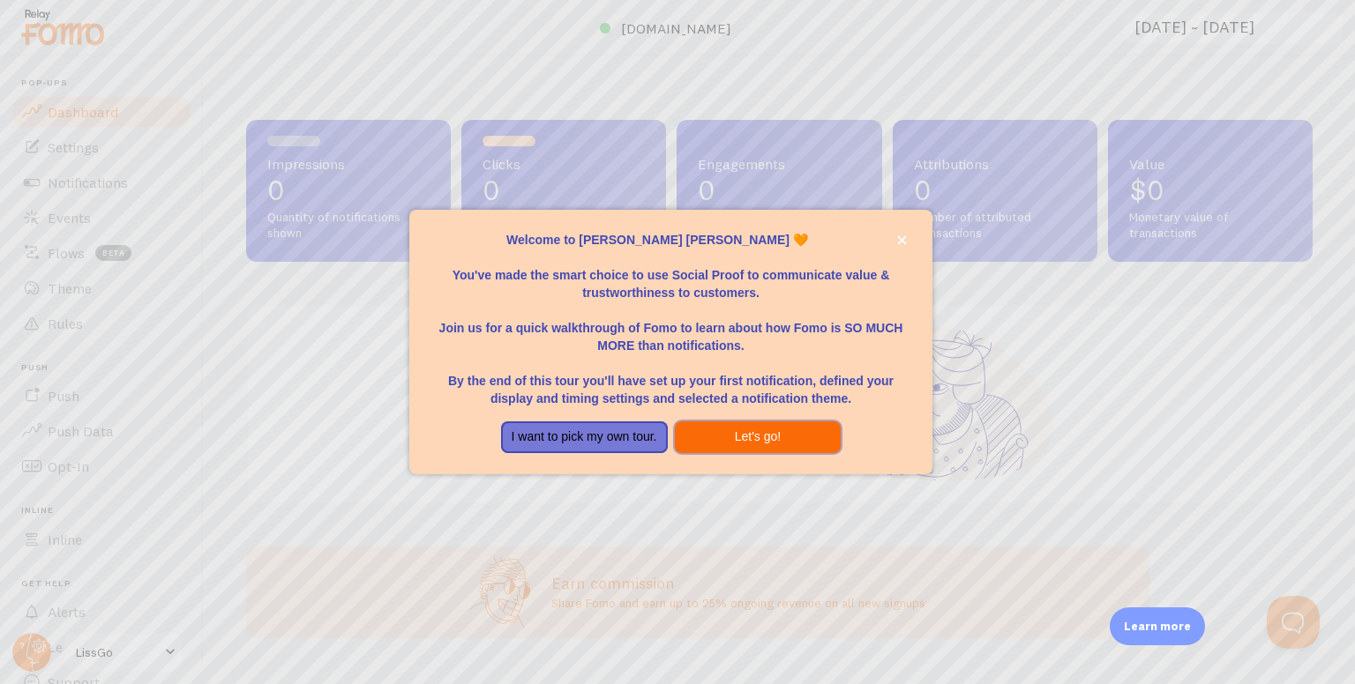
click at [761, 448] on button "Let's go!" at bounding box center [758, 438] width 167 height 32
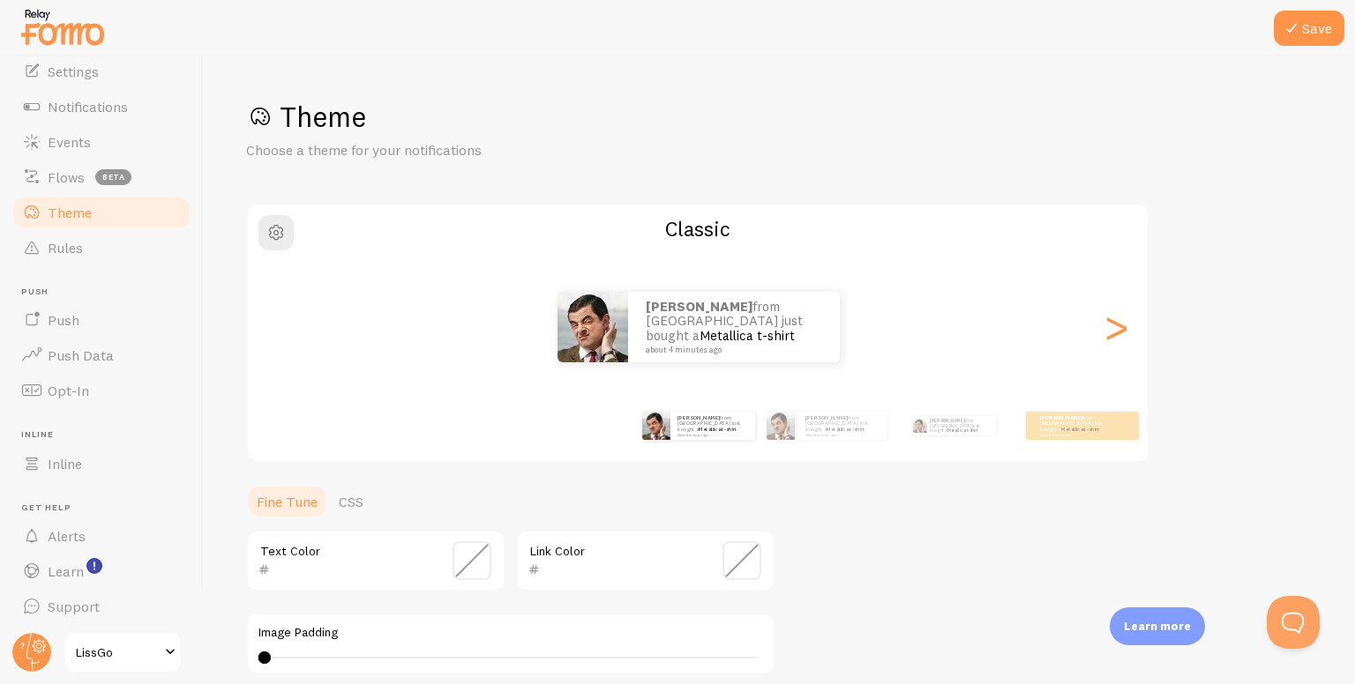
scroll to position [79, 0]
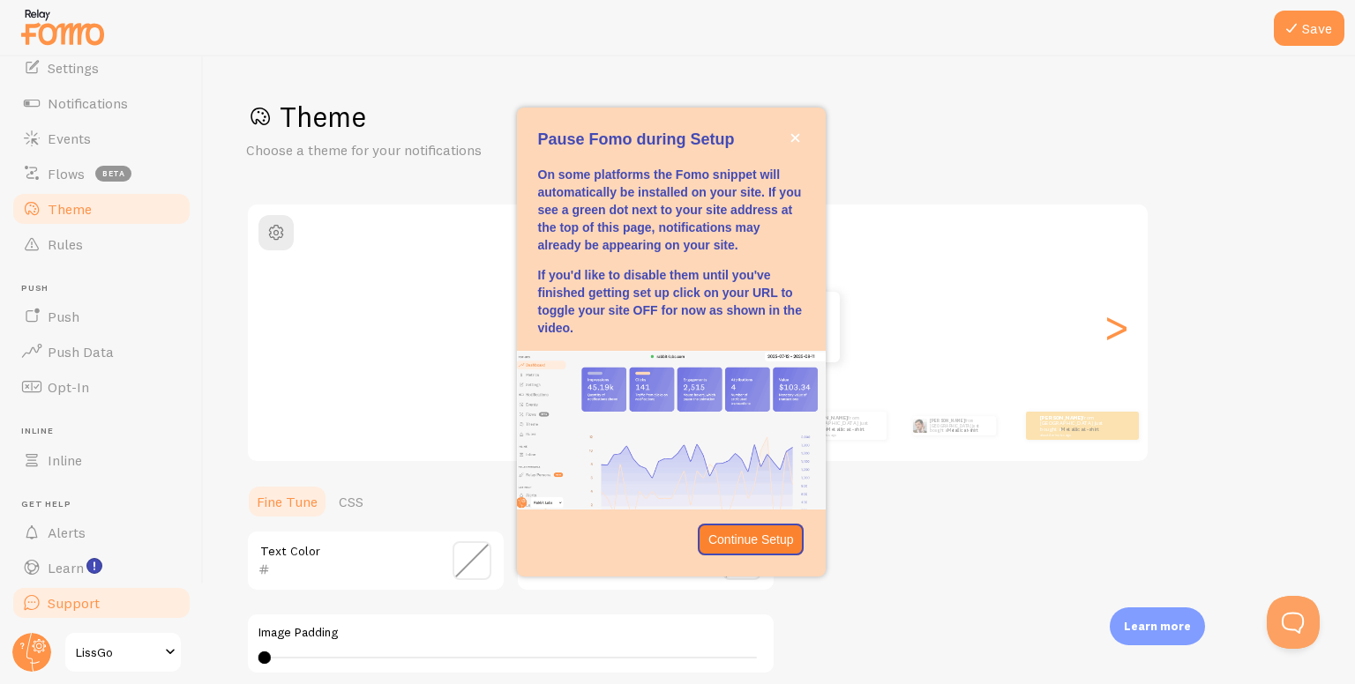
click at [58, 599] on span "Support" at bounding box center [74, 603] width 52 height 18
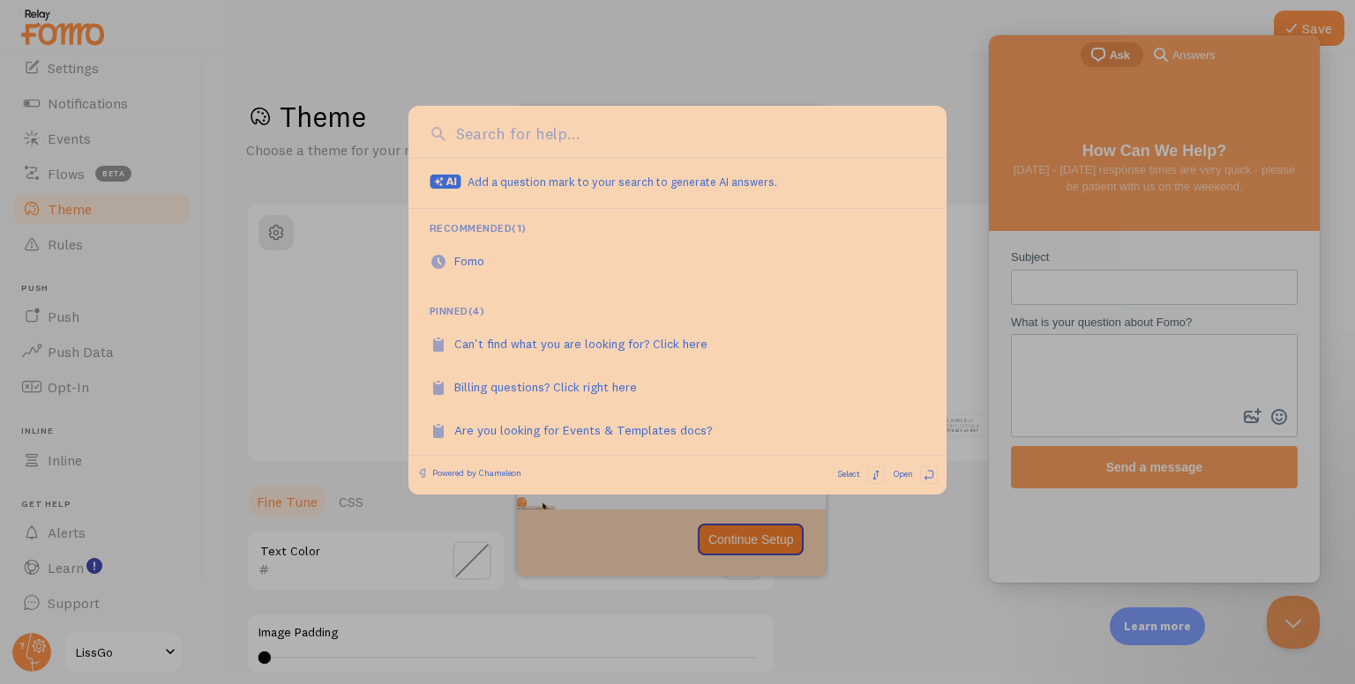
scroll to position [0, 0]
click at [1028, 345] on div at bounding box center [677, 342] width 1355 height 684
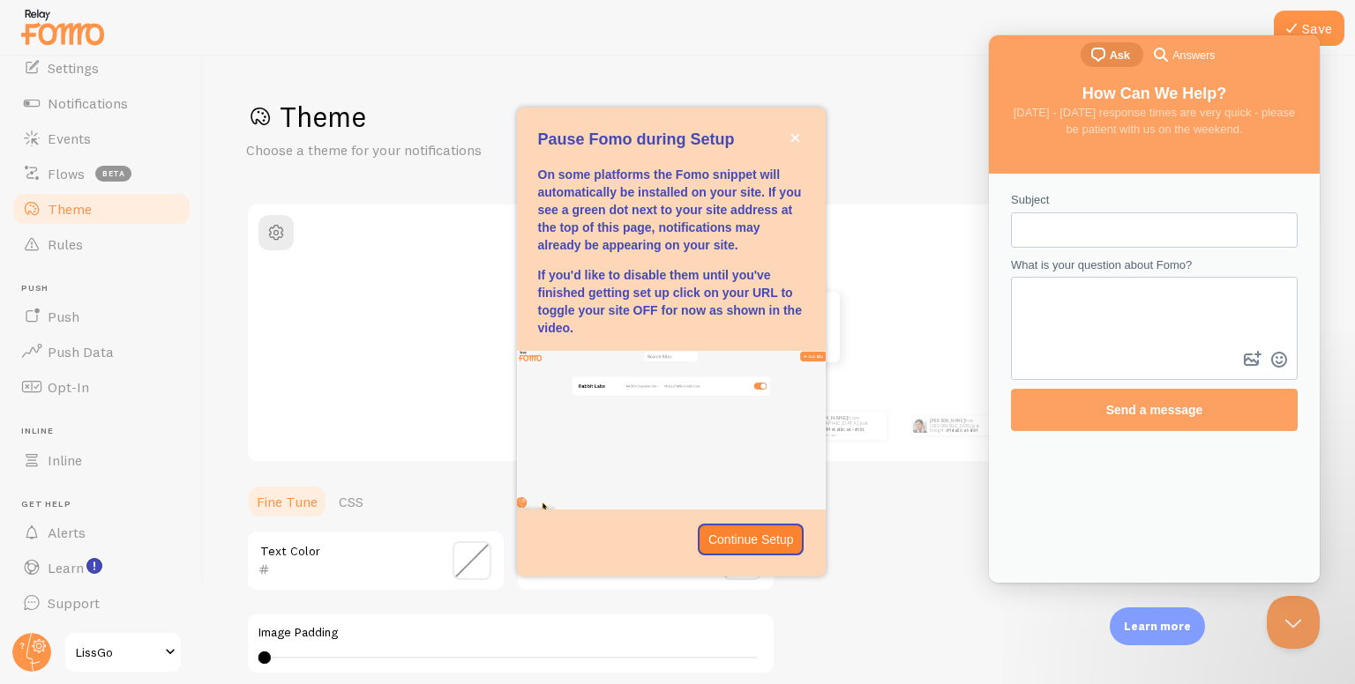
click at [916, 352] on div "julian from Argentina just bought a Metallica t-shirt about 4 minutes ago" at bounding box center [698, 327] width 901 height 71
click at [1192, 9] on div at bounding box center [677, 28] width 1355 height 56
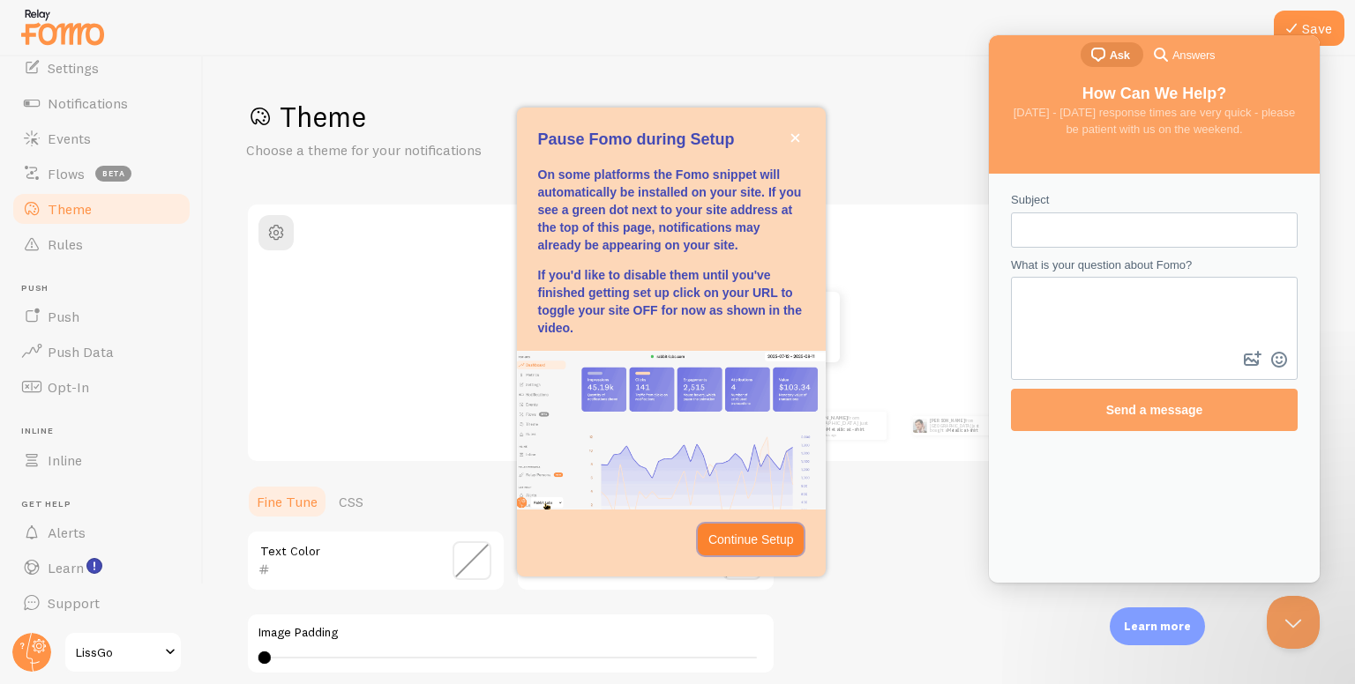
click at [773, 543] on p "Continue Setup" at bounding box center [751, 540] width 86 height 18
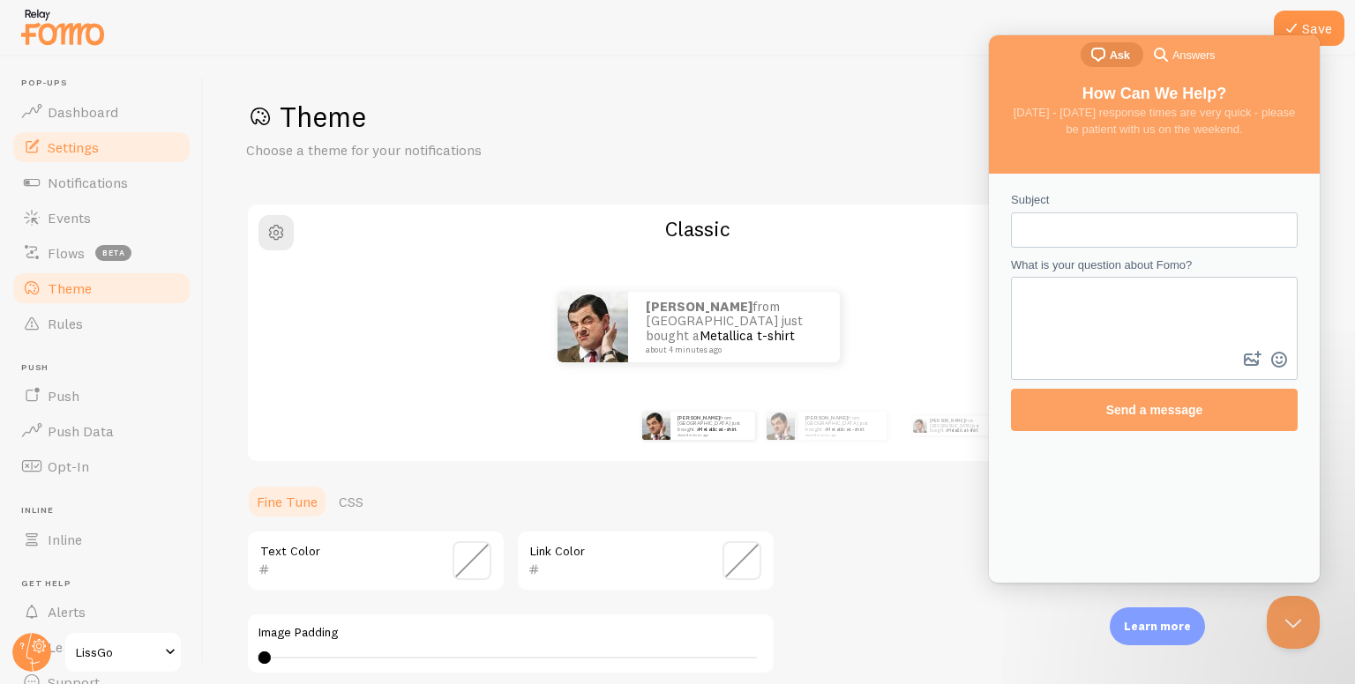
click at [85, 130] on link "Settings" at bounding box center [102, 147] width 182 height 35
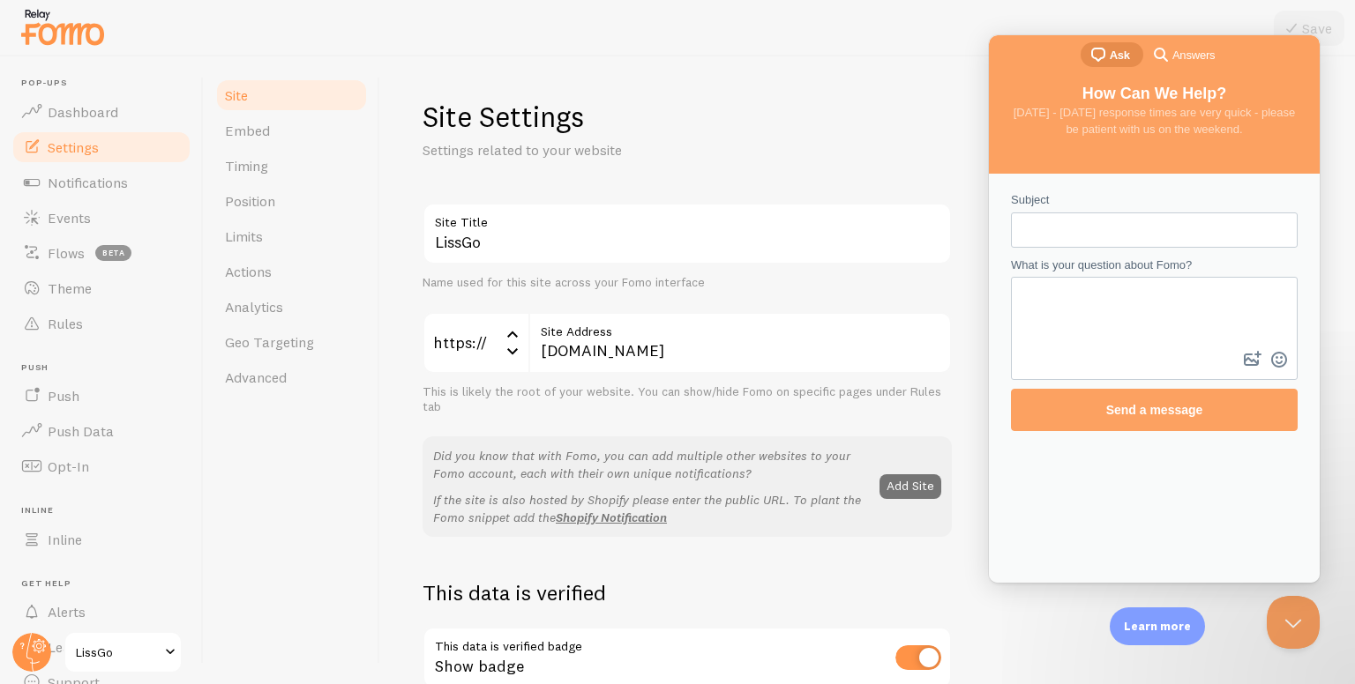
click at [744, 294] on div "LissGo Site Title Name used for this site across your Fomo interface https:// h…" at bounding box center [686, 370] width 529 height 334
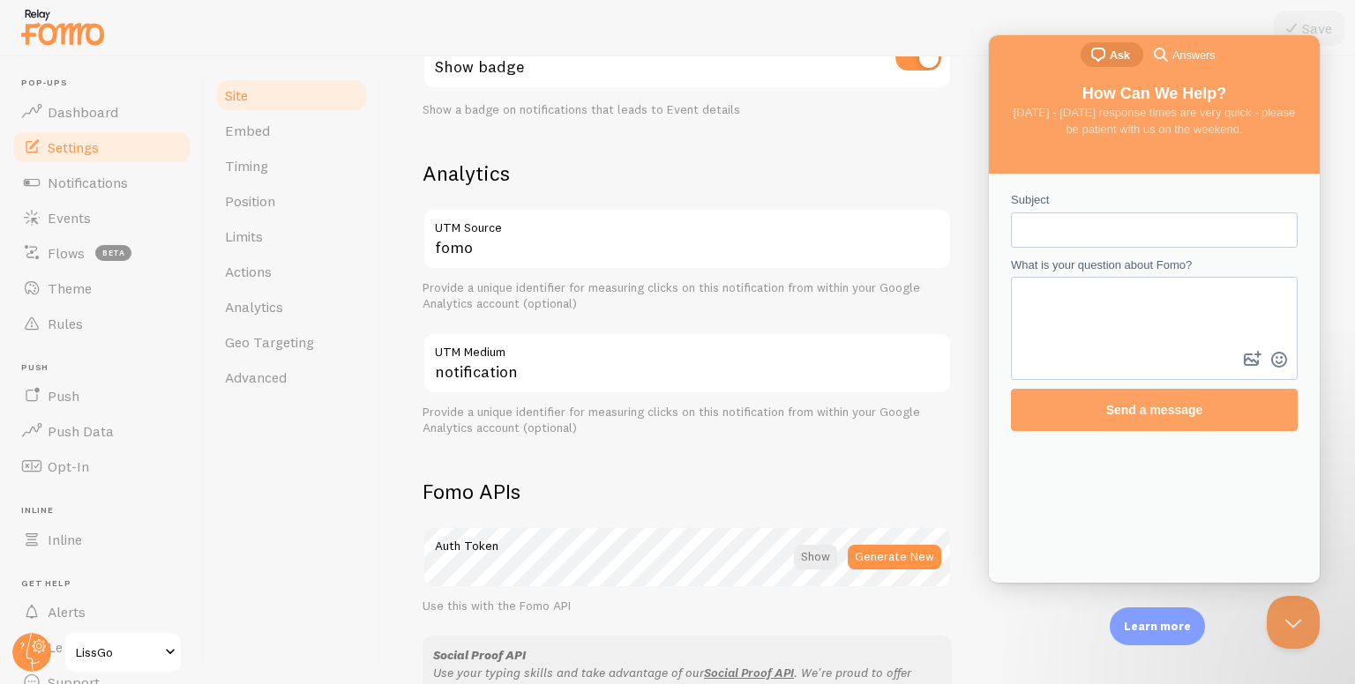
scroll to position [617, 0]
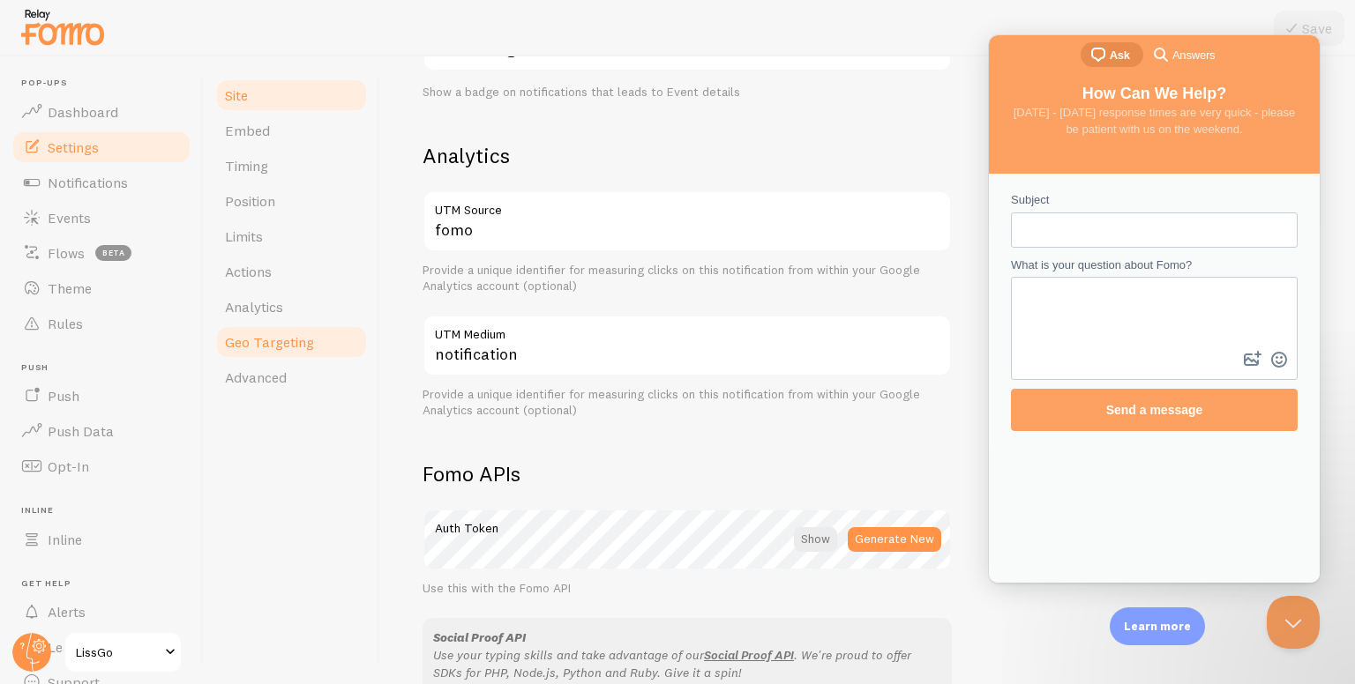
click at [282, 356] on link "Geo Targeting" at bounding box center [291, 342] width 154 height 35
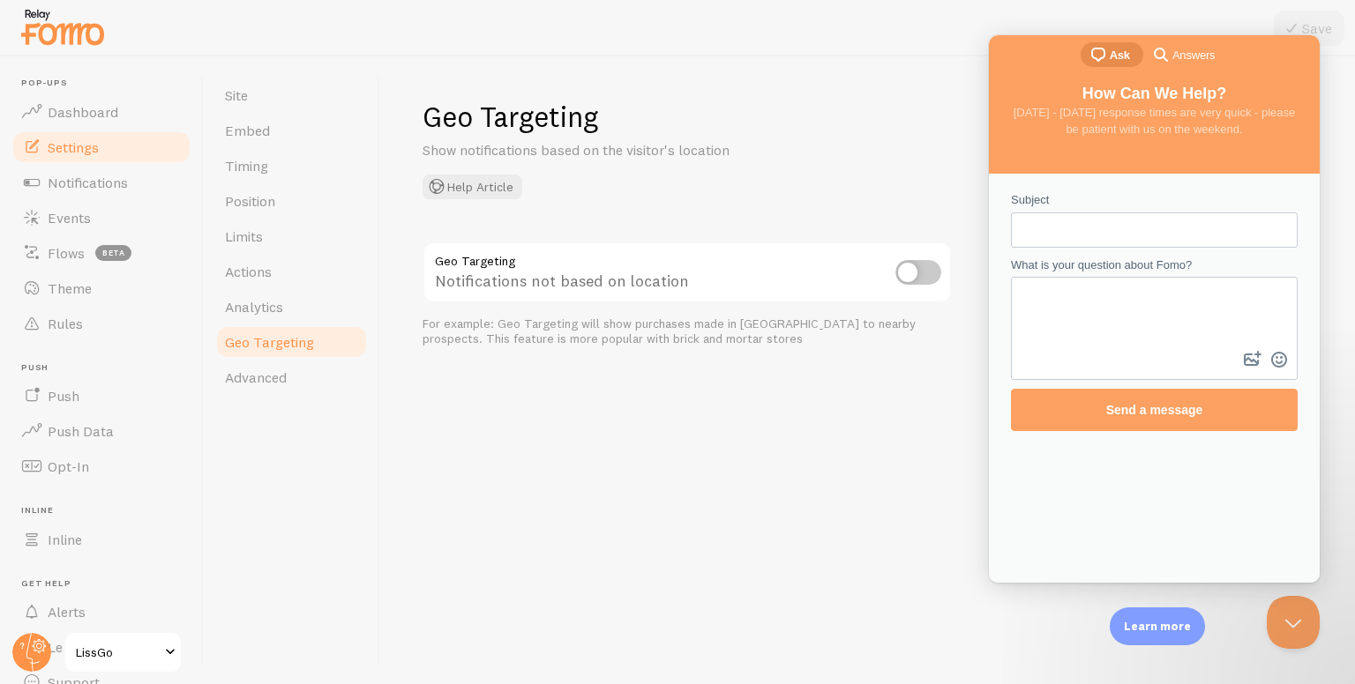
click at [1346, 79] on div "Geo Targeting Show notifications based on the visitor's location Help Article G…" at bounding box center [867, 370] width 975 height 628
click at [1285, 56] on div "chat-square Ask search-medium Answers" at bounding box center [1154, 56] width 331 height 42
click at [1302, 627] on button "Close Beacon popover" at bounding box center [1289, 619] width 53 height 53
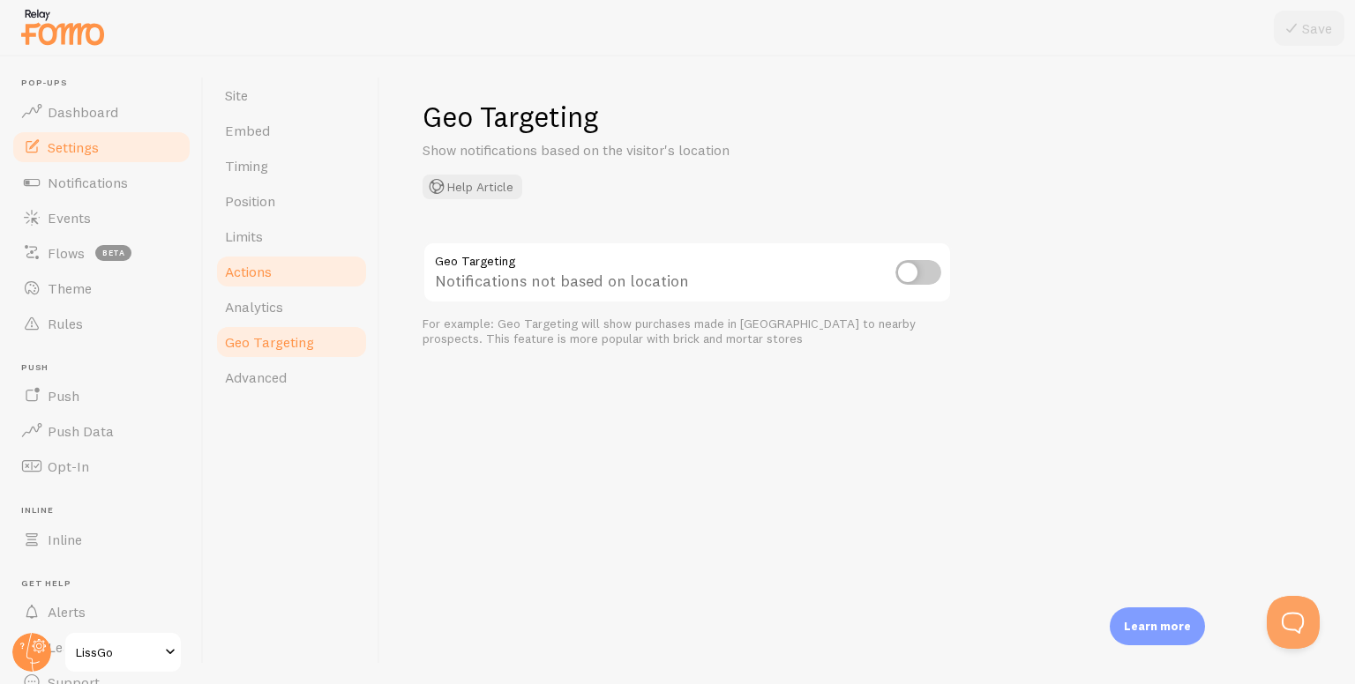
click at [269, 279] on span "Actions" at bounding box center [248, 272] width 47 height 18
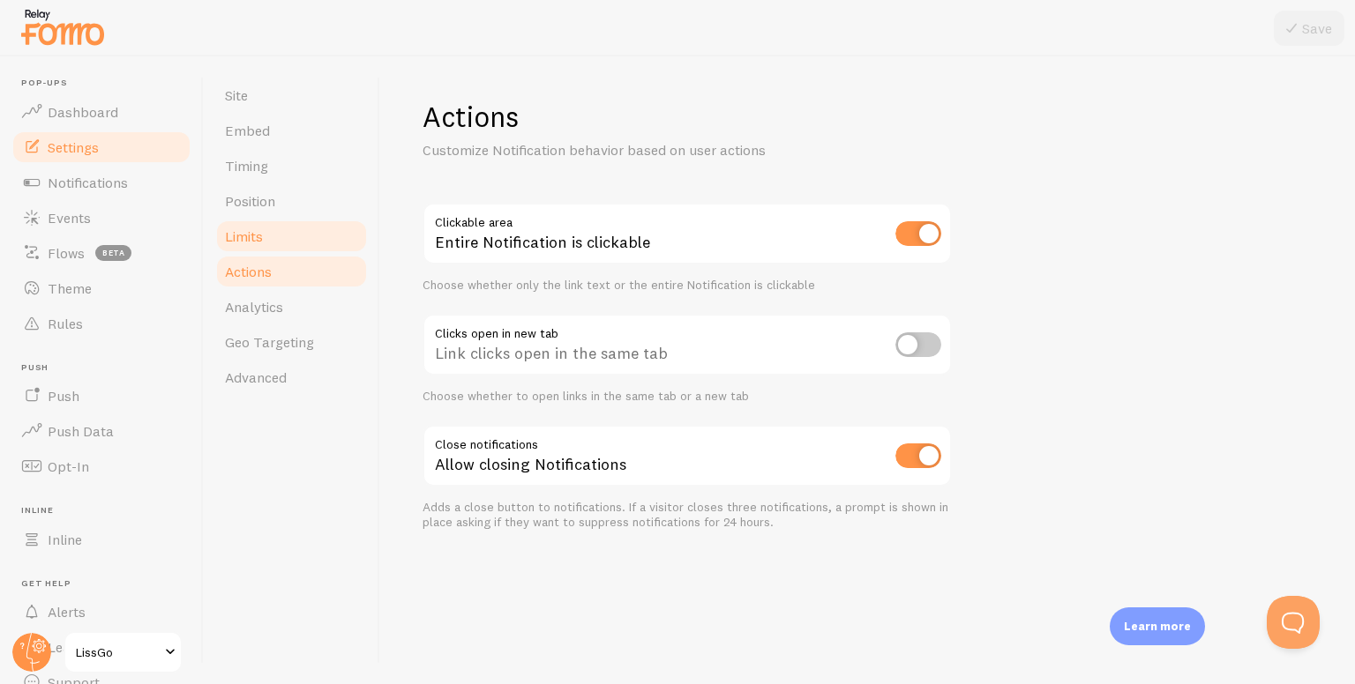
click at [266, 248] on link "Limits" at bounding box center [291, 236] width 154 height 35
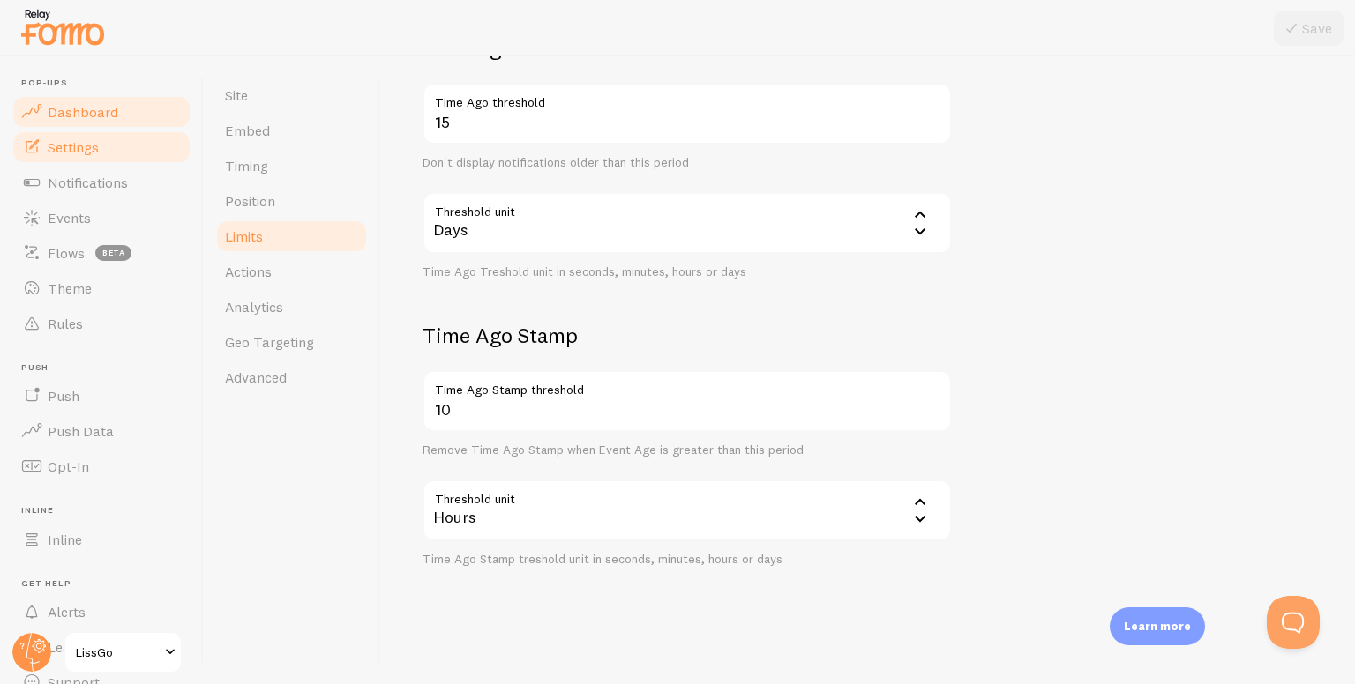
click at [64, 124] on link "Dashboard" at bounding box center [102, 111] width 182 height 35
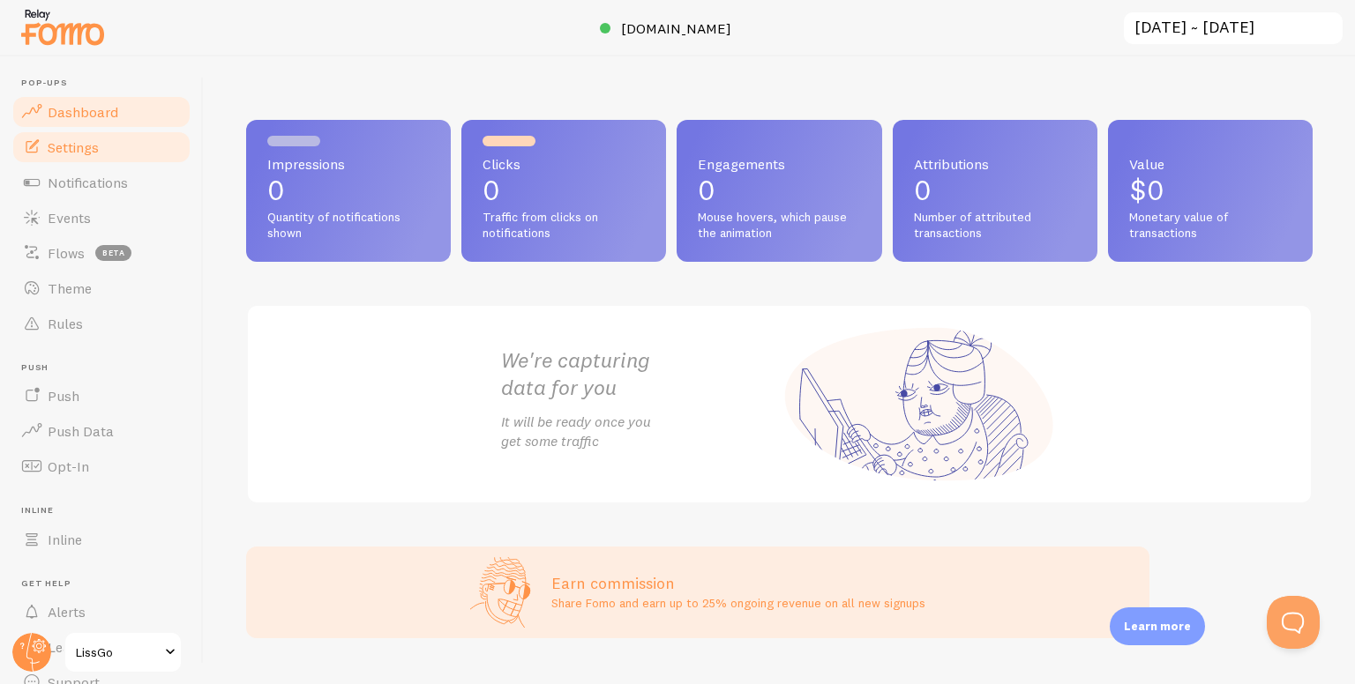
click at [56, 138] on span "Settings" at bounding box center [73, 147] width 51 height 18
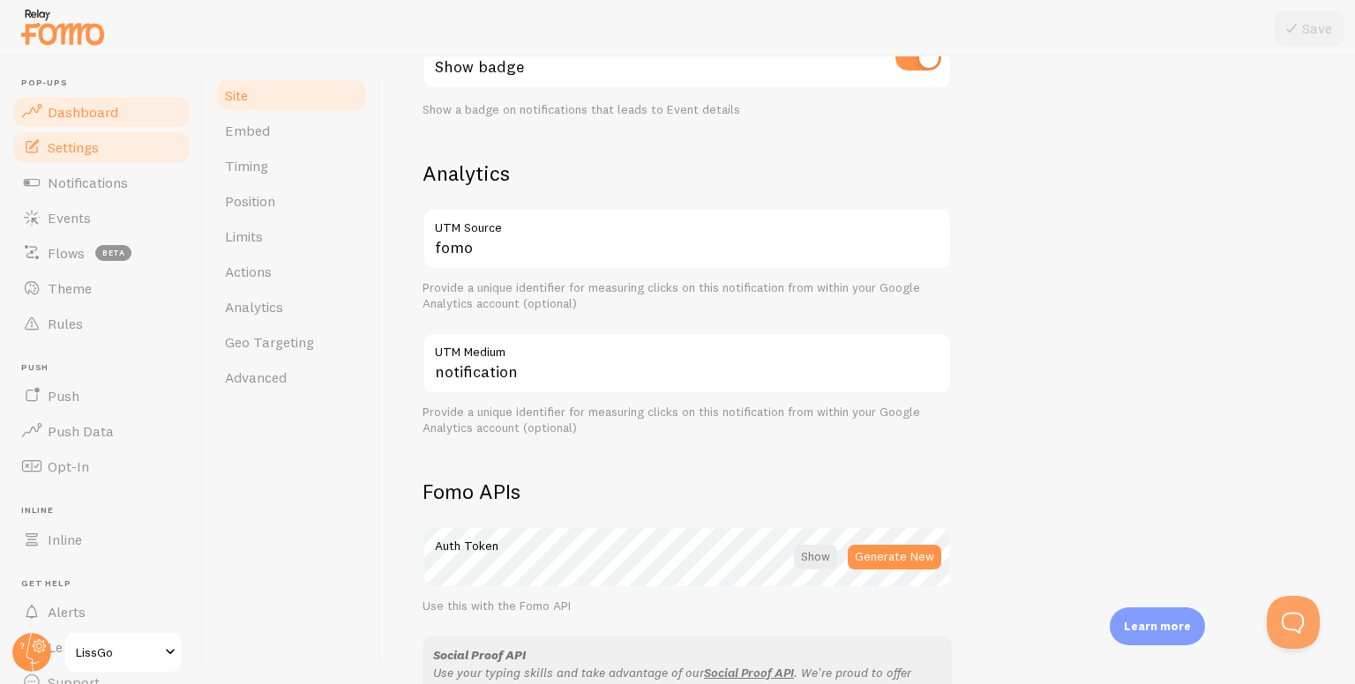
scroll to position [617, 0]
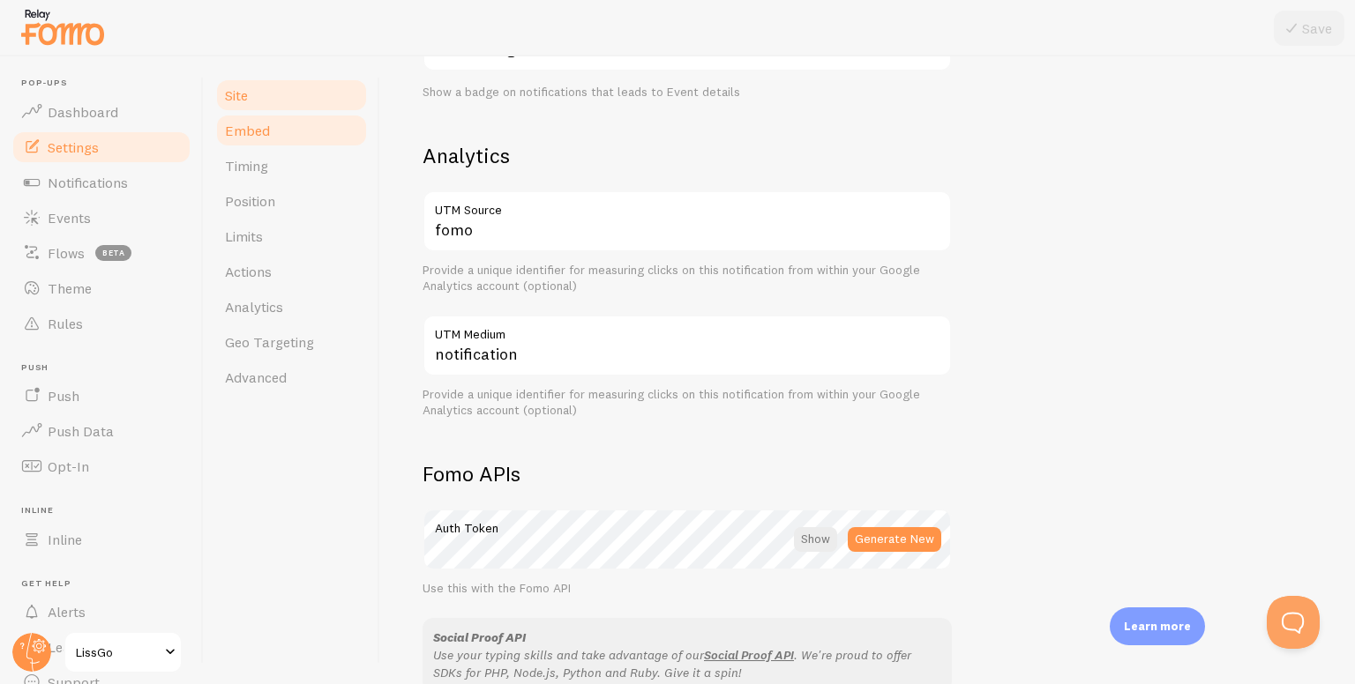
click at [269, 129] on link "Embed" at bounding box center [291, 130] width 154 height 35
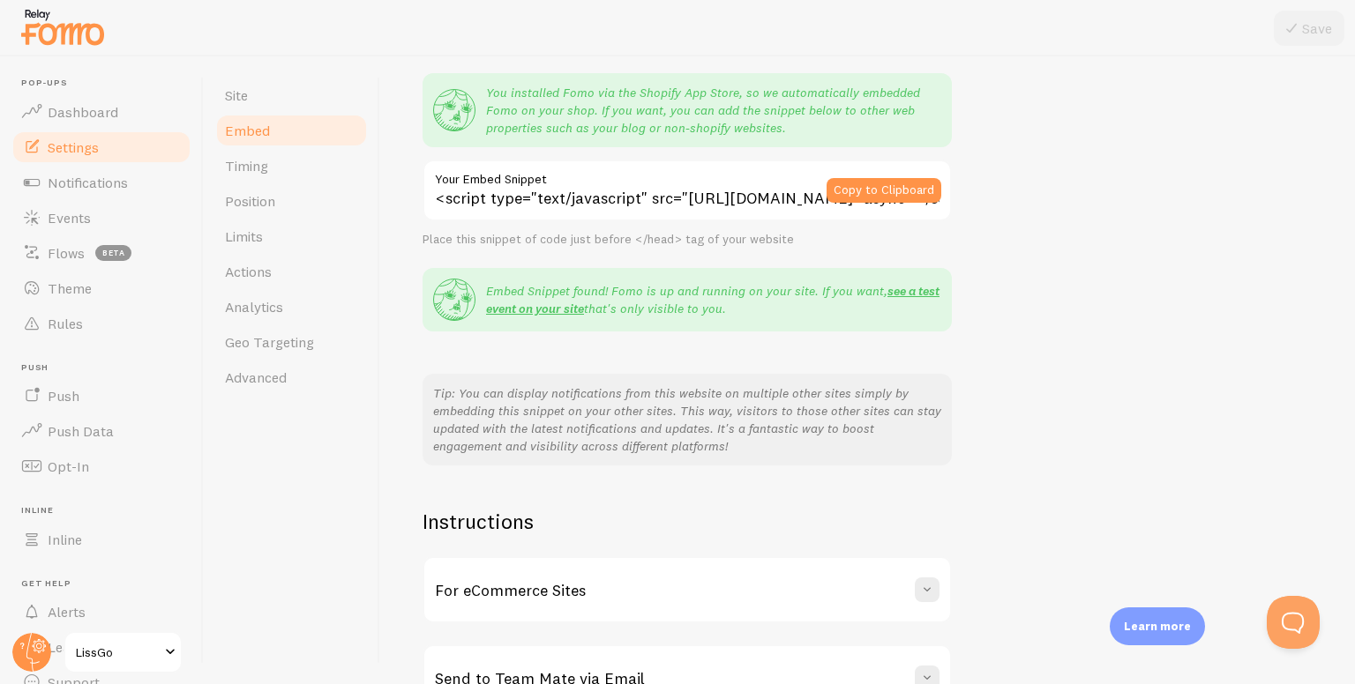
scroll to position [261, 0]
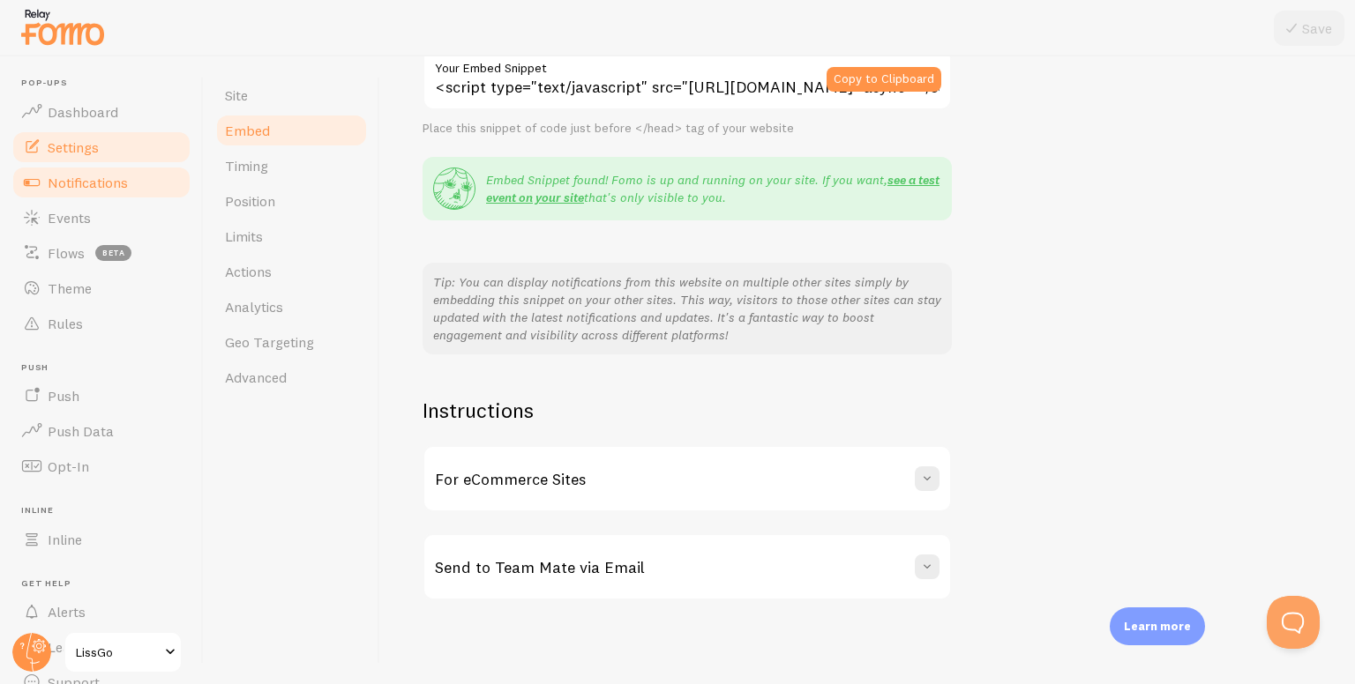
click at [102, 175] on span "Notifications" at bounding box center [88, 183] width 80 height 18
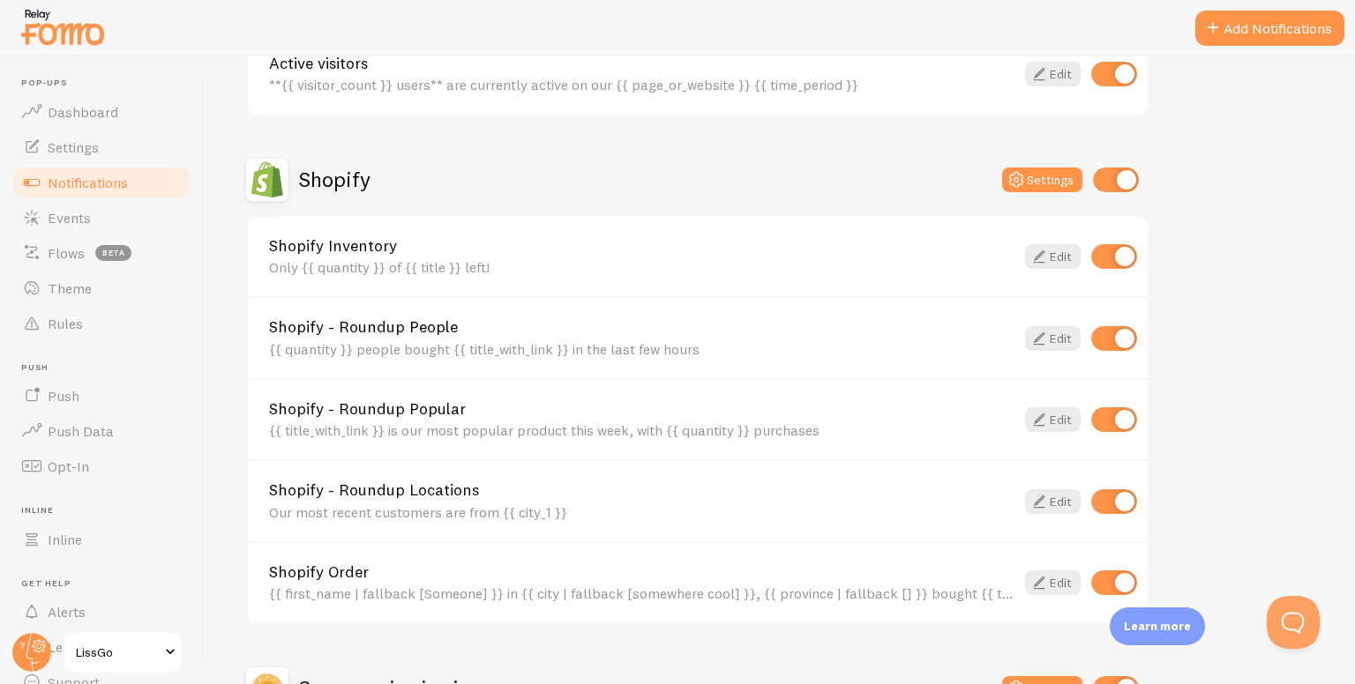
scroll to position [731, 0]
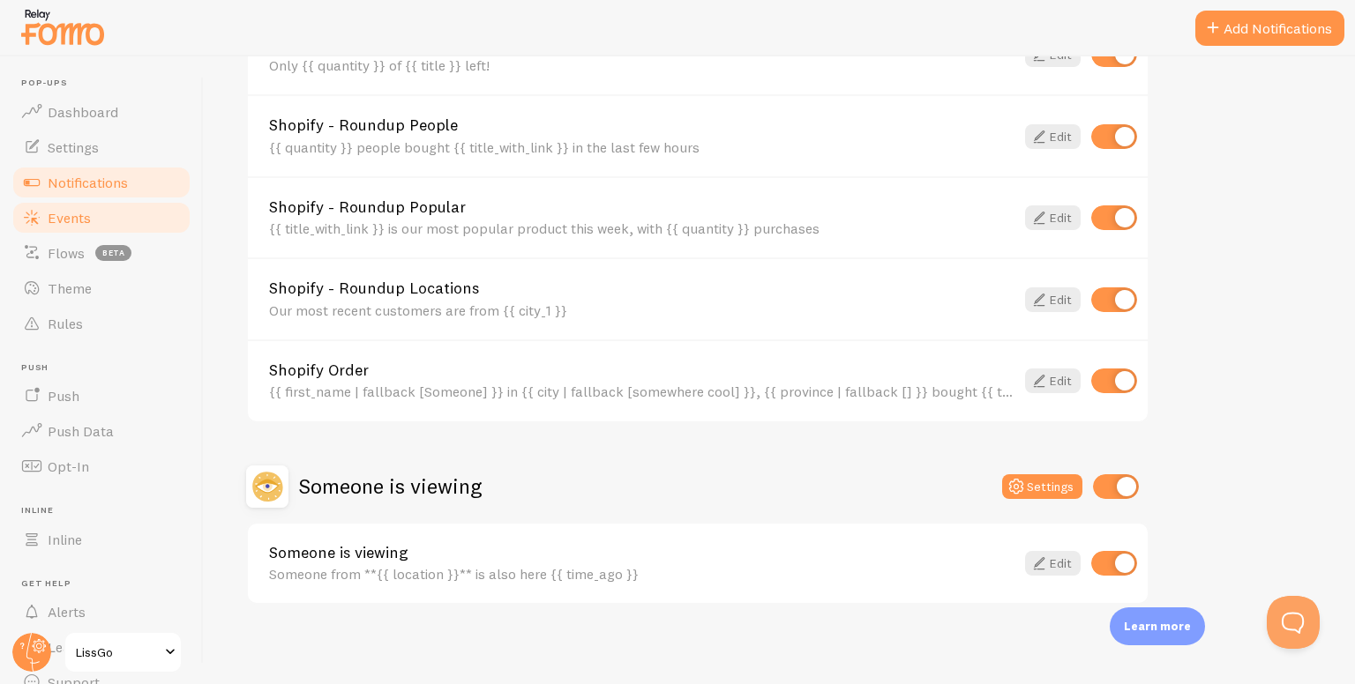
click at [35, 215] on span at bounding box center [31, 217] width 21 height 21
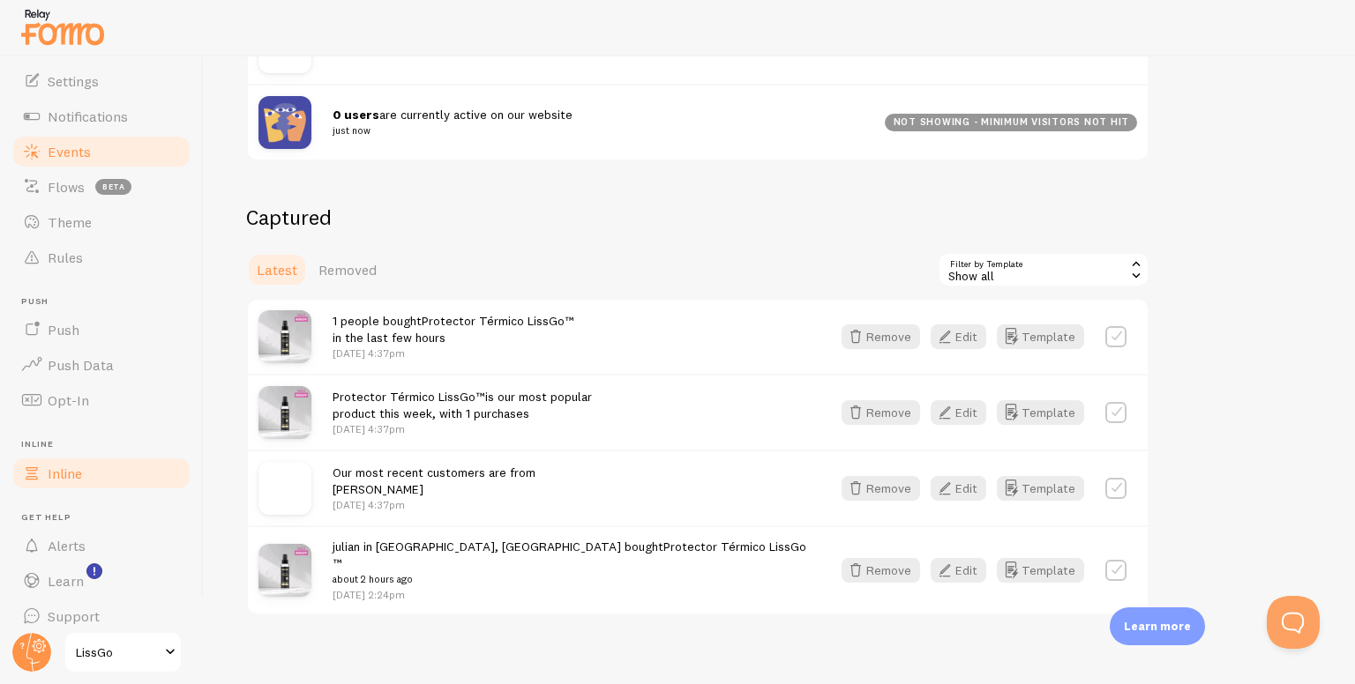
scroll to position [79, 0]
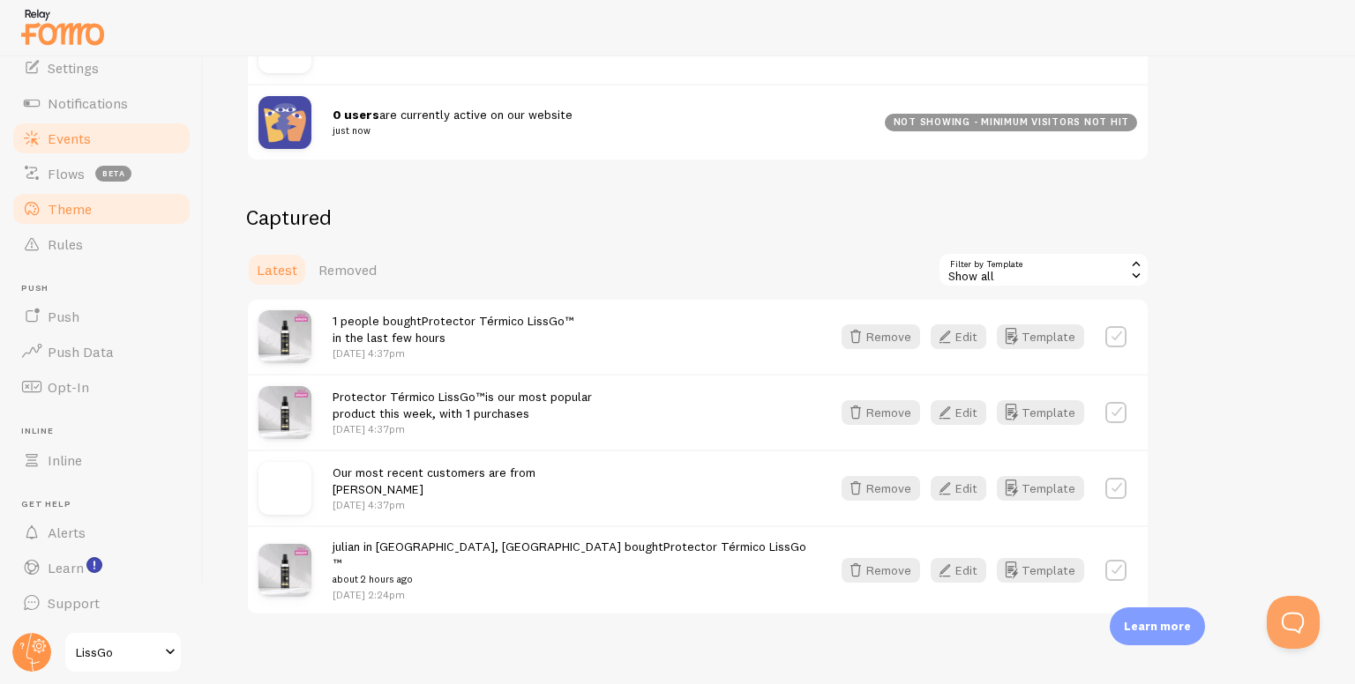
click at [101, 206] on link "Theme" at bounding box center [102, 208] width 182 height 35
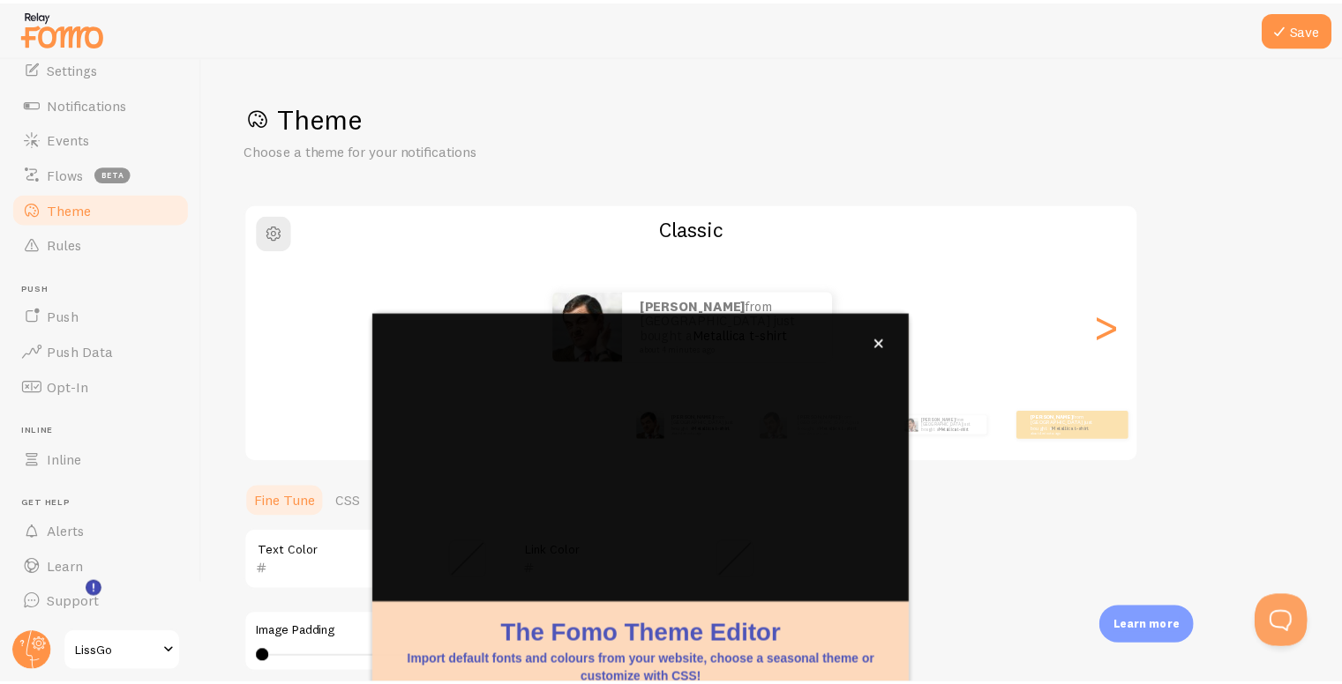
scroll to position [131, 0]
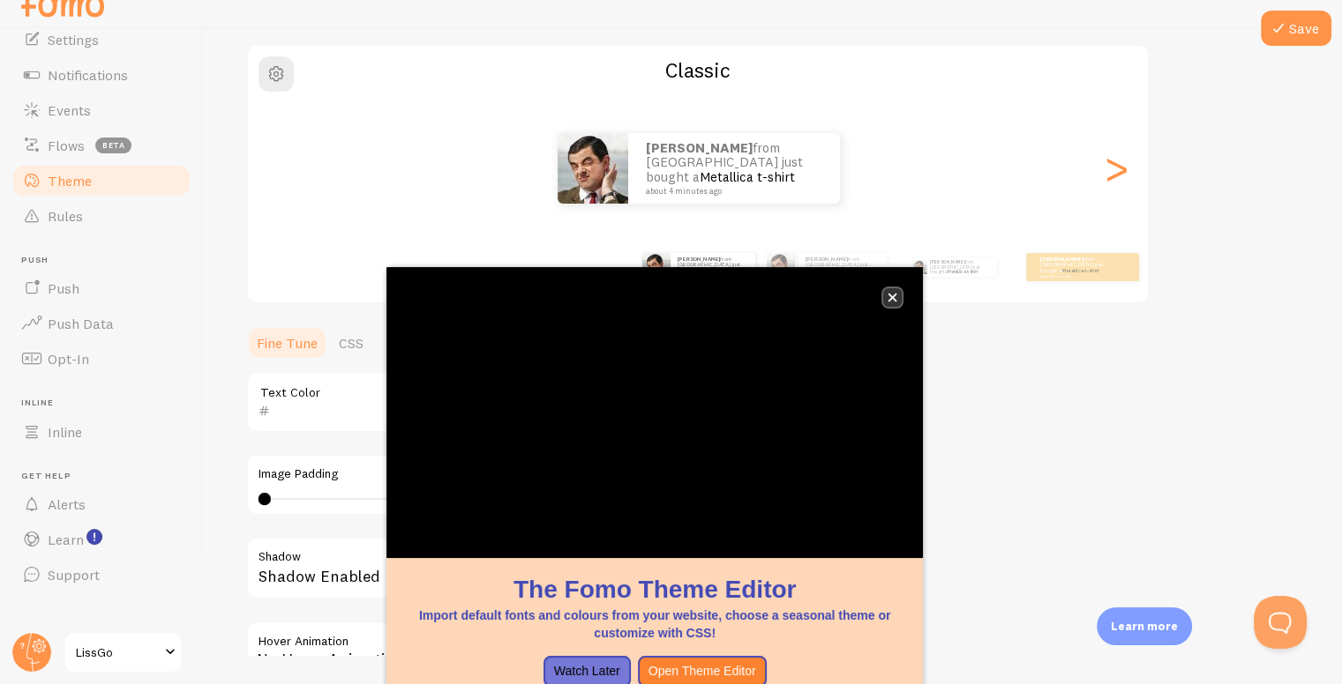
click at [896, 296] on icon "close," at bounding box center [892, 298] width 10 height 10
click at [696, 187] on small "about 4 minutes ago" at bounding box center [731, 191] width 171 height 9
click at [888, 289] on button "close," at bounding box center [892, 298] width 19 height 19
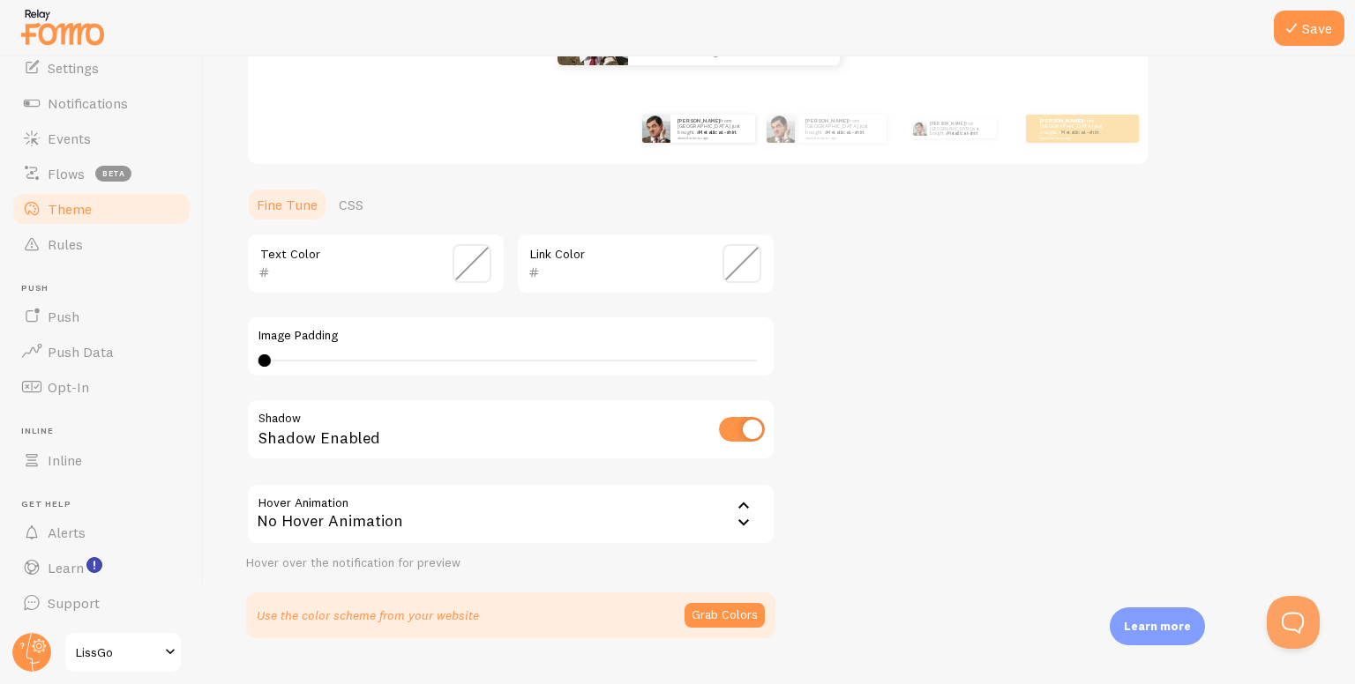
scroll to position [307, 0]
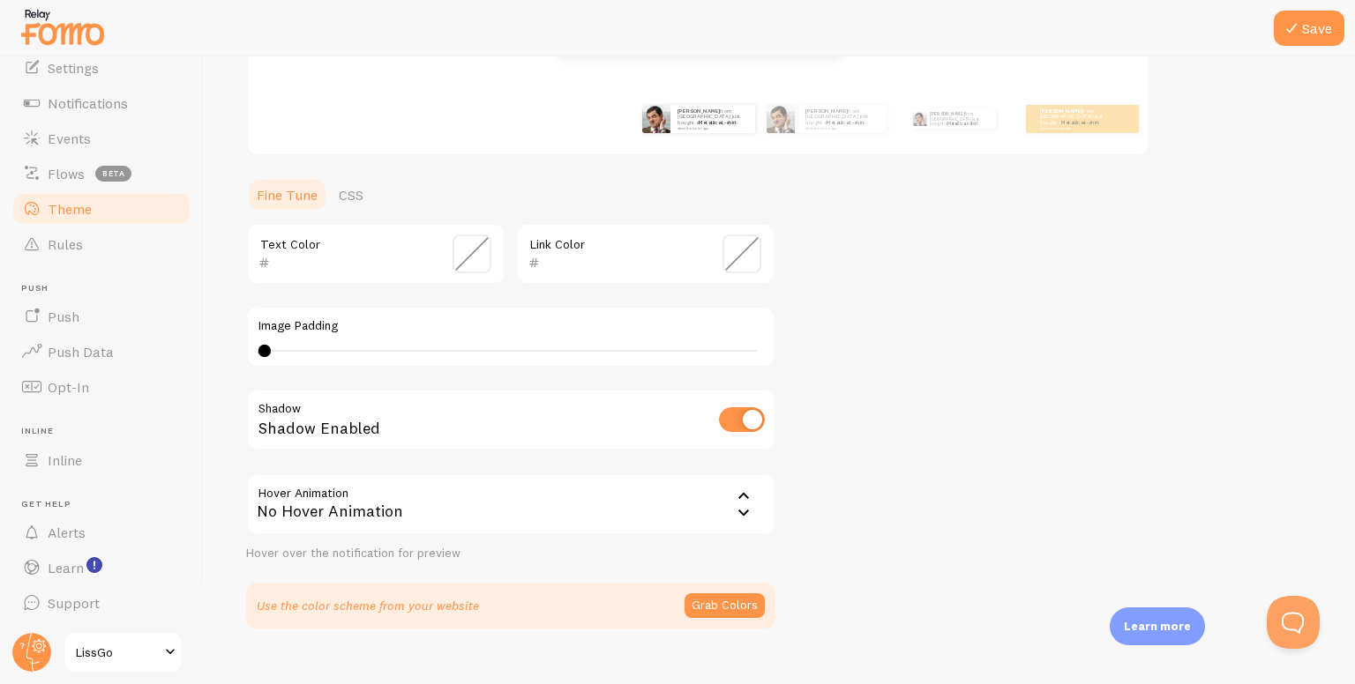
drag, startPoint x: 307, startPoint y: 350, endPoint x: 348, endPoint y: 354, distance: 41.6
click at [348, 354] on div "0 0 - undefined" at bounding box center [510, 351] width 505 height 14
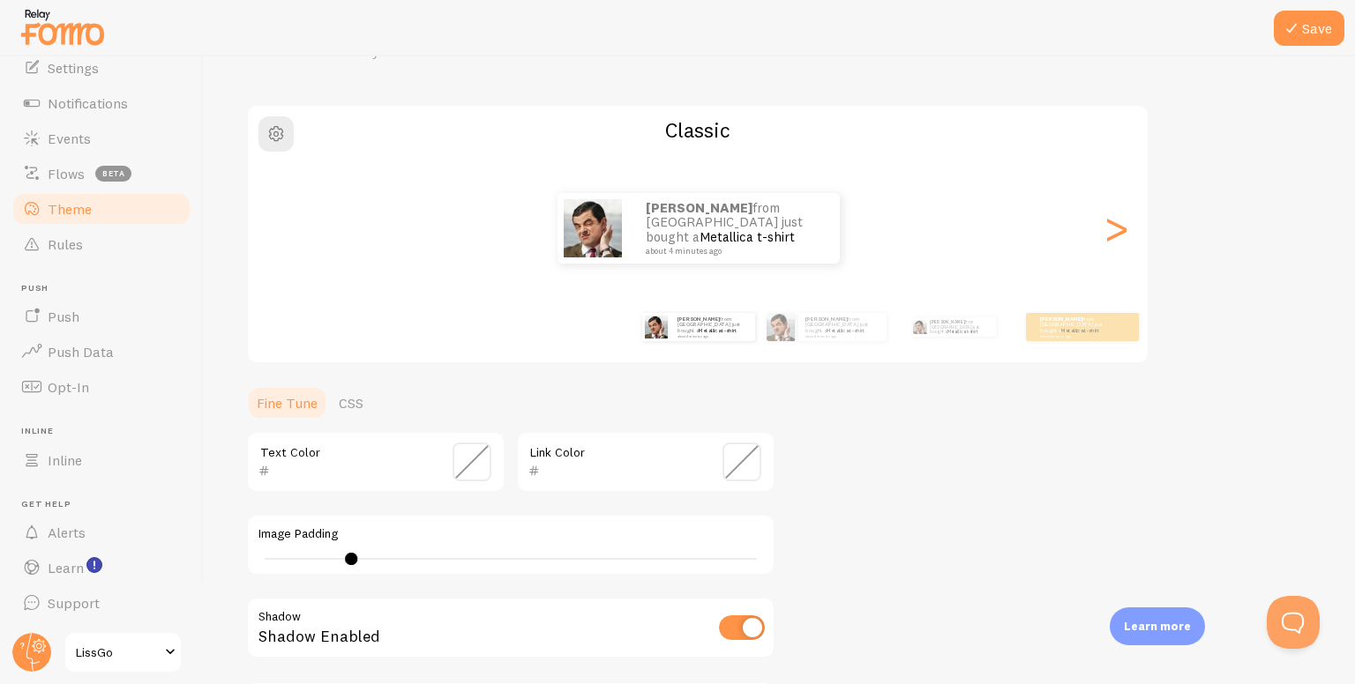
scroll to position [0, 0]
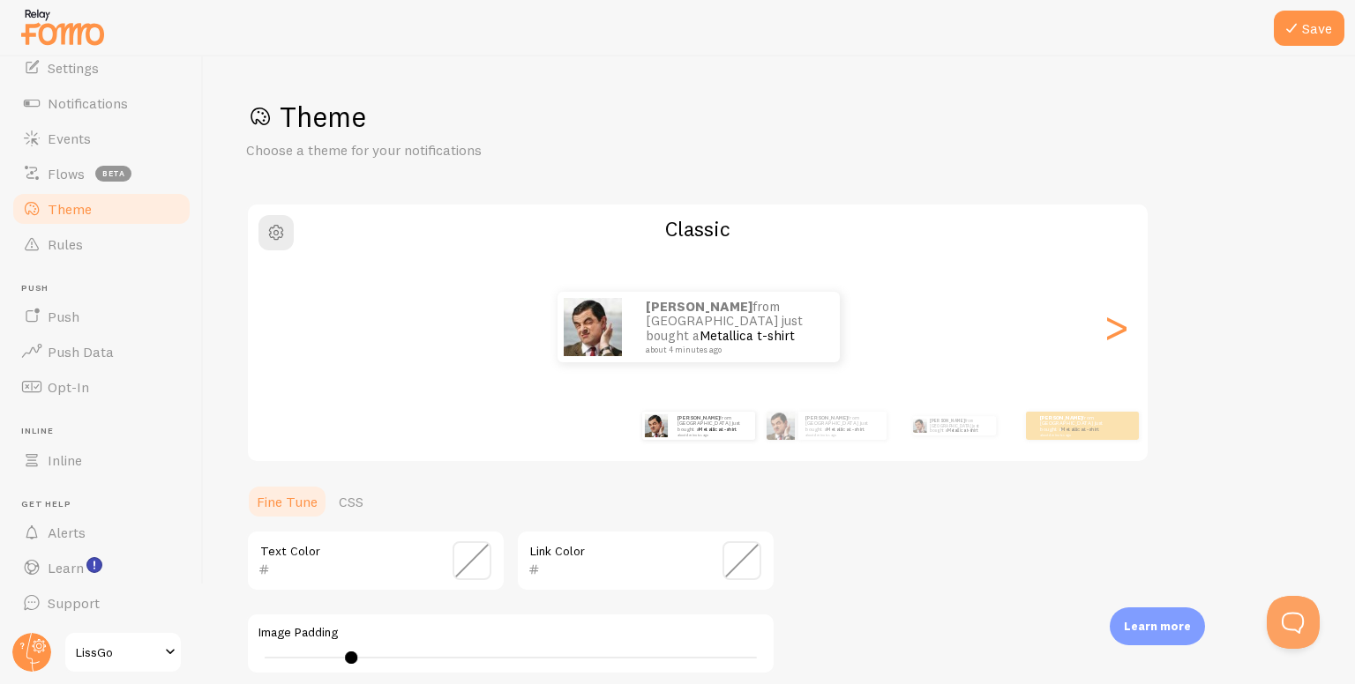
drag, startPoint x: 357, startPoint y: 659, endPoint x: 267, endPoint y: 684, distance: 93.5
click at [267, 684] on html "Pop-ups Dashboard Settings Notifications Events Flows beta Theme Rules Push Pus…" at bounding box center [677, 342] width 1355 height 684
click at [340, 657] on div "7" at bounding box center [510, 658] width 505 height 14
drag, startPoint x: 342, startPoint y: 657, endPoint x: 246, endPoint y: 676, distance: 97.9
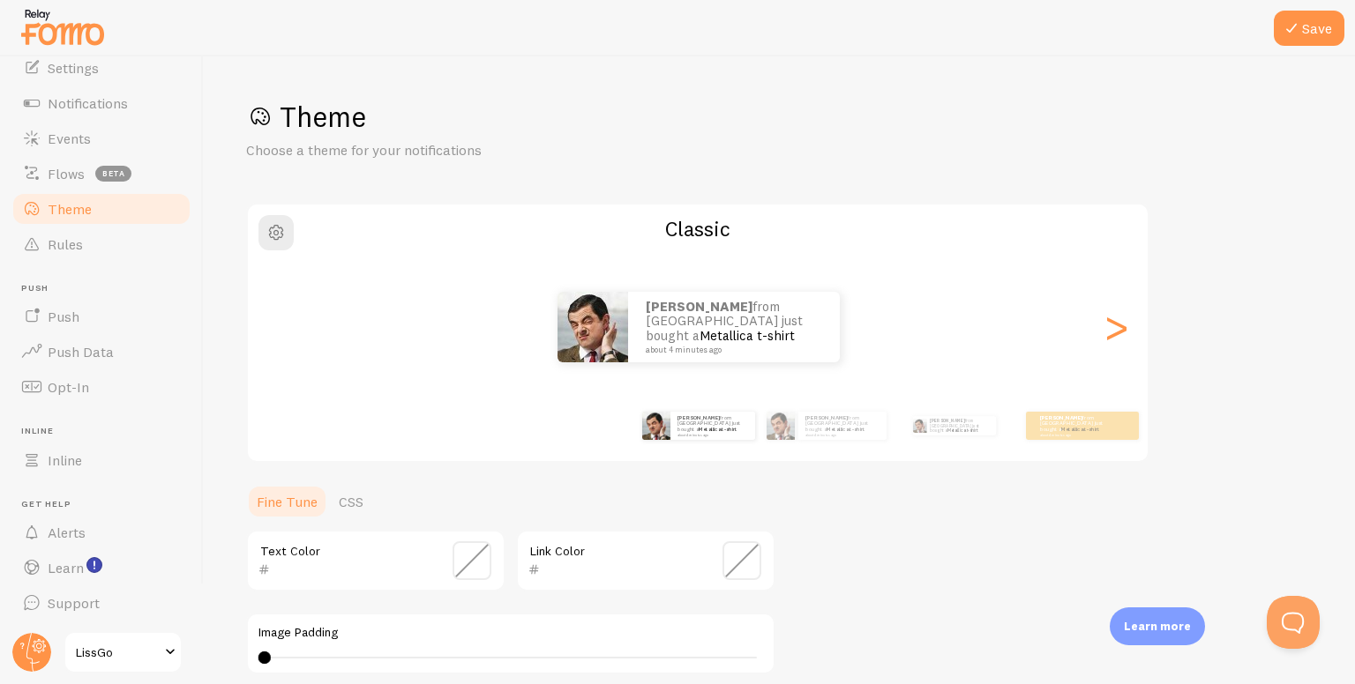
click at [279, 661] on div "0" at bounding box center [510, 658] width 505 height 14
type input "2"
click at [283, 661] on div at bounding box center [283, 658] width 12 height 12
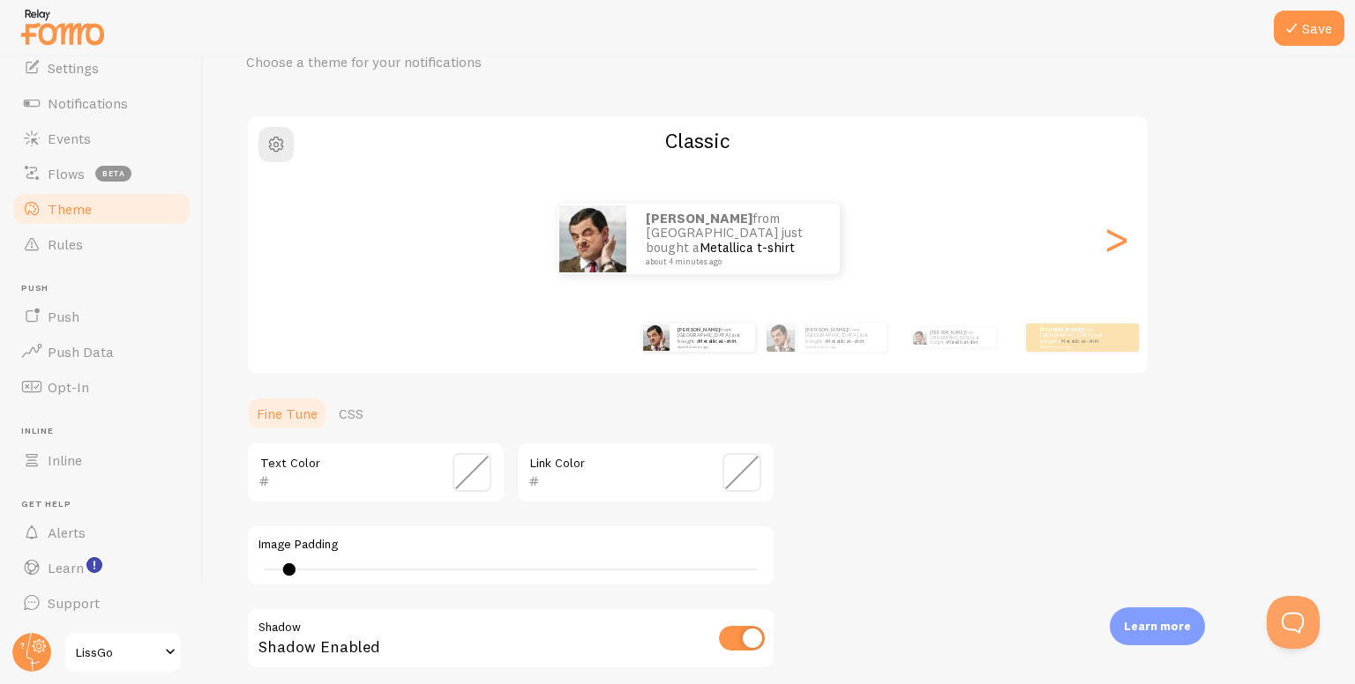
click at [467, 460] on span at bounding box center [471, 472] width 39 height 39
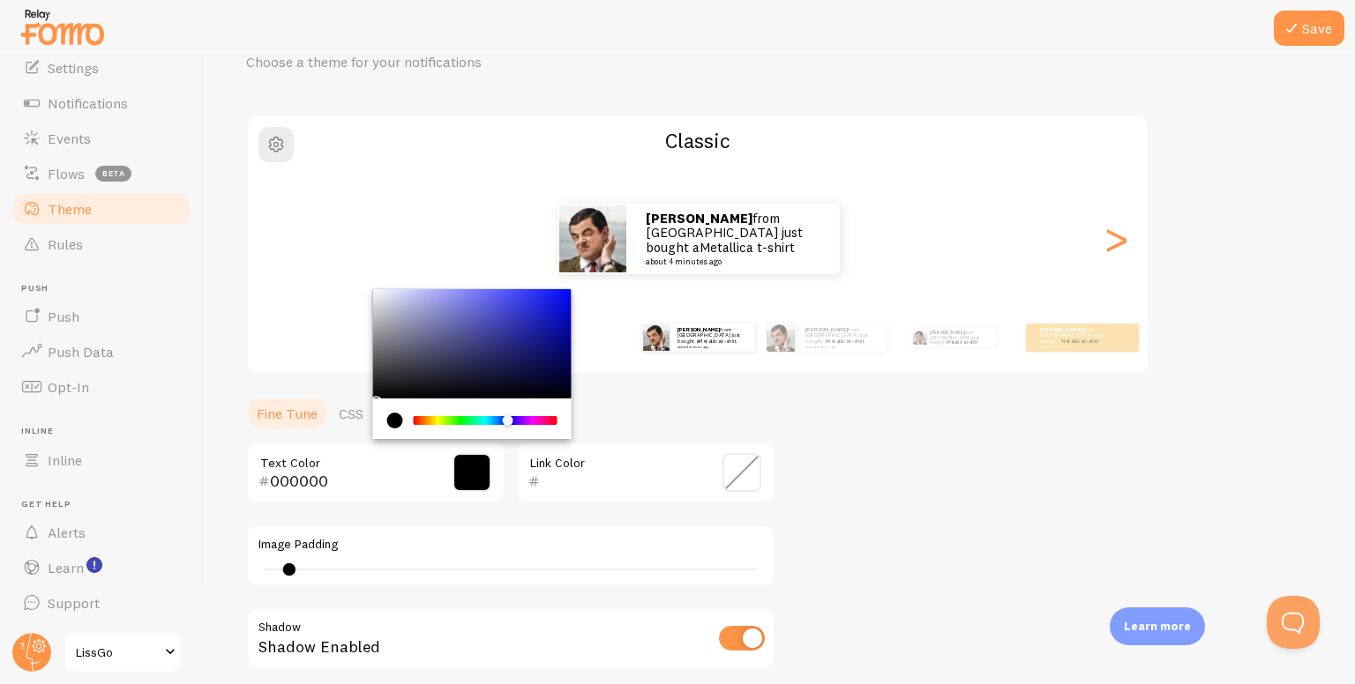
click at [508, 420] on div "Chrome color picker" at bounding box center [485, 420] width 140 height 9
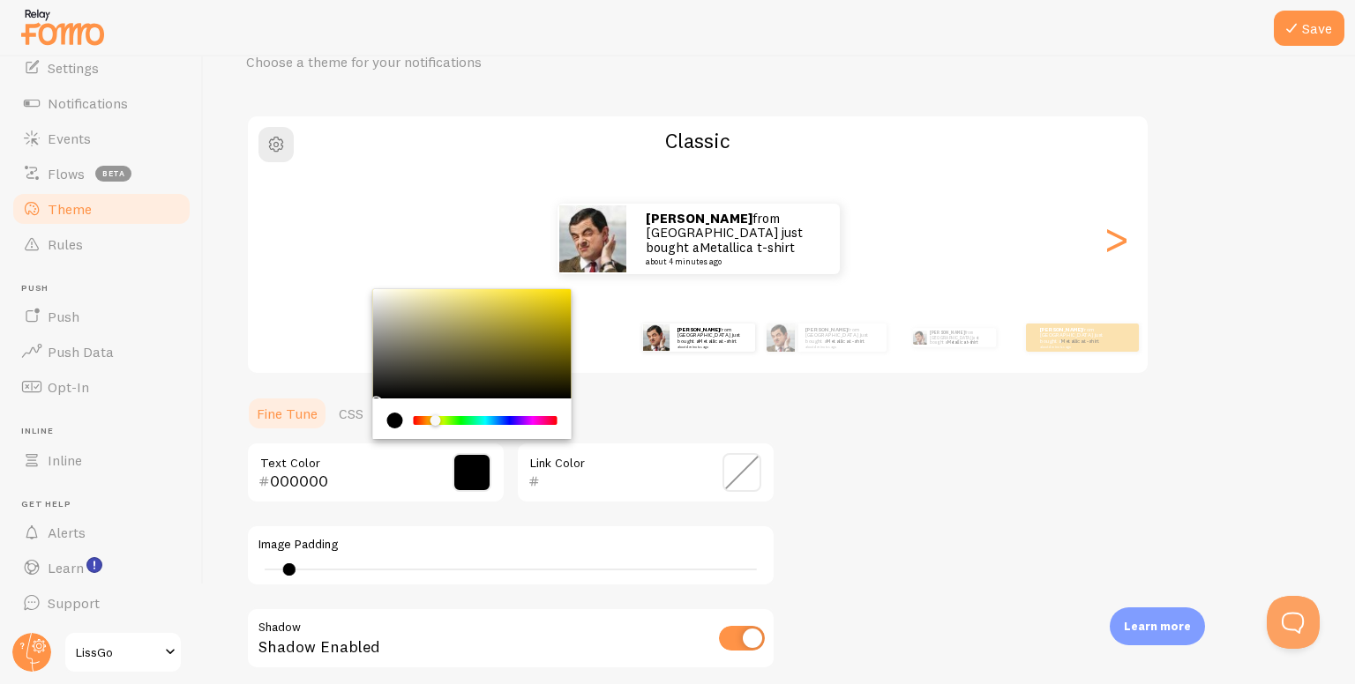
drag, startPoint x: 508, startPoint y: 420, endPoint x: 436, endPoint y: 435, distance: 73.9
click at [436, 435] on div "Chrome color picker" at bounding box center [472, 419] width 198 height 41
type input "FFFFFF"
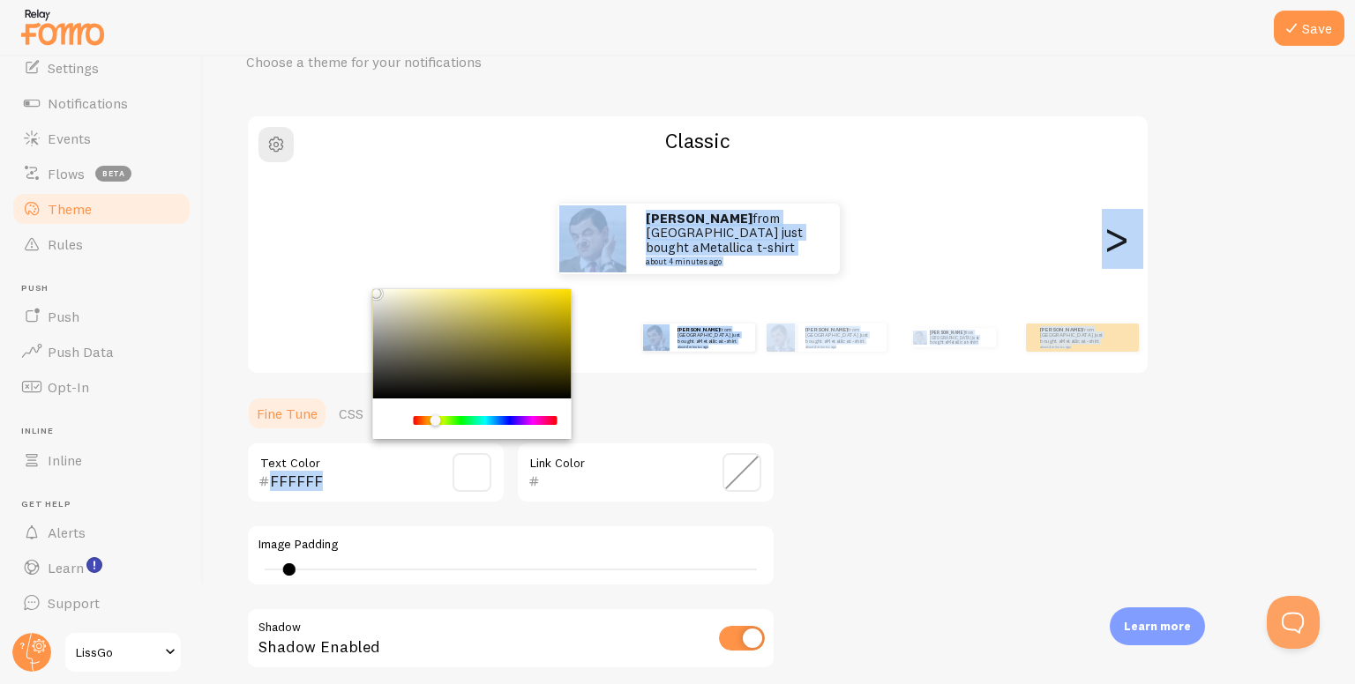
click at [367, 285] on div "Theme Choose a theme for your notifications Classic julian from Argentina just …" at bounding box center [779, 429] width 1066 height 837
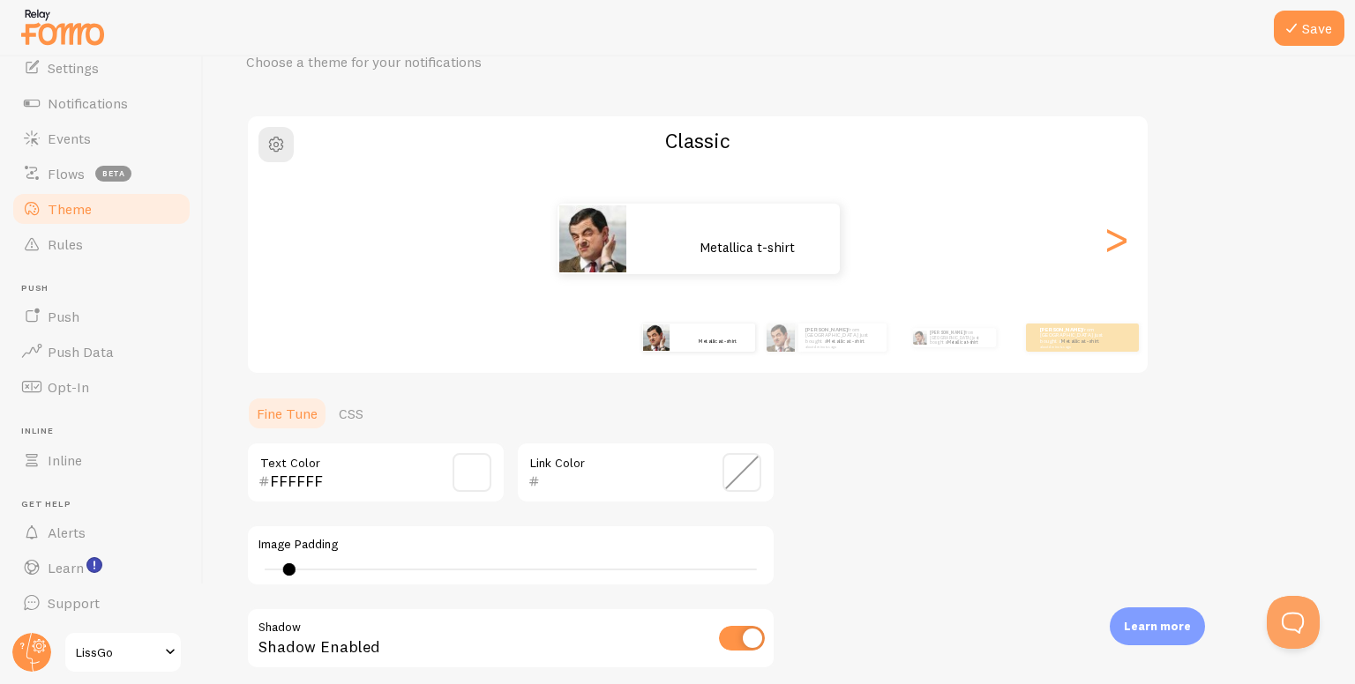
click at [798, 469] on div "Theme Choose a theme for your notifications Classic julian from Argentina just …" at bounding box center [779, 429] width 1066 height 837
click at [749, 467] on span at bounding box center [741, 472] width 39 height 39
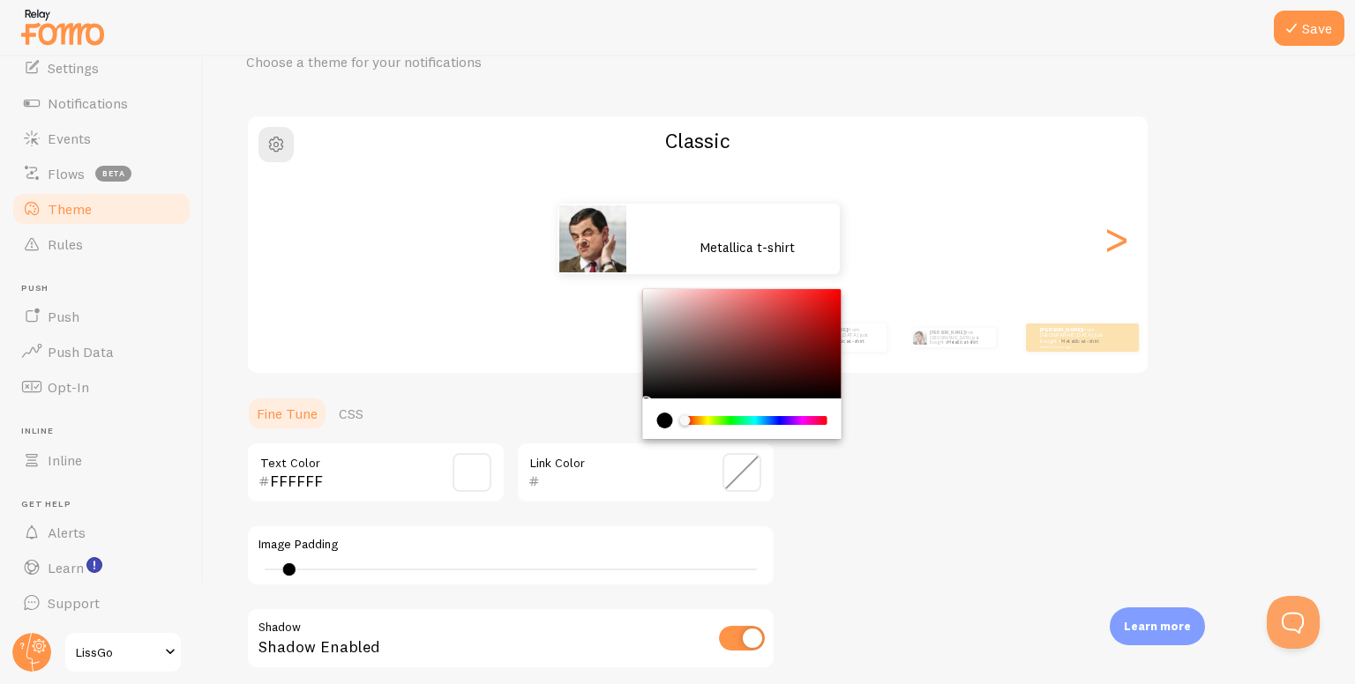
click at [783, 414] on div "Chrome color picker" at bounding box center [756, 421] width 144 height 16
click at [783, 417] on div "Chrome color picker" at bounding box center [756, 421] width 144 height 16
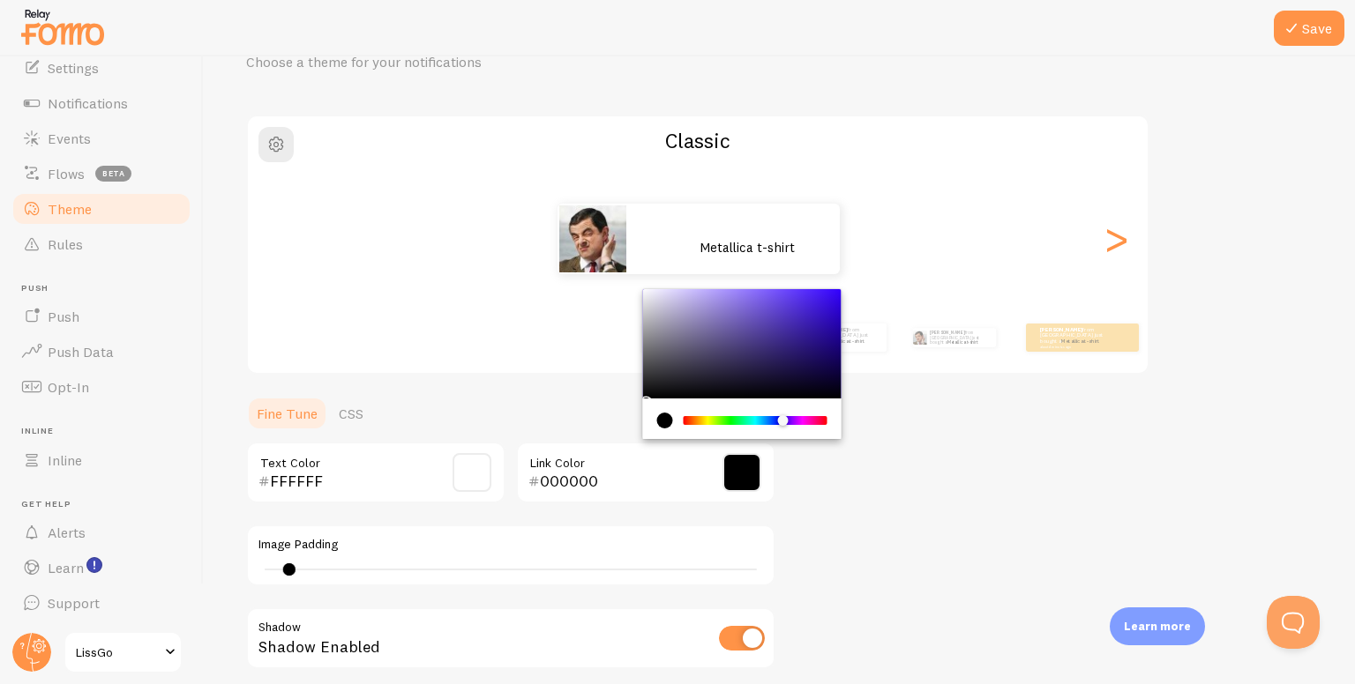
click at [783, 419] on div "Chrome color picker" at bounding box center [755, 420] width 140 height 9
click at [766, 376] on div "Chrome color picker" at bounding box center [742, 343] width 198 height 109
click at [826, 310] on div "Chrome color picker" at bounding box center [742, 343] width 198 height 109
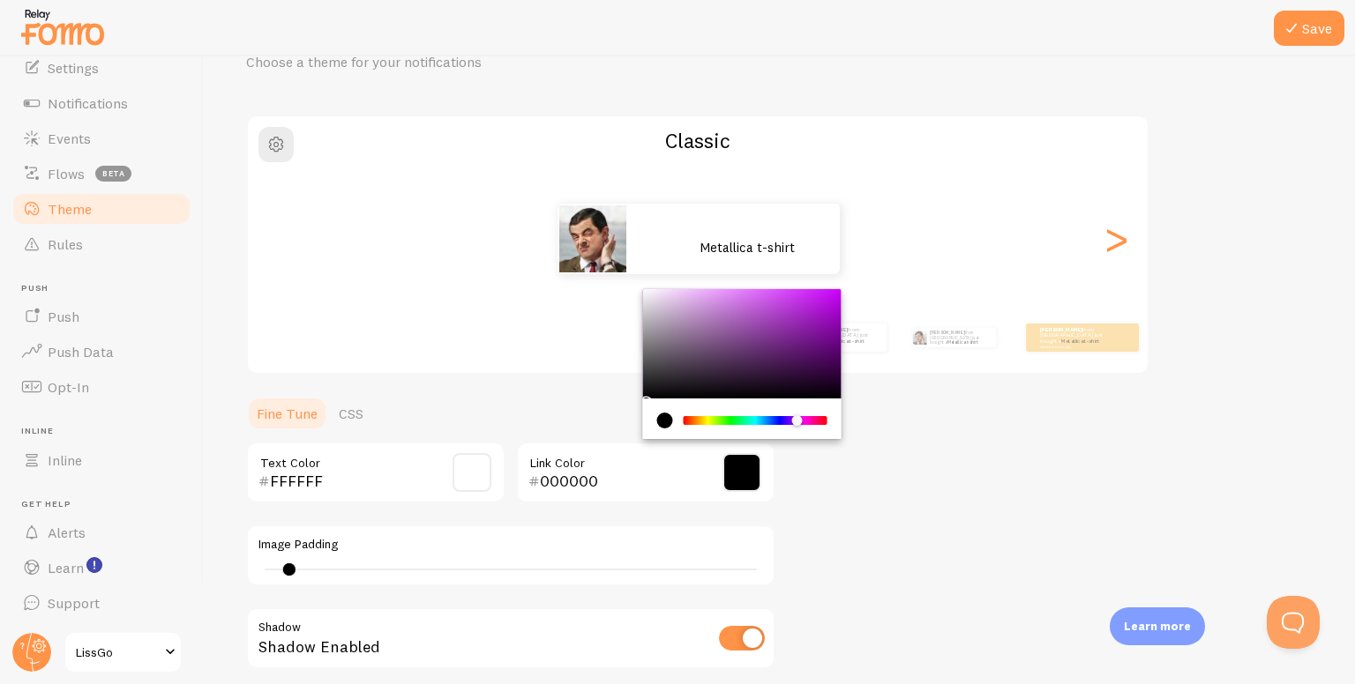
drag, startPoint x: 784, startPoint y: 417, endPoint x: 797, endPoint y: 417, distance: 13.2
click at [797, 417] on div "Chrome color picker" at bounding box center [797, 420] width 11 height 11
click at [759, 323] on div "Chrome color picker" at bounding box center [742, 343] width 198 height 109
click at [757, 355] on div "Chrome color picker" at bounding box center [742, 343] width 198 height 109
click at [757, 355] on div "Chrome color picker" at bounding box center [760, 360] width 11 height 11
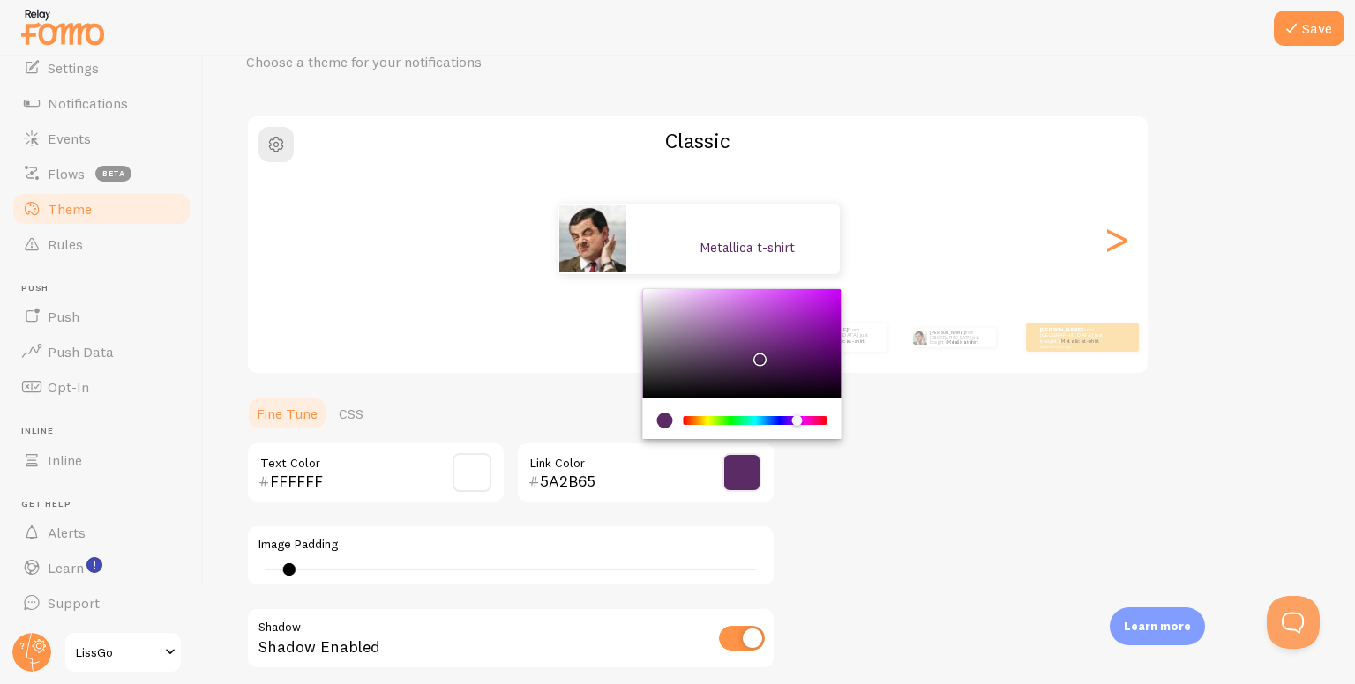
type input "582A63"
click at [920, 378] on div "Theme Choose a theme for your notifications Classic julian from Argentina just …" at bounding box center [779, 429] width 1066 height 837
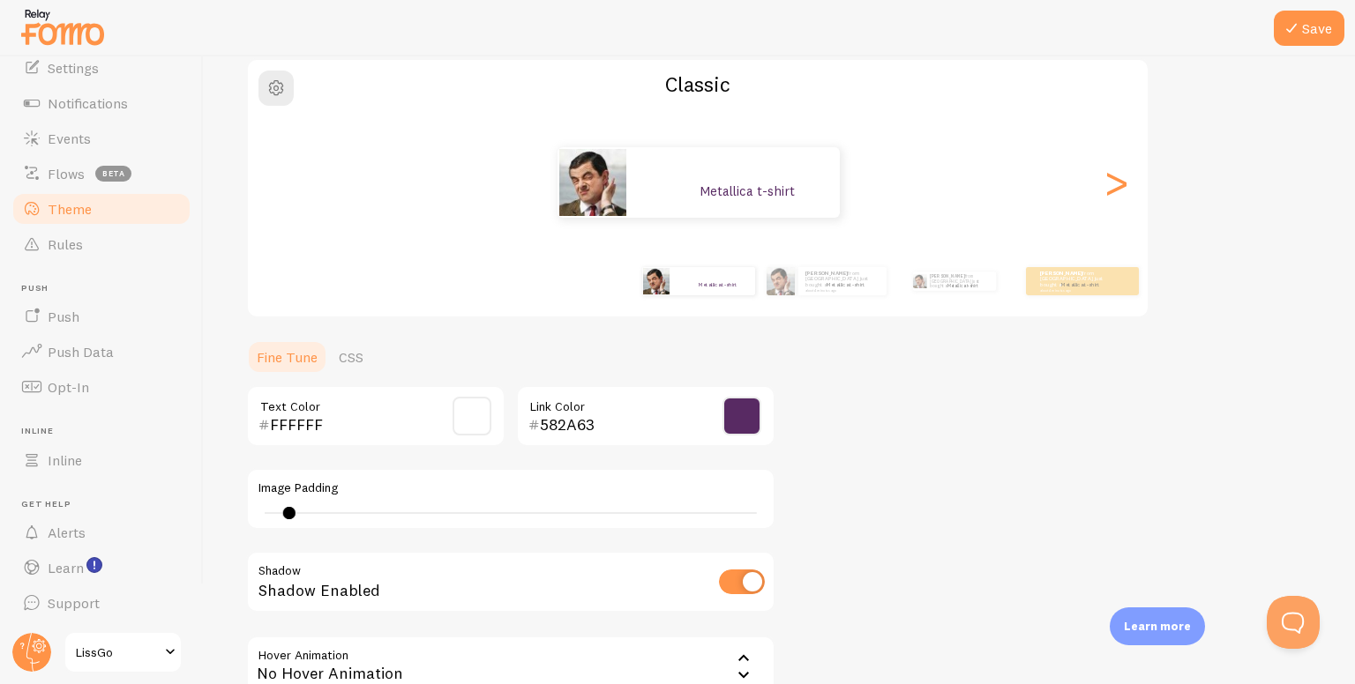
scroll to position [0, 0]
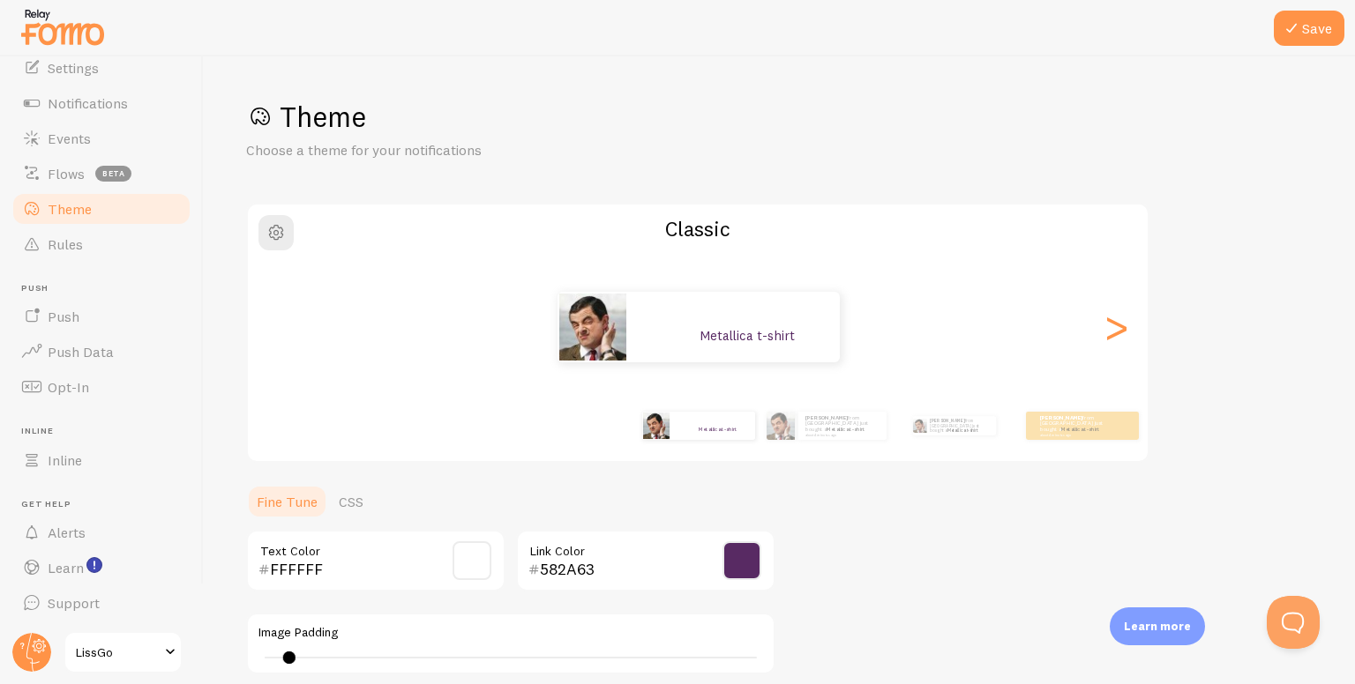
click at [1112, 332] on div ">" at bounding box center [1115, 327] width 21 height 127
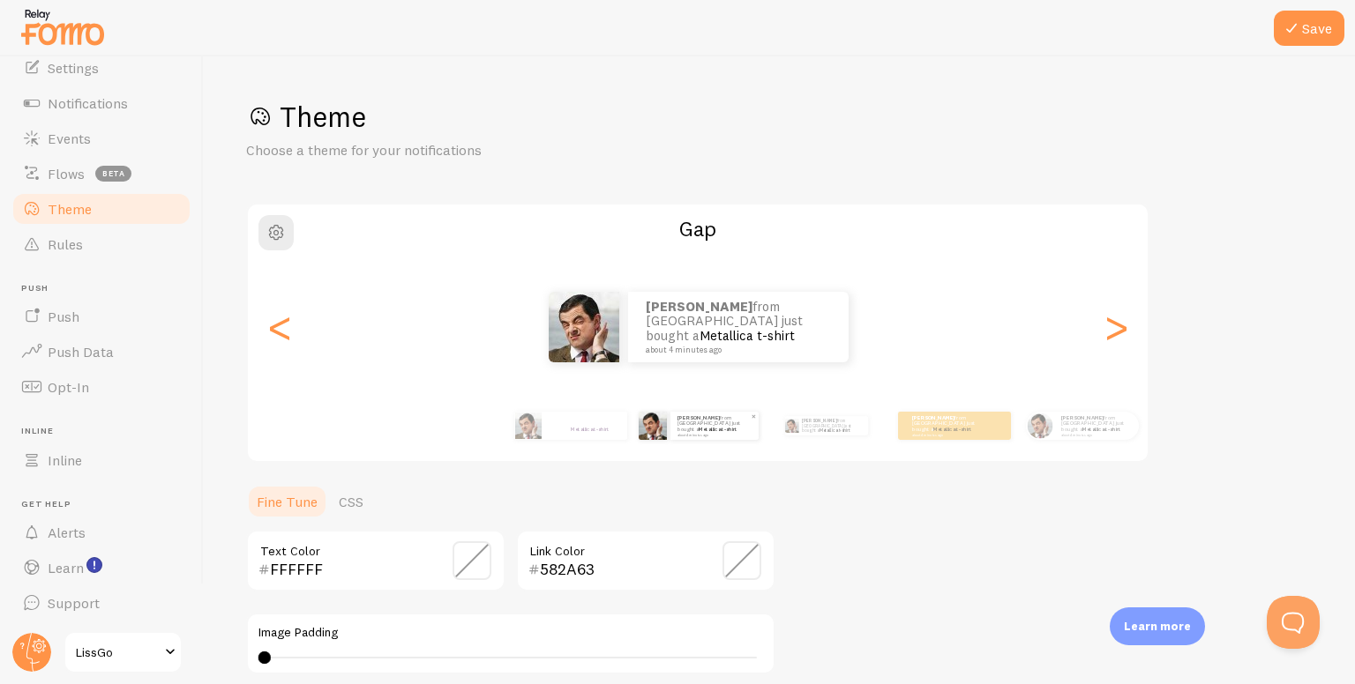
click at [759, 432] on div "julian from Argentina just bought a Metallica t-shirt about 4 minutes ago" at bounding box center [714, 426] width 88 height 28
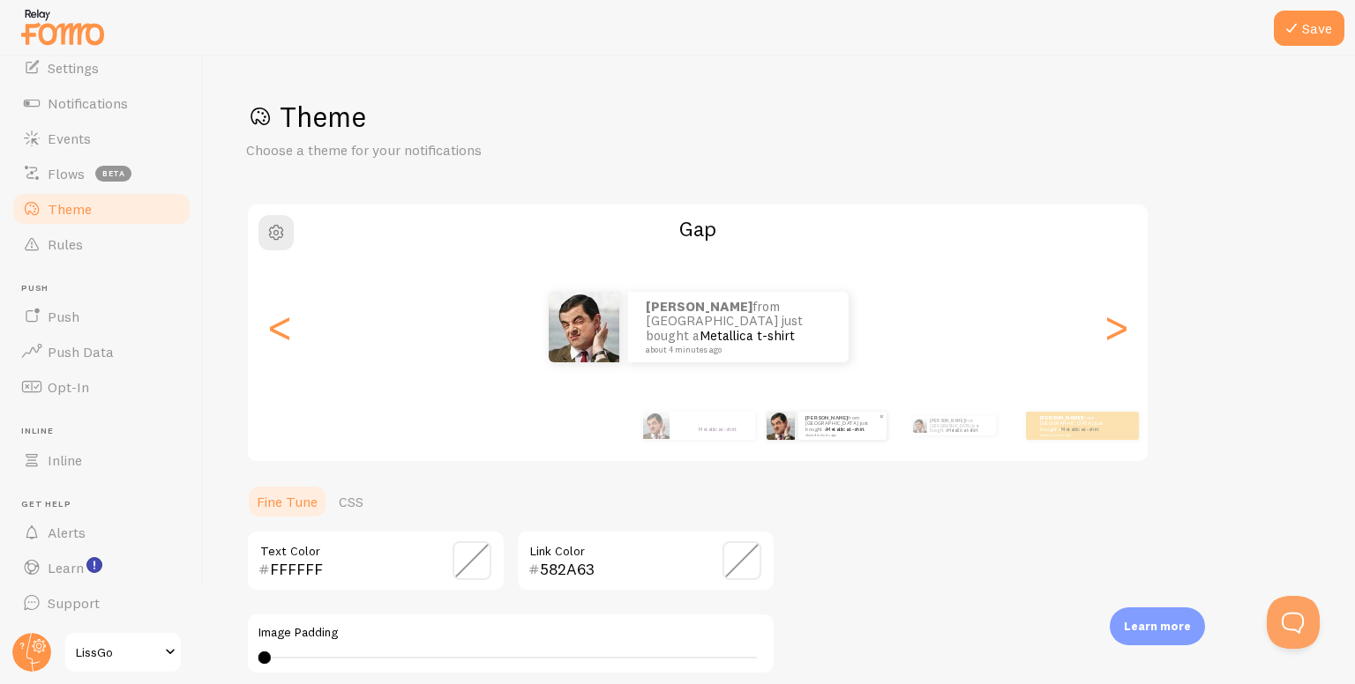
type input "0"
click at [789, 427] on img at bounding box center [780, 426] width 28 height 28
click at [917, 435] on div "julian from Argentina just bought a Metallica t-shirt about 4 minutes ago" at bounding box center [954, 425] width 114 height 49
type input "FFFFFF"
type input "582A63"
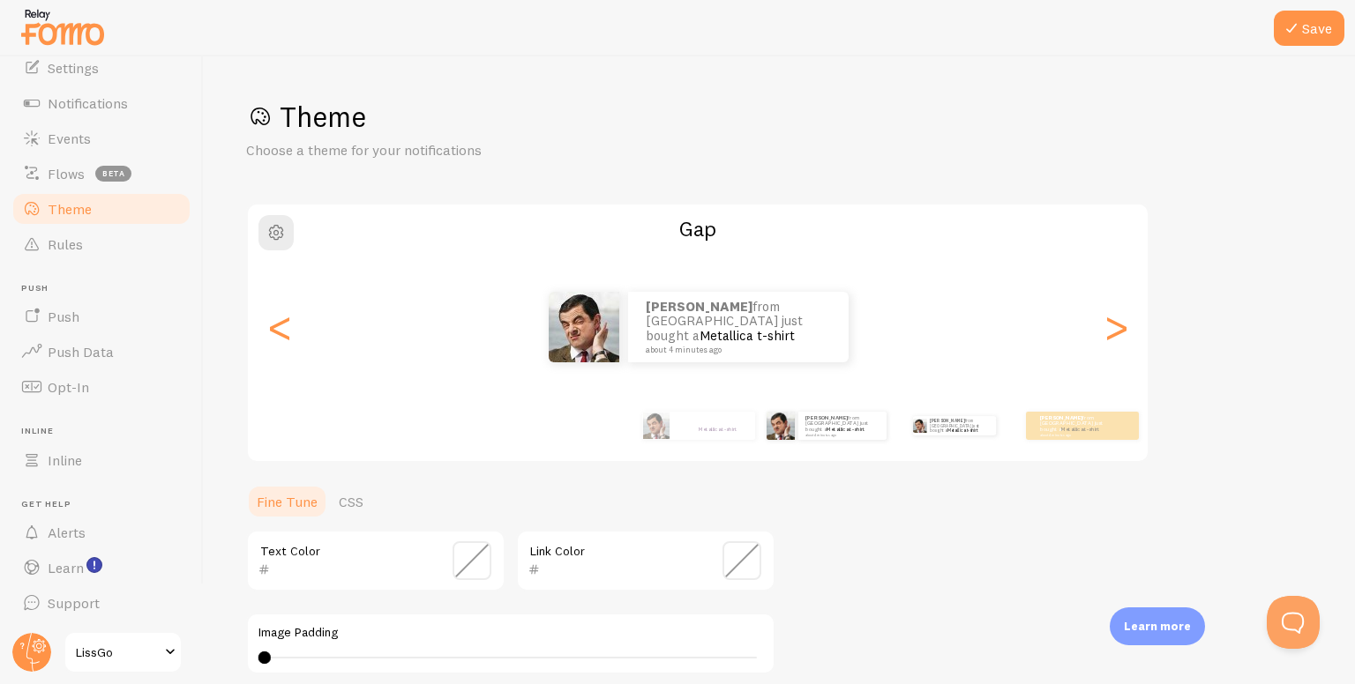
type input "2"
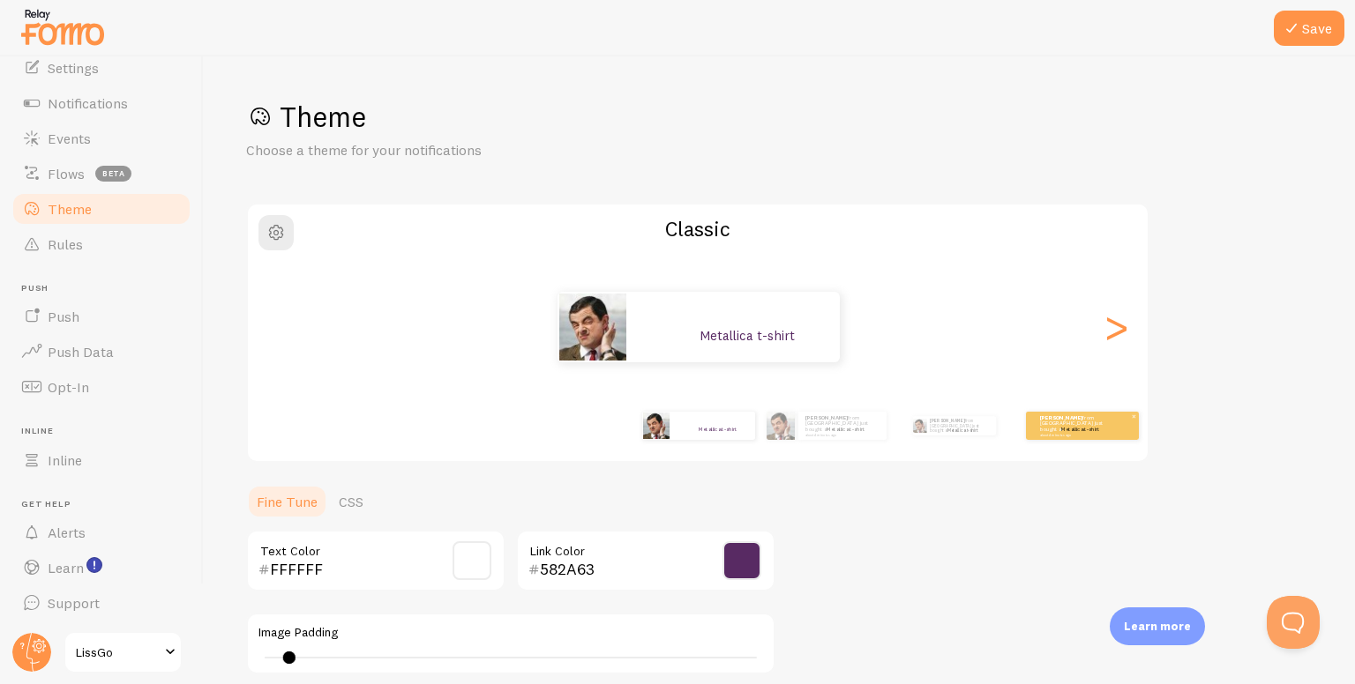
click at [1055, 417] on p "julian from Argentina just bought a Metallica t-shirt about 4 minutes ago" at bounding box center [1075, 426] width 71 height 22
click at [1048, 451] on div "julian from Argentina just bought a Metallica t-shirt about 4 minutes ago julia…" at bounding box center [697, 426] width 1013 height 71
click at [1067, 426] on link "Metallica t-shirt" at bounding box center [1080, 429] width 38 height 7
click at [1067, 427] on link "Metallica t-shirt" at bounding box center [1080, 429] width 38 height 7
click at [1067, 427] on div "julian from Argentina just bought a Metallica t-shirt about 4 minutes ago" at bounding box center [1082, 426] width 113 height 28
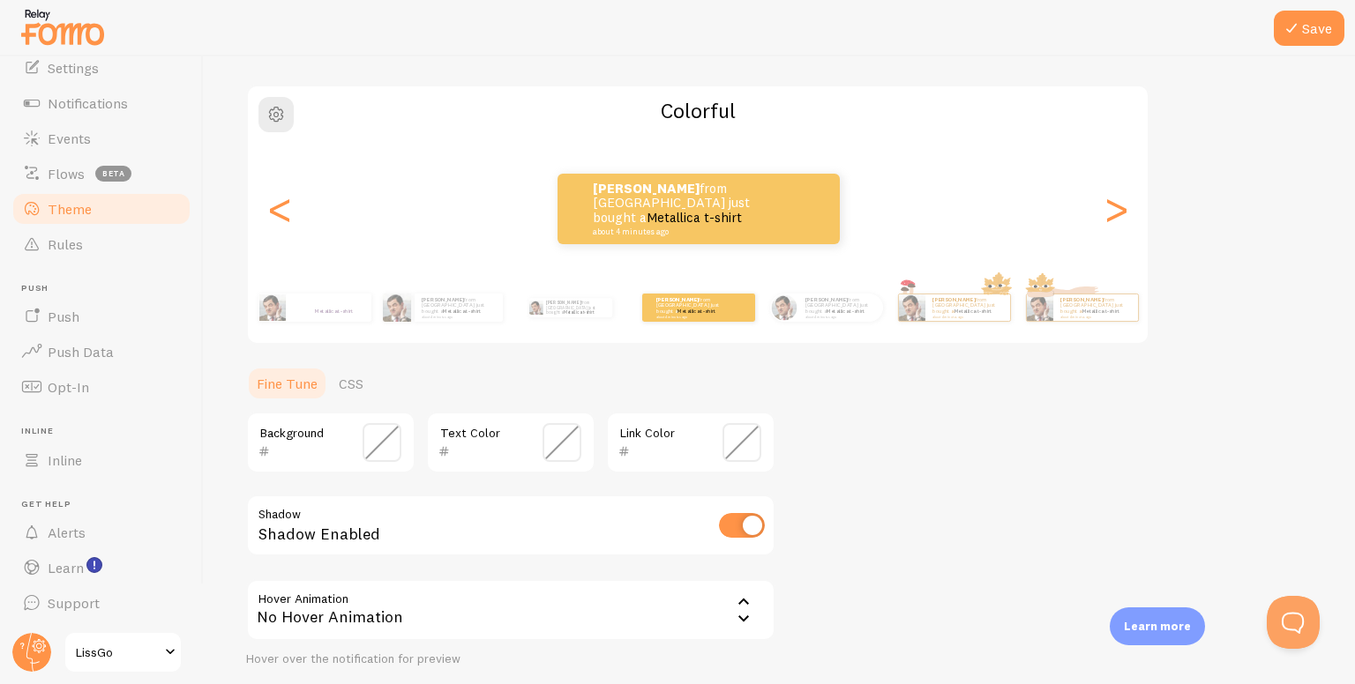
scroll to position [88, 0]
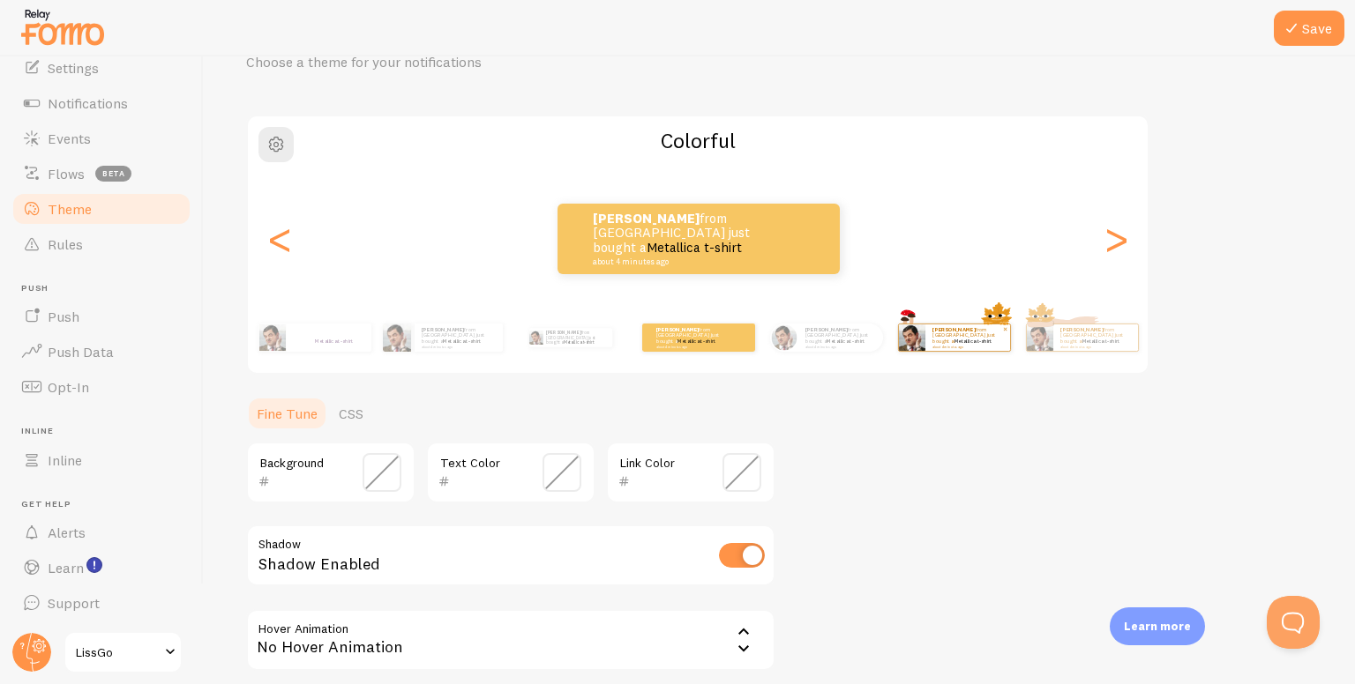
click at [919, 340] on img at bounding box center [911, 338] width 26 height 26
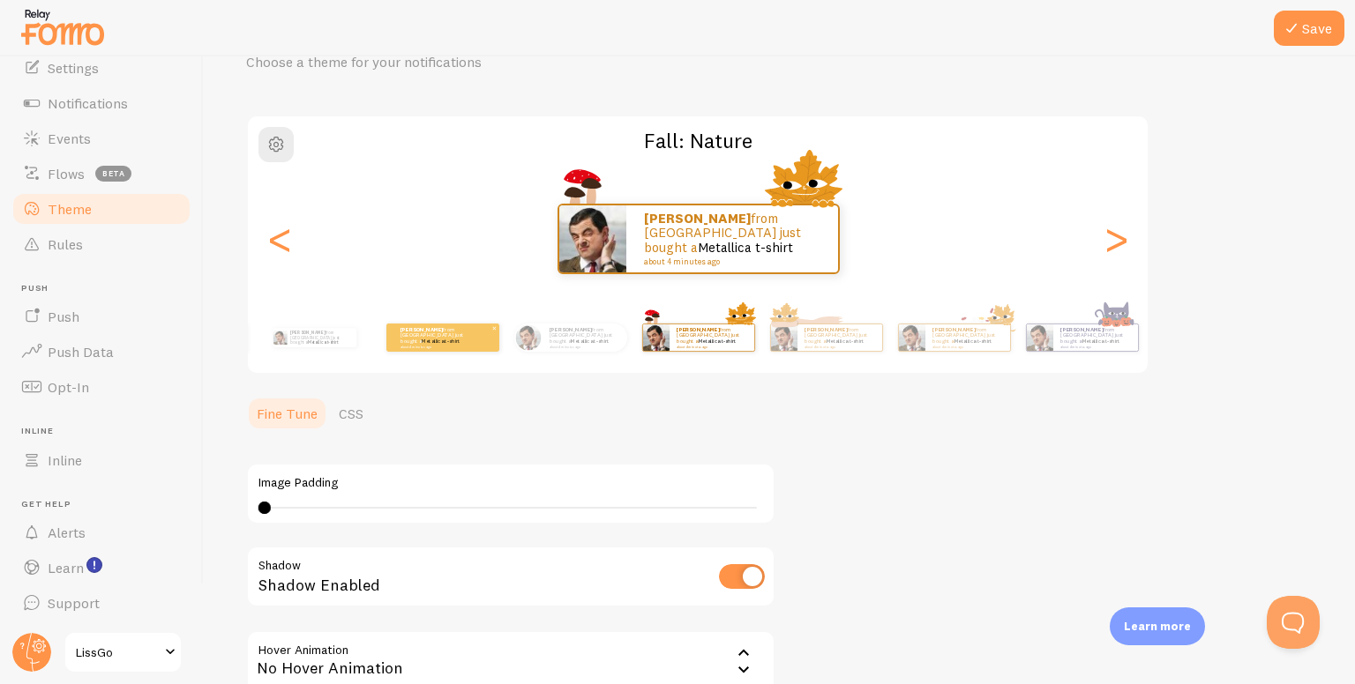
click at [416, 338] on p "julian from Argentina just bought a Metallica t-shirt about 4 minutes ago" at bounding box center [435, 337] width 71 height 22
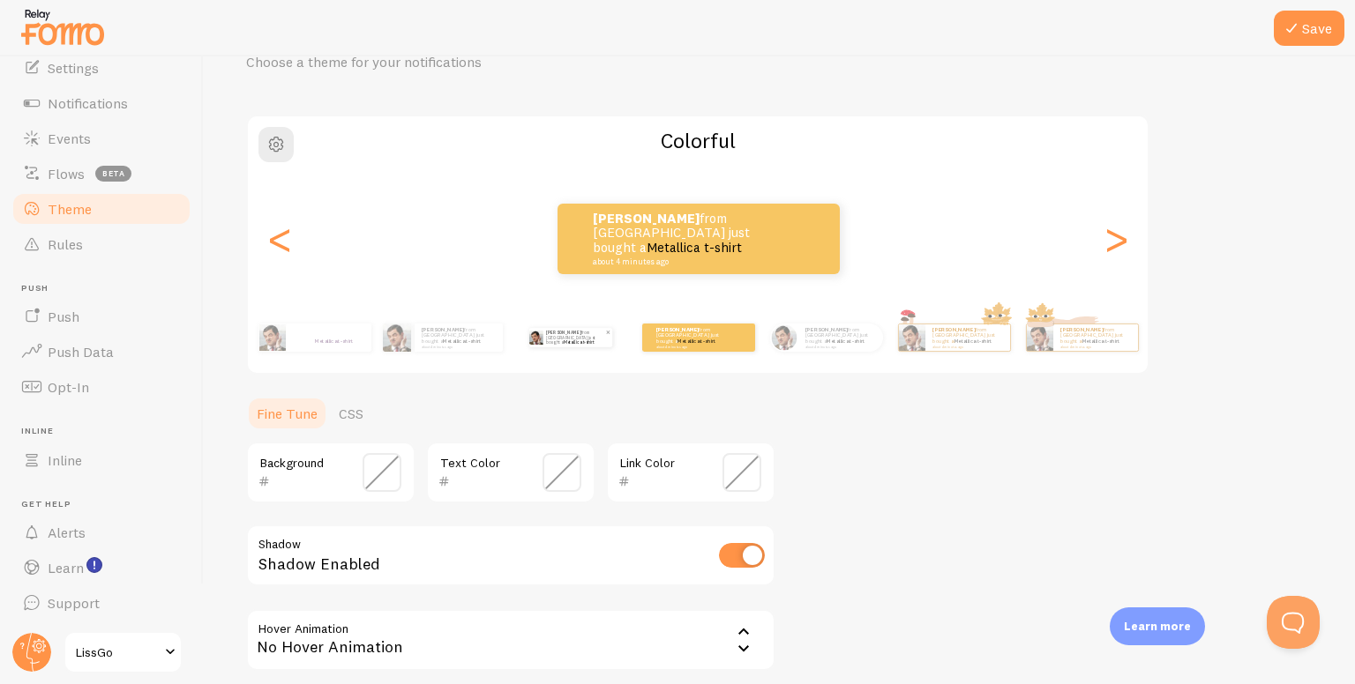
click at [600, 338] on p "julian from Argentina just bought a Metallica t-shirt about 4 minutes ago" at bounding box center [575, 337] width 59 height 19
click at [600, 340] on p "julian from Argentina just bought a Metallica t-shirt about 4 minutes ago" at bounding box center [575, 337] width 59 height 19
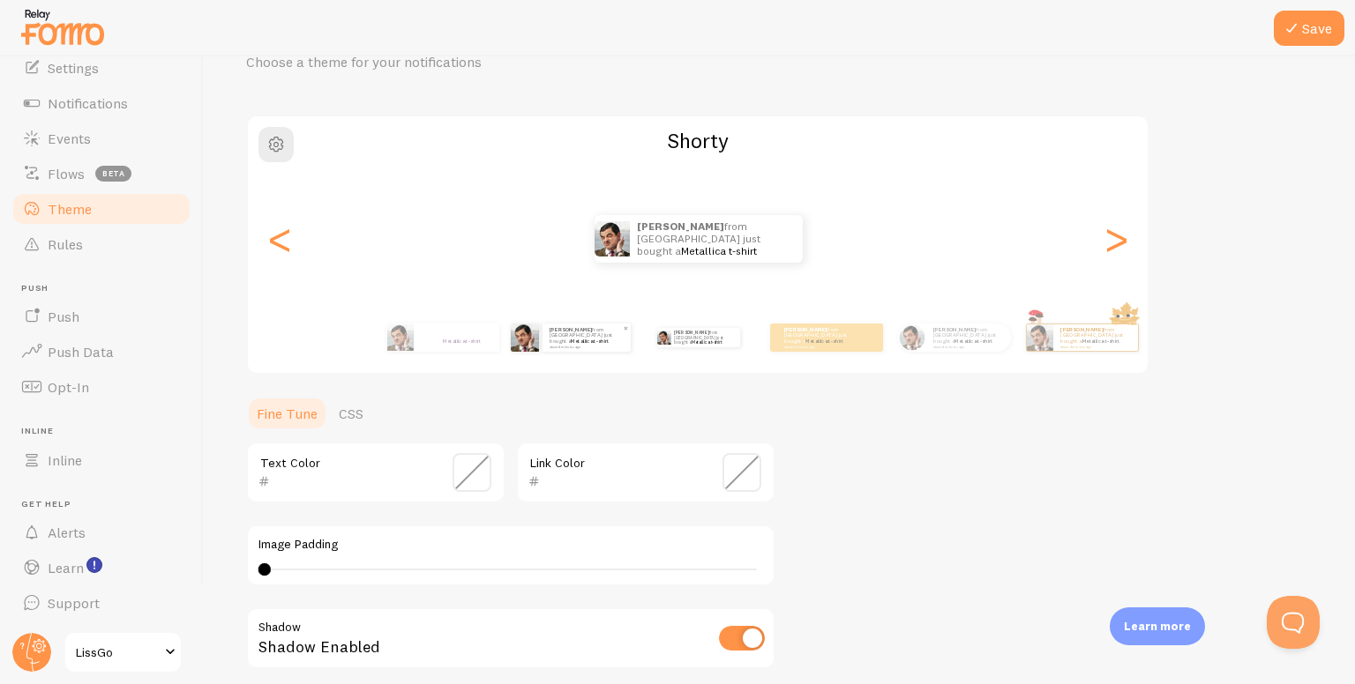
click at [596, 350] on div "julian from Argentina just bought a Metallica t-shirt about 4 minutes ago" at bounding box center [586, 338] width 88 height 28
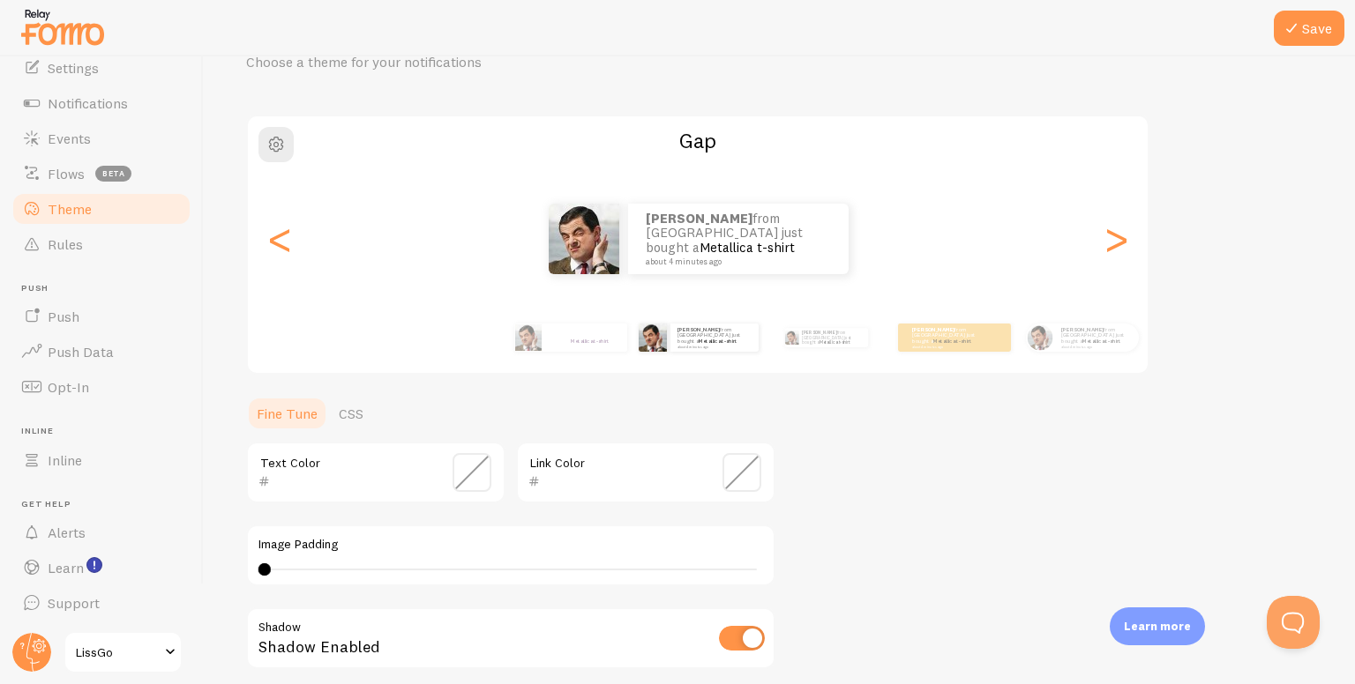
click at [727, 458] on span at bounding box center [741, 472] width 39 height 39
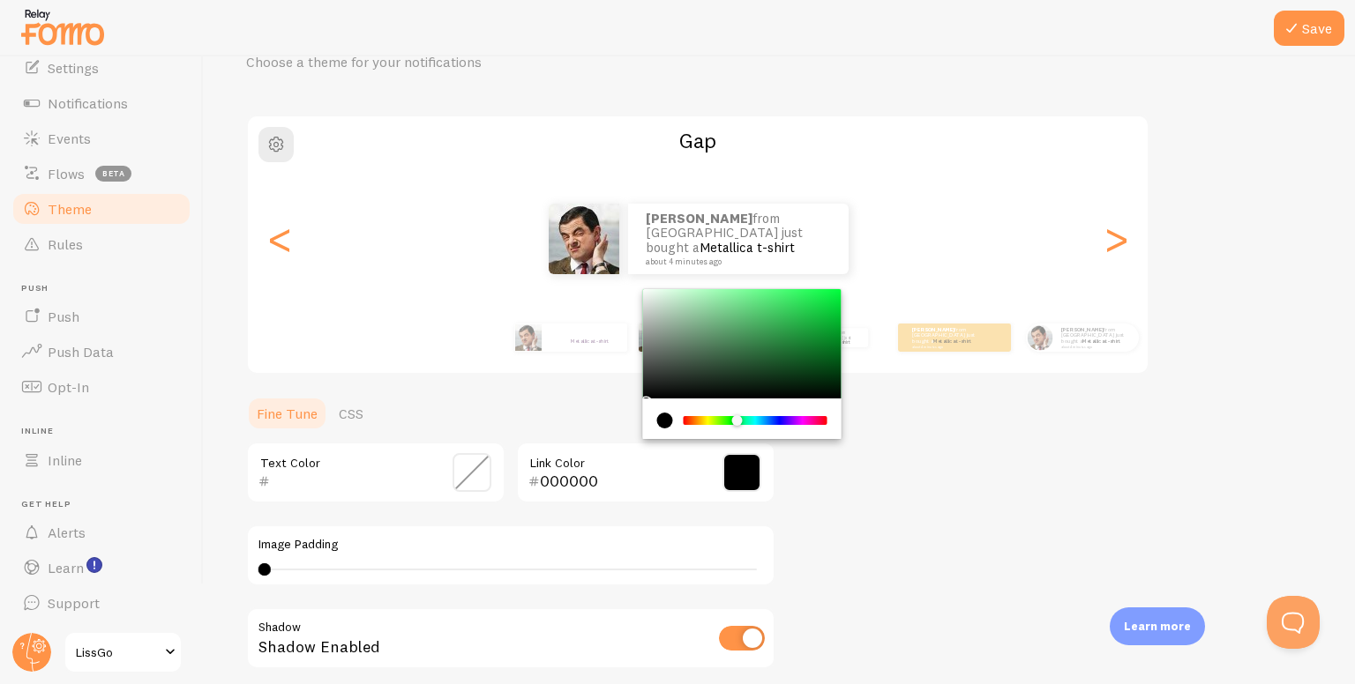
drag, startPoint x: 737, startPoint y: 421, endPoint x: 758, endPoint y: 422, distance: 20.4
click at [757, 421] on div "Chrome color picker" at bounding box center [755, 420] width 140 height 9
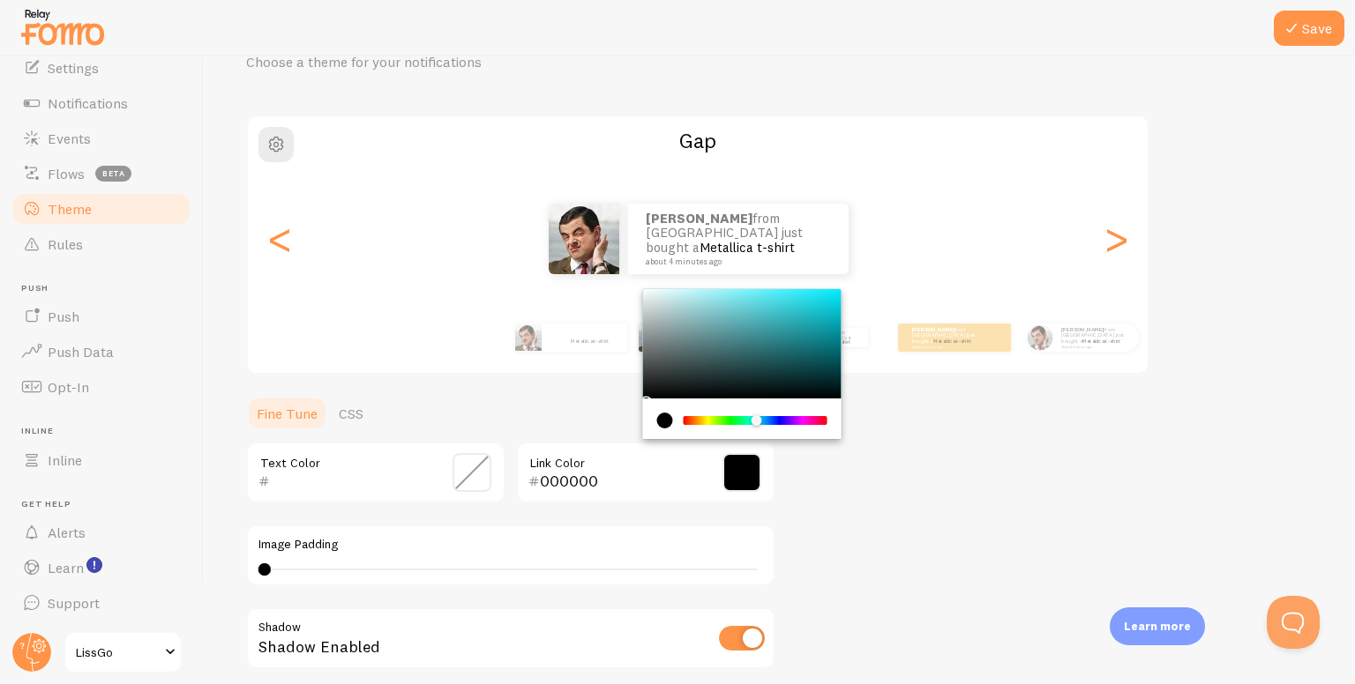
click at [786, 341] on div "Chrome color picker" at bounding box center [742, 343] width 198 height 109
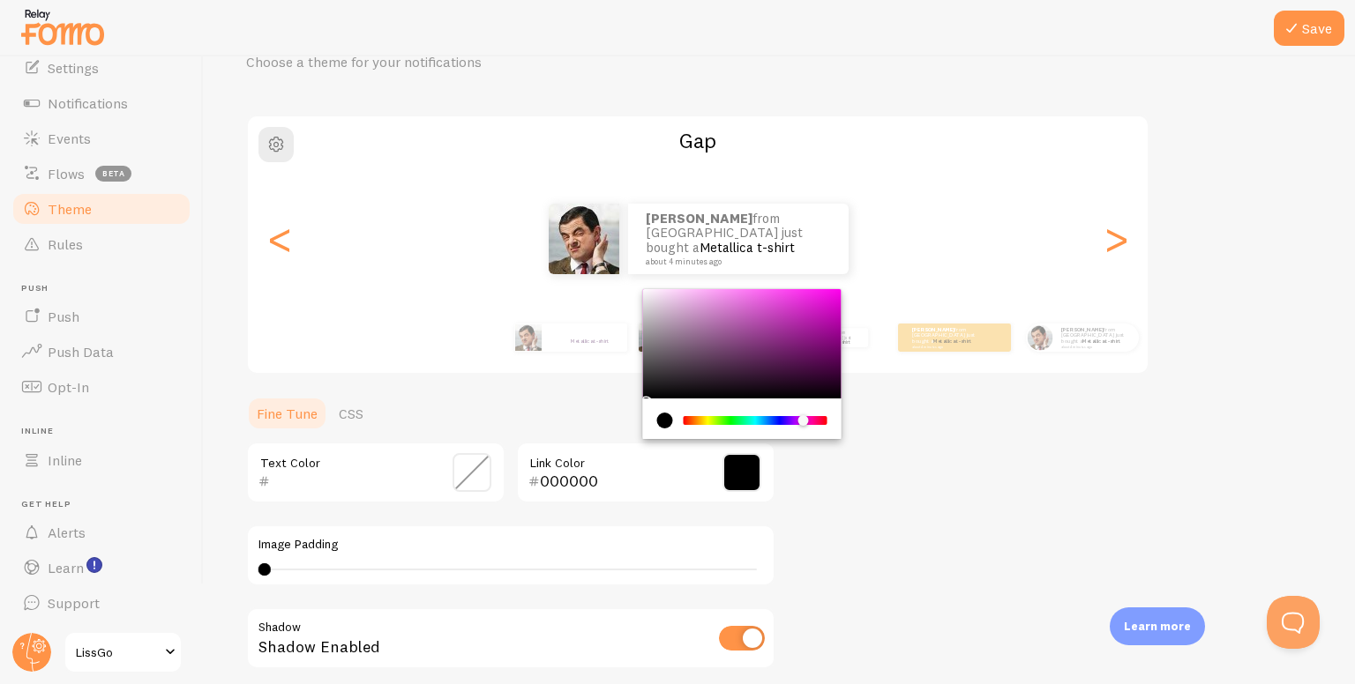
click at [803, 422] on div "Chrome color picker" at bounding box center [755, 420] width 140 height 9
click at [784, 353] on div "Chrome color picker" at bounding box center [742, 343] width 198 height 109
type input "691E67"
click at [868, 435] on div "Theme Choose a theme for your notifications Gap julian from Argentina just boug…" at bounding box center [779, 429] width 1066 height 837
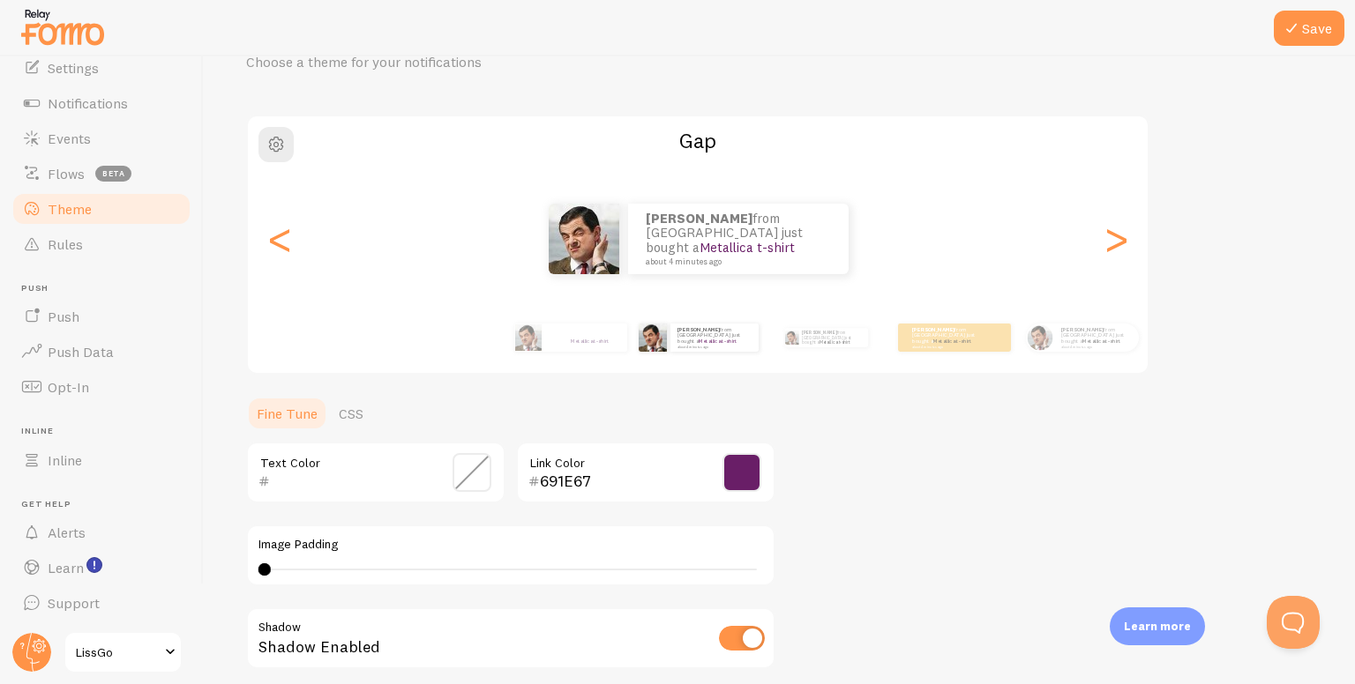
click at [455, 469] on span at bounding box center [471, 472] width 39 height 39
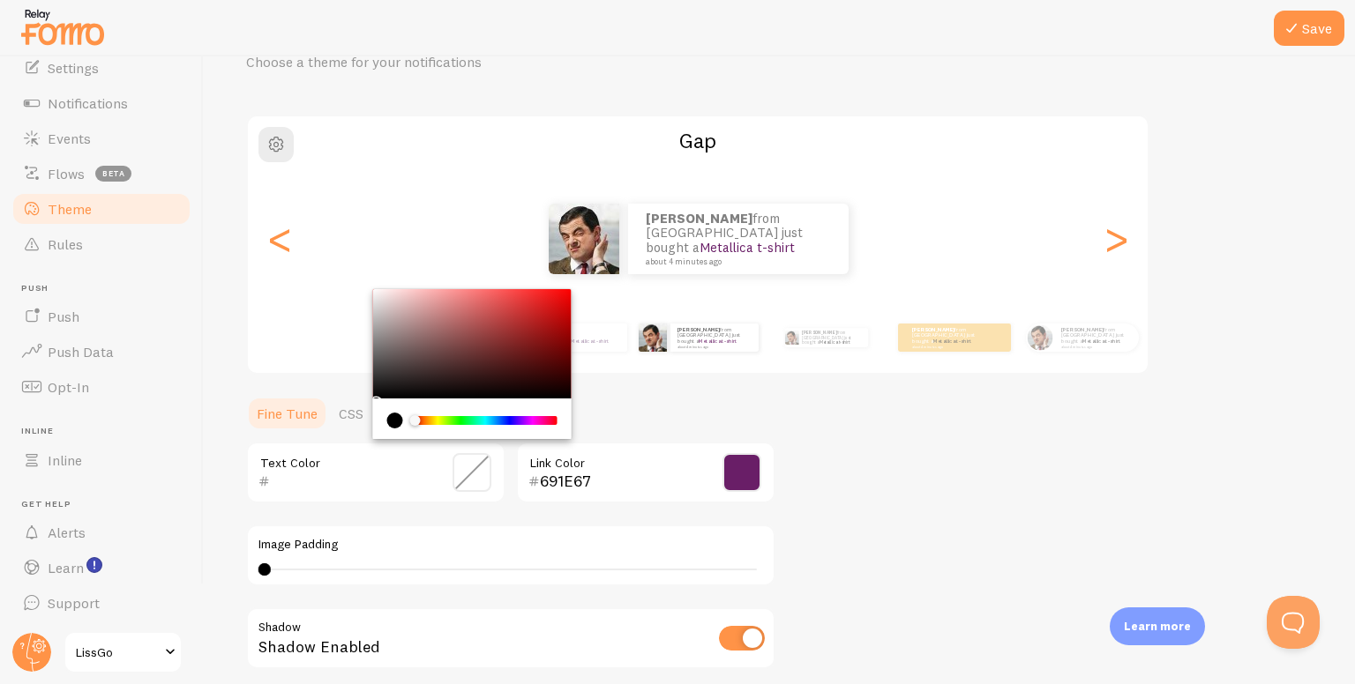
drag, startPoint x: 512, startPoint y: 375, endPoint x: 430, endPoint y: 362, distance: 82.2
click at [430, 362] on div "Chrome color picker" at bounding box center [472, 343] width 198 height 109
type input "000000"
click at [900, 482] on div "Theme Choose a theme for your notifications Gap julian from Argentina just boug…" at bounding box center [779, 429] width 1066 height 837
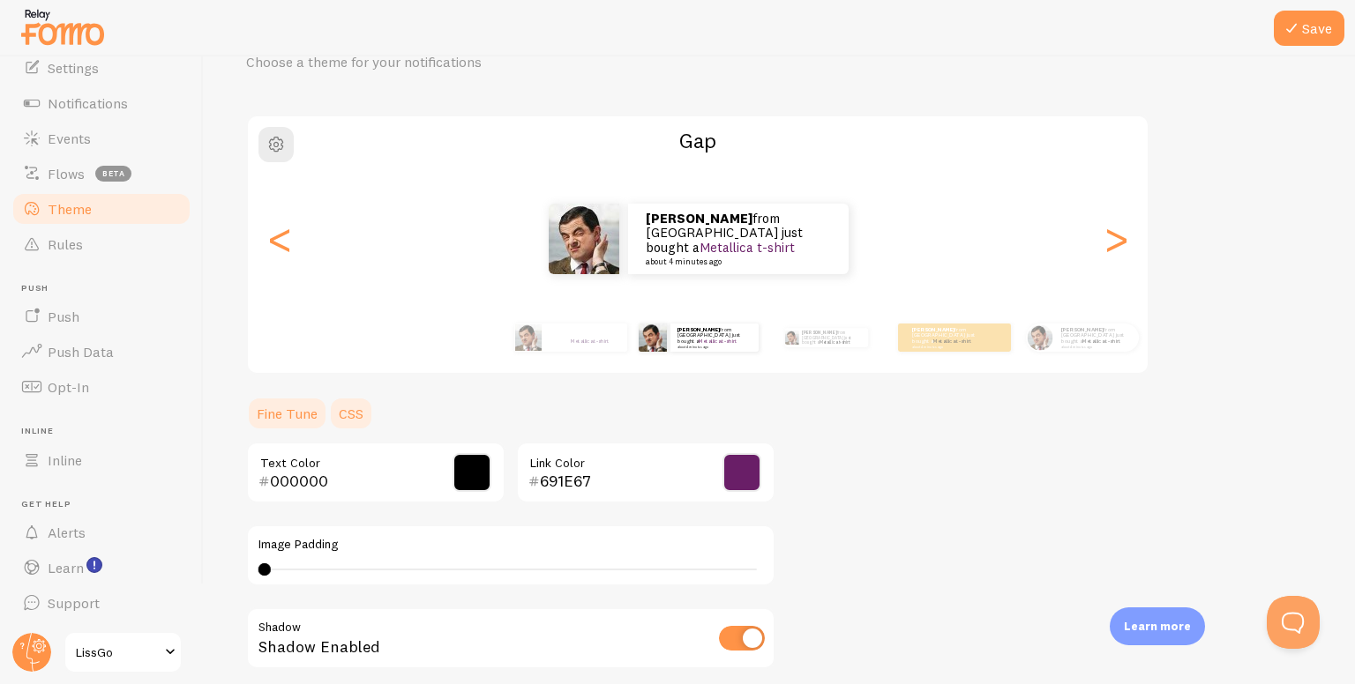
click at [359, 405] on link "CSS" at bounding box center [351, 413] width 46 height 35
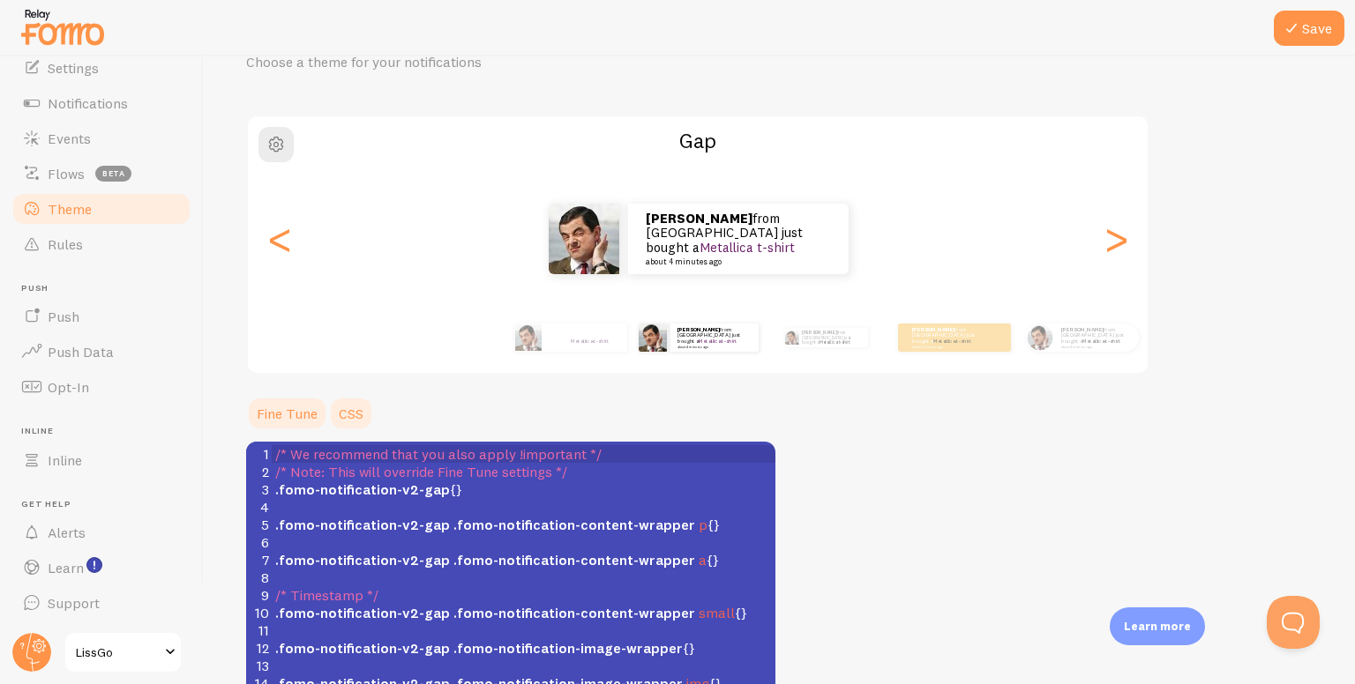
click at [282, 424] on link "Fine Tune" at bounding box center [287, 413] width 82 height 35
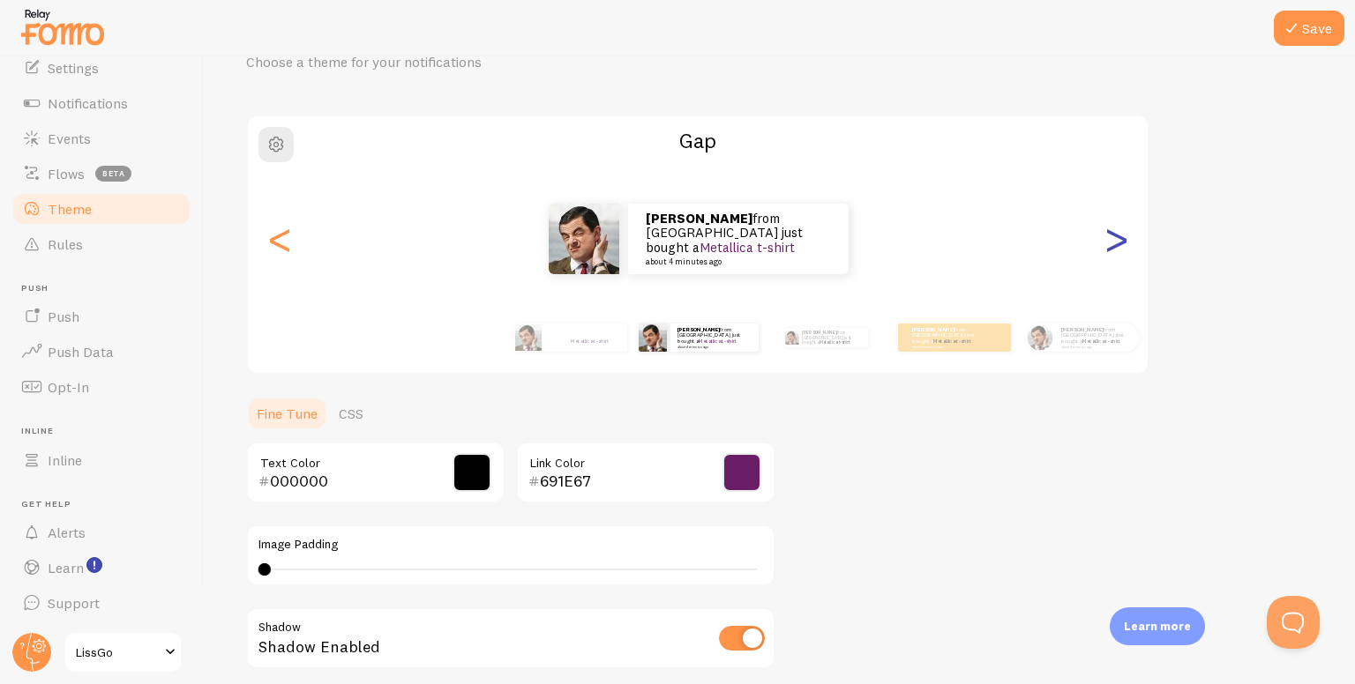
click at [1121, 230] on div ">" at bounding box center [1115, 239] width 21 height 127
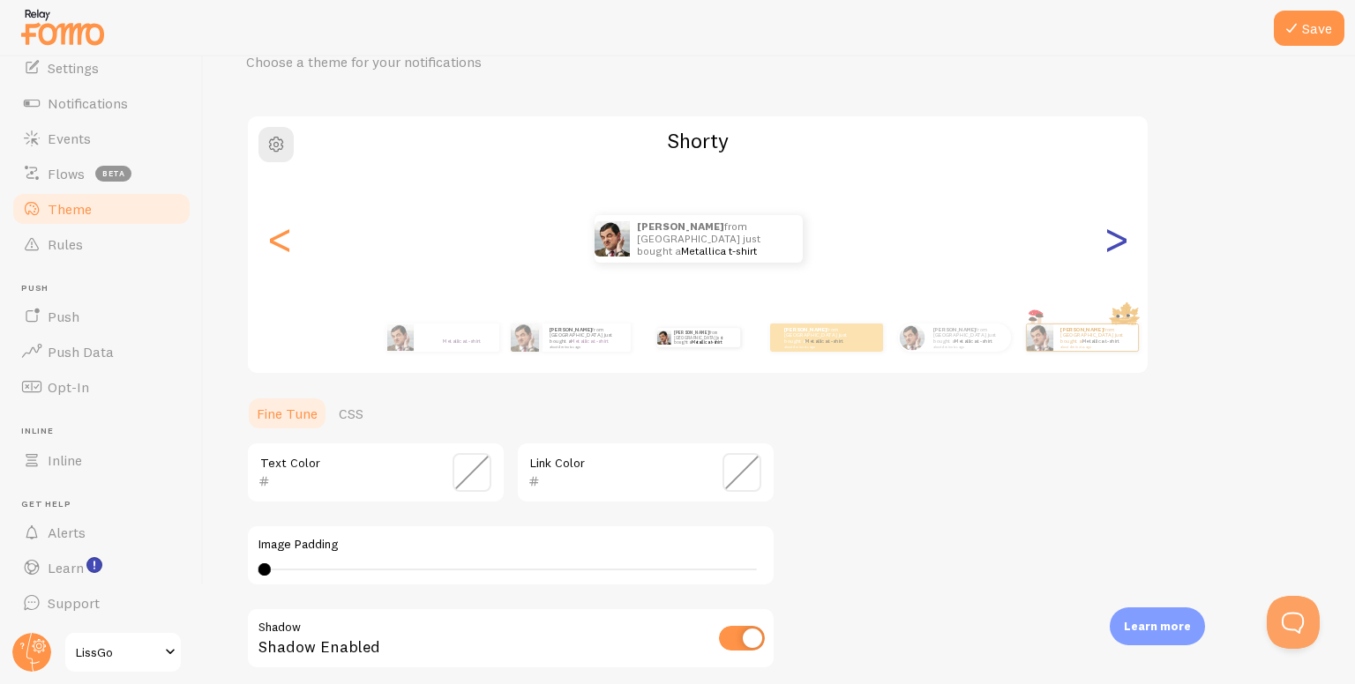
click at [1121, 230] on div ">" at bounding box center [1115, 239] width 21 height 127
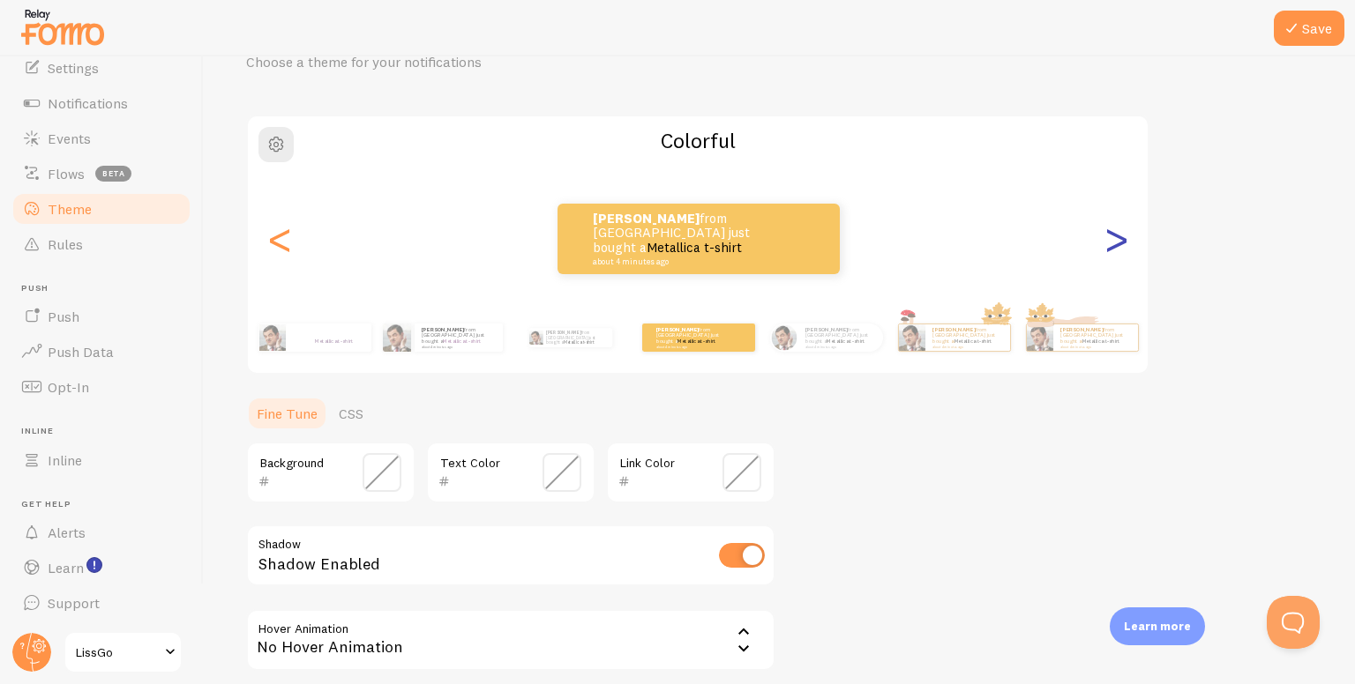
click at [1121, 230] on div ">" at bounding box center [1115, 239] width 21 height 127
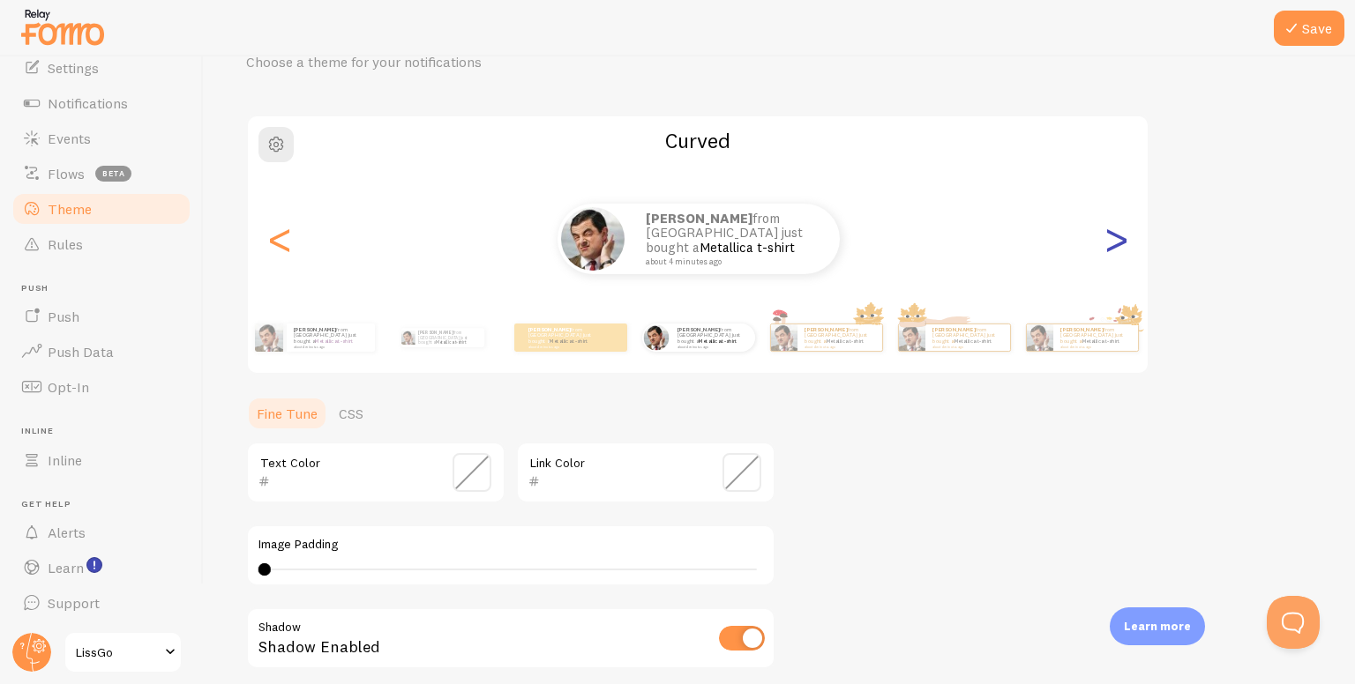
click at [1121, 230] on div ">" at bounding box center [1115, 239] width 21 height 127
type input "0"
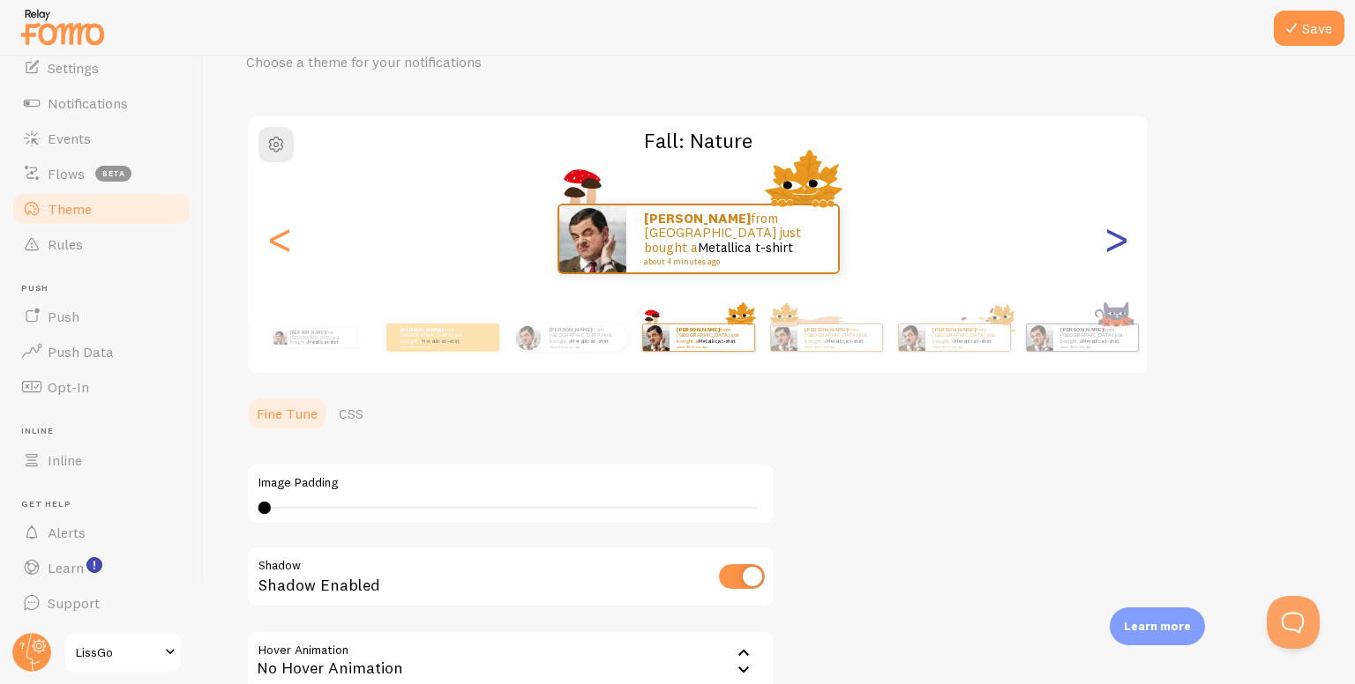
click at [1121, 230] on div ">" at bounding box center [1115, 239] width 21 height 127
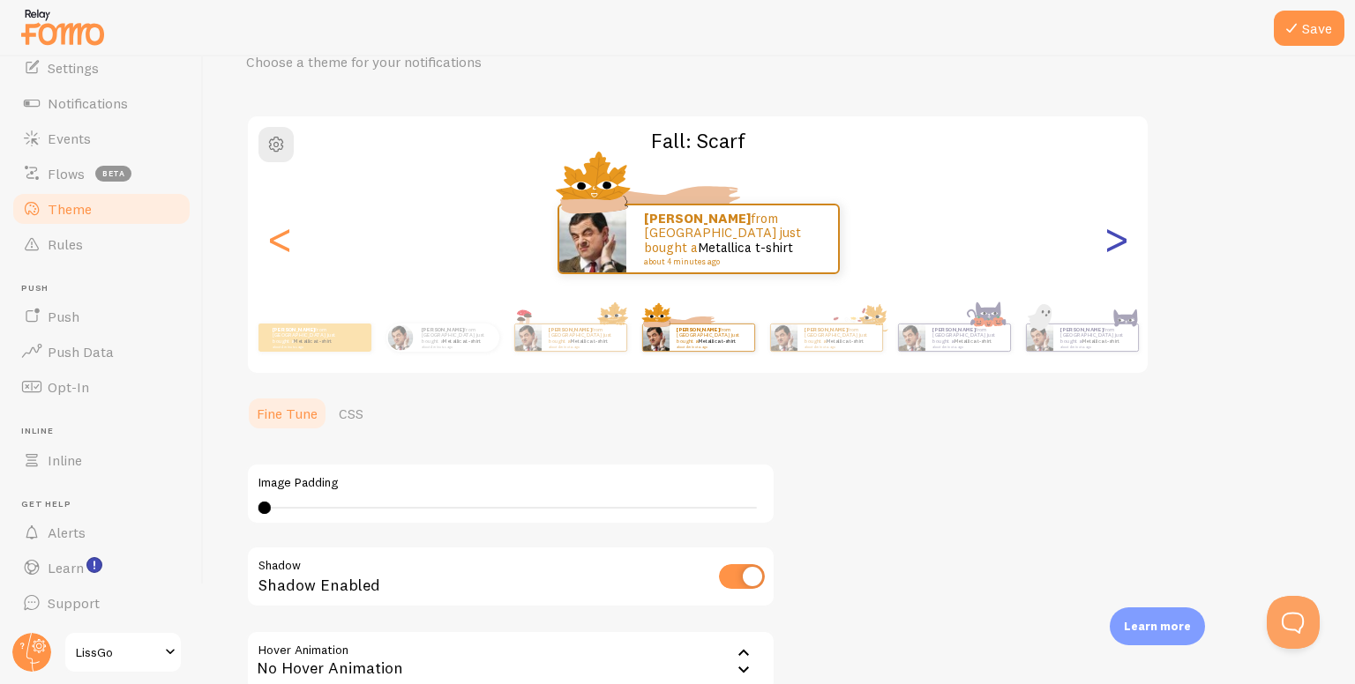
click at [1121, 230] on div ">" at bounding box center [1115, 239] width 21 height 127
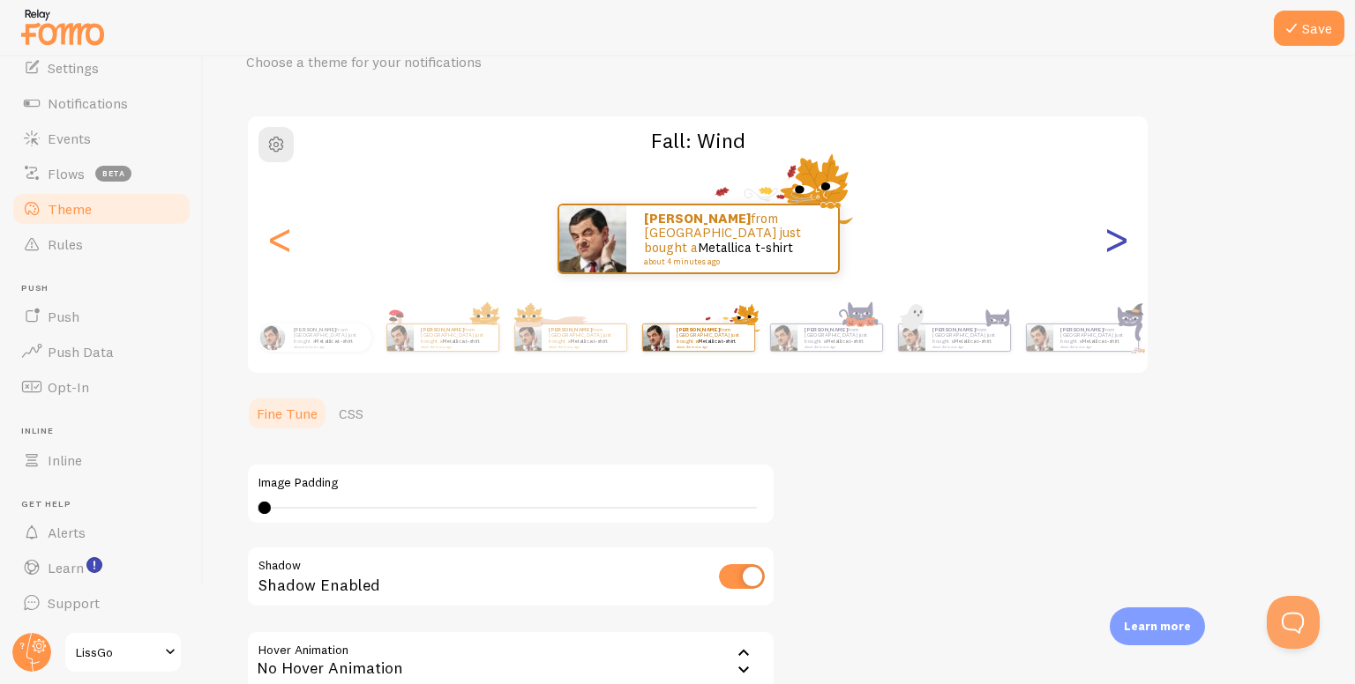
click at [1121, 230] on div ">" at bounding box center [1115, 239] width 21 height 127
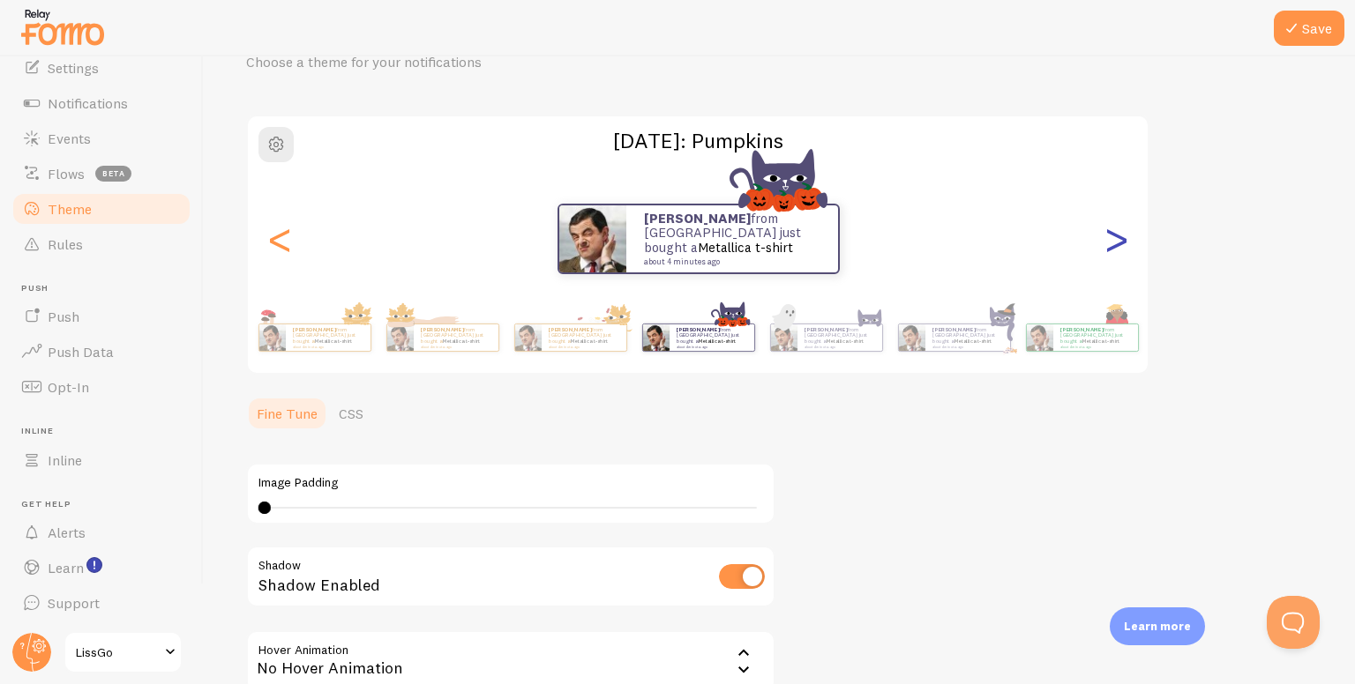
click at [1121, 230] on div ">" at bounding box center [1115, 239] width 21 height 127
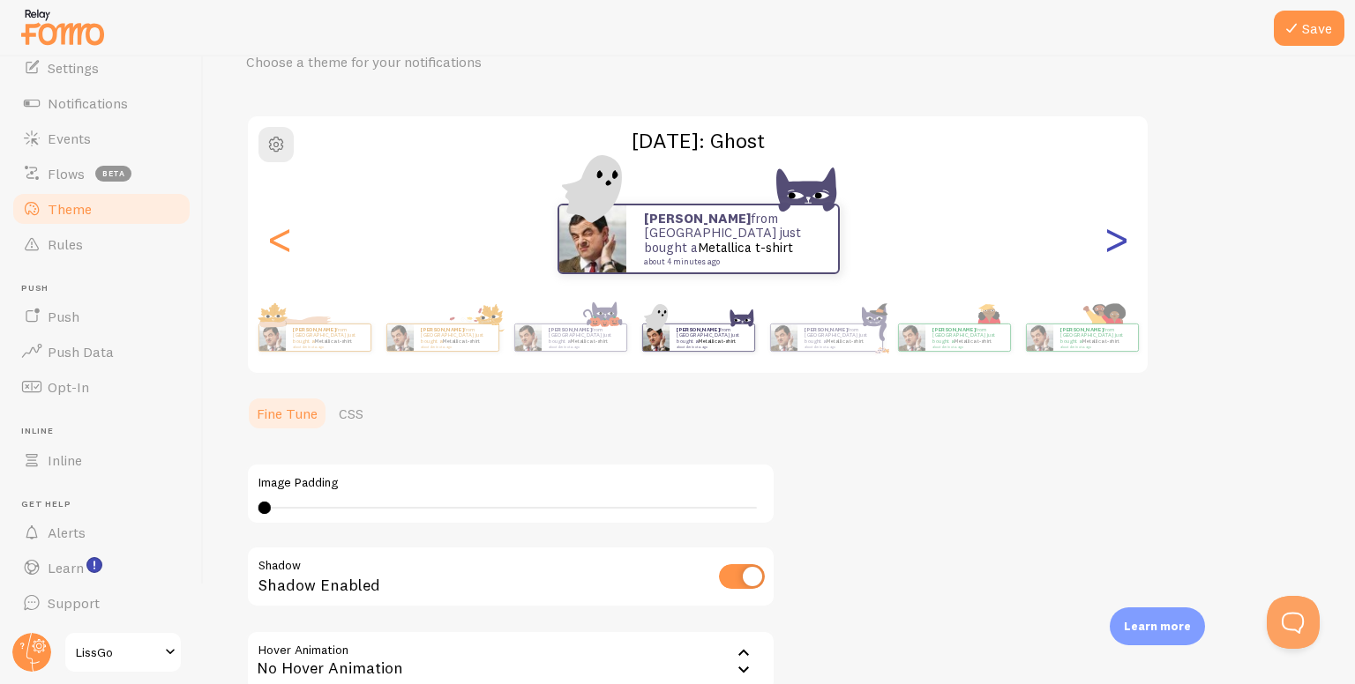
click at [1121, 230] on div ">" at bounding box center [1115, 239] width 21 height 127
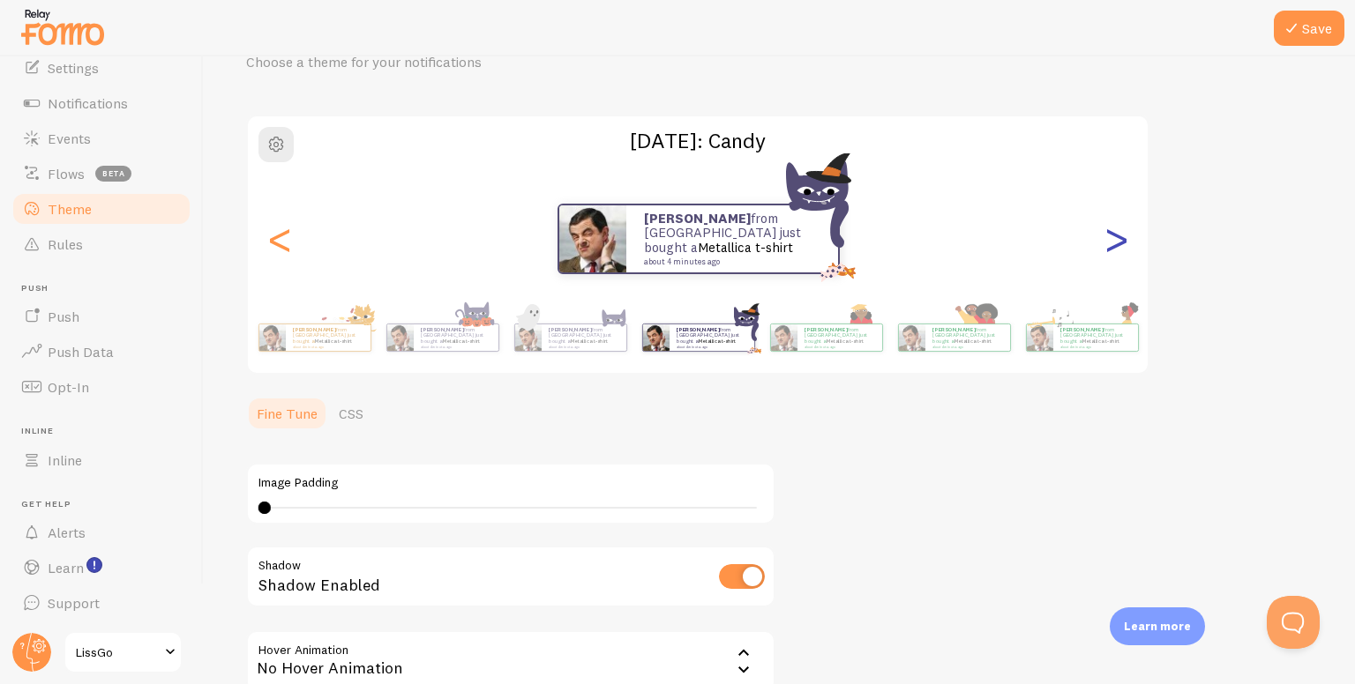
click at [1121, 230] on div ">" at bounding box center [1115, 239] width 21 height 127
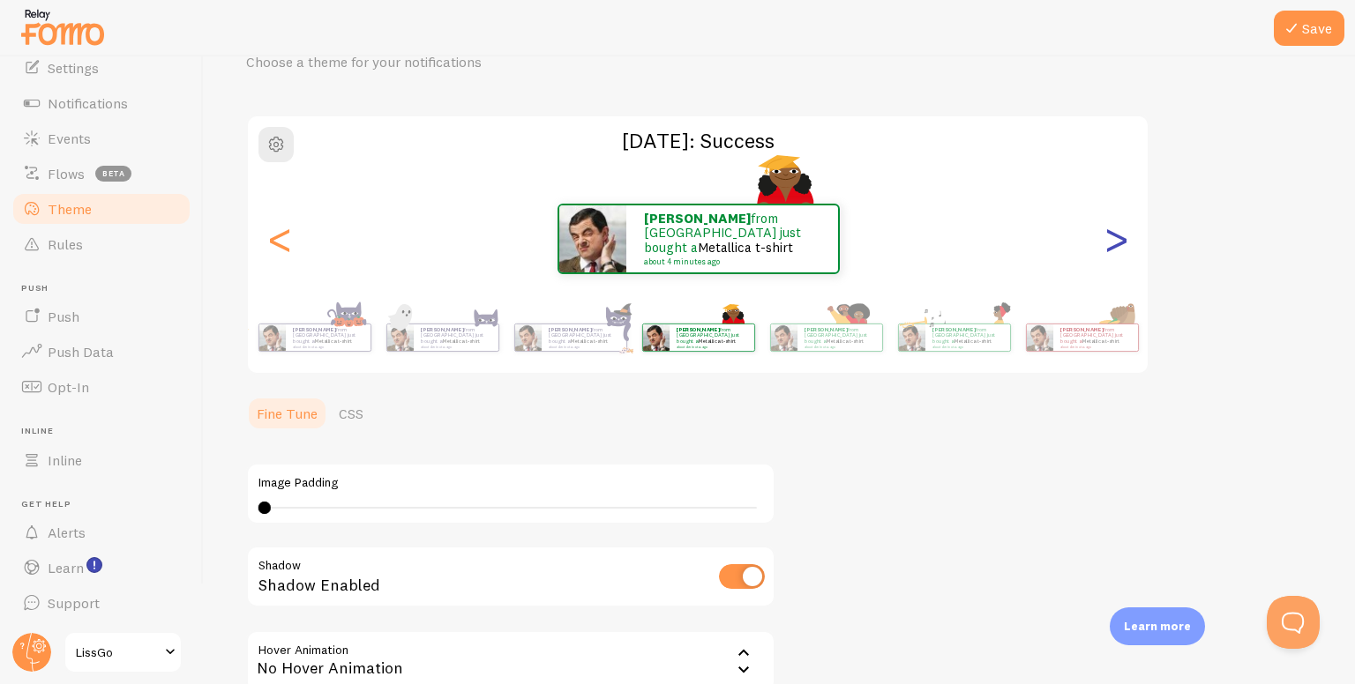
click at [1121, 230] on div ">" at bounding box center [1115, 239] width 21 height 127
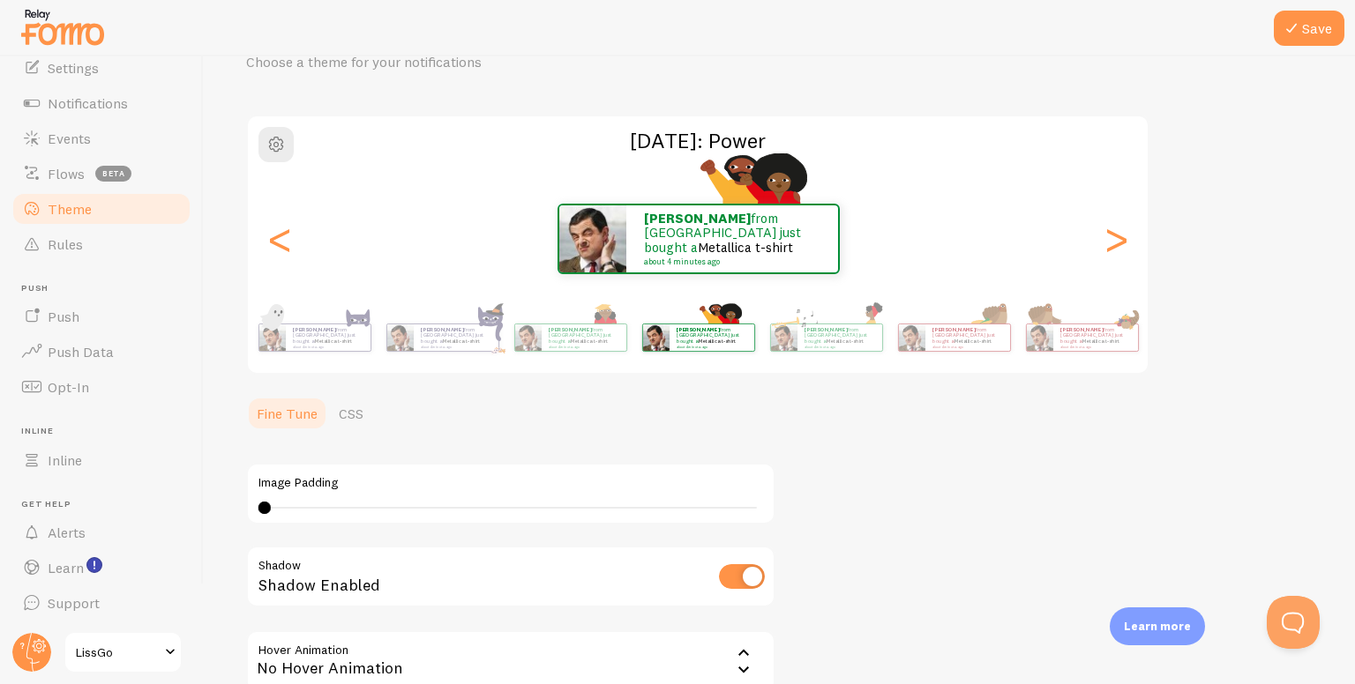
click at [796, 287] on div "julian from Argentina just bought a Metallica t-shirt about 4 minutes ago julia…" at bounding box center [698, 239] width 900 height 127
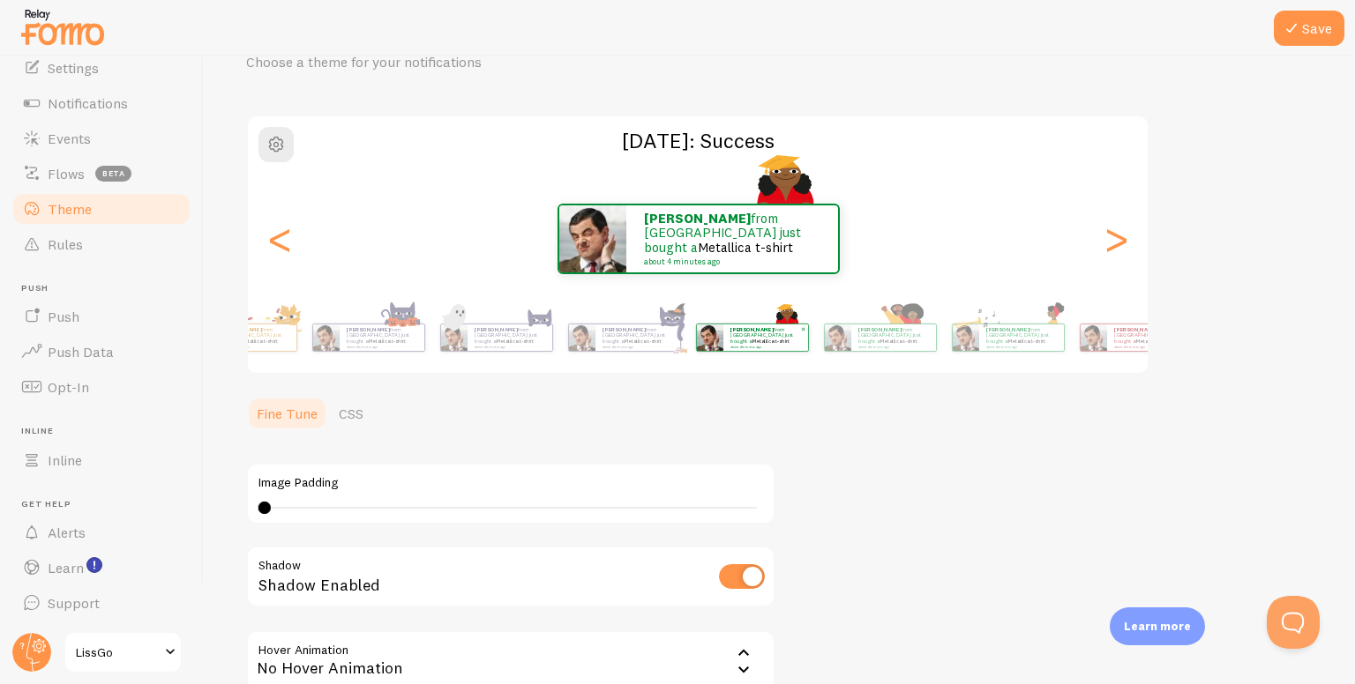
click at [809, 361] on div "julian from Argentina just bought a Metallica t-shirt about 4 minutes ago" at bounding box center [752, 337] width 114 height 49
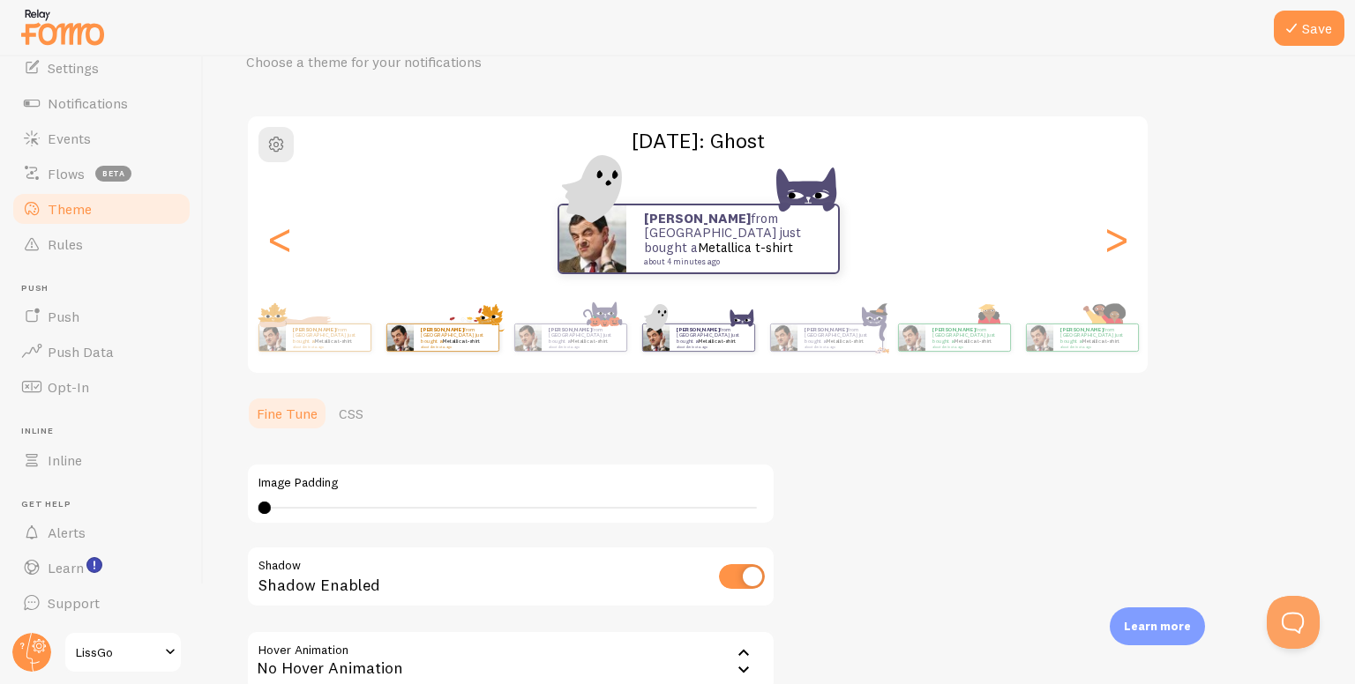
click at [338, 332] on p "julian from Argentina just bought a Metallica t-shirt about 4 minutes ago" at bounding box center [328, 337] width 71 height 22
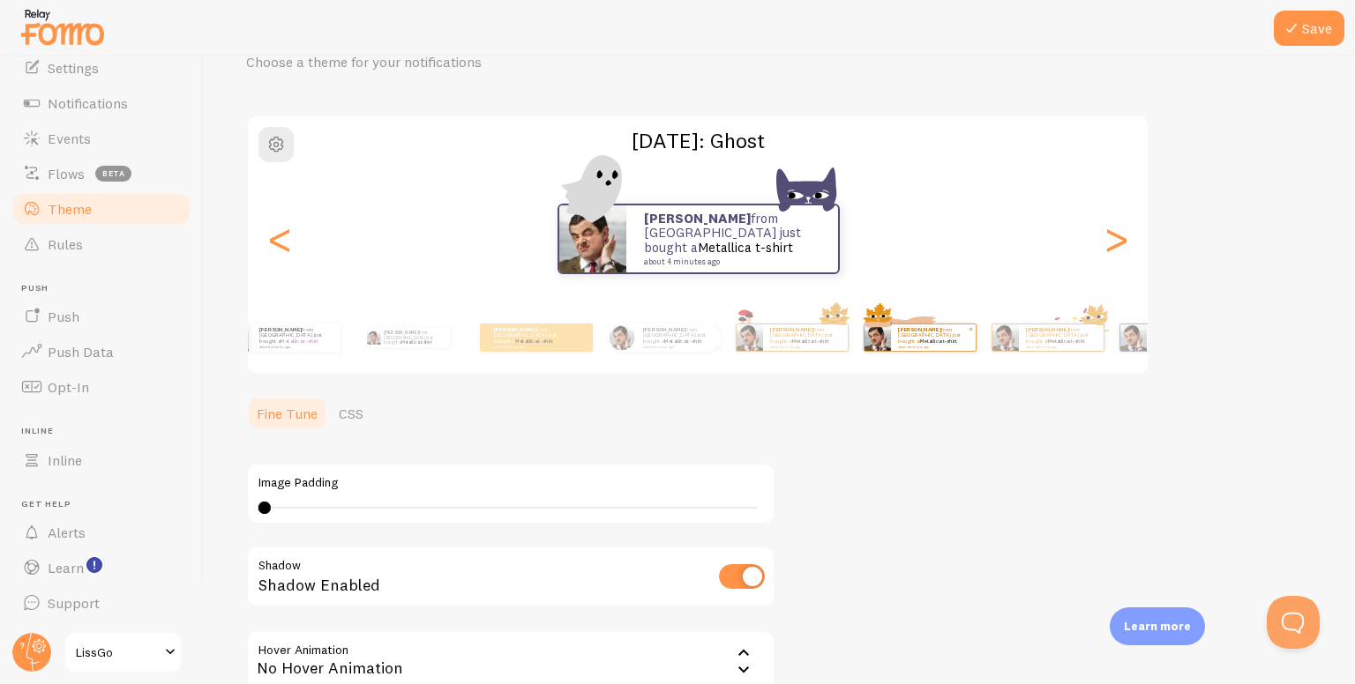
click at [967, 345] on small "about 4 minutes ago" at bounding box center [932, 347] width 69 height 4
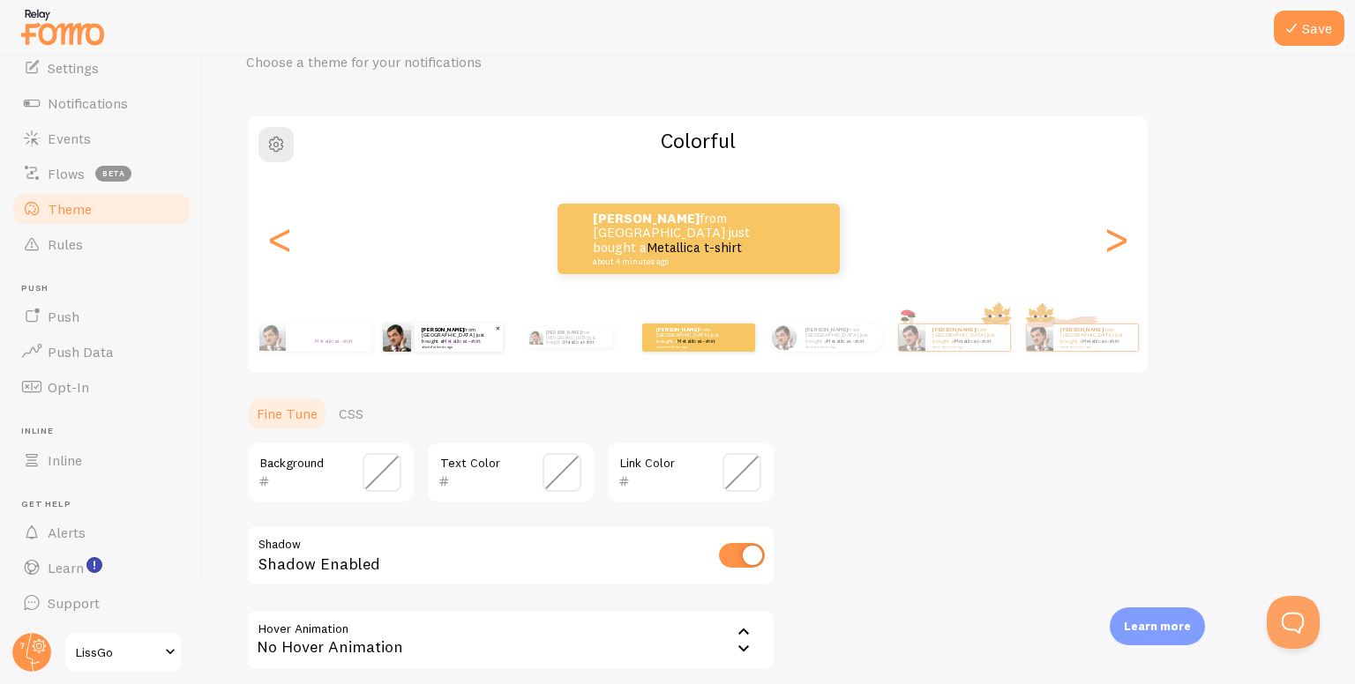
click at [1027, 354] on div "julian from Argentina just bought a Metallica t-shirt about 4 minutes ago julia…" at bounding box center [764, 337] width 1013 height 49
click at [477, 340] on p "julian from Argentina just bought a Metallica t-shirt about 4 minutes ago" at bounding box center [456, 337] width 74 height 22
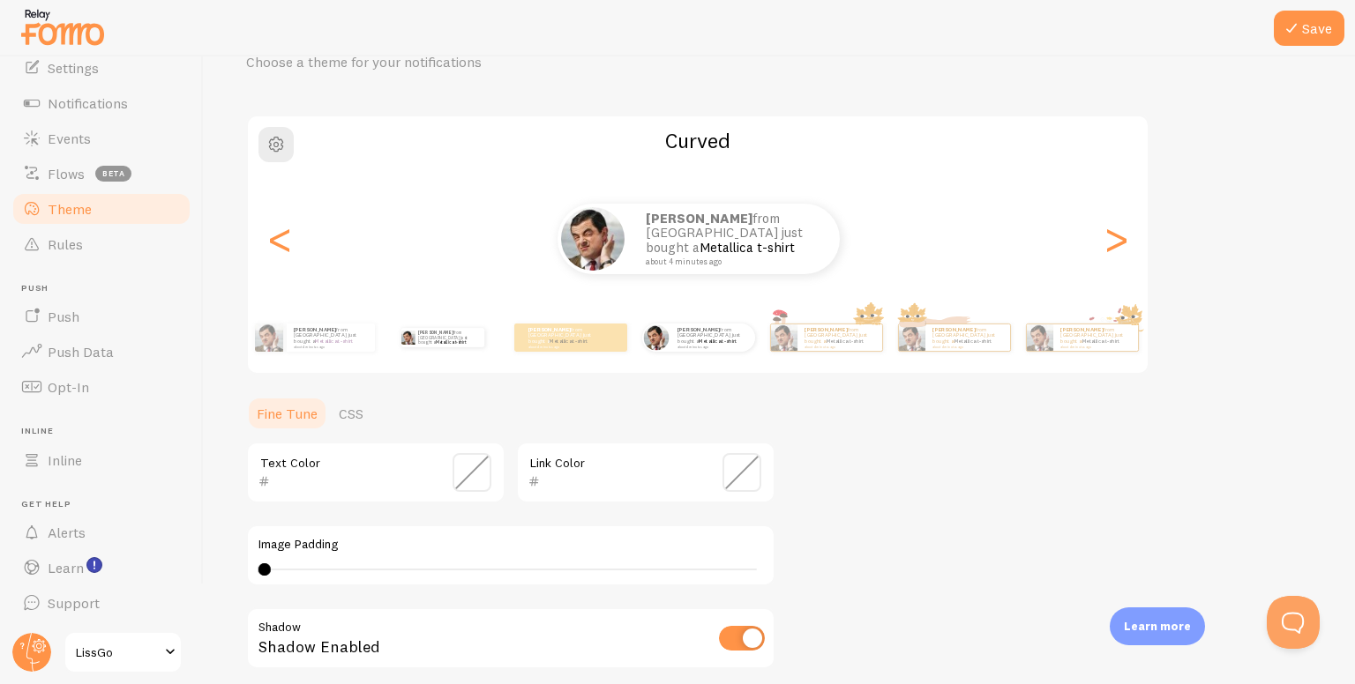
click at [462, 349] on div "julian from Argentina just bought a Metallica t-shirt about 4 minutes ago" at bounding box center [442, 337] width 114 height 49
click at [585, 348] on div "julian from Argentina just bought a Metallica t-shirt about 4 minutes ago" at bounding box center [570, 338] width 113 height 28
click at [667, 347] on div at bounding box center [656, 338] width 28 height 28
click at [796, 357] on div "julian from Argentina just bought a Metallica t-shirt about 4 minutes ago" at bounding box center [826, 337] width 114 height 49
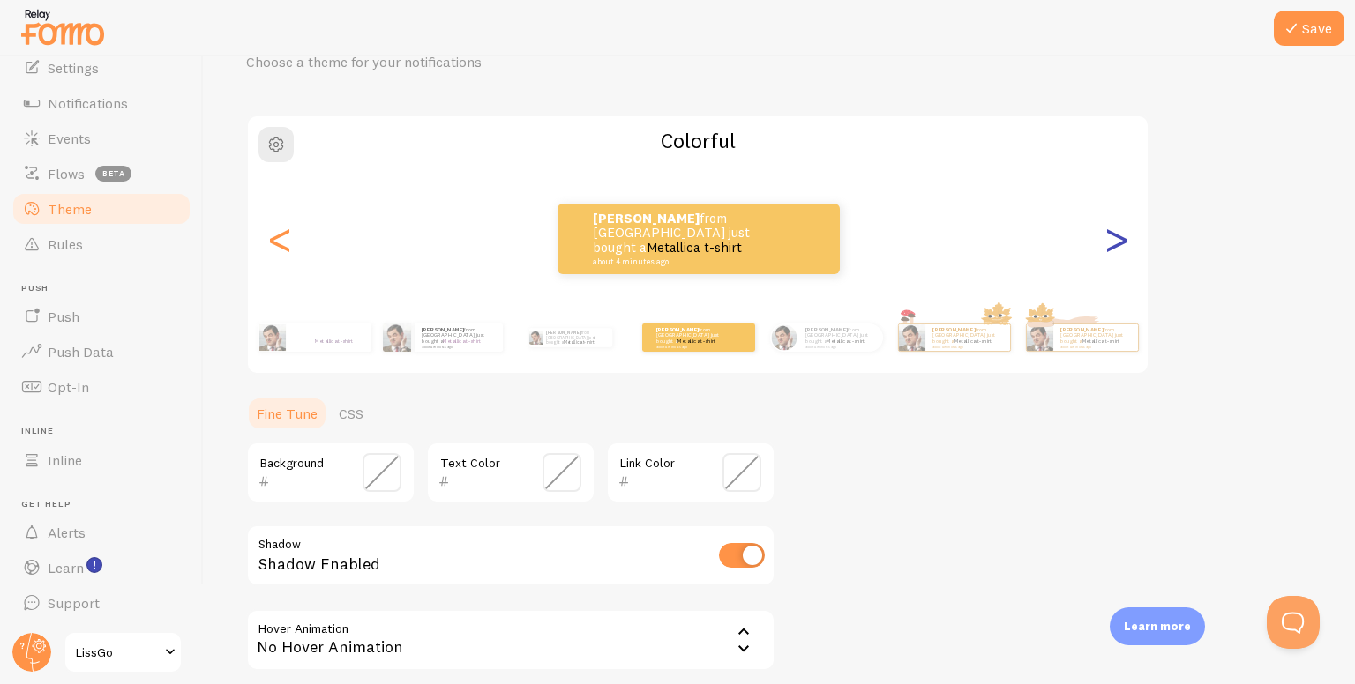
click at [1122, 244] on div ">" at bounding box center [1115, 239] width 21 height 127
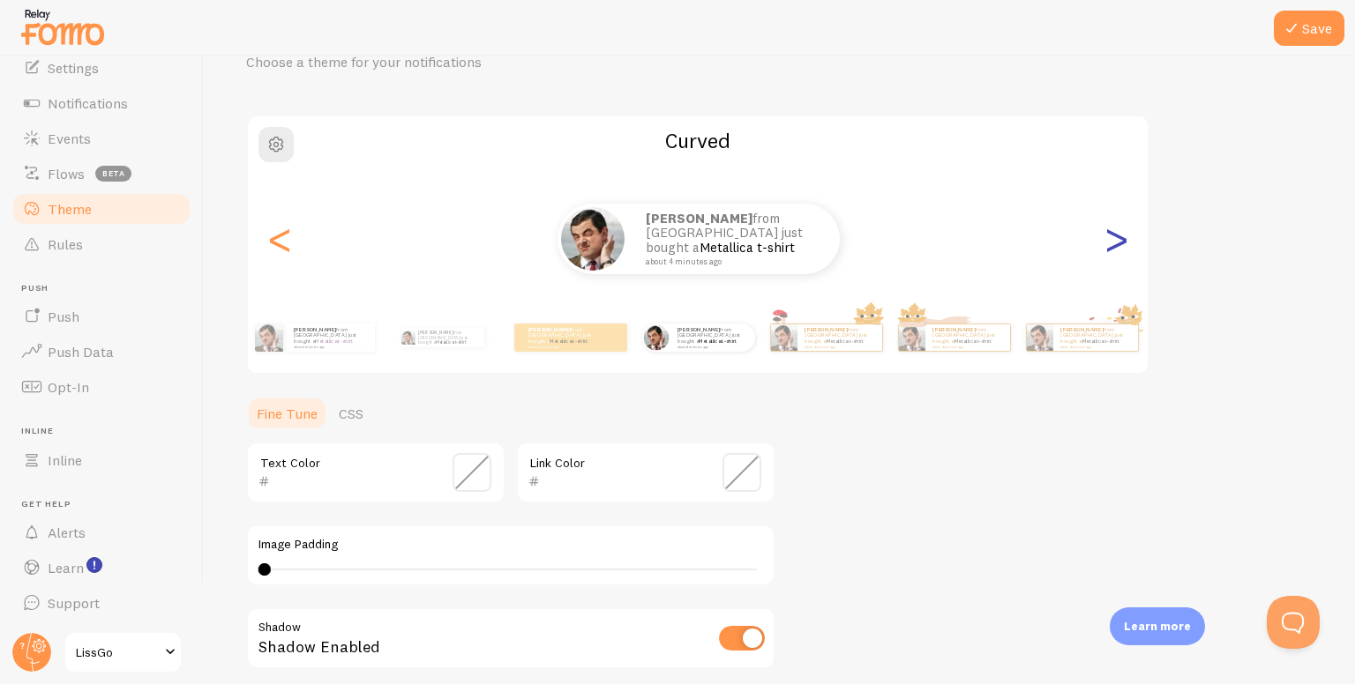
click at [1118, 241] on div ">" at bounding box center [1115, 239] width 21 height 127
type input "0"
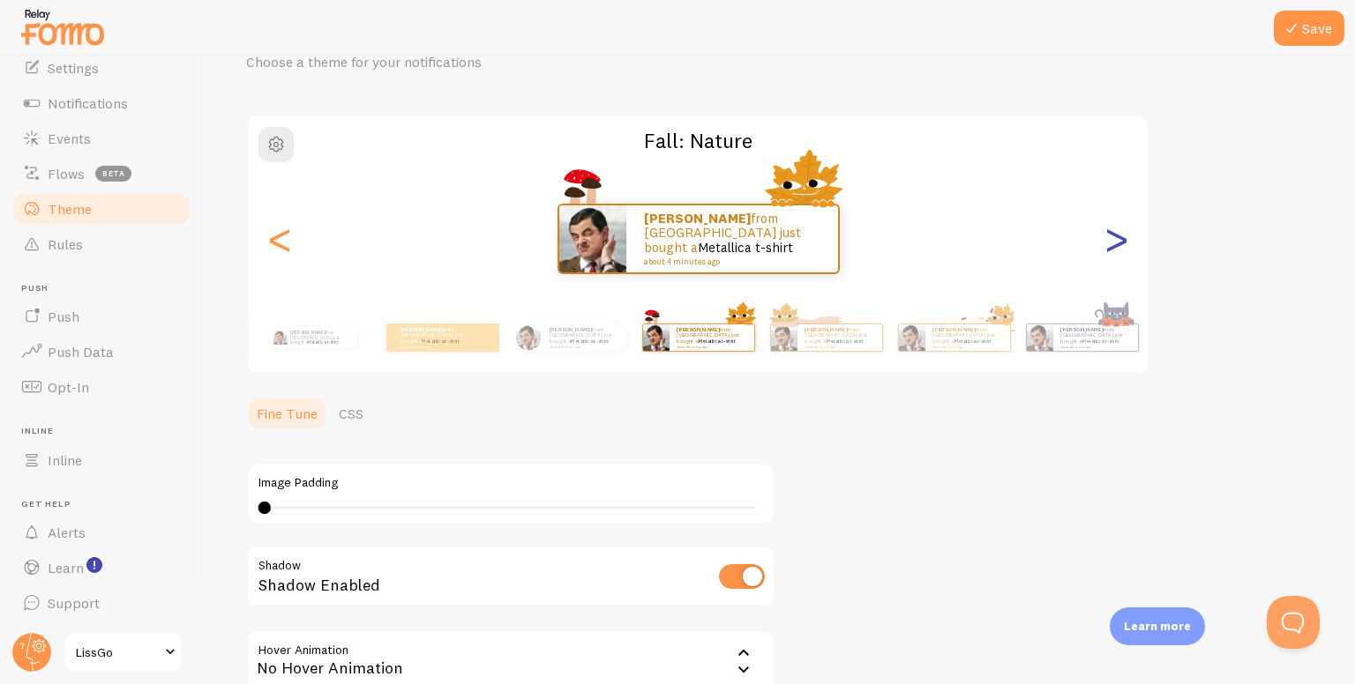
click at [1118, 241] on div ">" at bounding box center [1115, 239] width 21 height 127
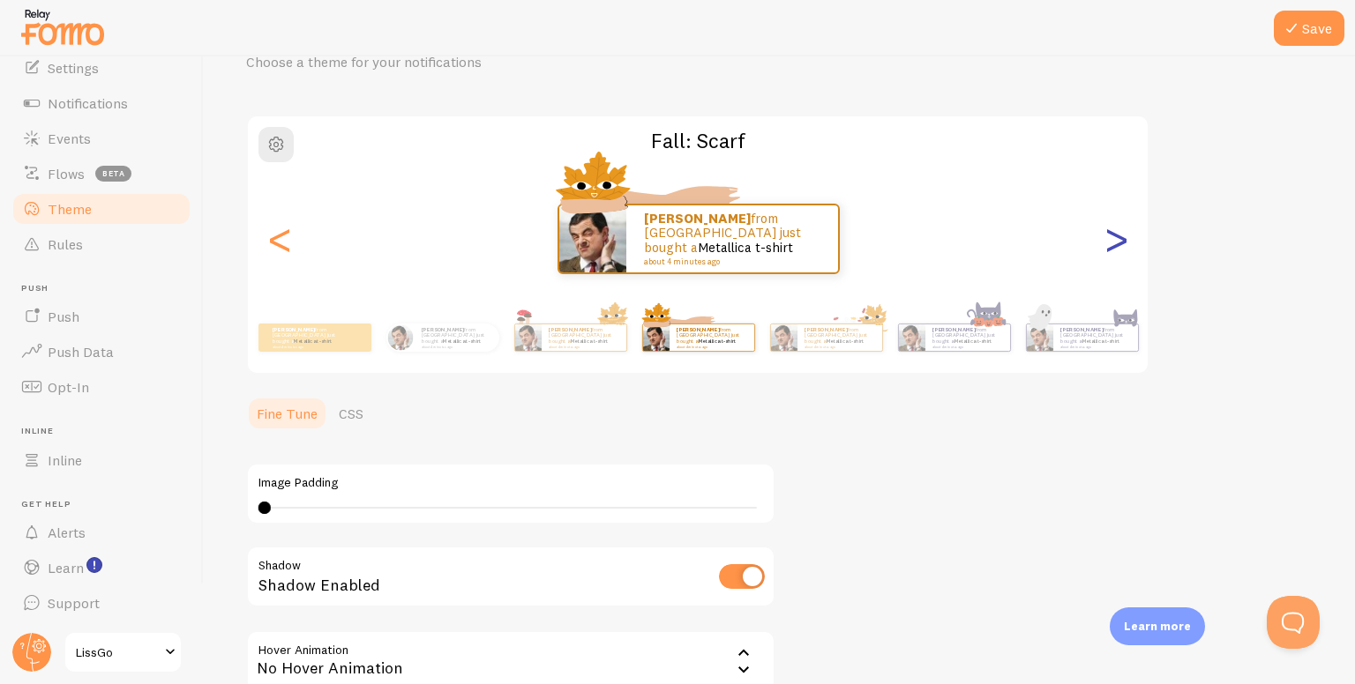
click at [1118, 241] on div ">" at bounding box center [1115, 239] width 21 height 127
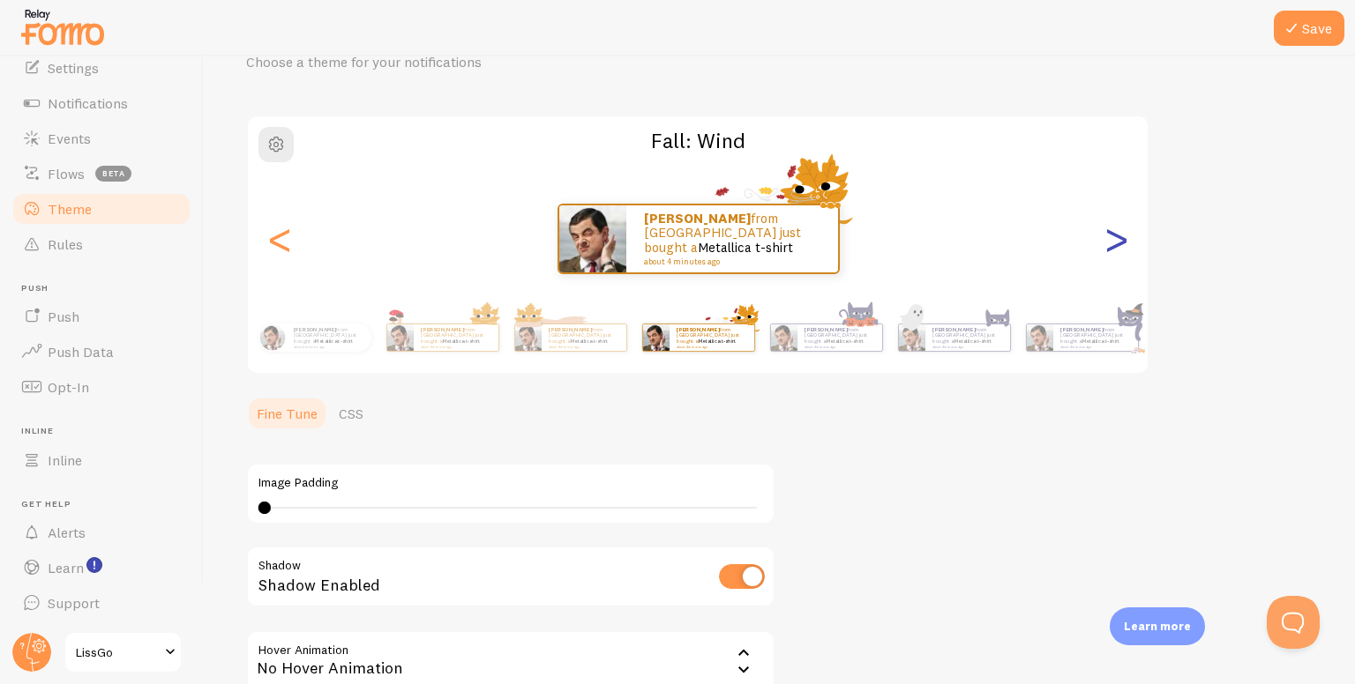
click at [1118, 242] on div ">" at bounding box center [1115, 239] width 21 height 127
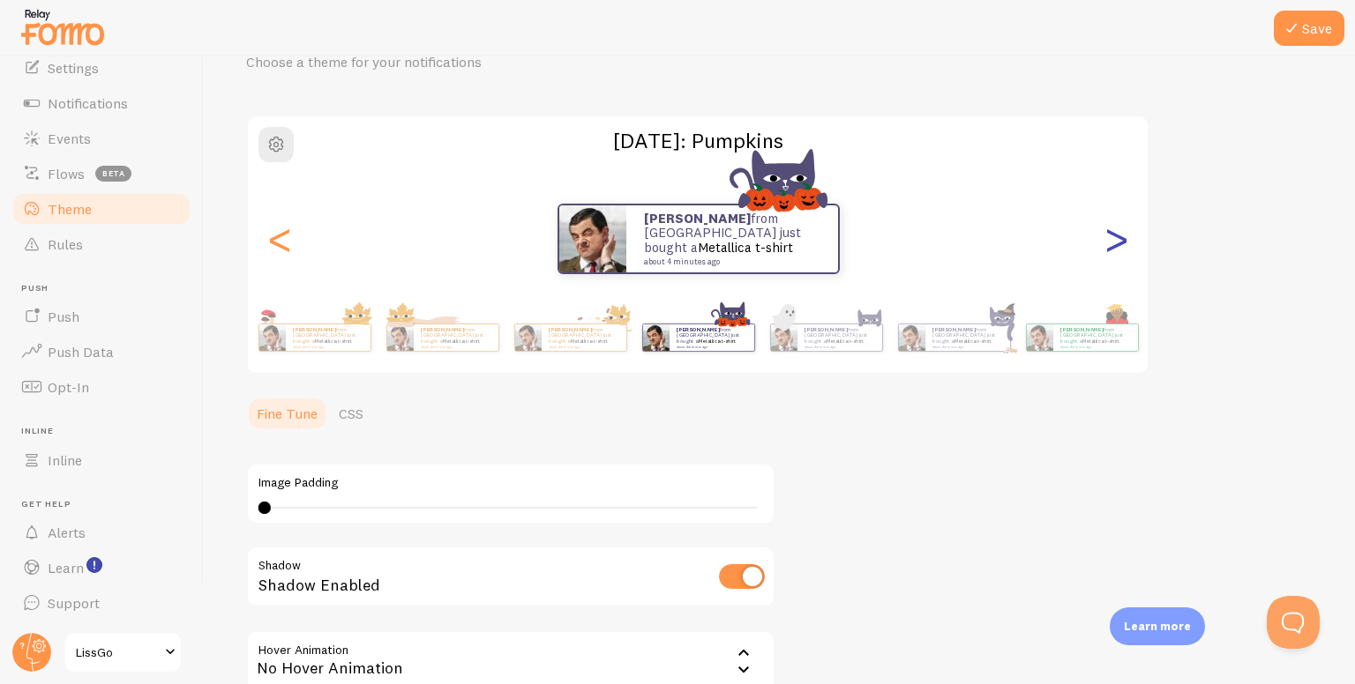
click at [1118, 243] on div ">" at bounding box center [1115, 239] width 21 height 127
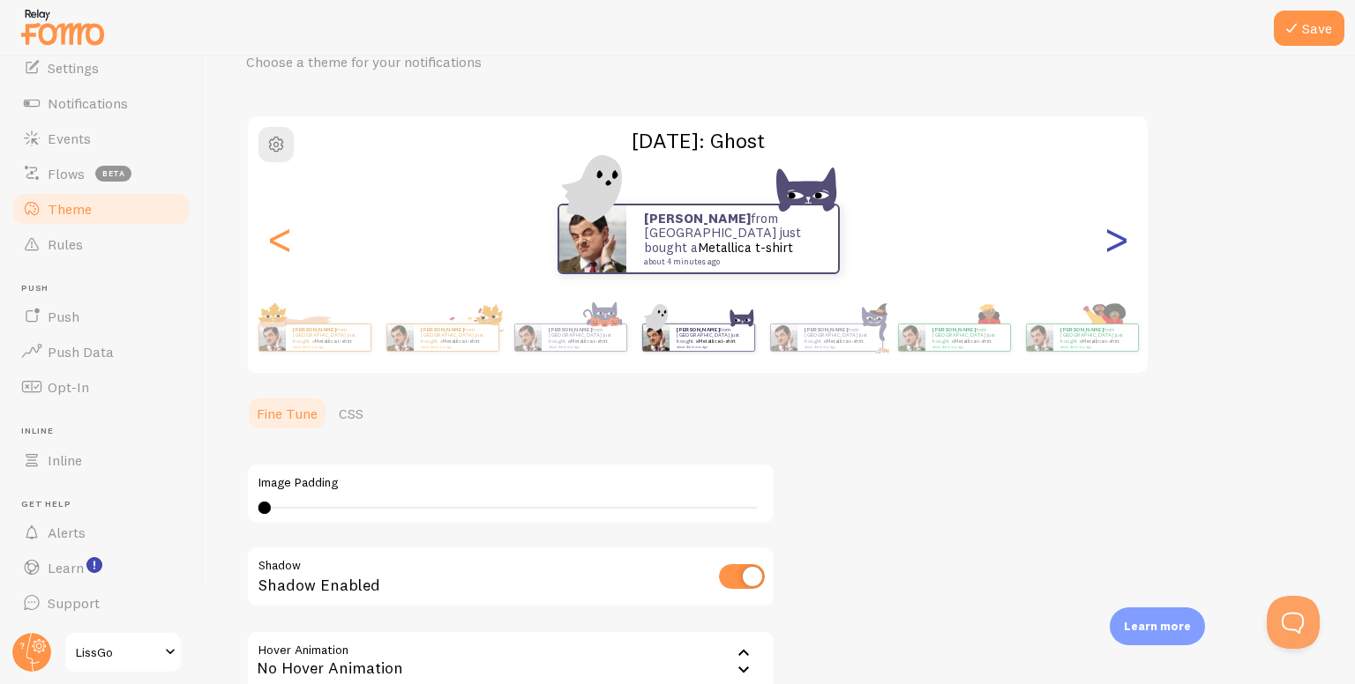
click at [1118, 243] on div ">" at bounding box center [1115, 239] width 21 height 127
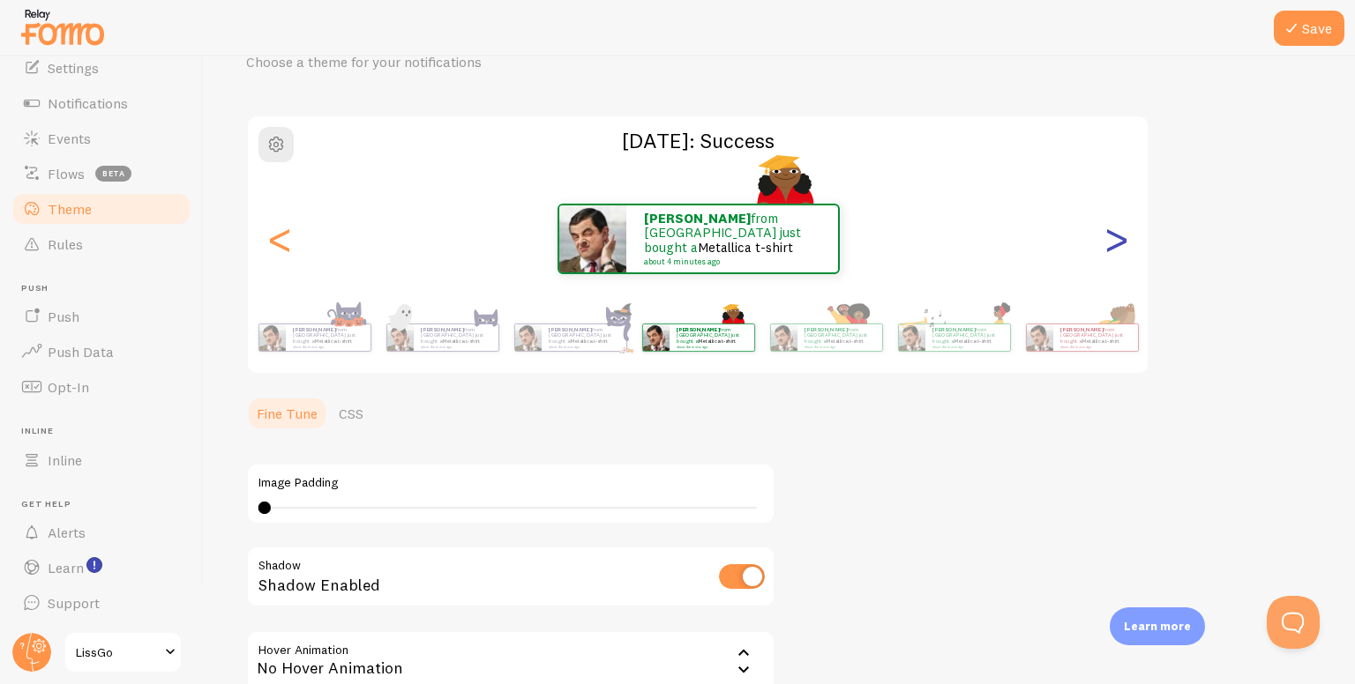
click at [1118, 243] on div ">" at bounding box center [1115, 239] width 21 height 127
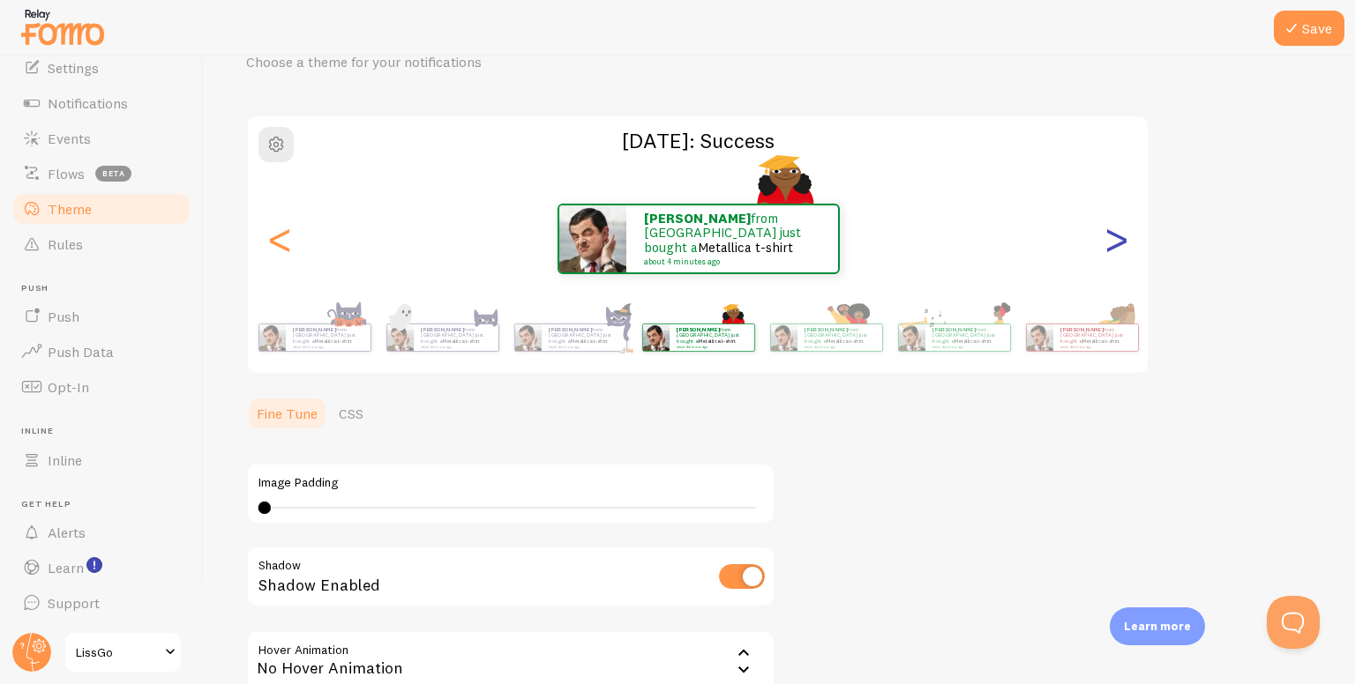
click at [1118, 243] on div ">" at bounding box center [1115, 239] width 21 height 127
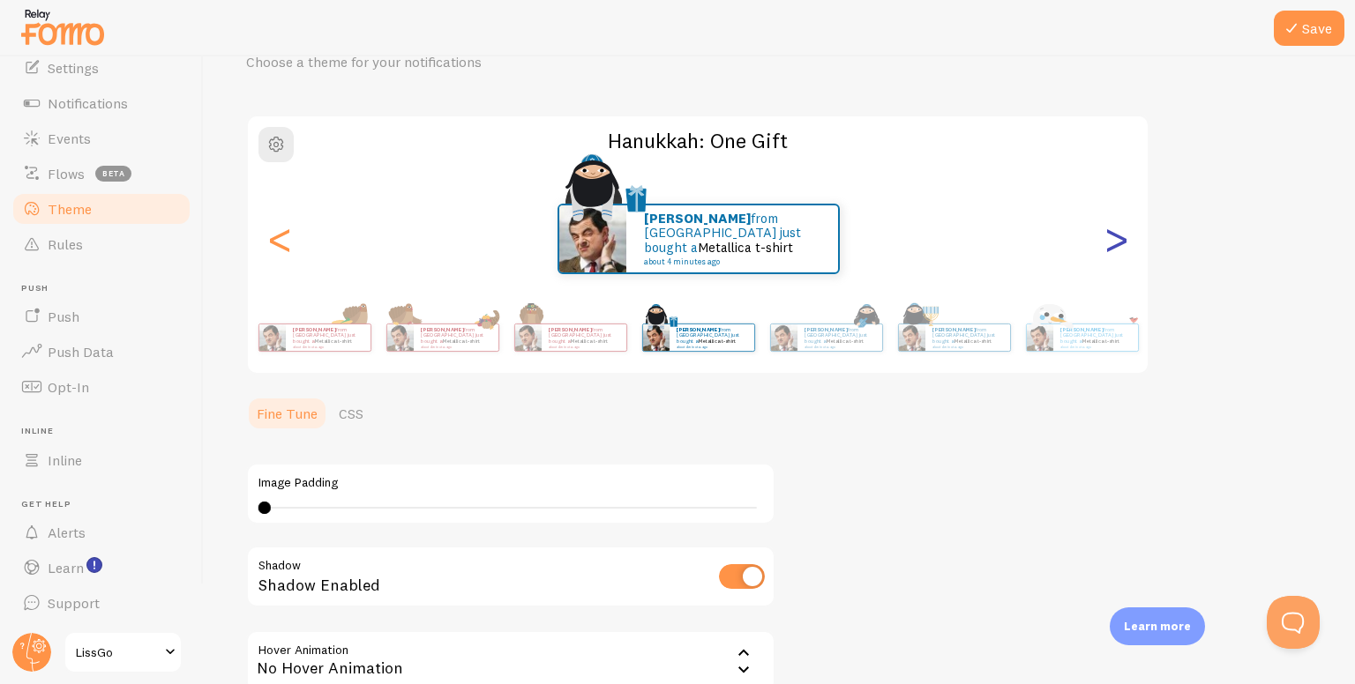
click at [1118, 243] on div ">" at bounding box center [1115, 239] width 21 height 127
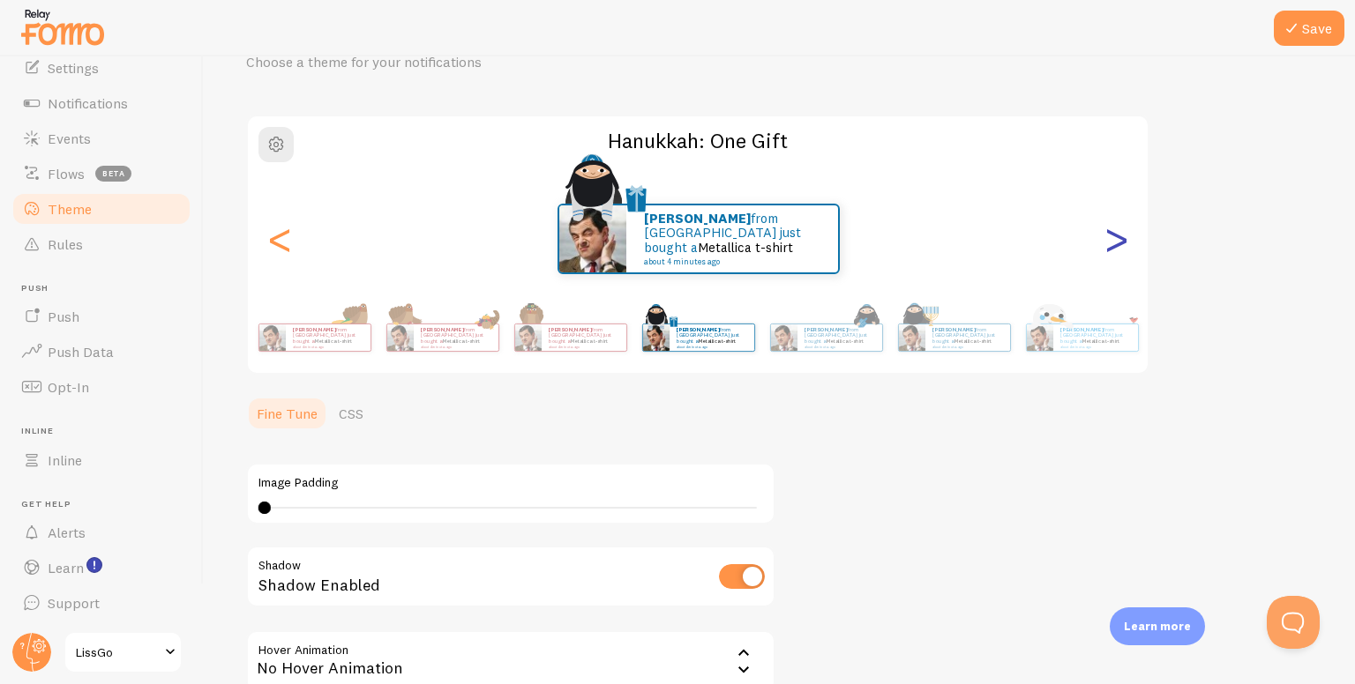
click at [1118, 243] on div ">" at bounding box center [1115, 239] width 21 height 127
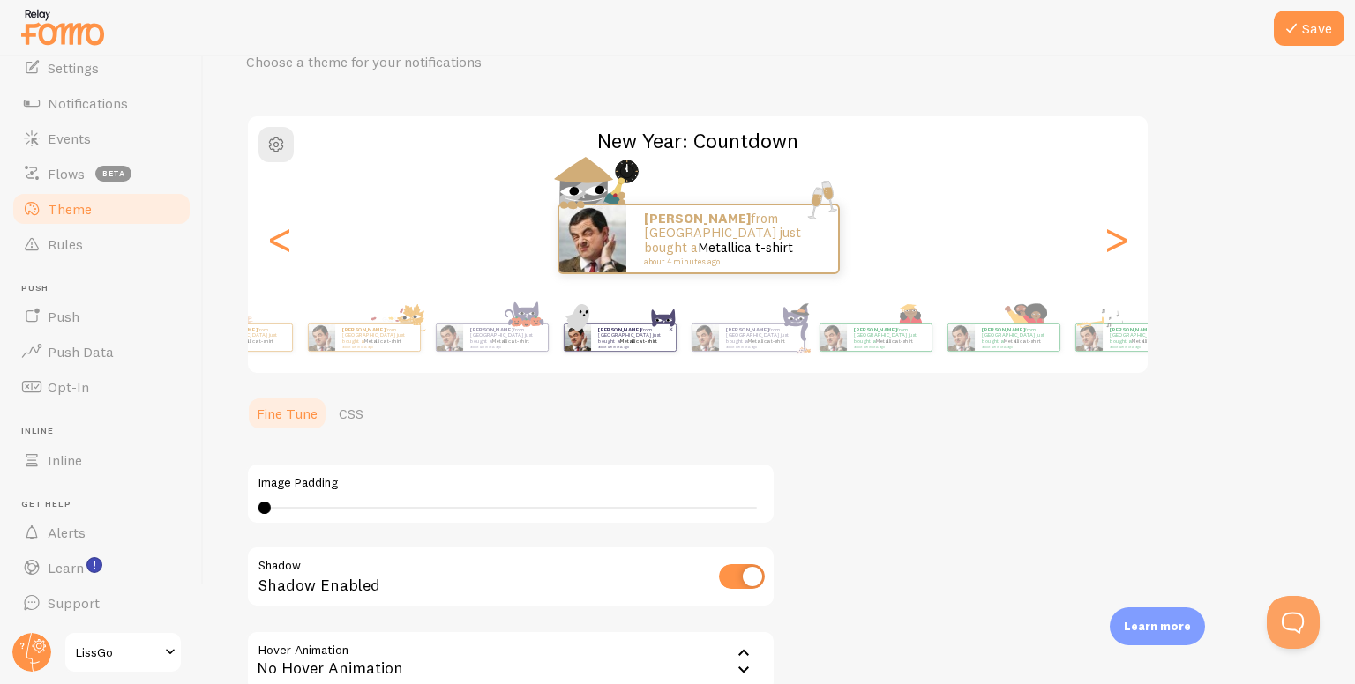
click at [1354, 275] on div "Save Theme Choose a theme for your notifications New Year: Countdown julian fro…" at bounding box center [779, 370] width 1151 height 628
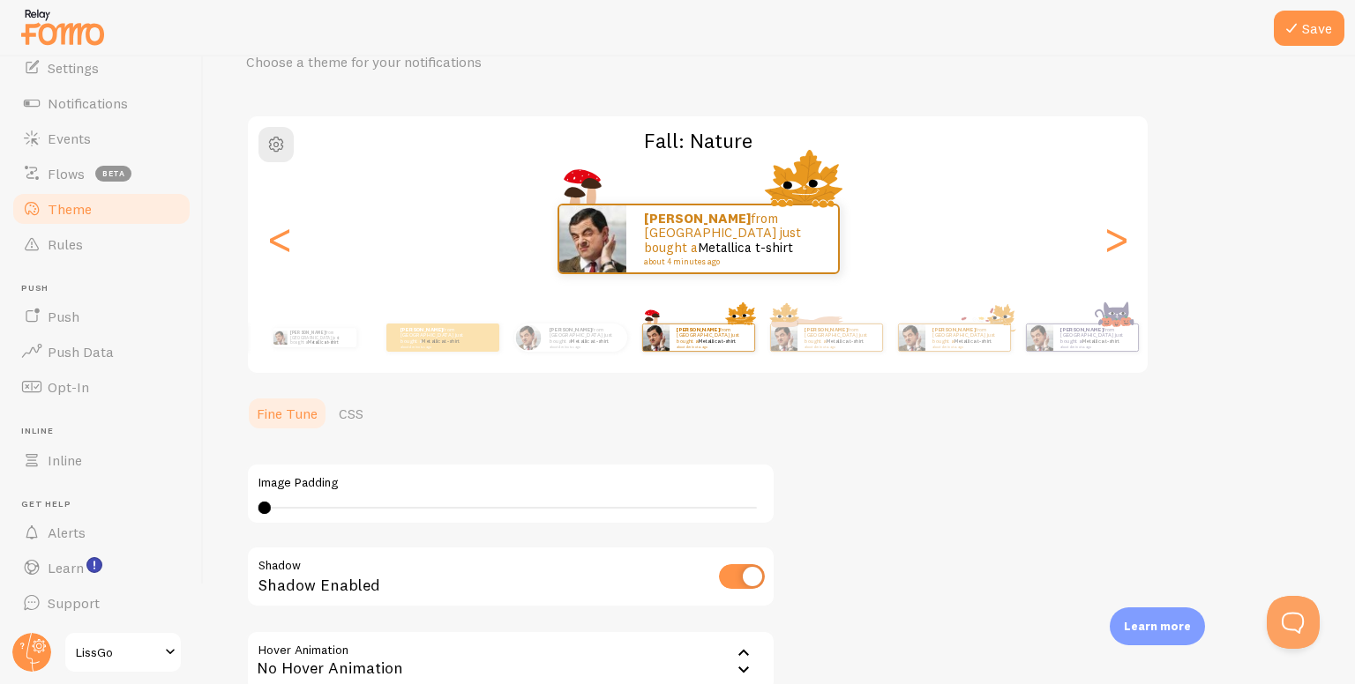
click at [460, 338] on link "Metallica t-shirt" at bounding box center [441, 341] width 38 height 7
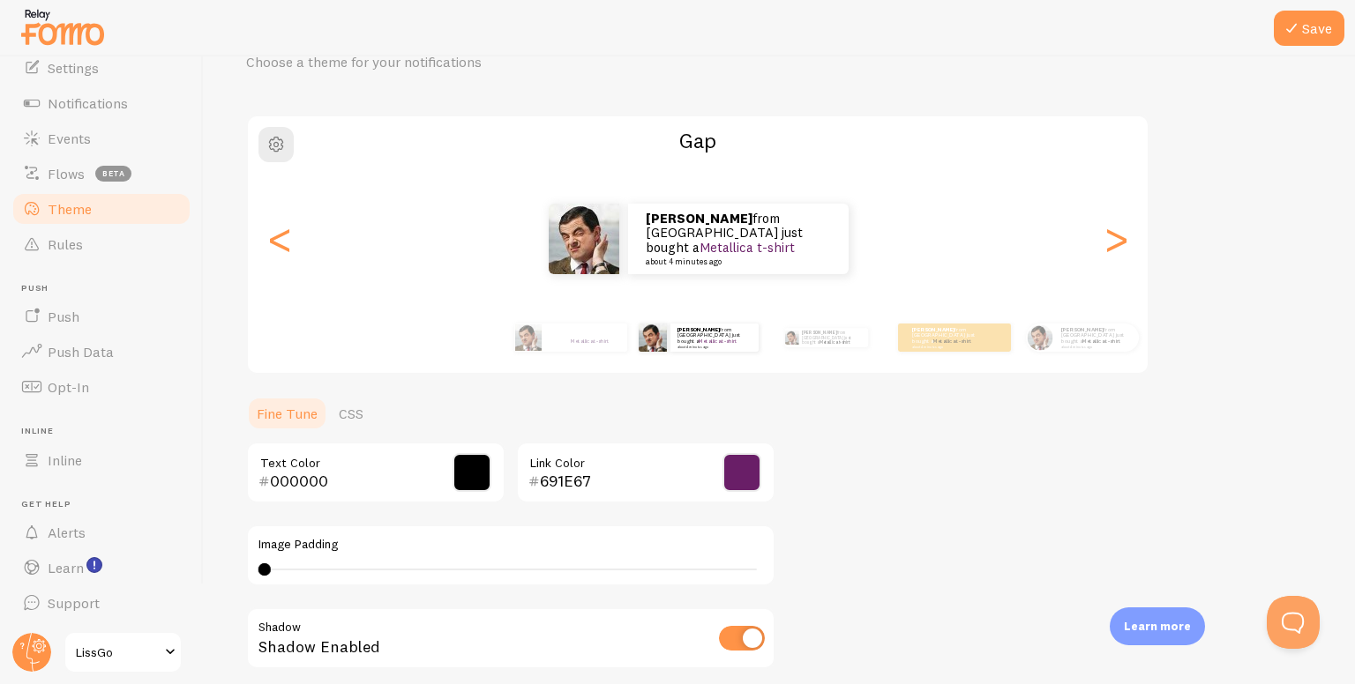
click at [739, 465] on span at bounding box center [741, 472] width 39 height 39
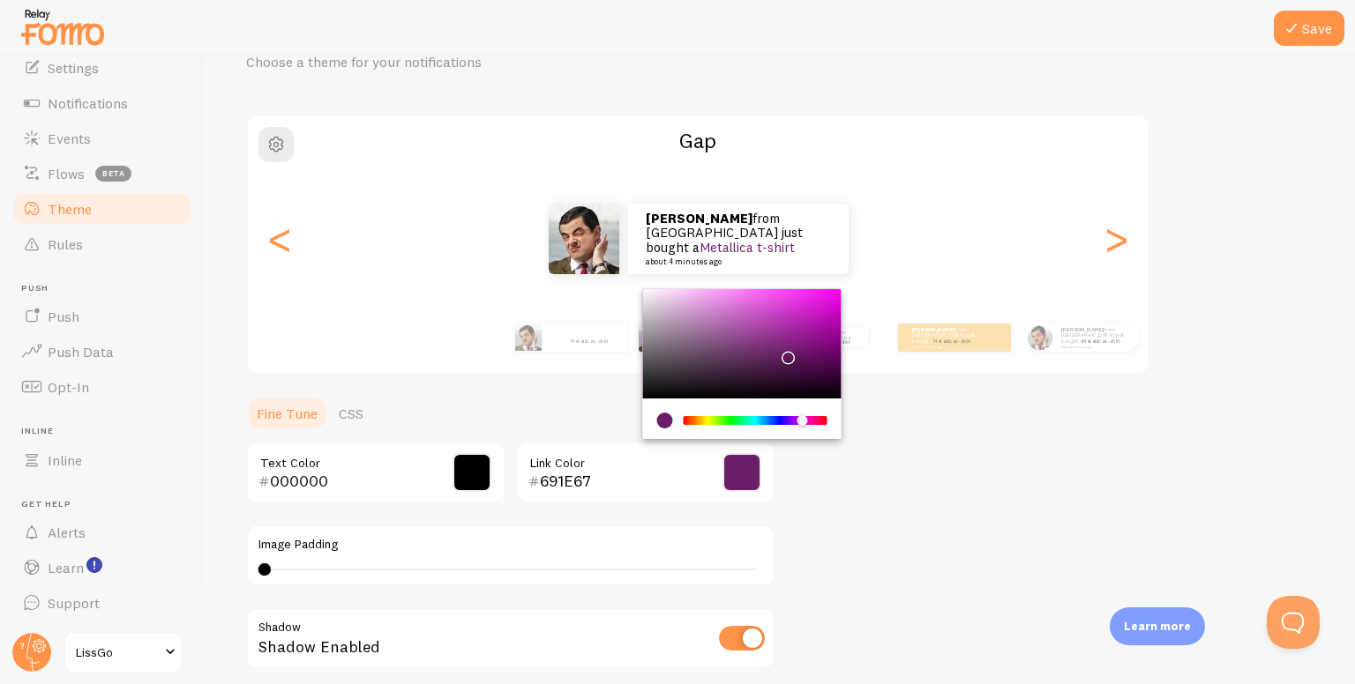
click at [859, 525] on div "Theme Choose a theme for your notifications Gap julian from Argentina just boug…" at bounding box center [779, 429] width 1066 height 837
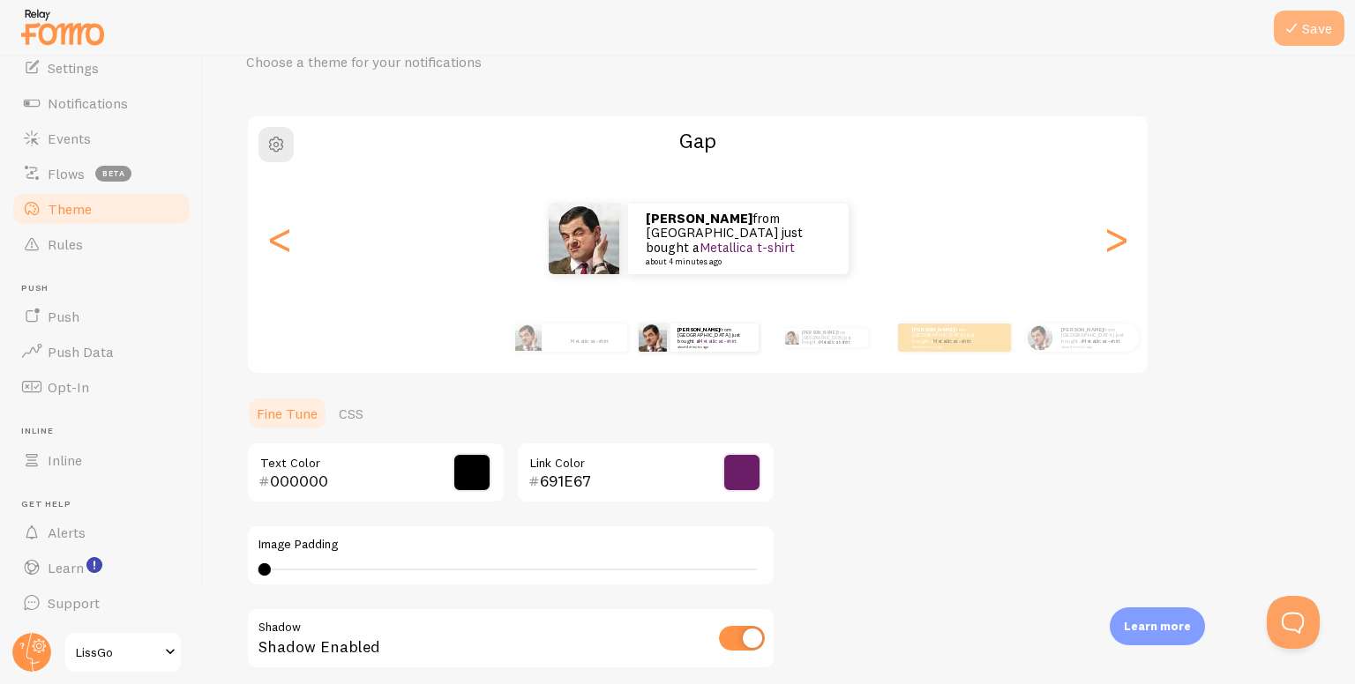
click at [1319, 11] on button "Save" at bounding box center [1309, 28] width 71 height 35
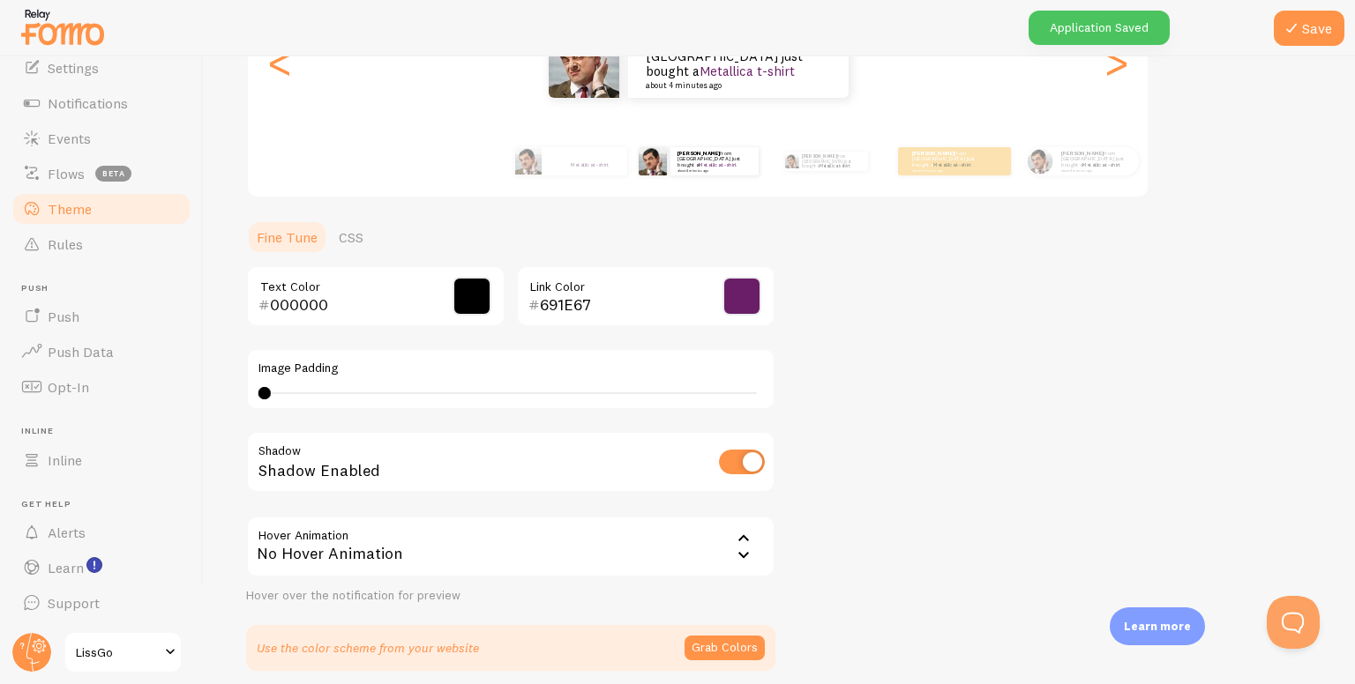
scroll to position [334, 0]
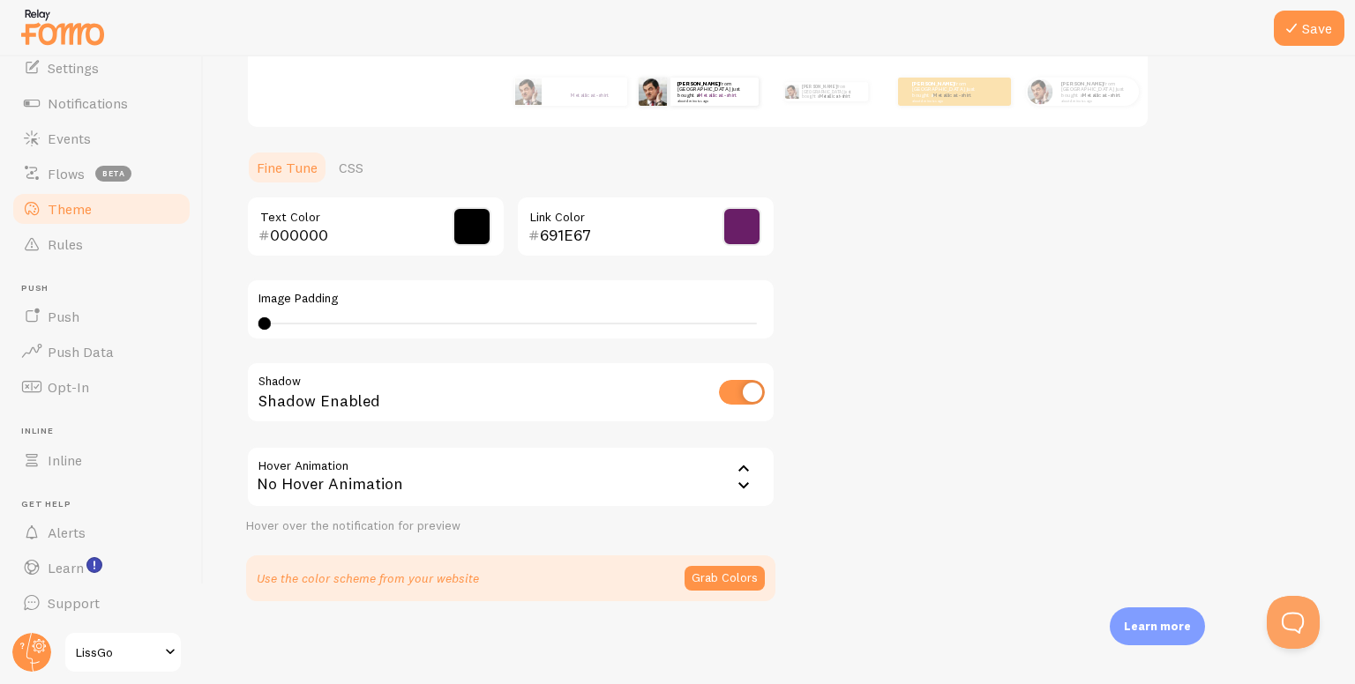
click at [572, 468] on div "No Hover Animation" at bounding box center [510, 477] width 529 height 62
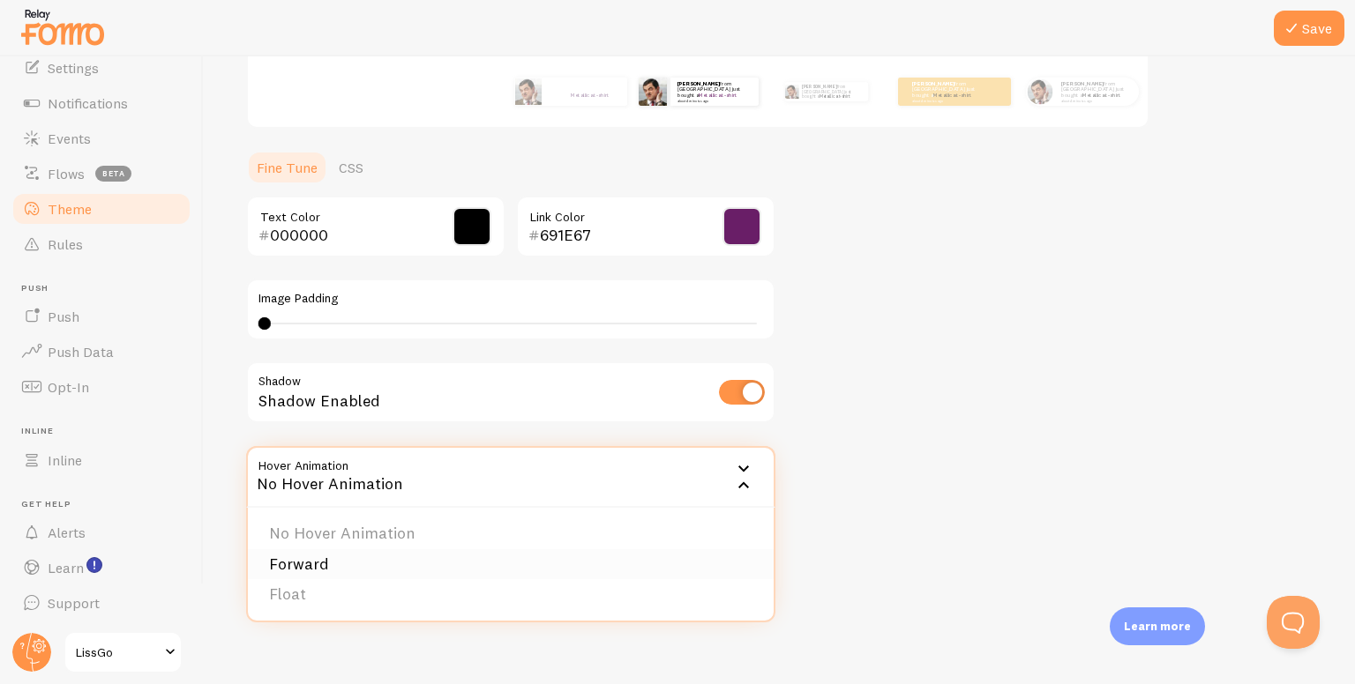
click at [363, 565] on li "Forward" at bounding box center [511, 565] width 526 height 31
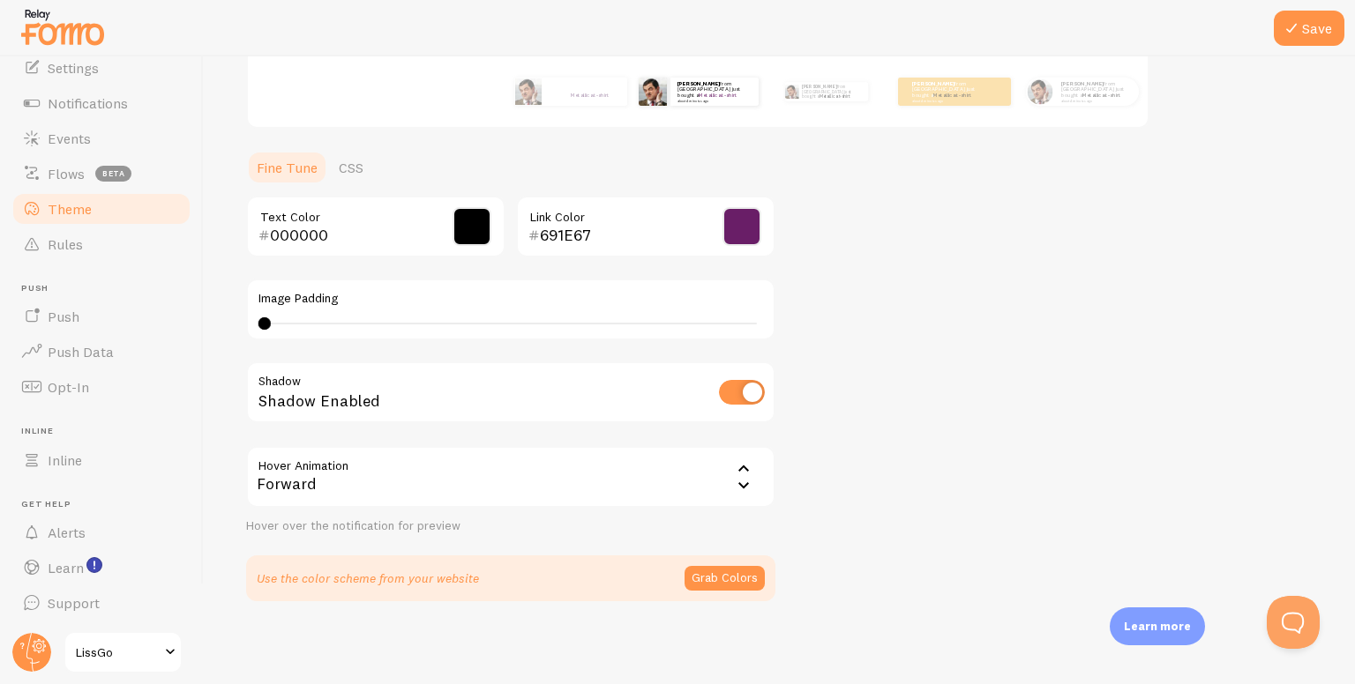
click at [730, 467] on div "Forward" at bounding box center [510, 477] width 529 height 62
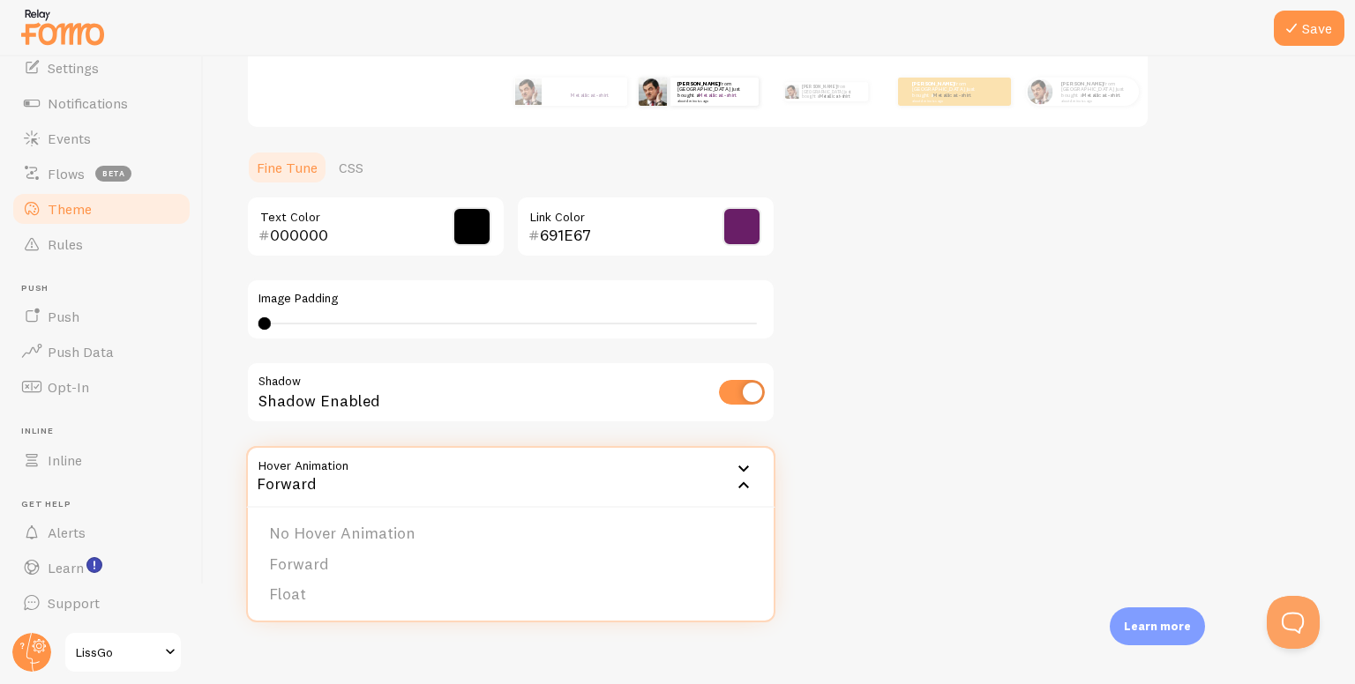
click at [584, 583] on li "Float" at bounding box center [511, 594] width 526 height 31
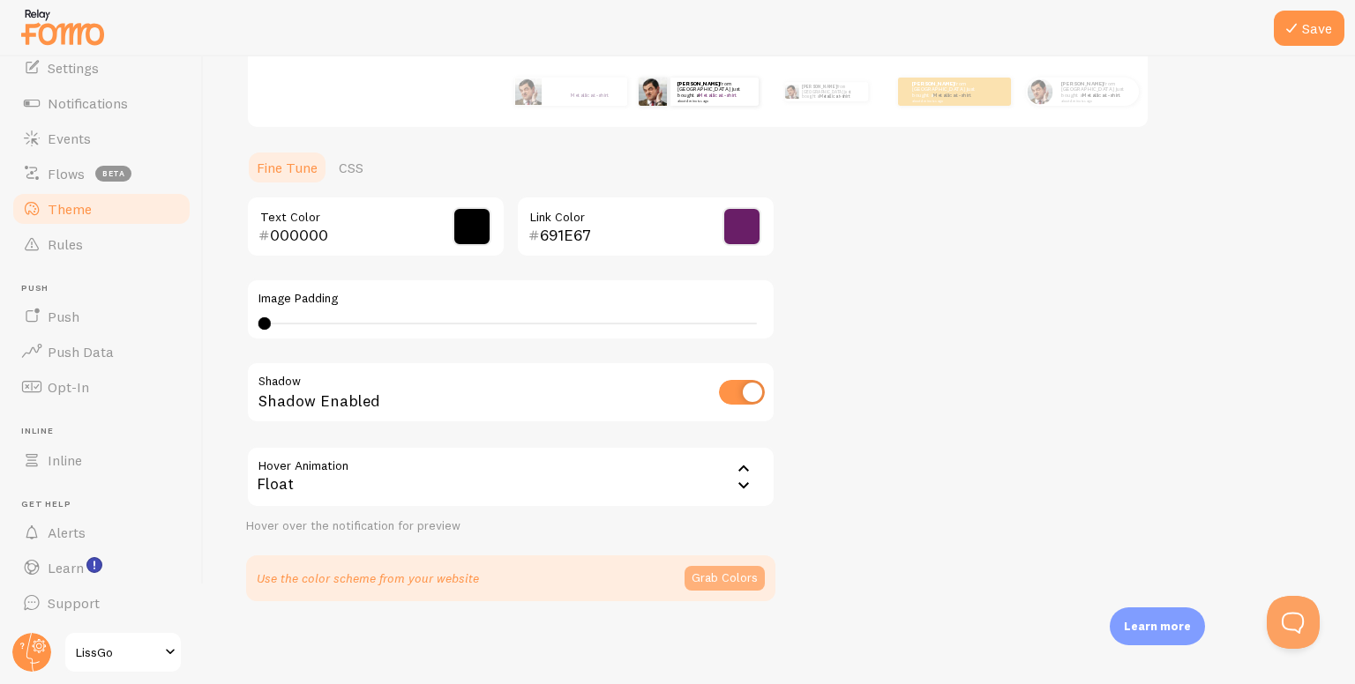
click at [709, 569] on button "Grab Colors" at bounding box center [724, 578] width 80 height 25
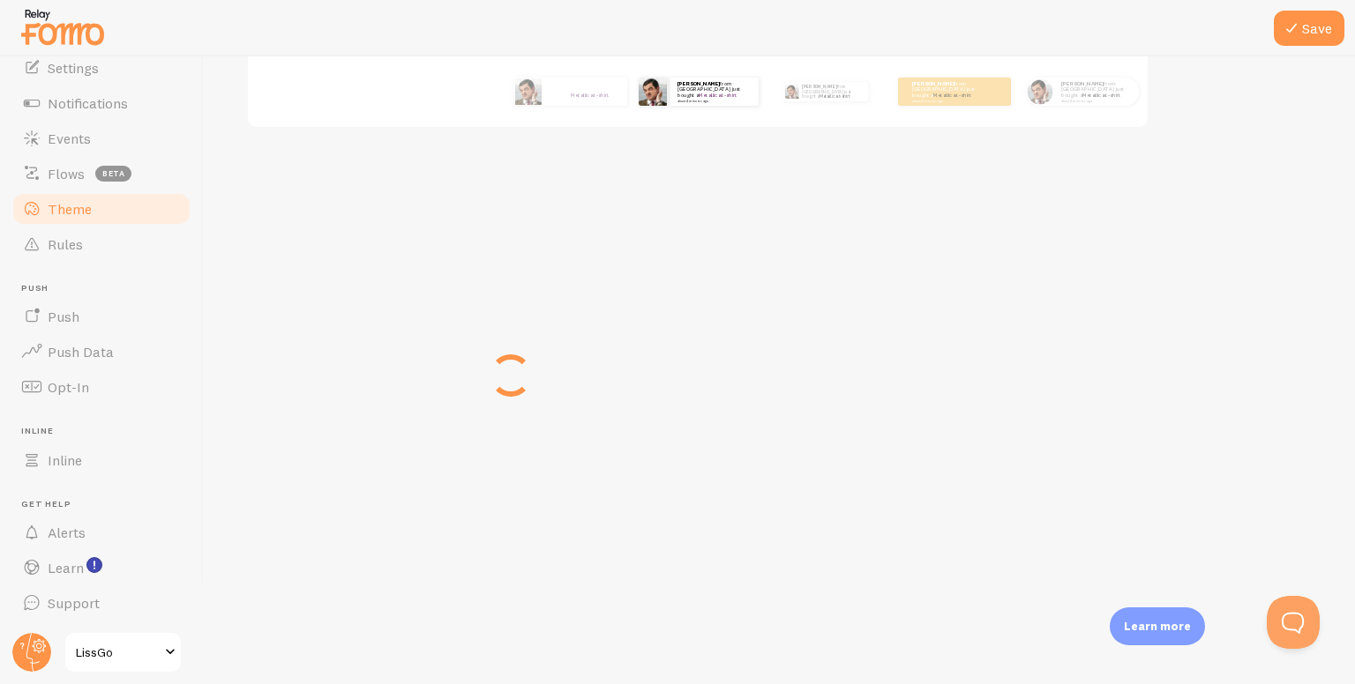
scroll to position [327, 0]
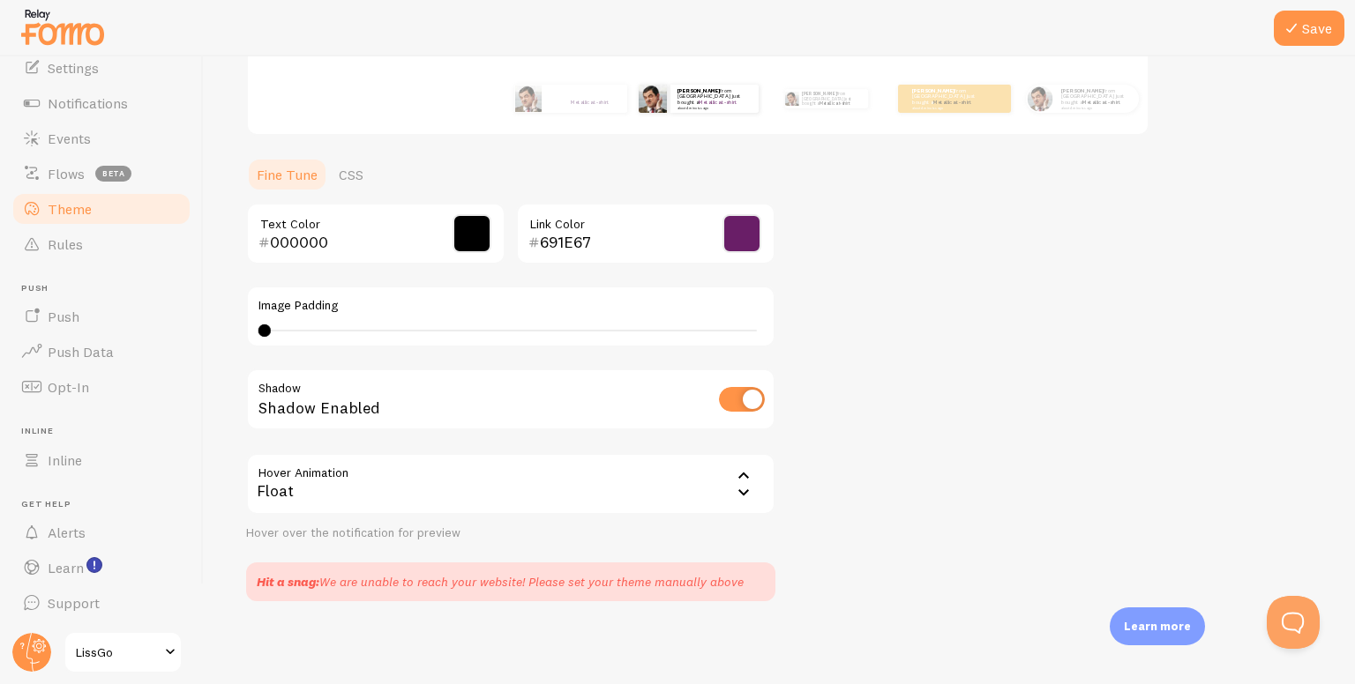
click at [724, 588] on div "Hit a snag: We are unable to reach your website! Please set your theme manually…" at bounding box center [510, 582] width 529 height 39
click at [1326, 26] on button "Save" at bounding box center [1309, 28] width 71 height 35
click at [1138, 19] on div "Application Saved" at bounding box center [1098, 28] width 141 height 34
click at [1136, 38] on div "Application Saved" at bounding box center [1098, 28] width 141 height 34
click at [78, 257] on link "Rules" at bounding box center [102, 244] width 182 height 35
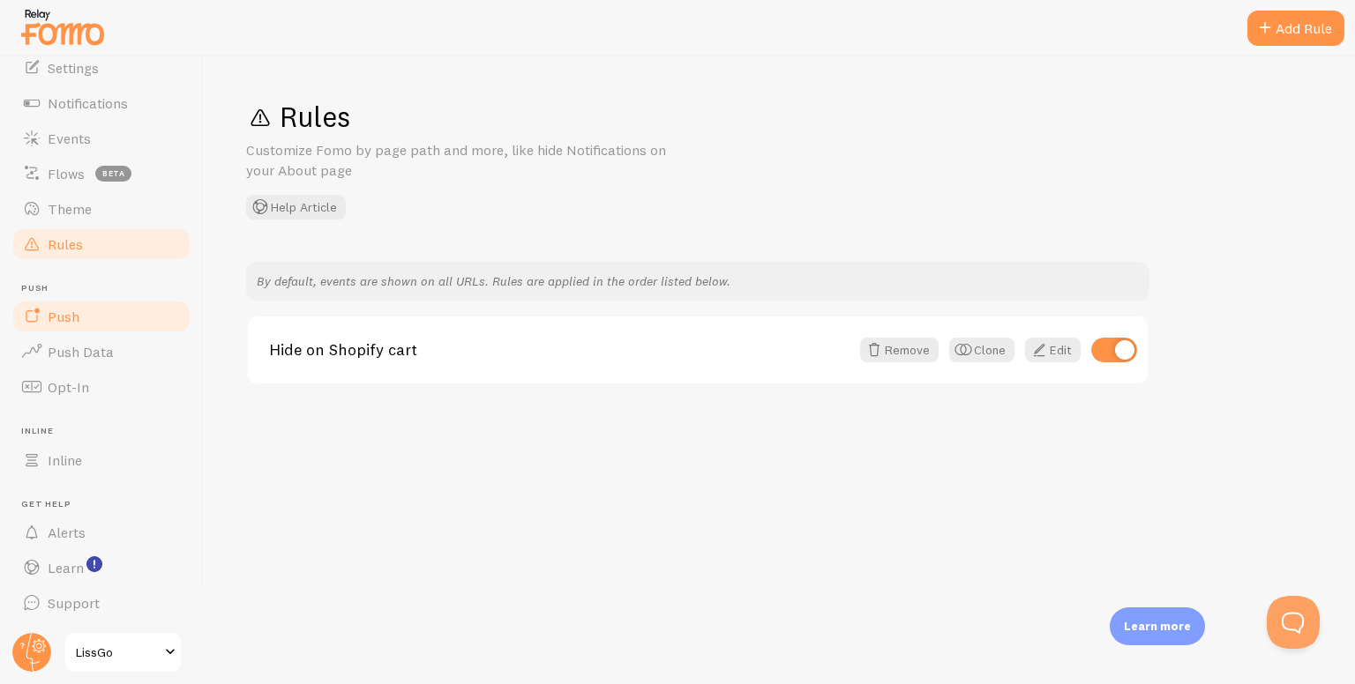
click at [32, 322] on span at bounding box center [31, 316] width 21 height 21
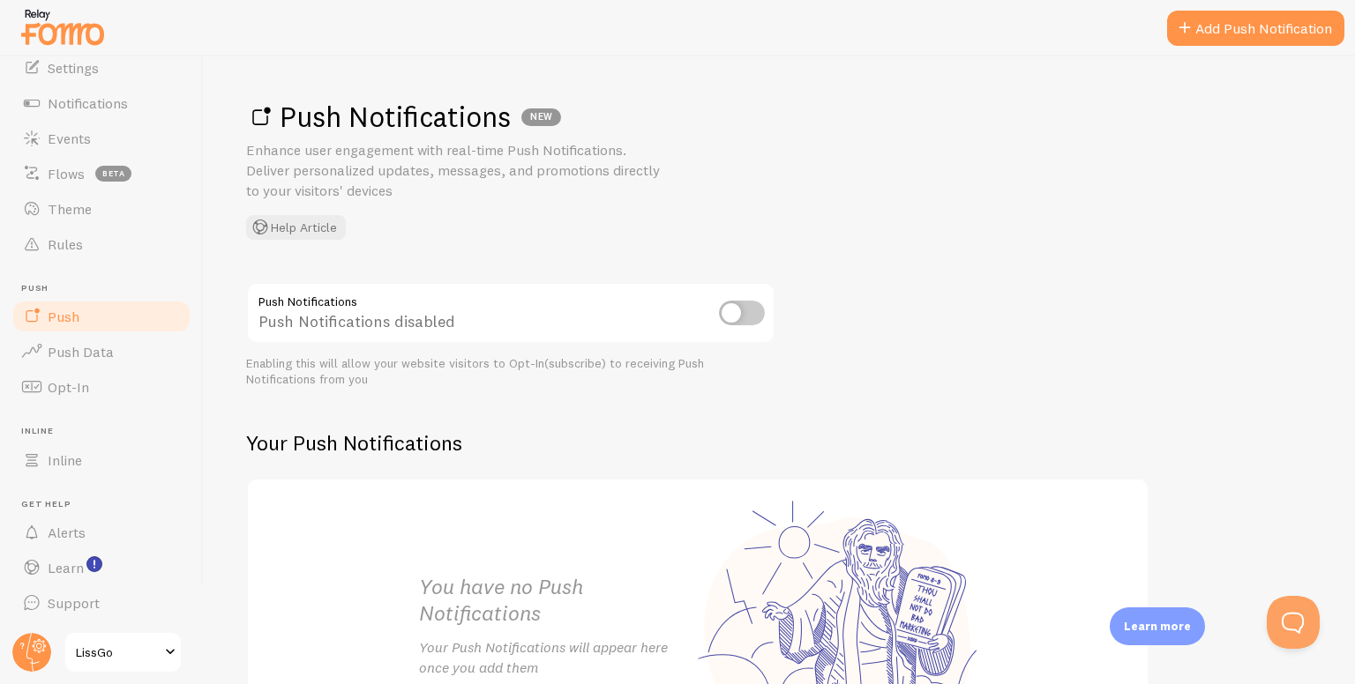
click at [763, 318] on input "checkbox" at bounding box center [742, 313] width 46 height 25
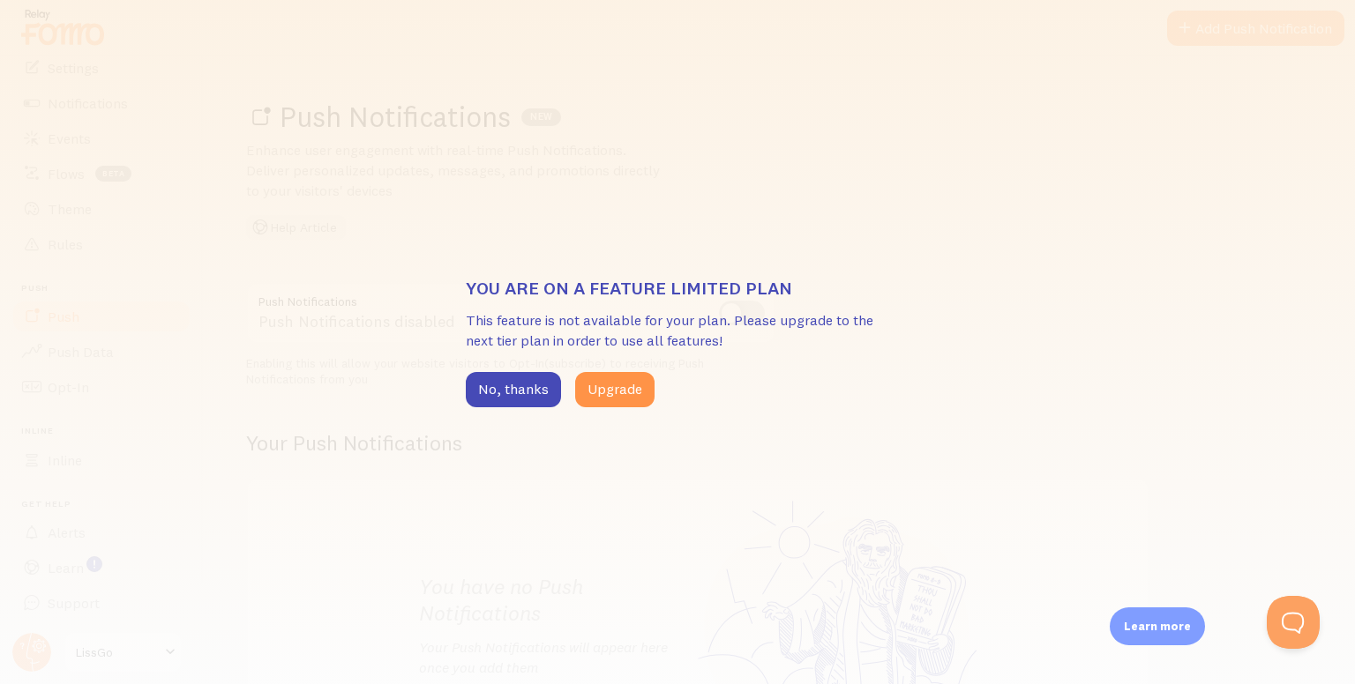
click at [602, 370] on div "You are on a feature limited plan This feature is not available for your plan. …" at bounding box center [677, 342] width 423 height 130
click at [602, 386] on button "Upgrade" at bounding box center [614, 389] width 79 height 35
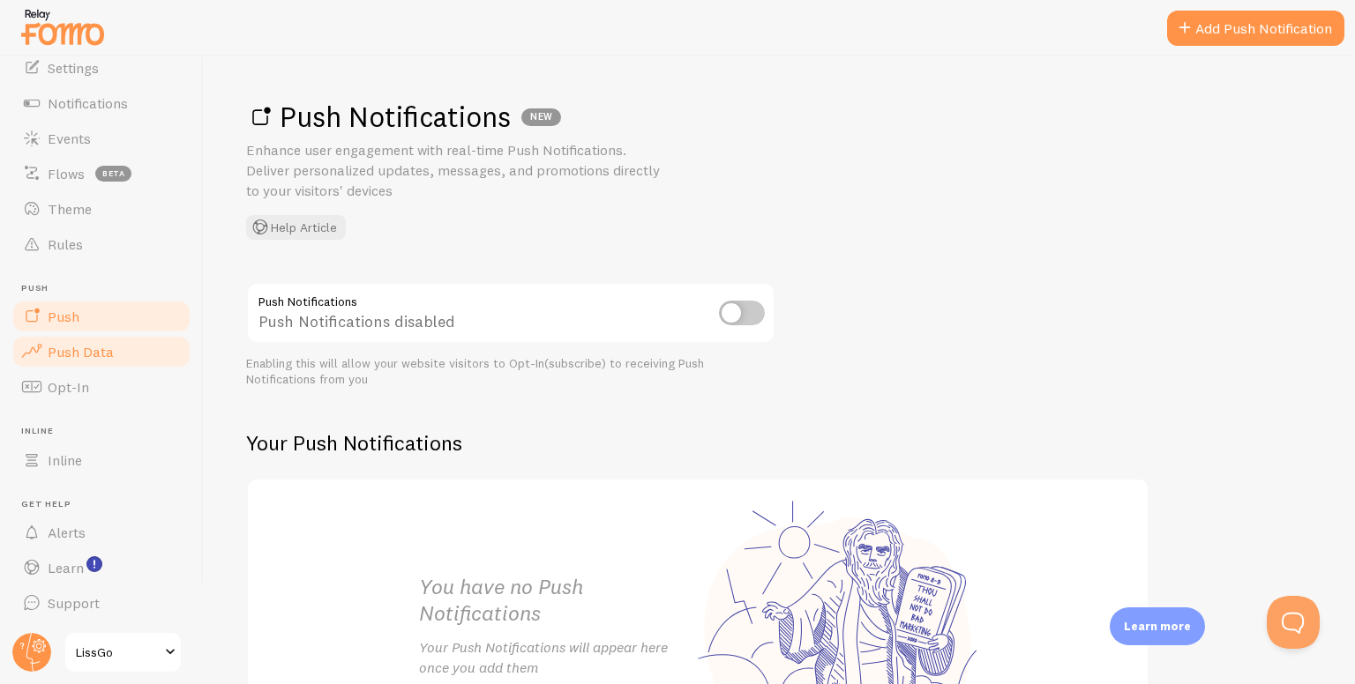
click at [56, 352] on span "Push Data" at bounding box center [81, 352] width 66 height 18
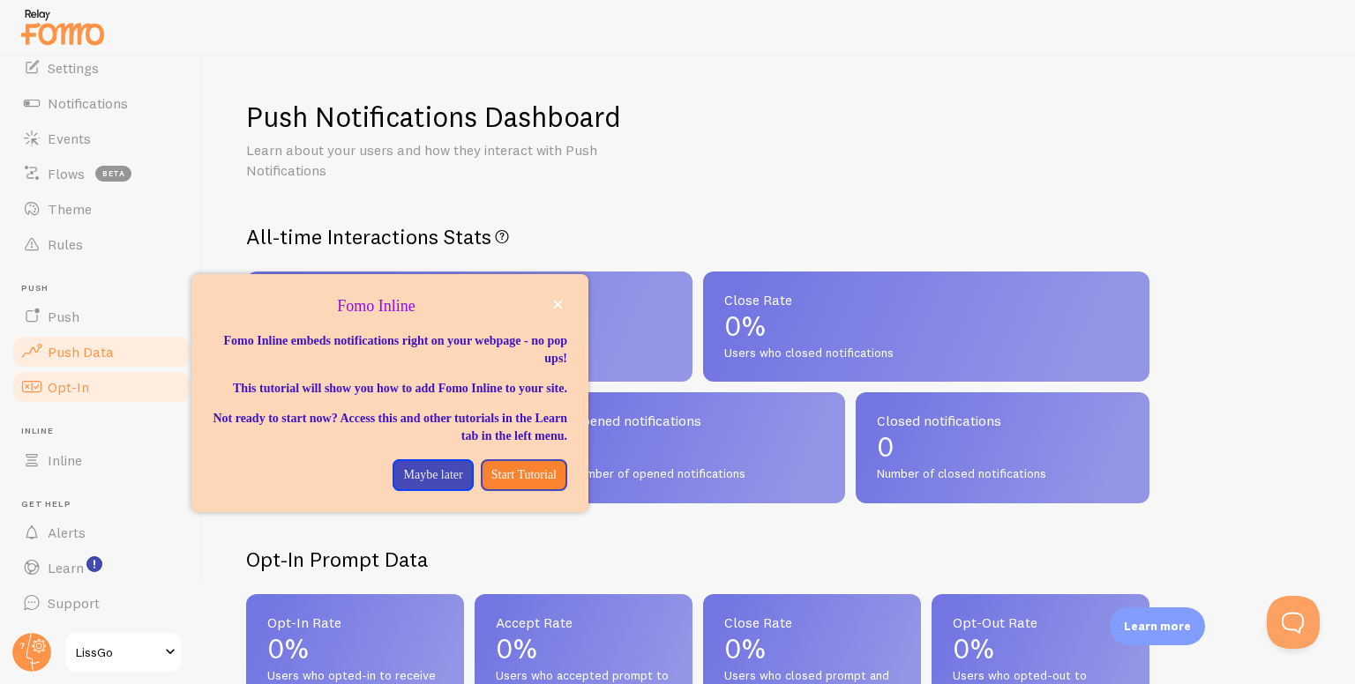
click at [56, 402] on ul "Pop-ups Dashboard Settings Notifications Events Flows beta Theme Rules Push Pus…" at bounding box center [102, 309] width 182 height 623
click at [56, 400] on link "Opt-In" at bounding box center [102, 387] width 182 height 35
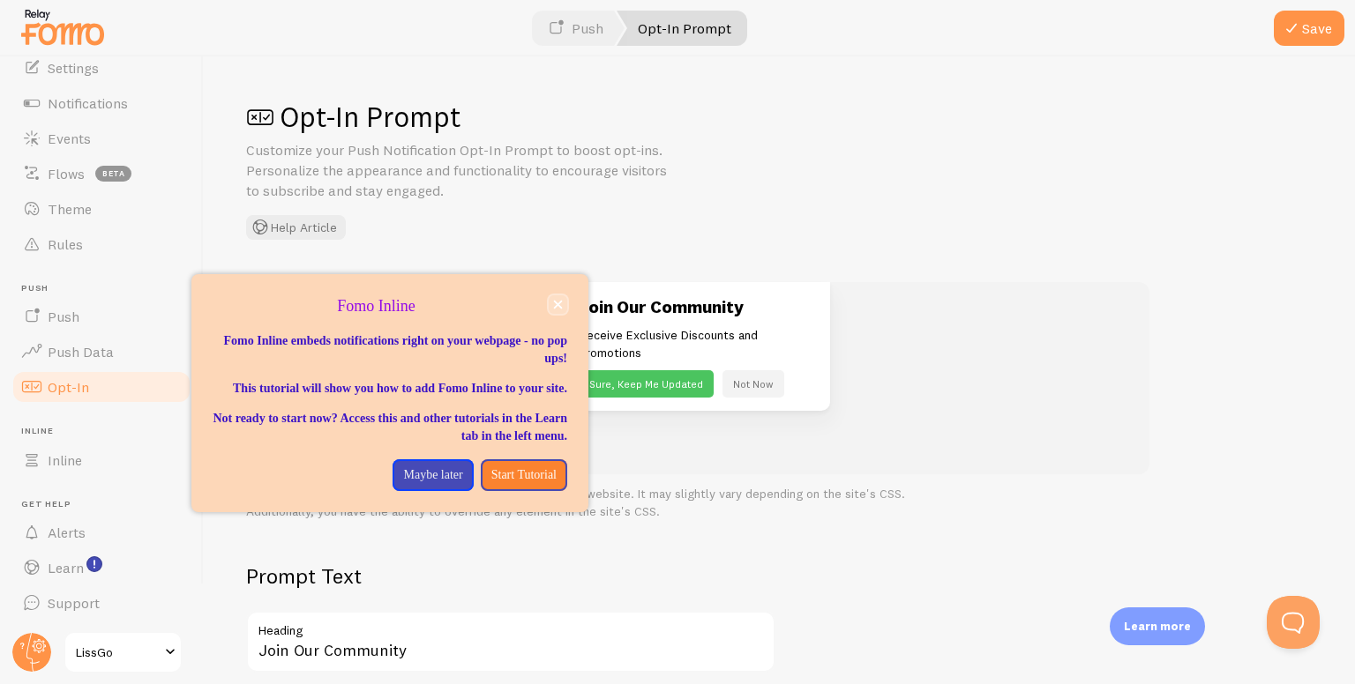
click at [557, 297] on button "close," at bounding box center [558, 304] width 19 height 19
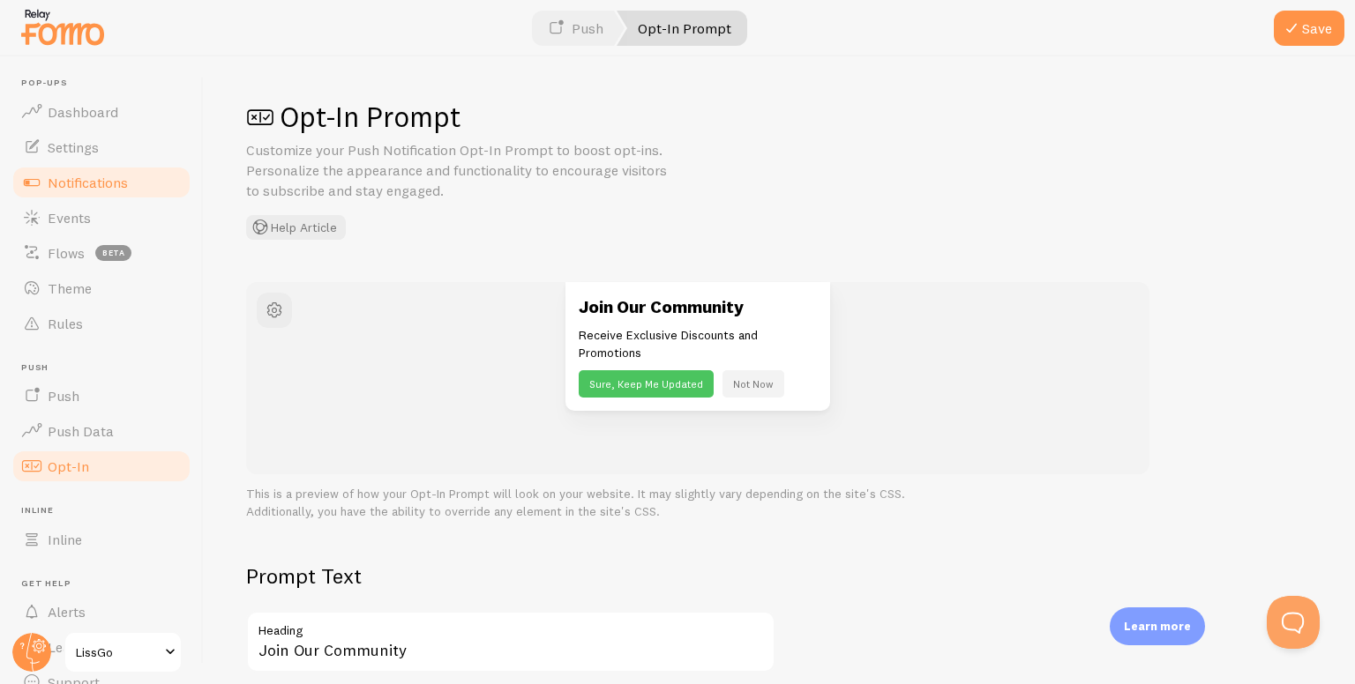
click at [98, 176] on span "Notifications" at bounding box center [88, 183] width 80 height 18
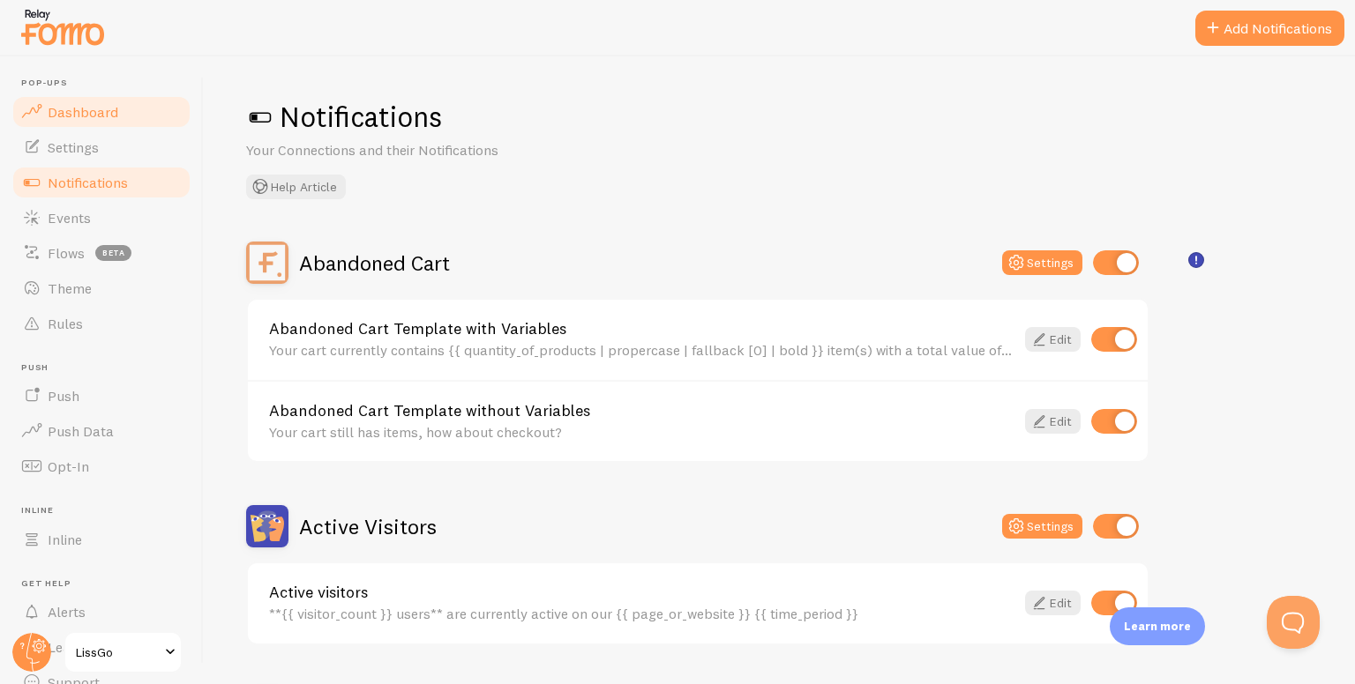
click at [67, 108] on span "Dashboard" at bounding box center [83, 112] width 71 height 18
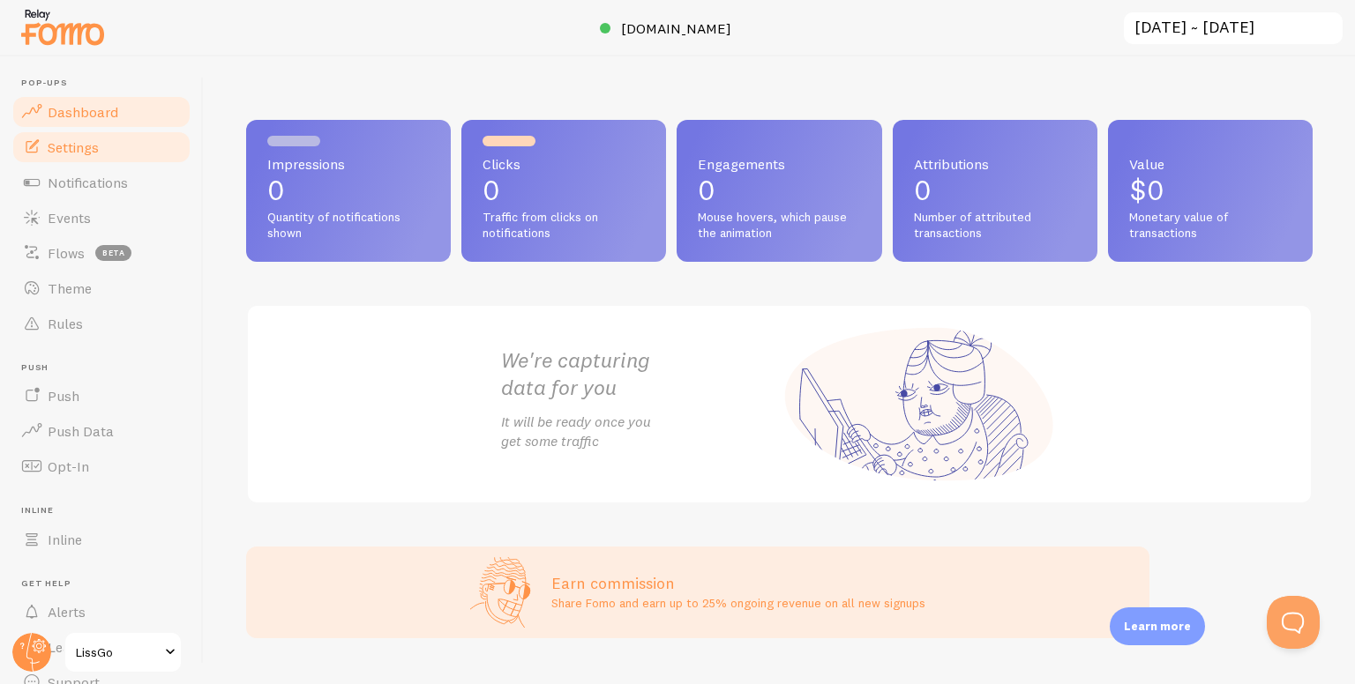
click at [79, 131] on link "Settings" at bounding box center [102, 147] width 182 height 35
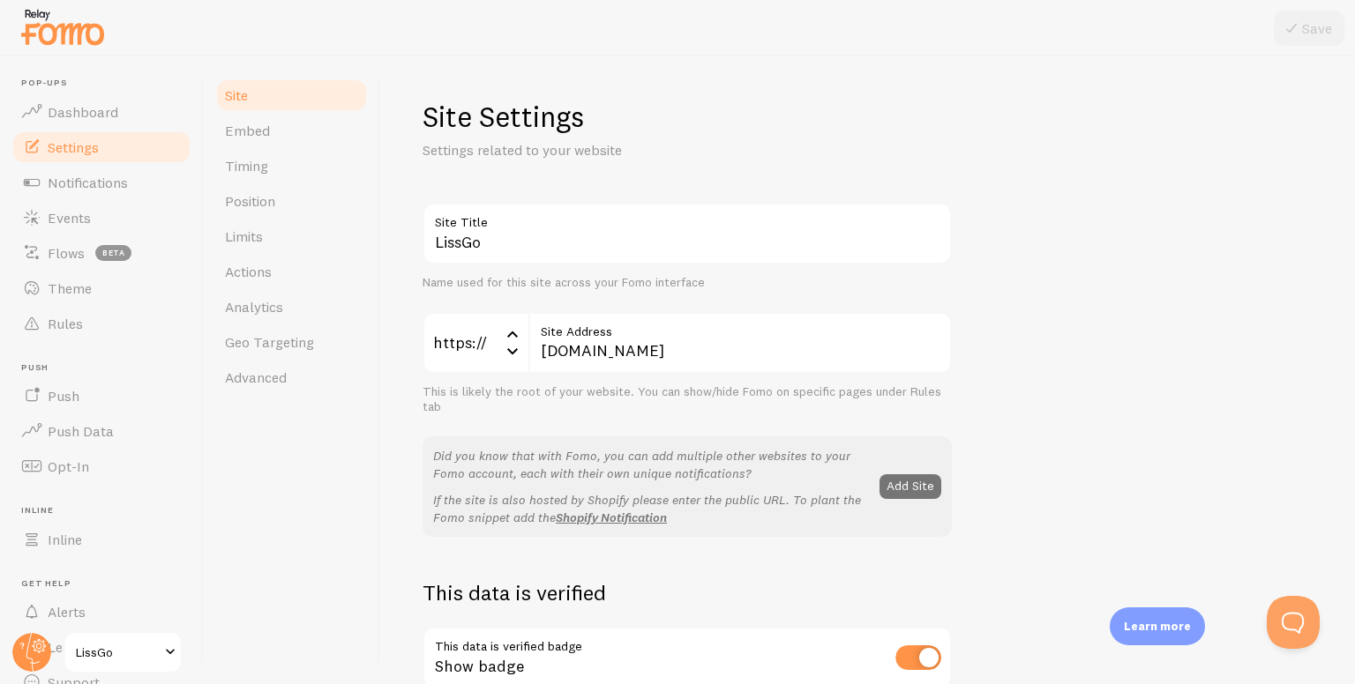
scroll to position [88, 0]
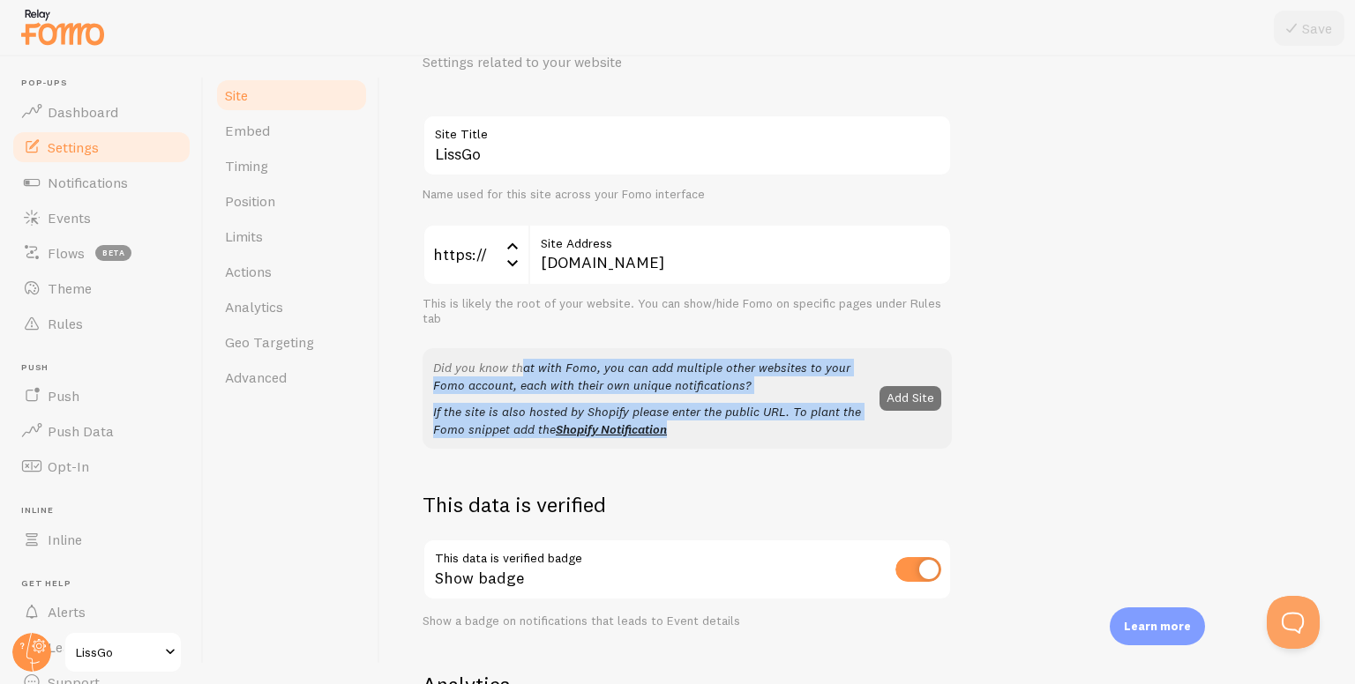
drag, startPoint x: 433, startPoint y: 364, endPoint x: 677, endPoint y: 428, distance: 251.6
click at [677, 428] on div "Did you know that with Fomo, you can add multiple other websites to your Fomo a…" at bounding box center [651, 398] width 436 height 79
copy div "Did you know that with Fomo, you can add multiple other websites to your Fomo a…"
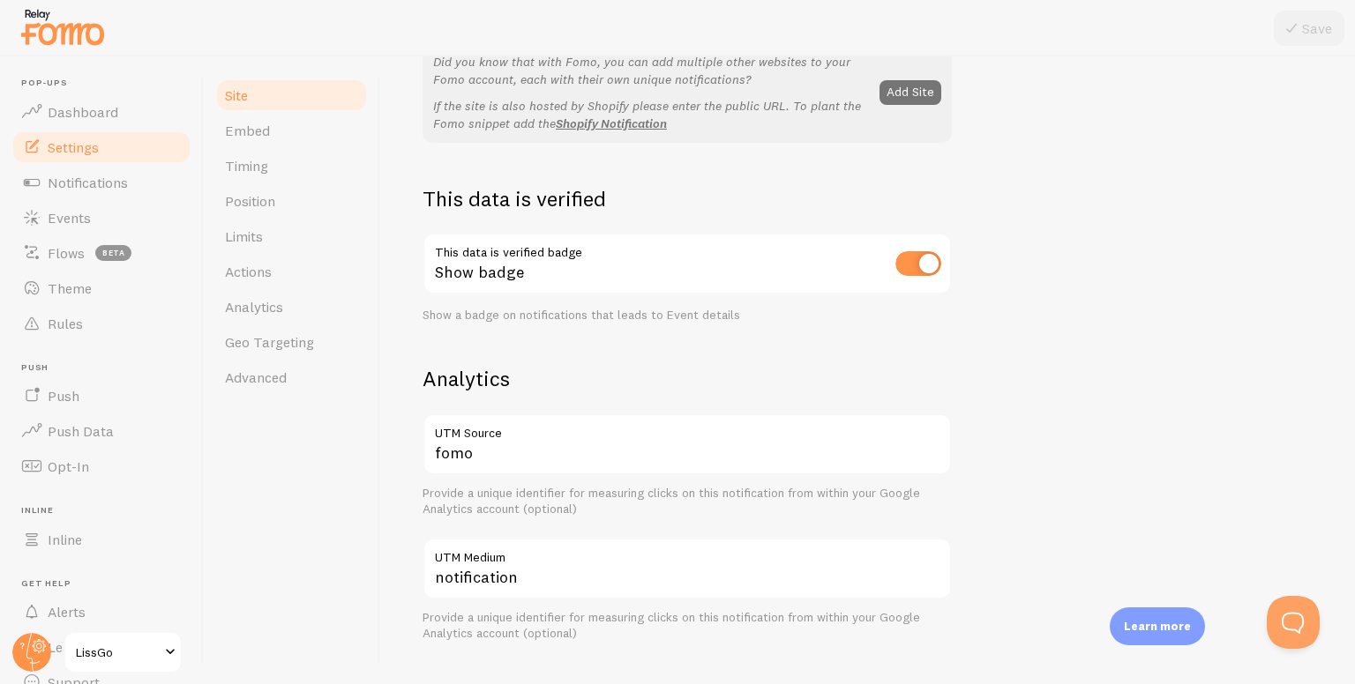
scroll to position [353, 0]
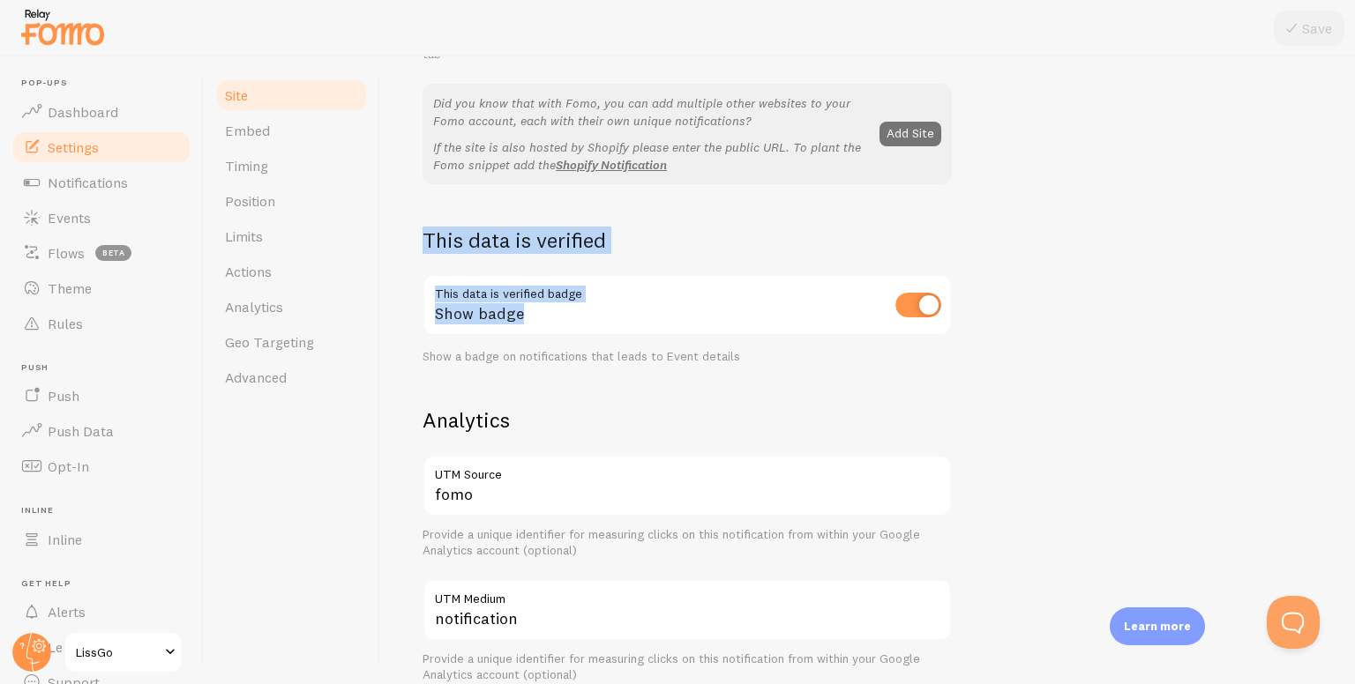
drag, startPoint x: 413, startPoint y: 229, endPoint x: 536, endPoint y: 314, distance: 149.7
click at [536, 313] on div "Site Settings Settings related to your website LissGo Site Title Name used for …" at bounding box center [867, 370] width 975 height 628
copy div "This data is verified This data is verified badge Show badge"
click at [242, 138] on span "Embed" at bounding box center [247, 131] width 45 height 18
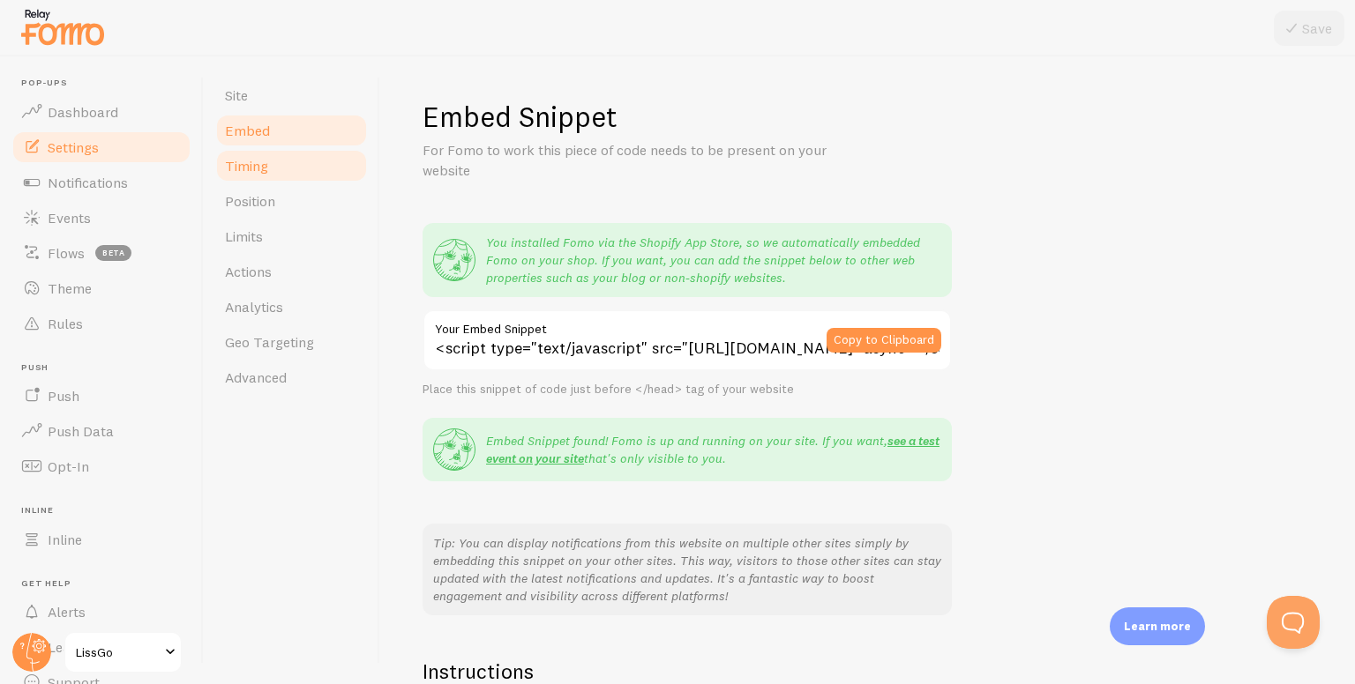
click at [256, 180] on link "Timing" at bounding box center [291, 165] width 154 height 35
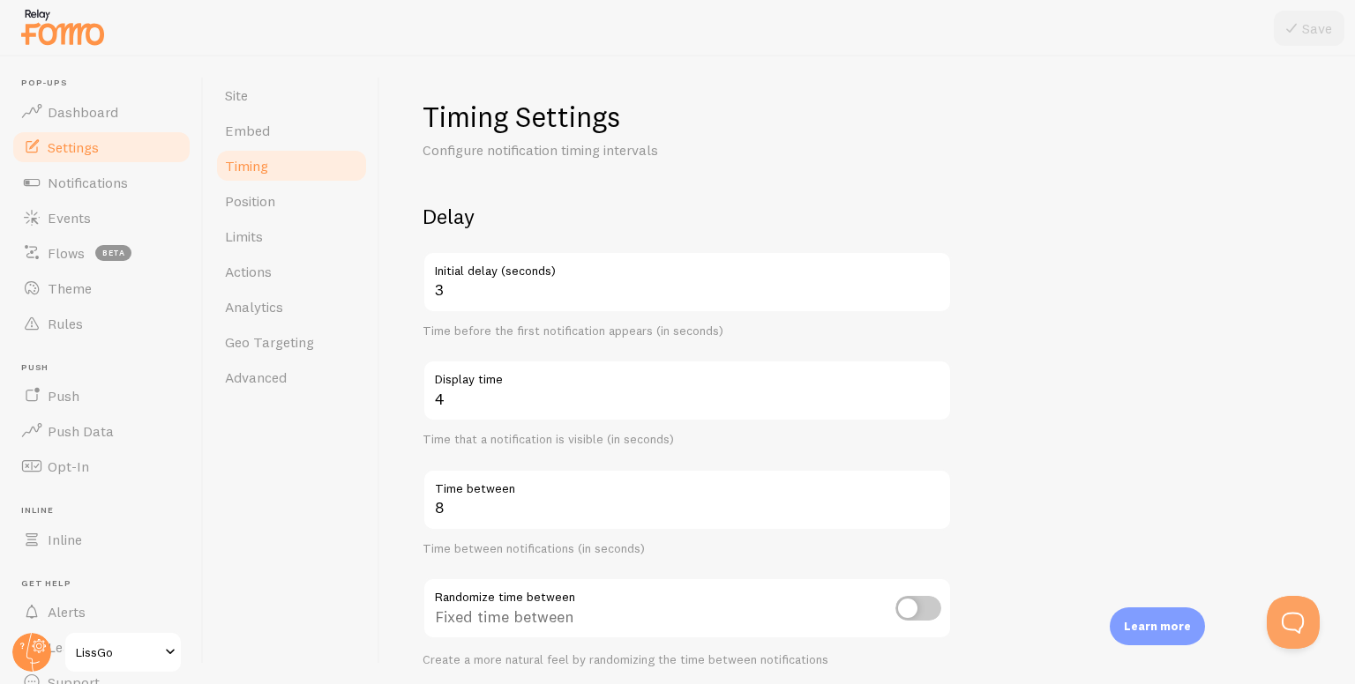
drag, startPoint x: 411, startPoint y: 212, endPoint x: 579, endPoint y: 273, distance: 178.3
click at [579, 273] on div "Timing Settings Configure notification timing intervals Delay 3 Initial delay (…" at bounding box center [867, 370] width 975 height 628
copy div "Delay Initial delay (seconds)"
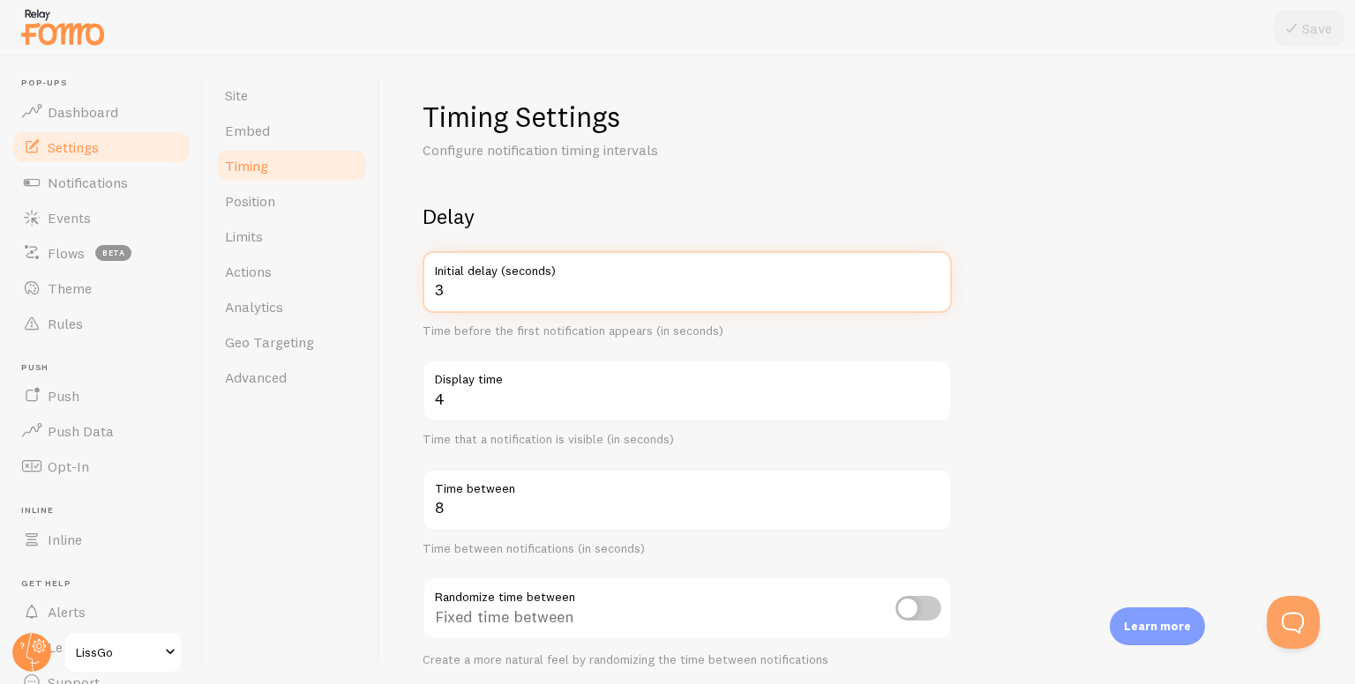
click at [448, 287] on input "3" at bounding box center [686, 282] width 529 height 62
drag, startPoint x: 448, startPoint y: 288, endPoint x: 423, endPoint y: 290, distance: 24.8
click at [423, 290] on input "3" at bounding box center [686, 282] width 529 height 62
type input "1"
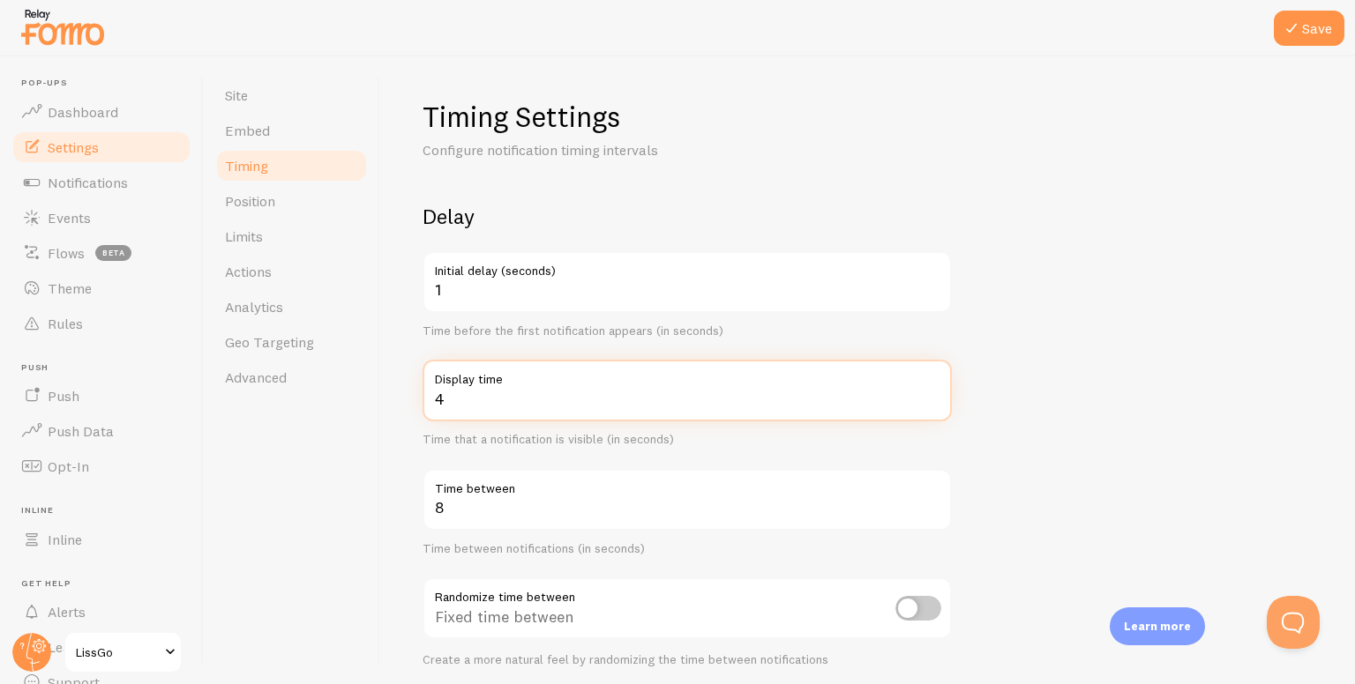
click at [1015, 354] on form "Delay 1 Initial delay (seconds) Time before the first notification appears (in …" at bounding box center [867, 581] width 890 height 757
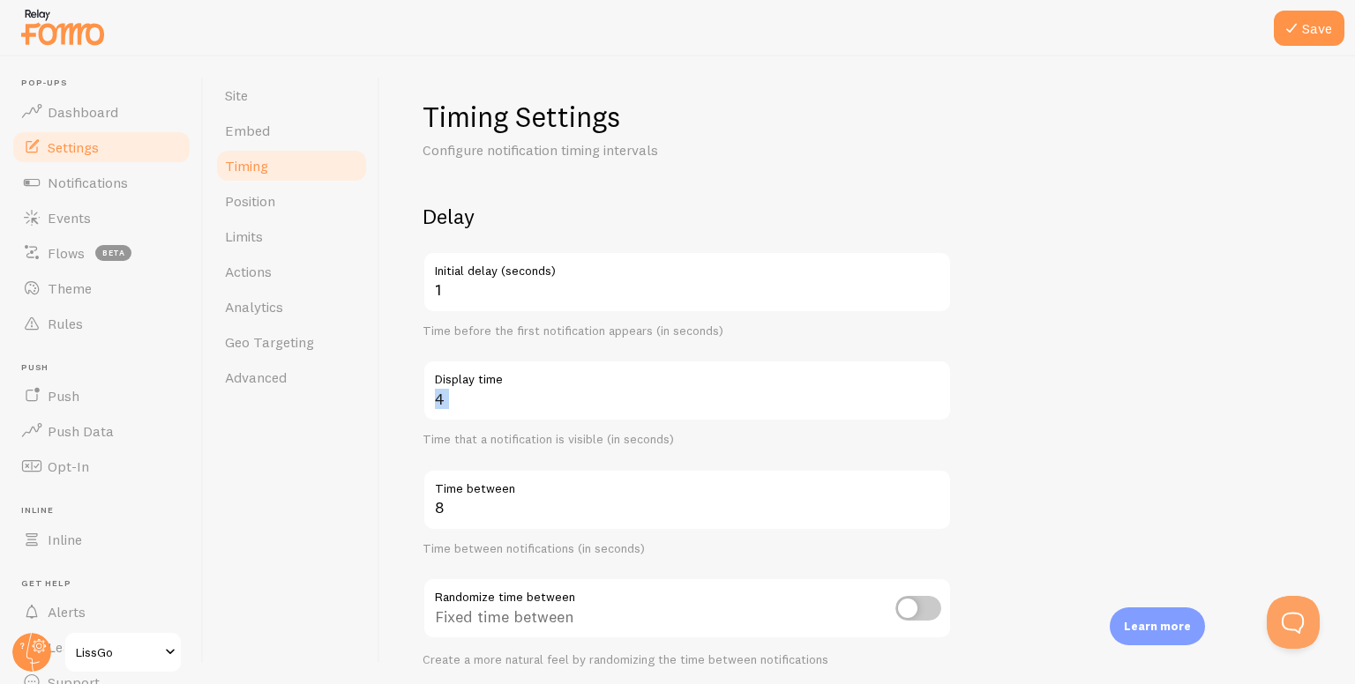
drag, startPoint x: 429, startPoint y: 371, endPoint x: 455, endPoint y: 403, distance: 41.3
click at [455, 403] on div "4 Display time" at bounding box center [686, 391] width 529 height 62
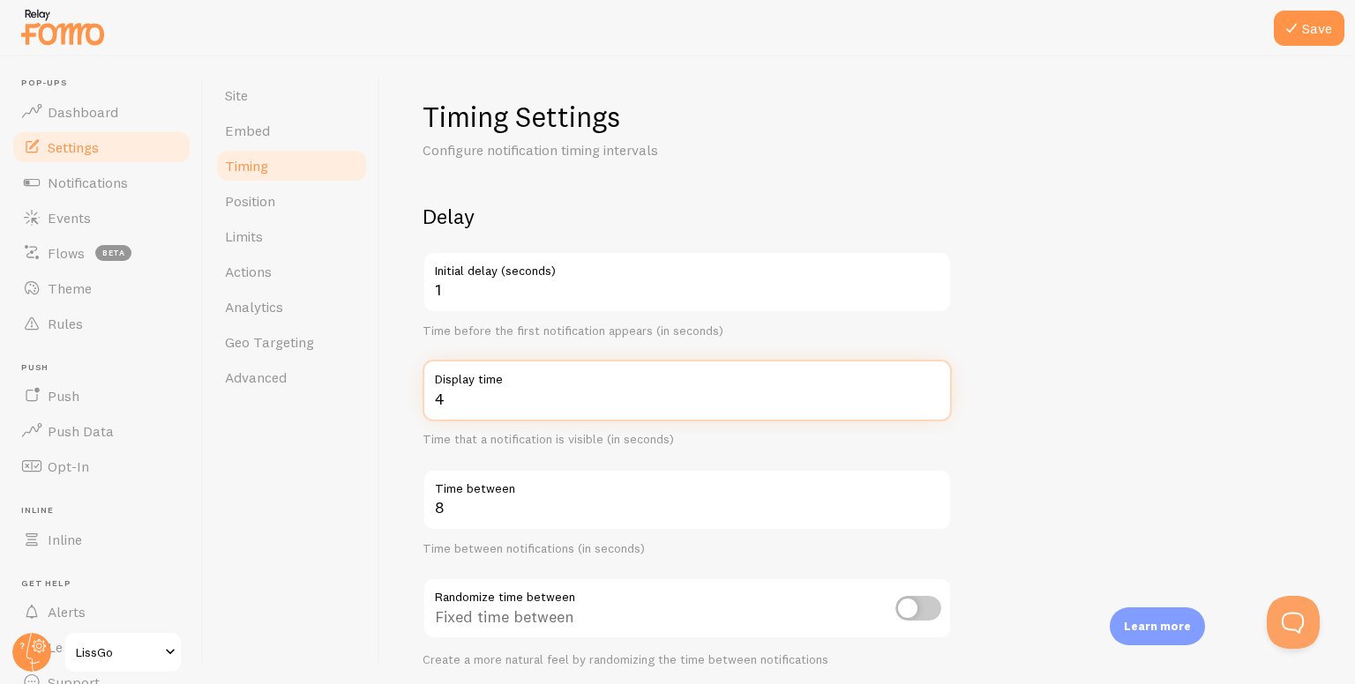
drag, startPoint x: 455, startPoint y: 403, endPoint x: 437, endPoint y: 367, distance: 40.2
click at [437, 367] on div "4 Display time" at bounding box center [686, 391] width 529 height 62
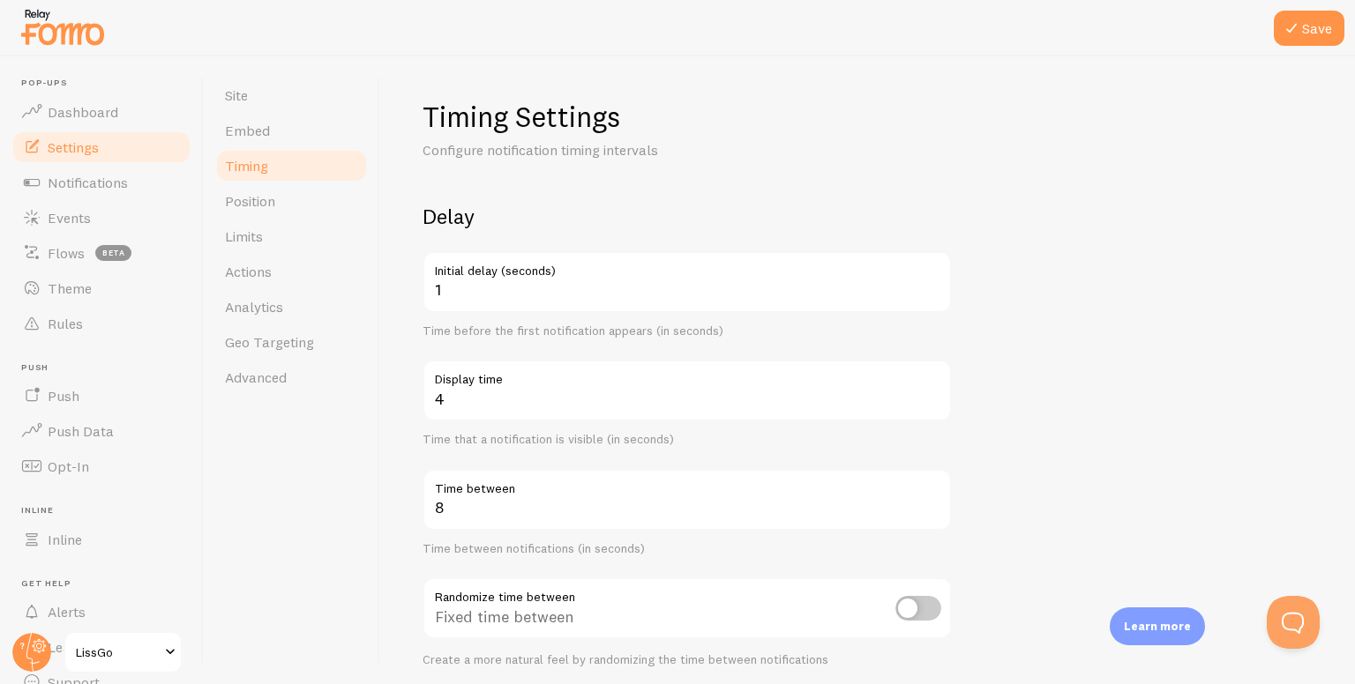
click at [437, 372] on label "Display time" at bounding box center [686, 375] width 529 height 30
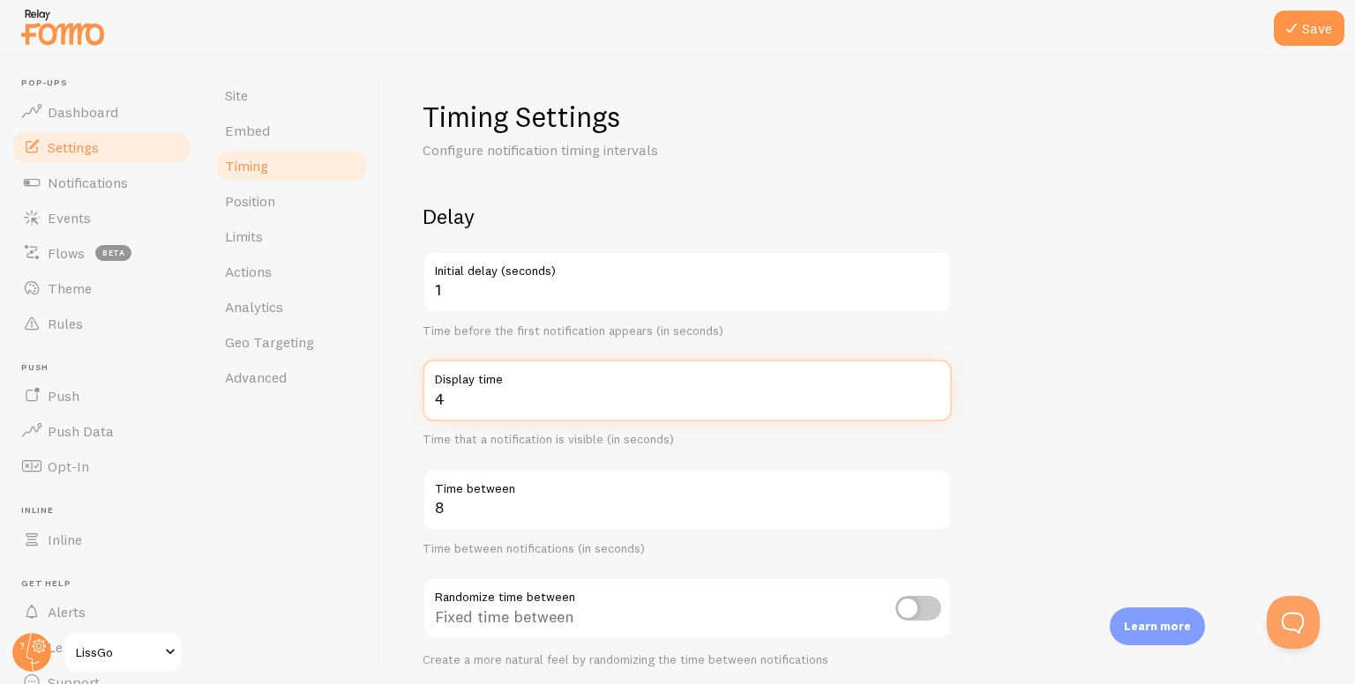
click at [437, 372] on input "4" at bounding box center [686, 391] width 529 height 62
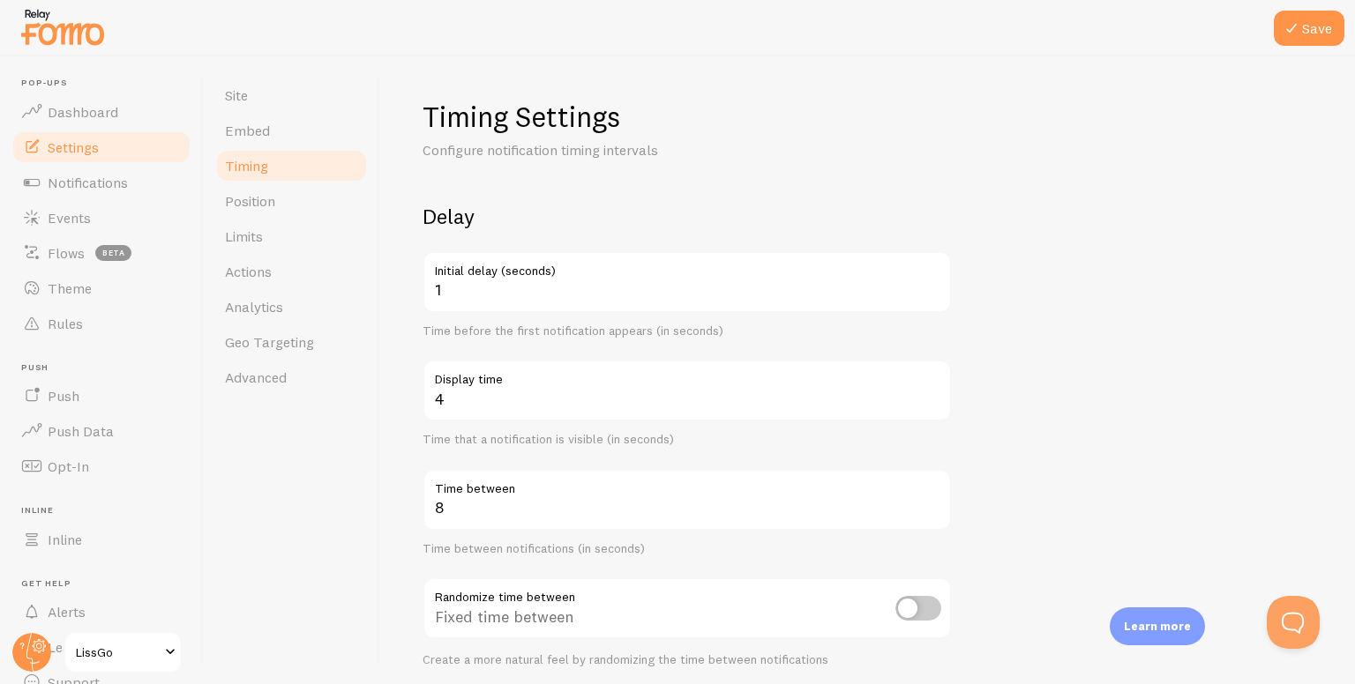
click at [437, 372] on label "Display time" at bounding box center [686, 375] width 529 height 30
click at [437, 372] on input "4" at bounding box center [686, 391] width 529 height 62
click at [437, 372] on label "Display time" at bounding box center [686, 375] width 529 height 30
click at [437, 372] on input "4" at bounding box center [686, 391] width 529 height 62
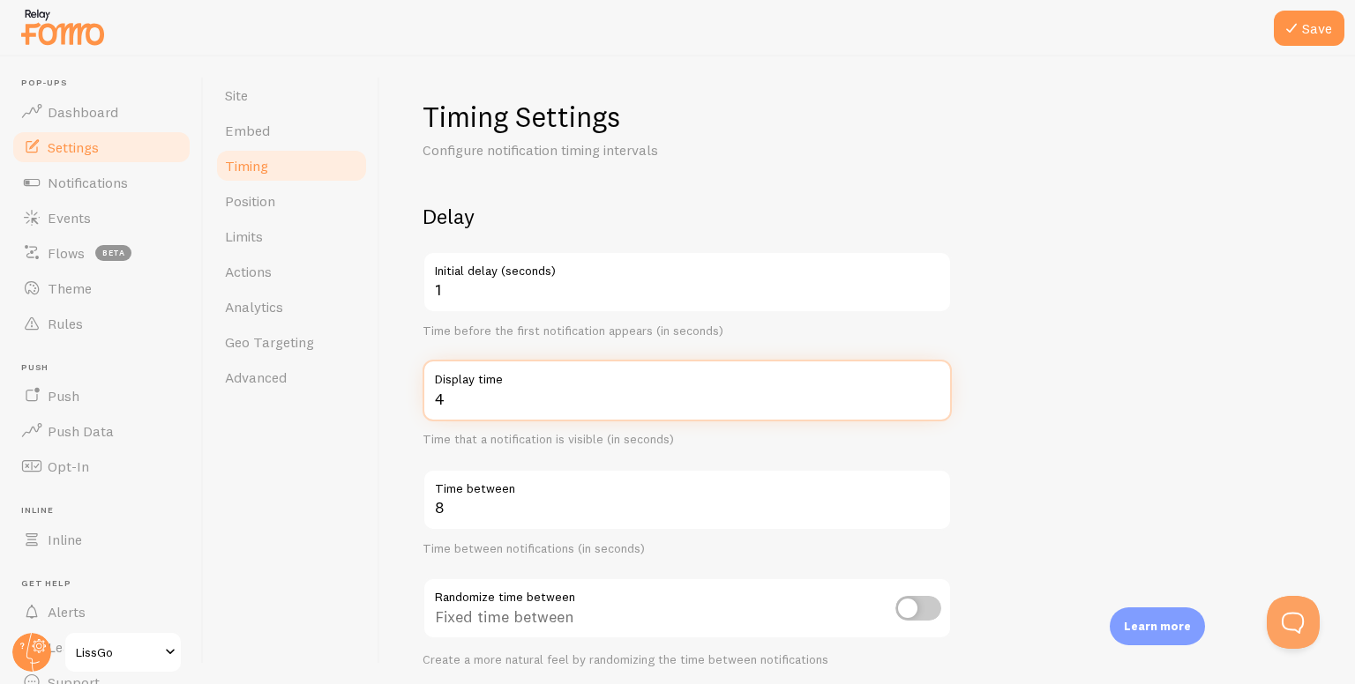
drag, startPoint x: 437, startPoint y: 398, endPoint x: 452, endPoint y: 400, distance: 16.0
click at [452, 400] on input "4" at bounding box center [686, 391] width 529 height 62
type input "3"
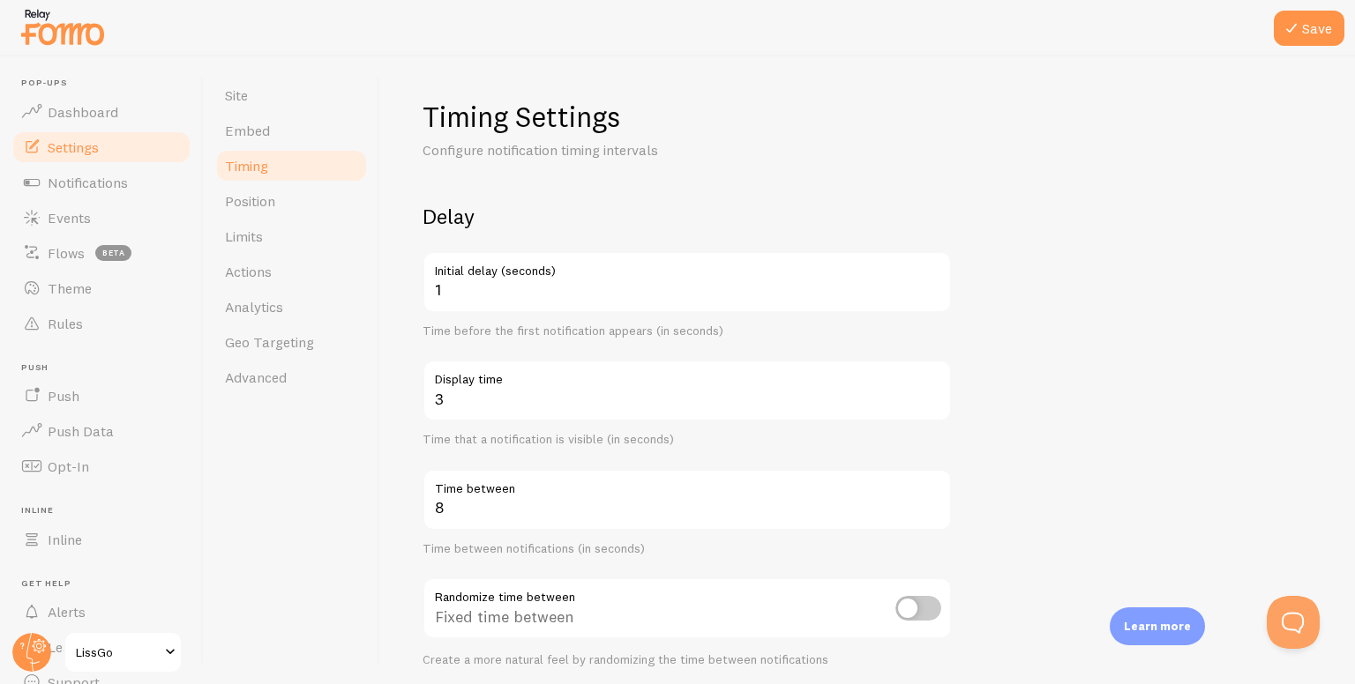
click at [370, 552] on div "Site Embed Timing Position Limits Actions Analytics Geo Targeting Advanced" at bounding box center [292, 370] width 176 height 628
click at [455, 482] on label "Time between" at bounding box center [686, 484] width 529 height 30
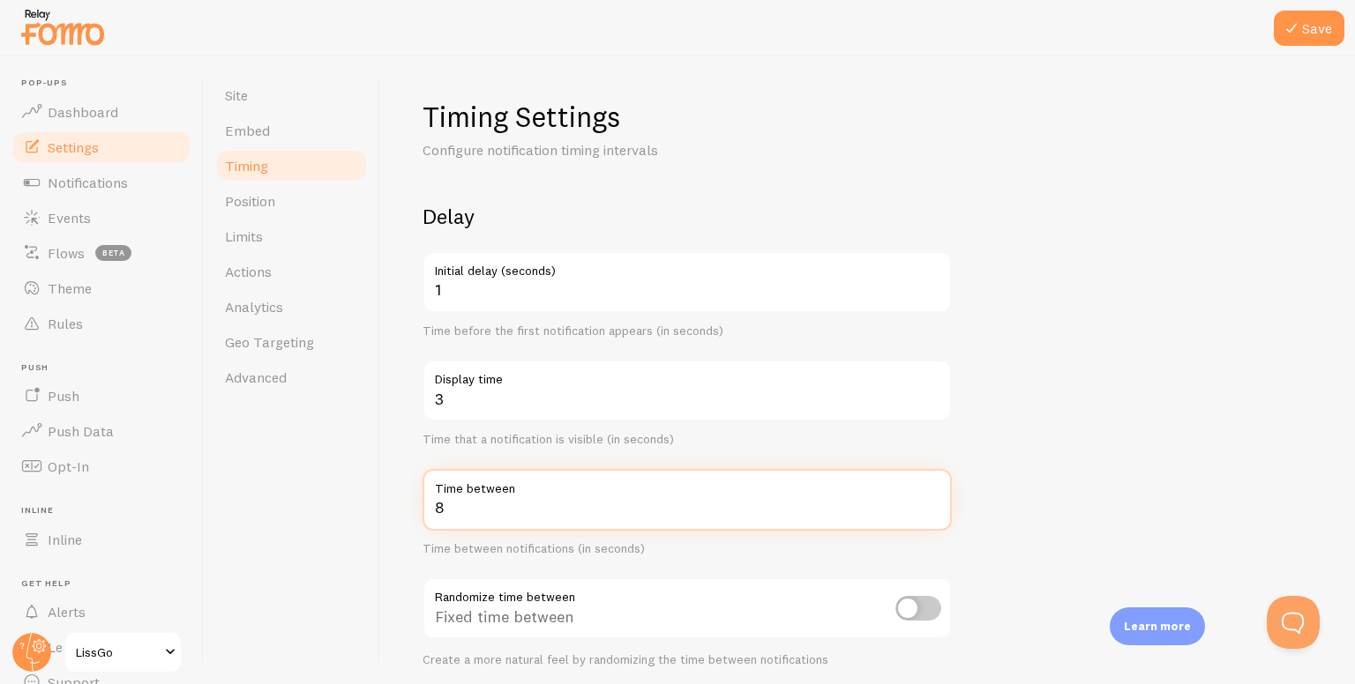
click at [455, 482] on input "8" at bounding box center [686, 500] width 529 height 62
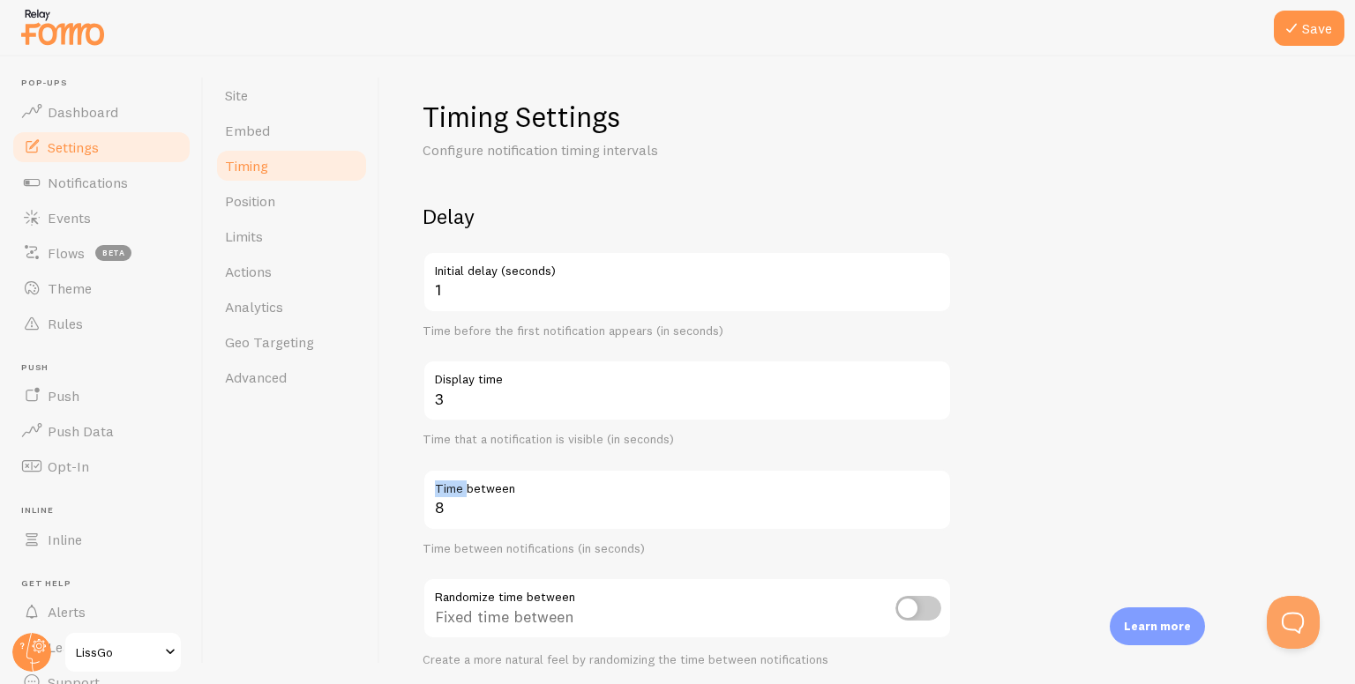
click at [455, 482] on label "Time between" at bounding box center [686, 484] width 529 height 30
click at [455, 482] on input "8" at bounding box center [686, 500] width 529 height 62
click at [455, 482] on label "Time between" at bounding box center [686, 484] width 529 height 30
click at [455, 482] on input "8" at bounding box center [686, 500] width 529 height 62
copy div "Time between"
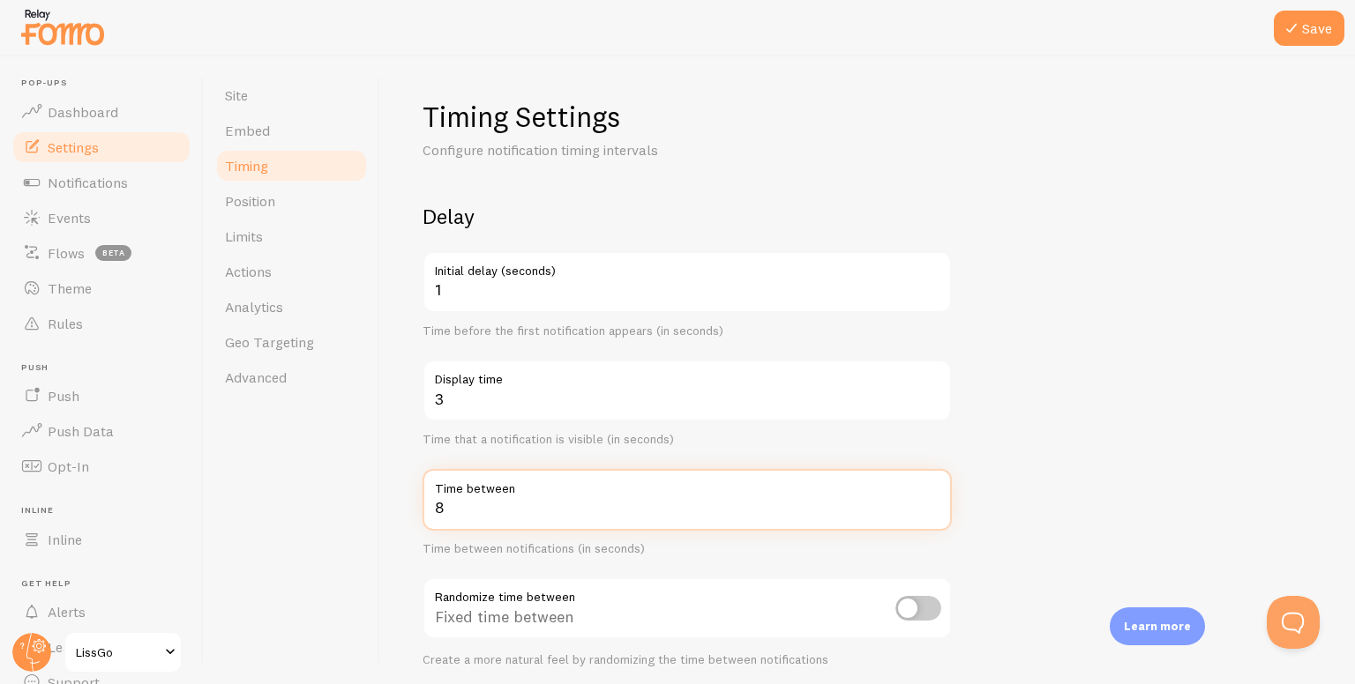
drag, startPoint x: 459, startPoint y: 502, endPoint x: 399, endPoint y: 527, distance: 64.9
click at [399, 527] on div "Timing Settings Configure notification timing intervals Delay 1 Initial delay (…" at bounding box center [867, 370] width 975 height 628
type input "1"
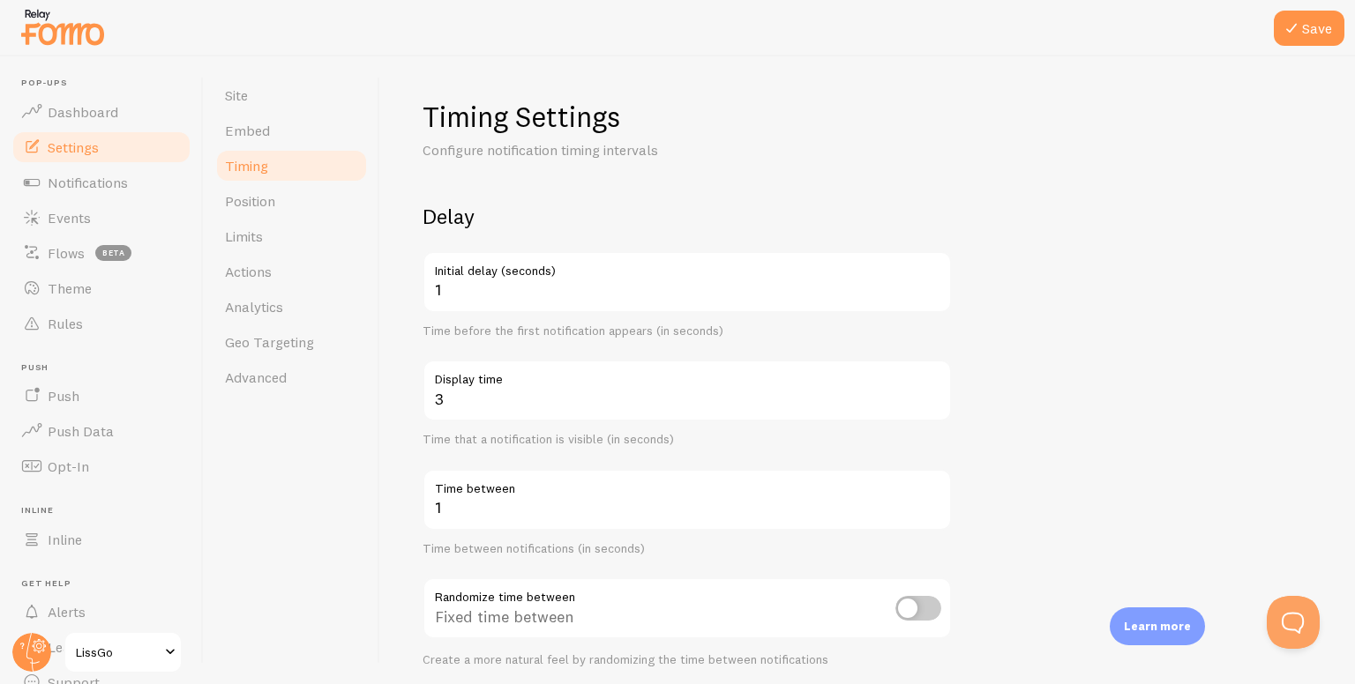
click at [973, 516] on form "Delay 1 Initial delay (seconds) Time before the first notification appears (in …" at bounding box center [867, 581] width 890 height 757
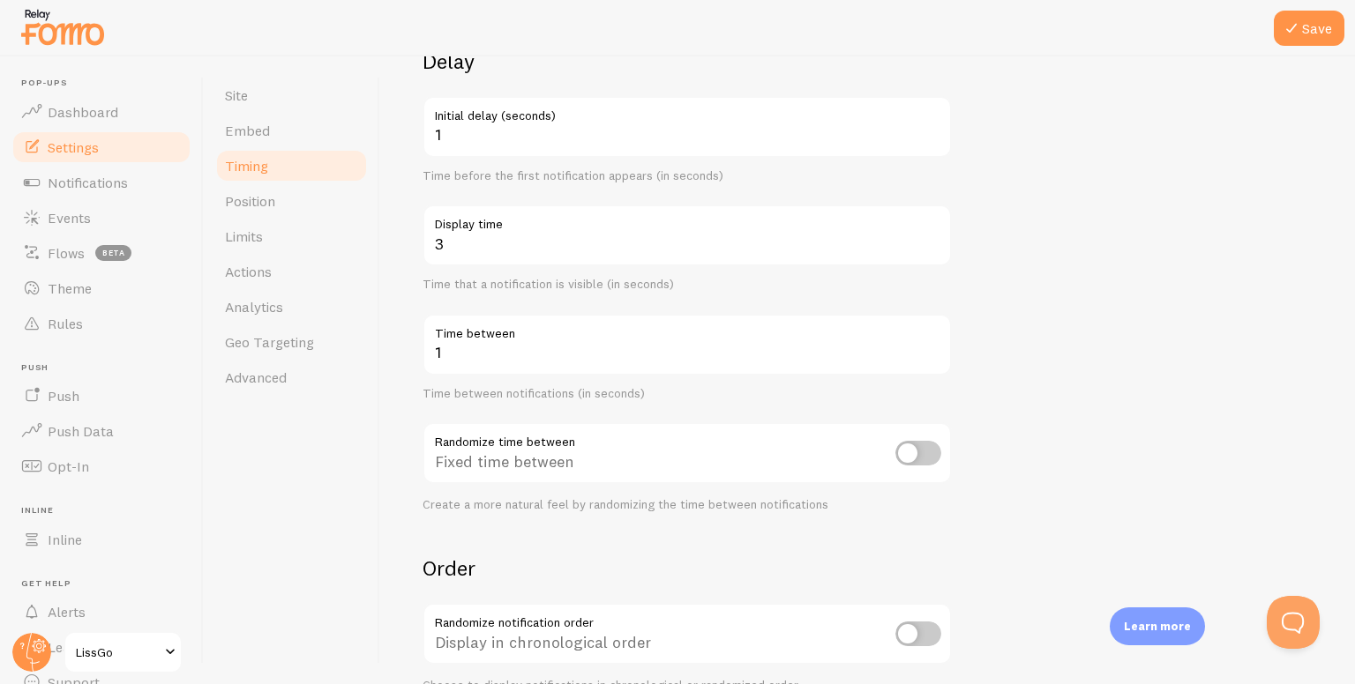
scroll to position [176, 0]
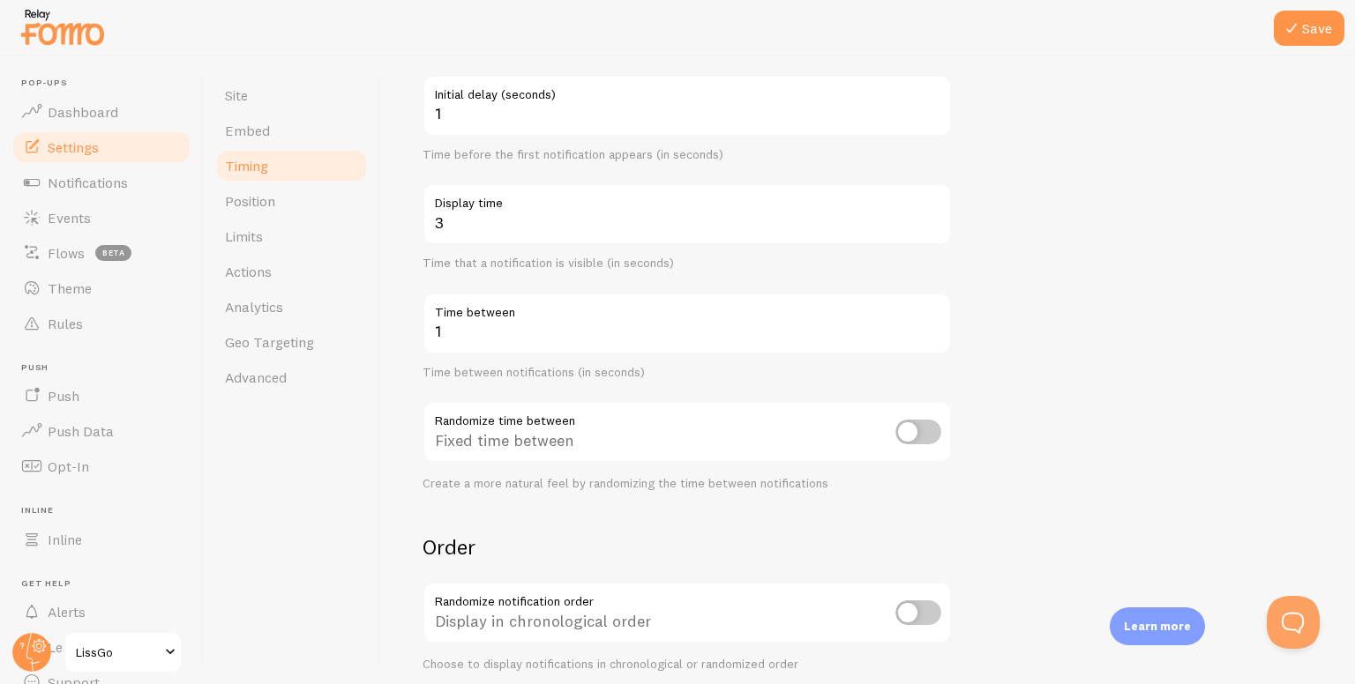
click at [499, 412] on div "Fixed time between" at bounding box center [686, 433] width 529 height 64
click at [476, 417] on div "Fixed time between" at bounding box center [686, 433] width 529 height 64
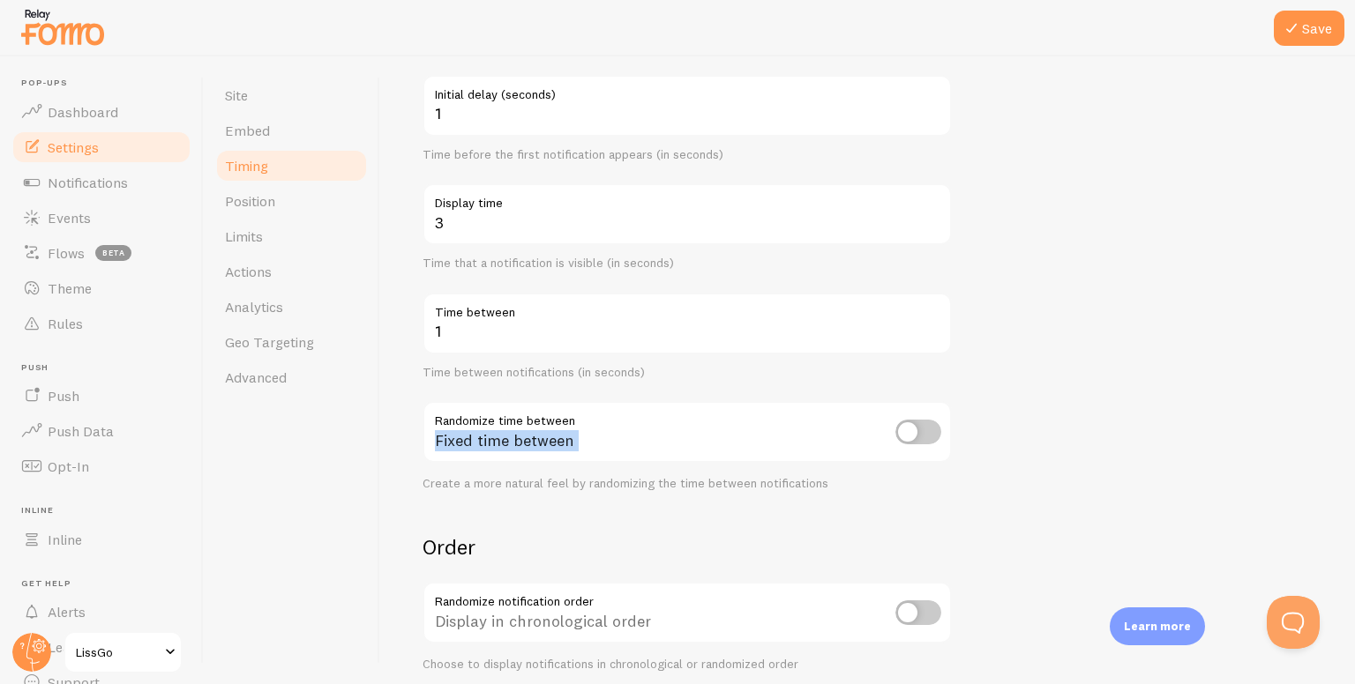
click at [476, 417] on div "Fixed time between" at bounding box center [686, 433] width 529 height 64
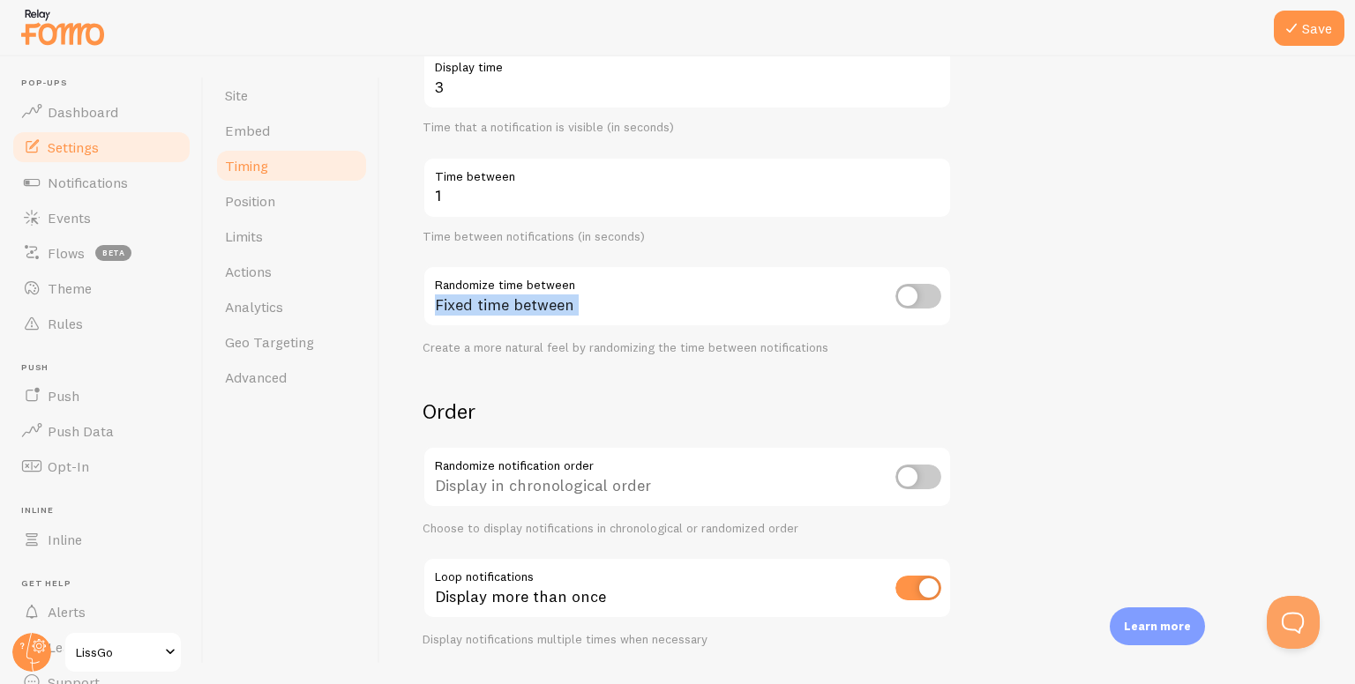
scroll to position [357, 0]
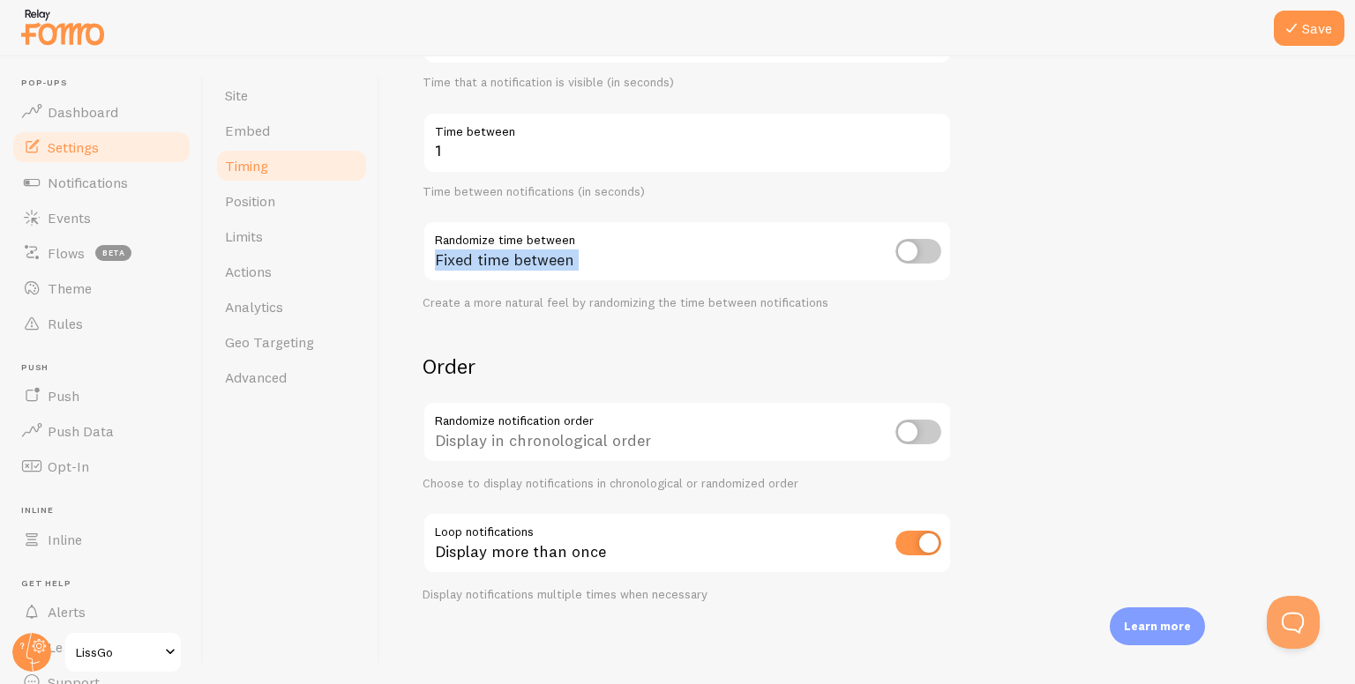
drag, startPoint x: 424, startPoint y: 364, endPoint x: 476, endPoint y: 354, distance: 53.1
click at [476, 354] on h2 "Order" at bounding box center [686, 366] width 529 height 27
copy h2 "Order"
click at [473, 419] on div "Display in chronological order" at bounding box center [686, 433] width 529 height 64
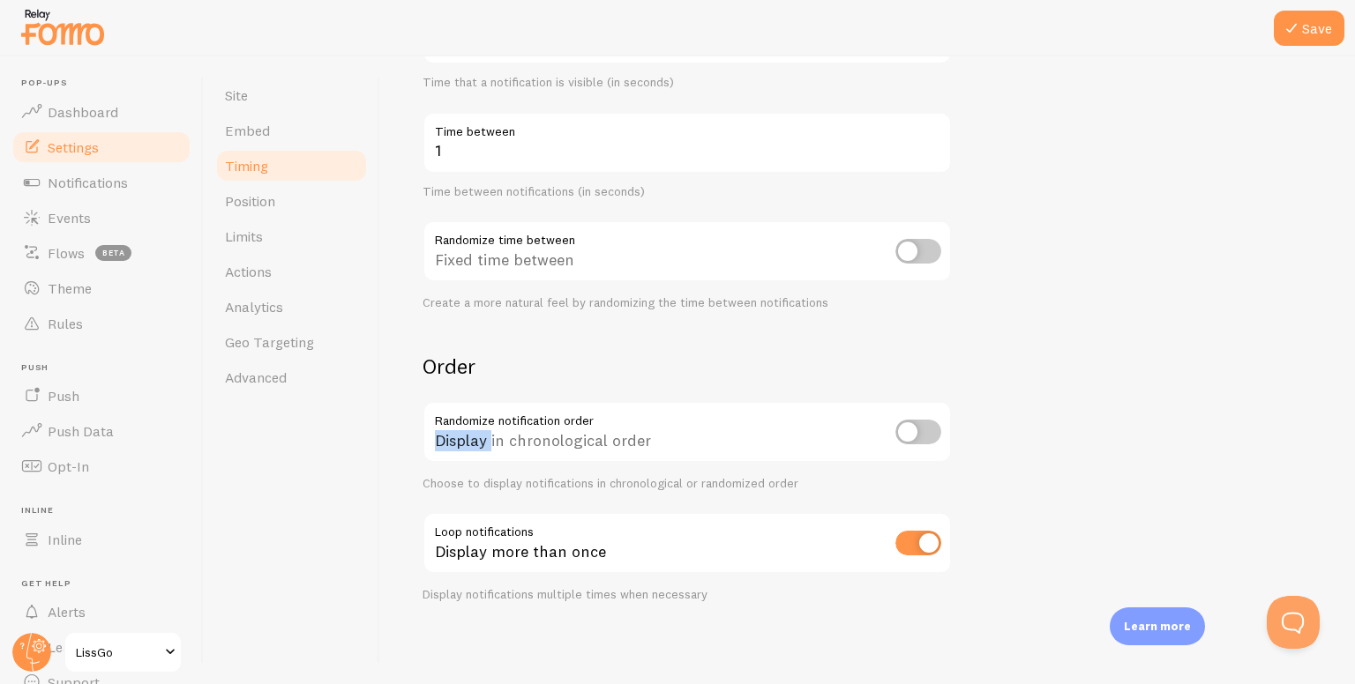
click at [473, 419] on div "Display in chronological order" at bounding box center [686, 433] width 529 height 64
click at [455, 428] on div "Display in chronological order" at bounding box center [686, 433] width 529 height 64
click at [455, 429] on div "Display in chronological order" at bounding box center [686, 433] width 529 height 64
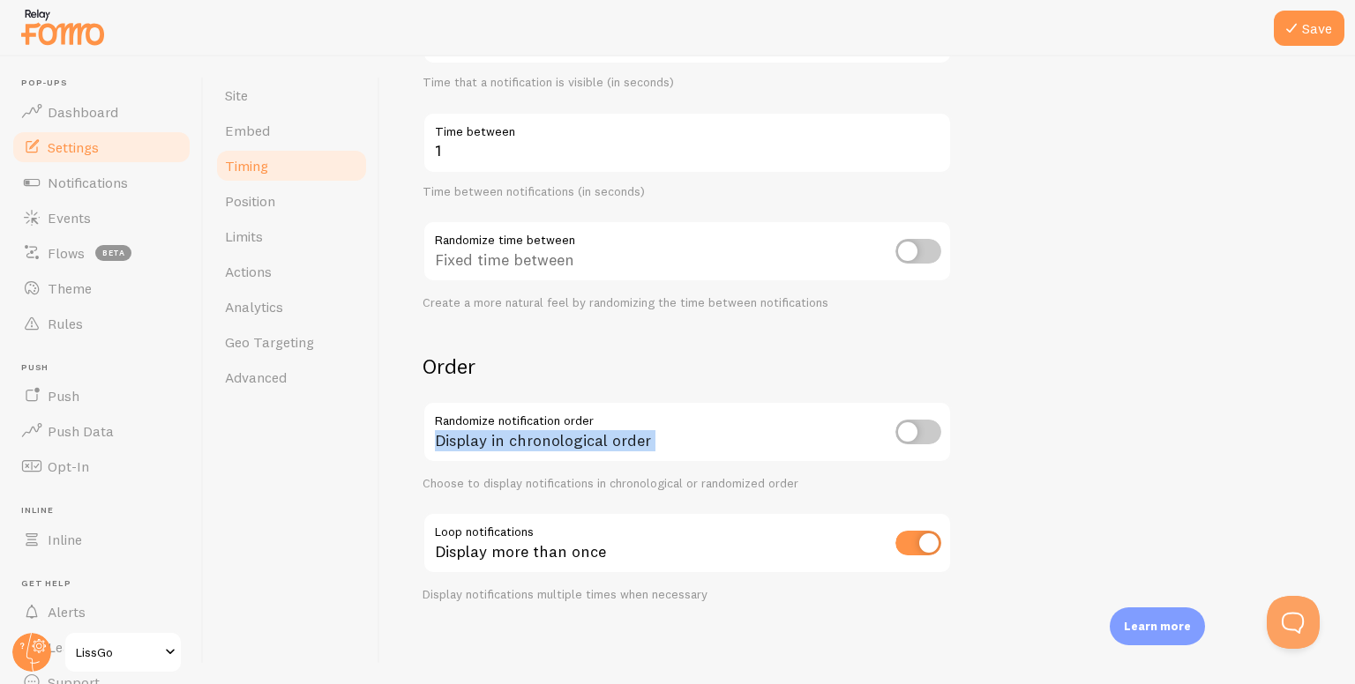
click at [920, 437] on input "checkbox" at bounding box center [918, 432] width 46 height 25
checkbox input "true"
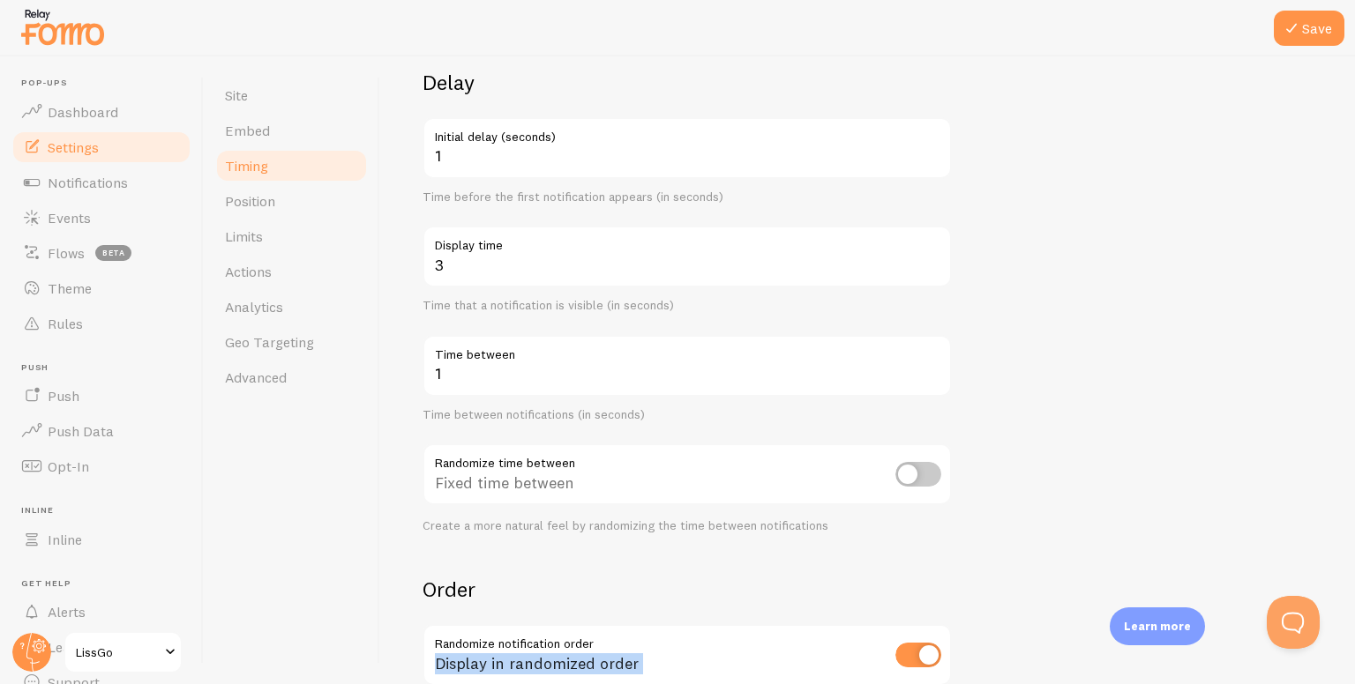
scroll to position [93, 0]
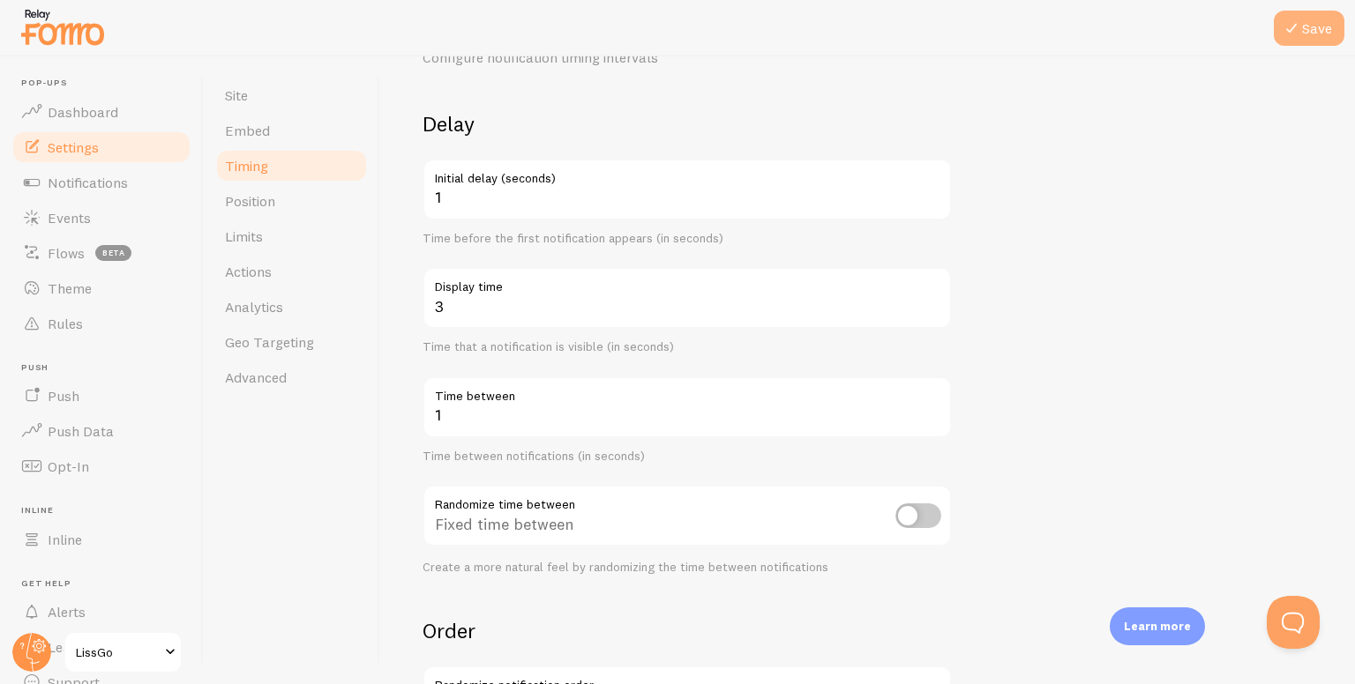
click at [1317, 26] on button "Save" at bounding box center [1309, 28] width 71 height 35
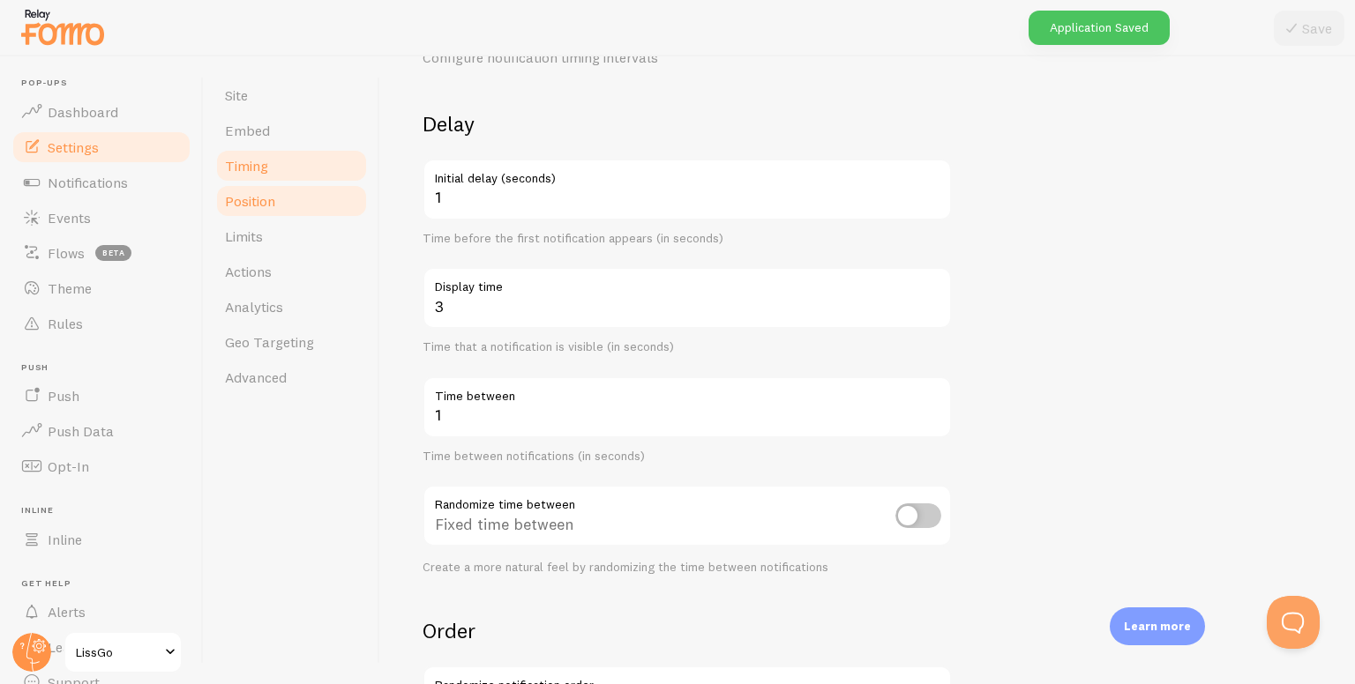
click at [300, 196] on link "Position" at bounding box center [291, 200] width 154 height 35
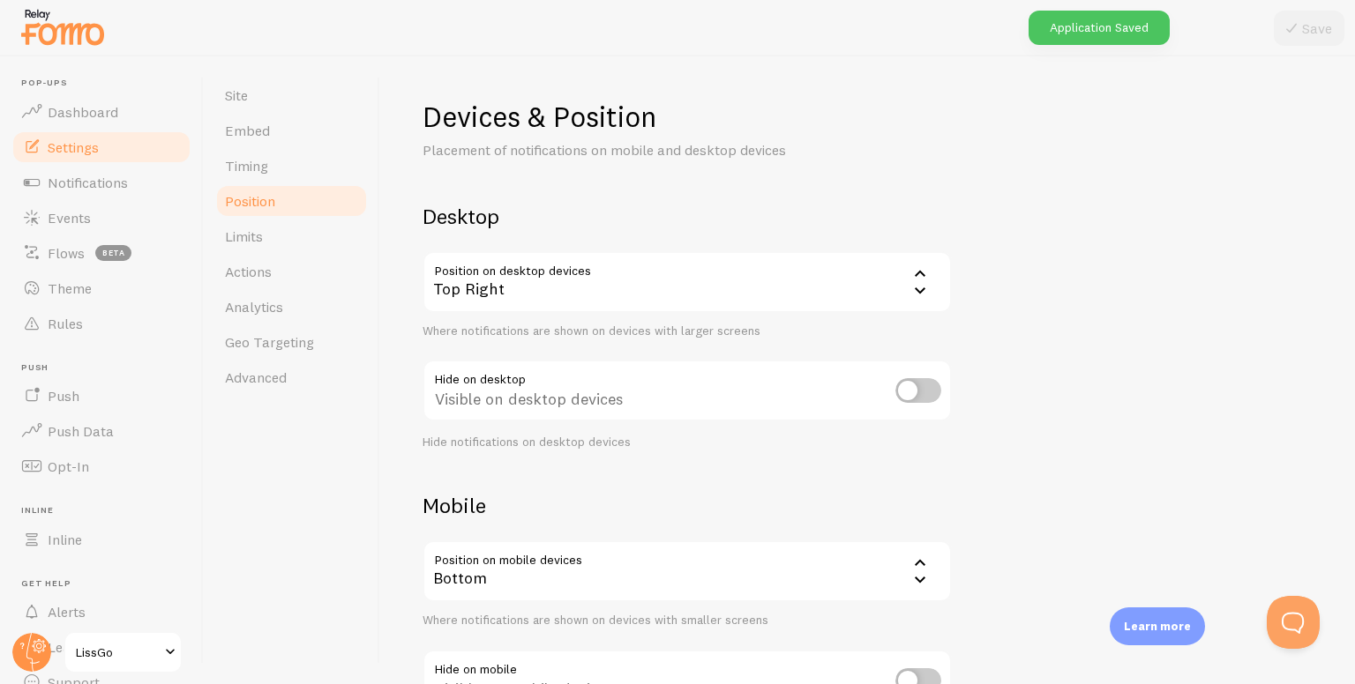
click at [497, 283] on div "Top Right" at bounding box center [686, 282] width 529 height 62
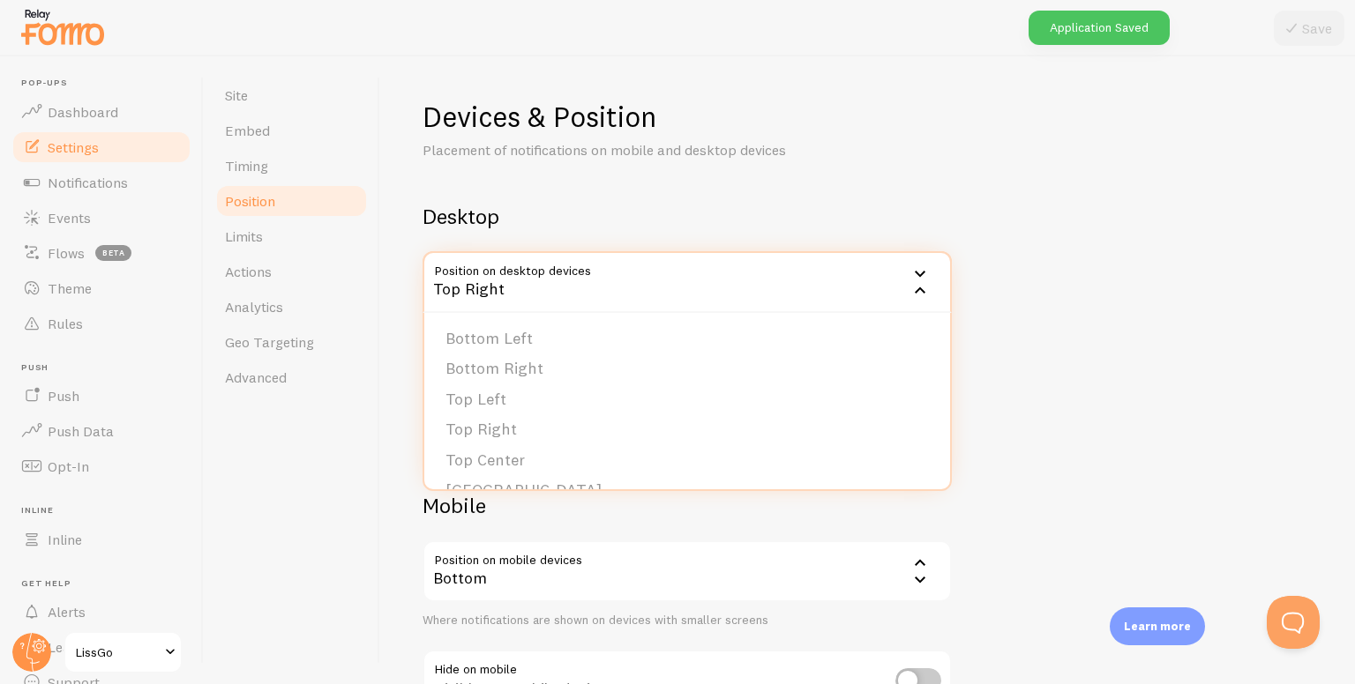
click at [497, 282] on div "Top Right" at bounding box center [686, 282] width 529 height 62
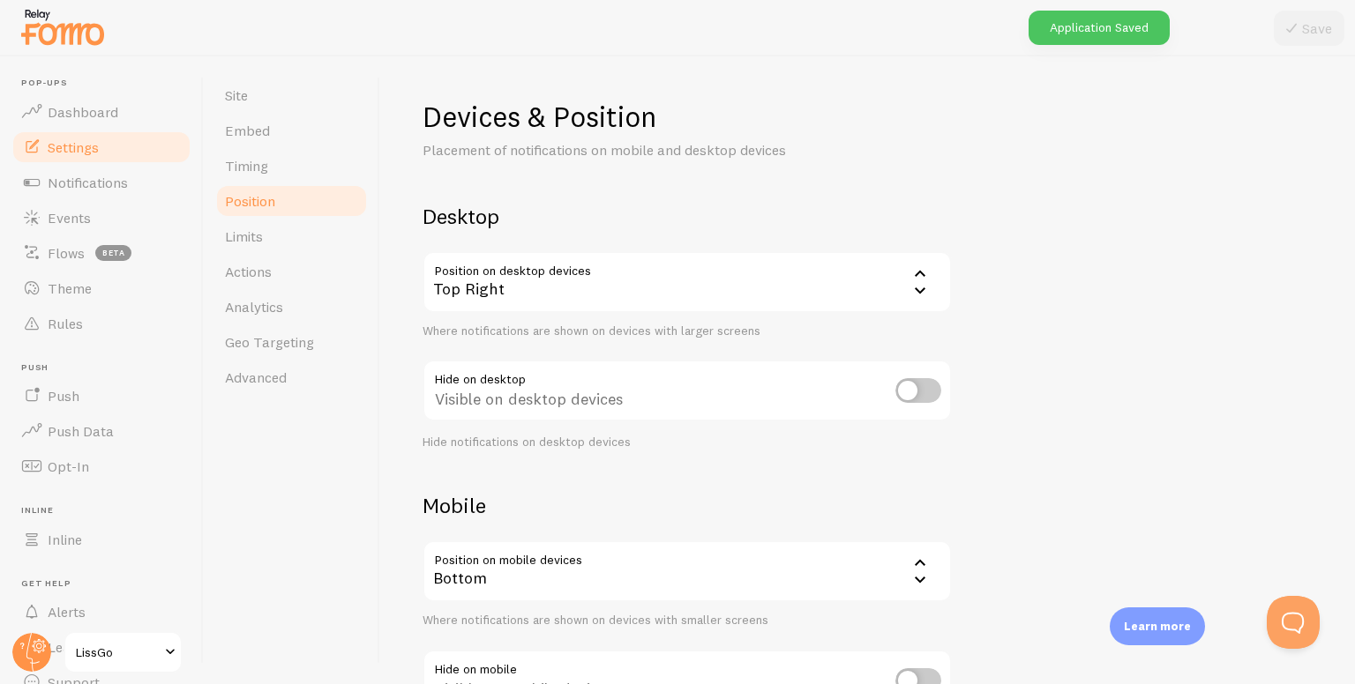
click at [497, 282] on div "Top Right" at bounding box center [686, 282] width 529 height 62
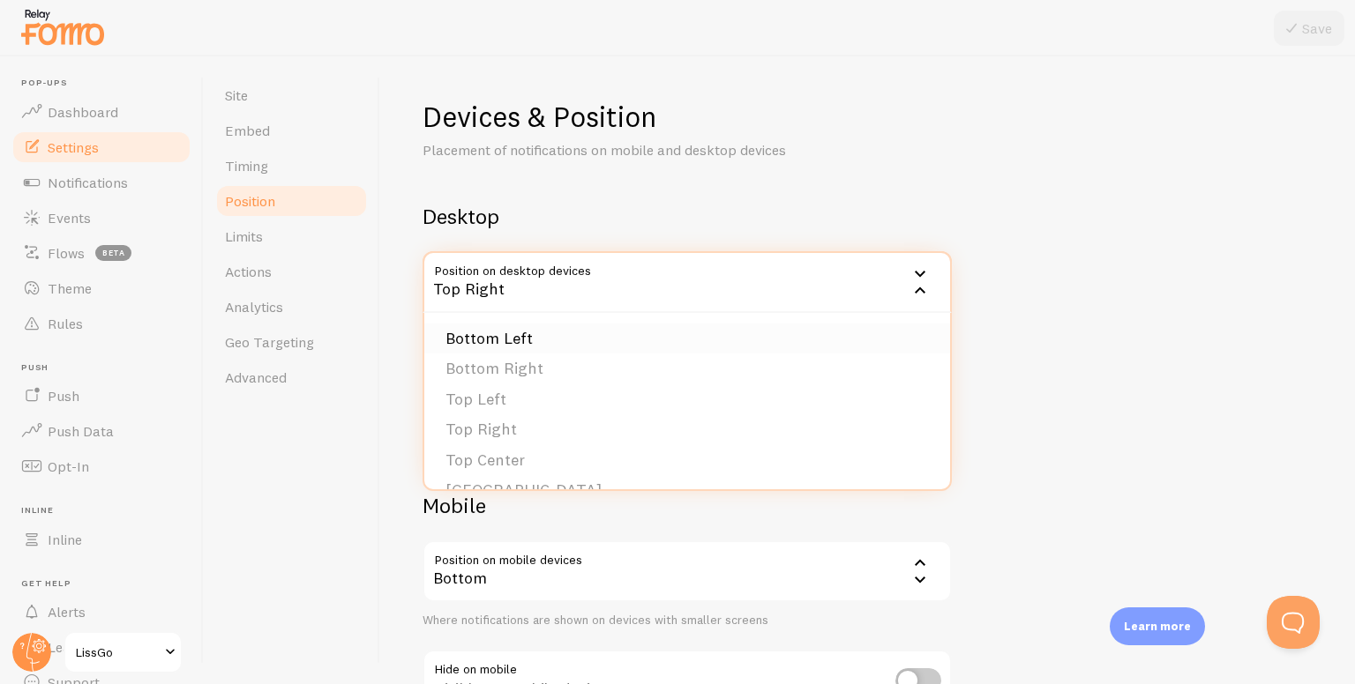
click at [490, 346] on li "Bottom Left" at bounding box center [687, 339] width 526 height 31
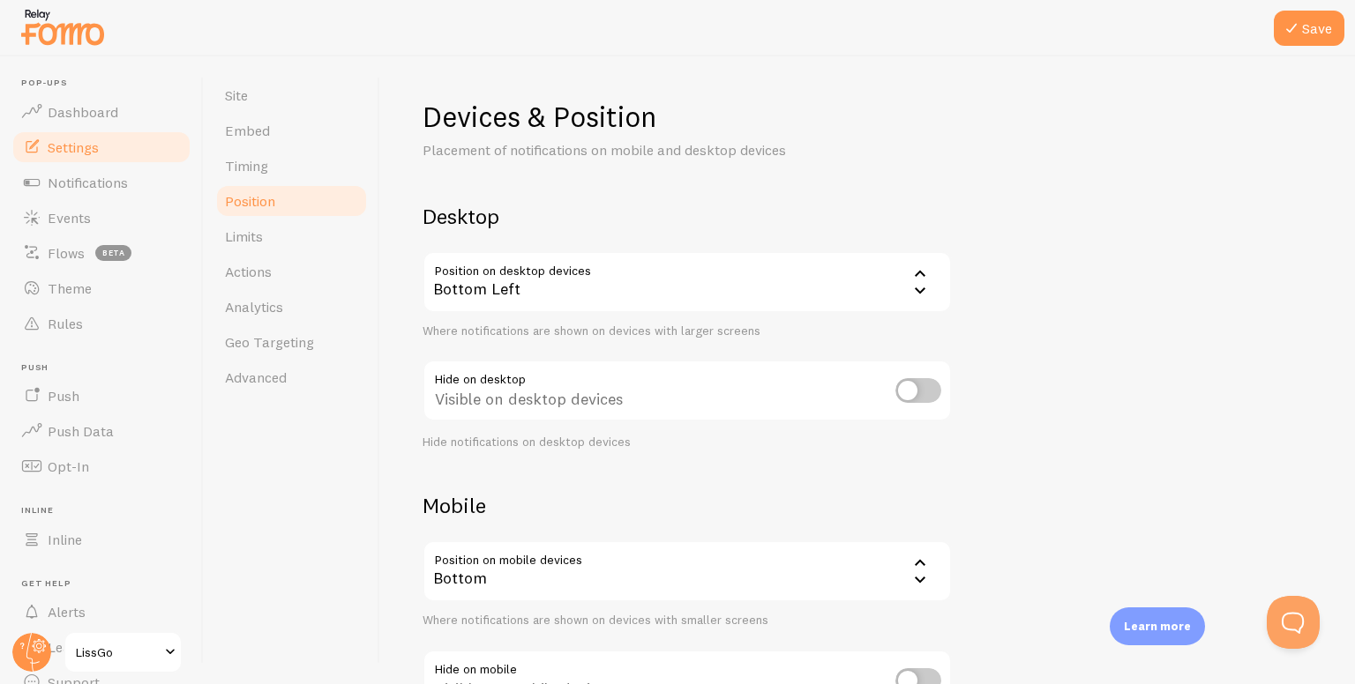
click at [921, 395] on input "checkbox" at bounding box center [918, 390] width 46 height 25
checkbox input "true"
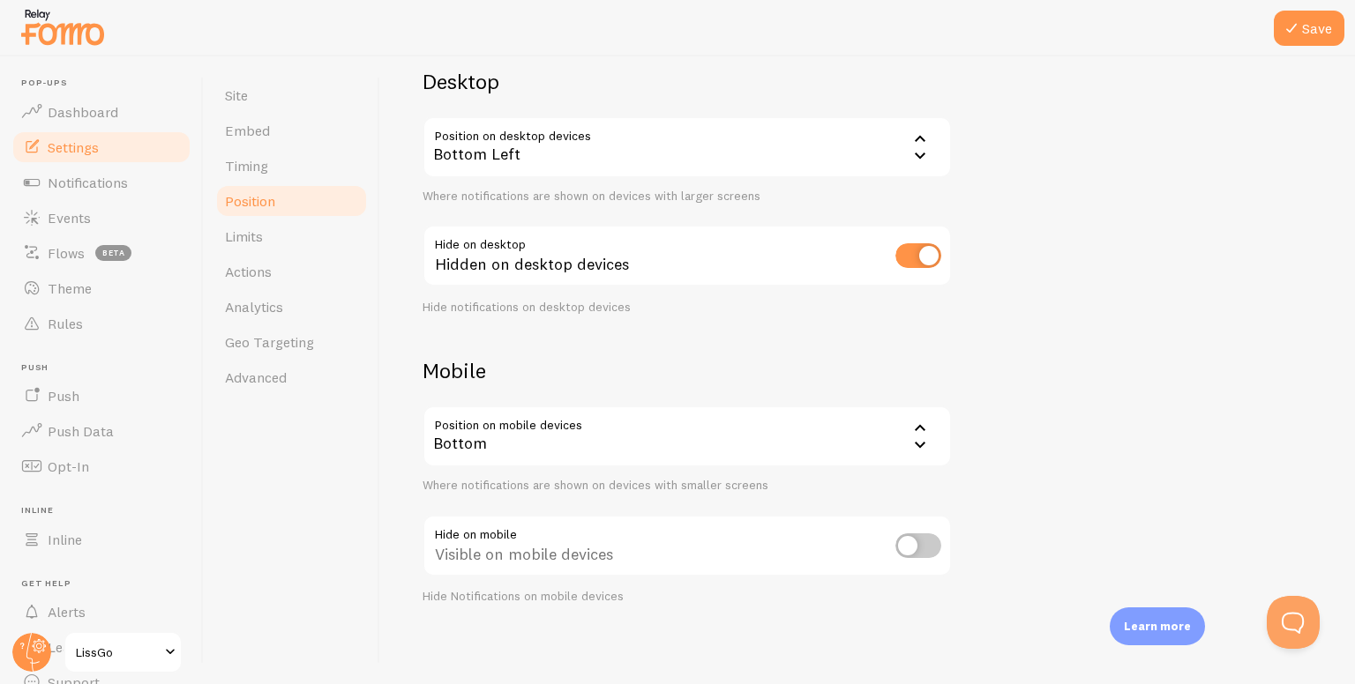
scroll to position [138, 0]
click at [891, 419] on div "Bottom" at bounding box center [686, 434] width 529 height 62
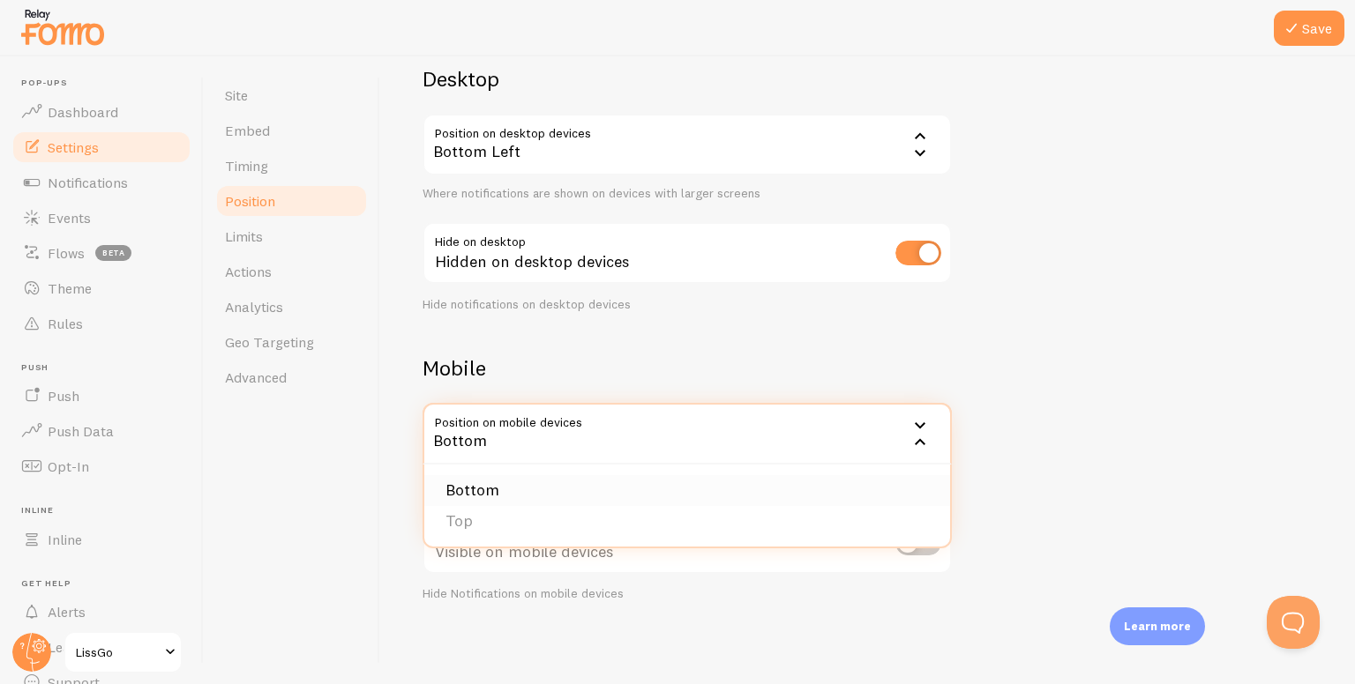
click at [575, 485] on li "Bottom" at bounding box center [687, 490] width 526 height 31
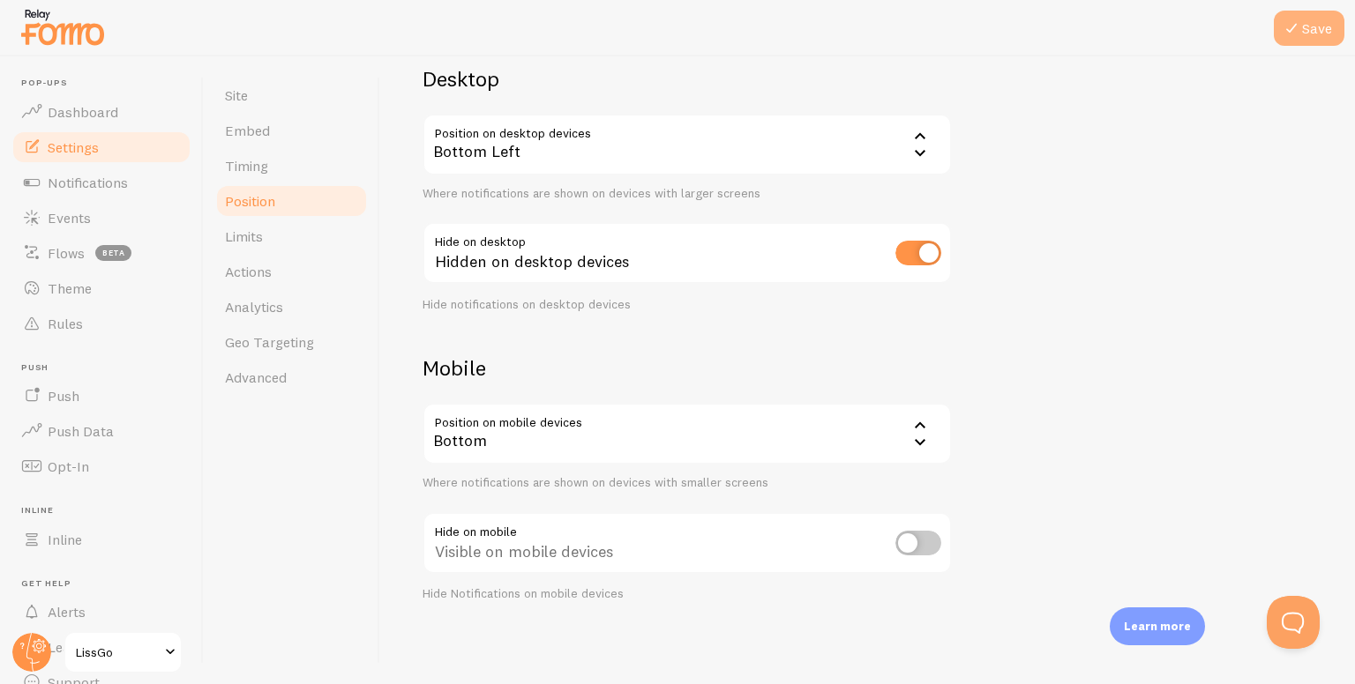
click at [1311, 11] on button "Save" at bounding box center [1309, 28] width 71 height 35
click at [283, 246] on link "Limits" at bounding box center [291, 236] width 154 height 35
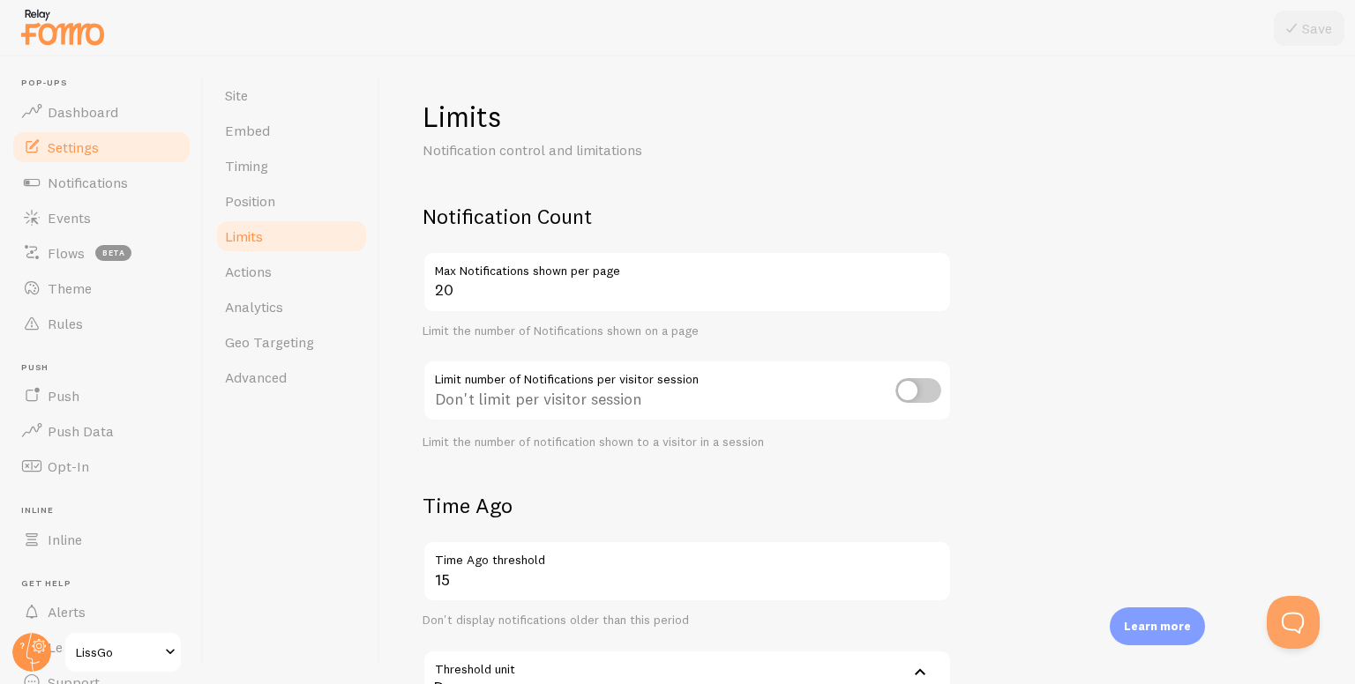
click at [463, 279] on label "Max Notifications shown per page" at bounding box center [686, 266] width 529 height 30
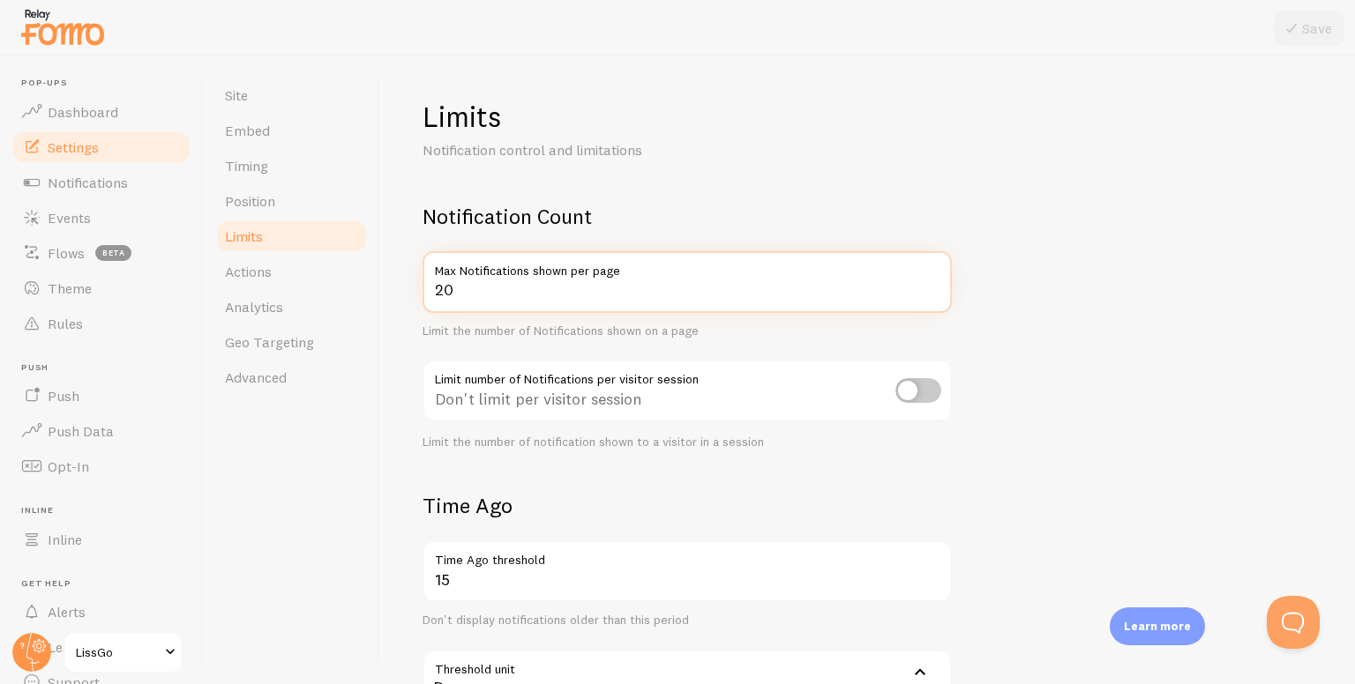
click at [463, 279] on input "20" at bounding box center [686, 282] width 529 height 62
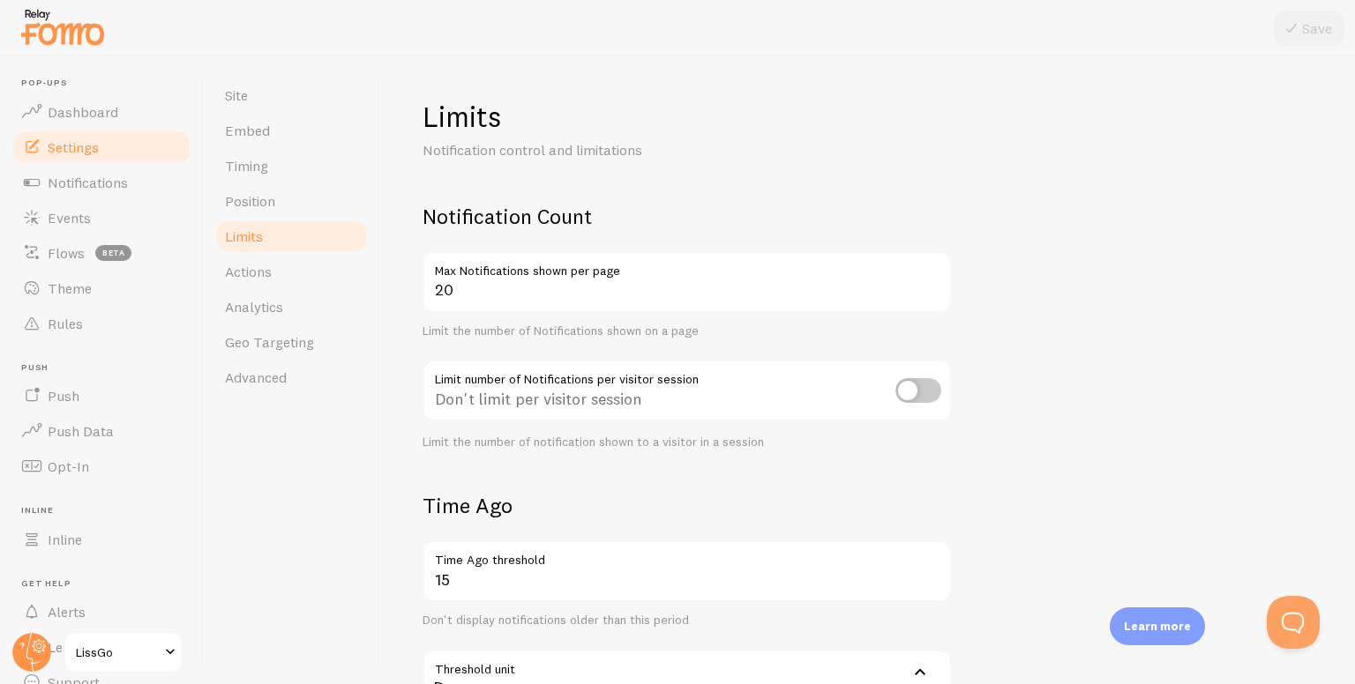
click at [488, 269] on label "Max Notifications shown per page" at bounding box center [686, 266] width 529 height 30
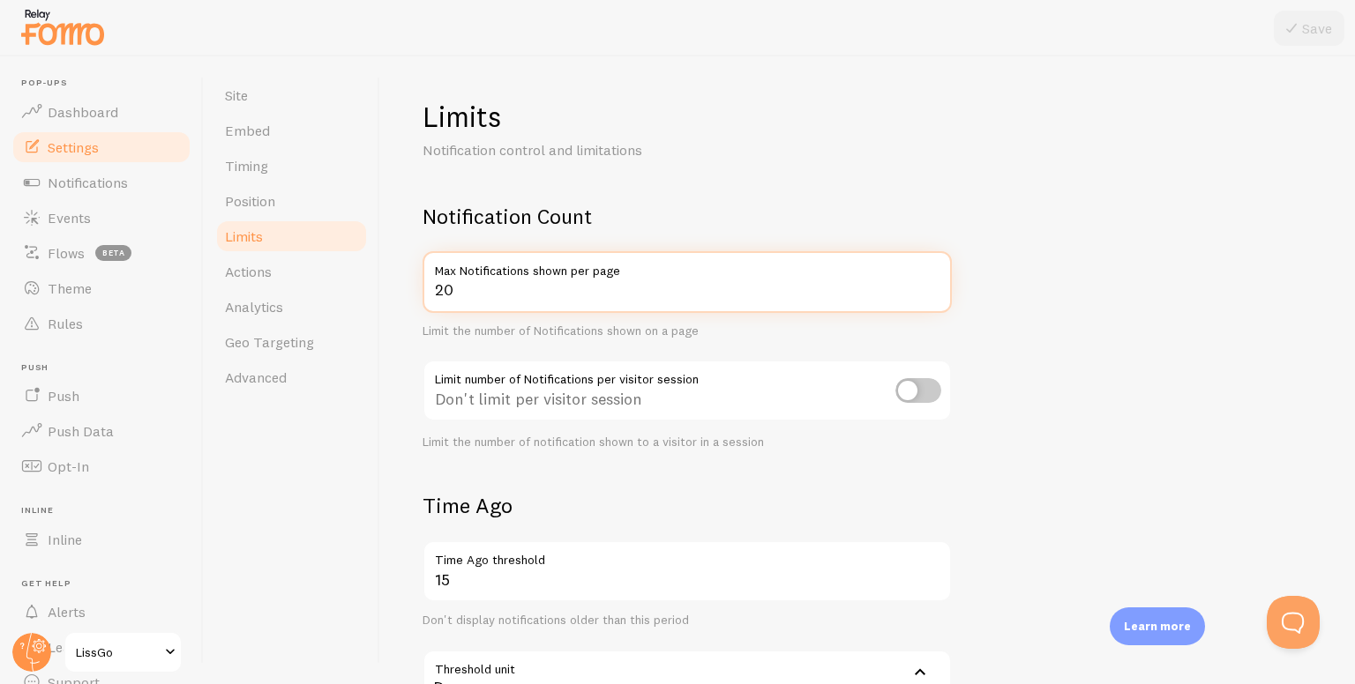
click at [488, 269] on input "20" at bounding box center [686, 282] width 529 height 62
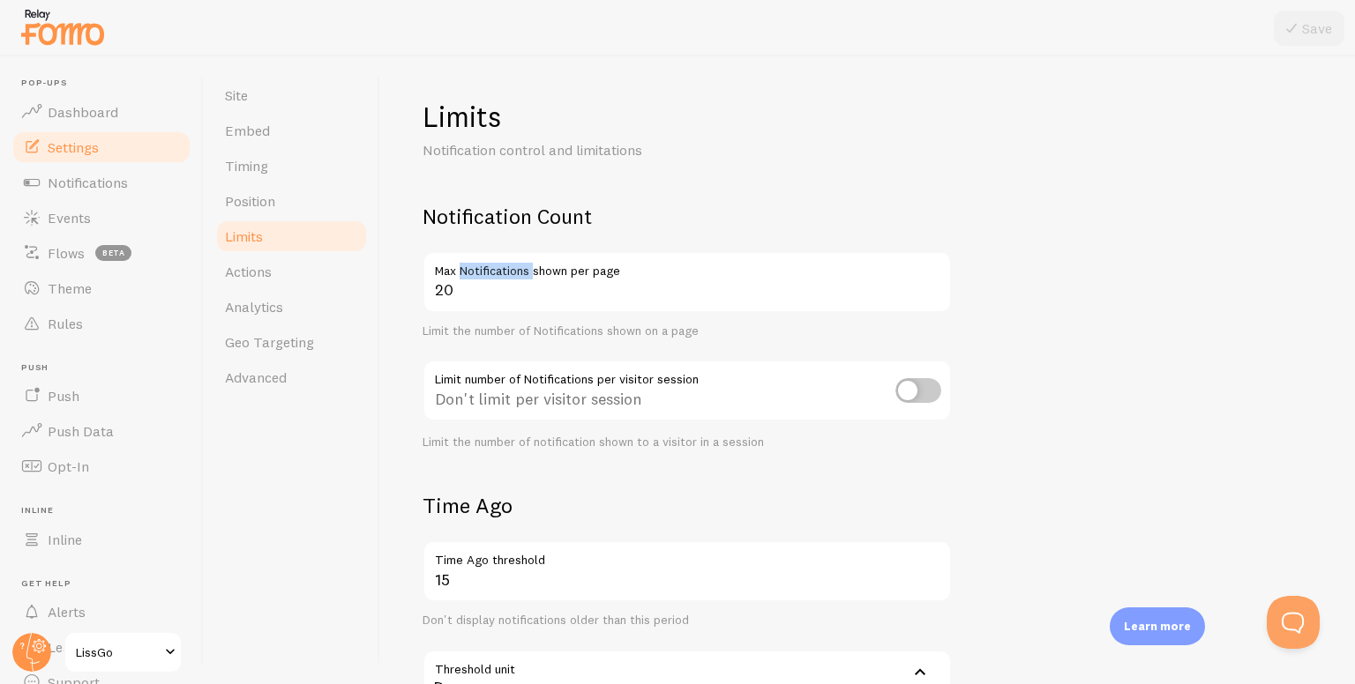
click at [488, 269] on label "Max Notifications shown per page" at bounding box center [686, 266] width 529 height 30
click at [488, 269] on input "20" at bounding box center [686, 282] width 529 height 62
click at [488, 269] on label "Max Notifications shown per page" at bounding box center [686, 266] width 529 height 30
click at [488, 269] on input "20" at bounding box center [686, 282] width 529 height 62
click at [488, 269] on label "Max Notifications shown per page" at bounding box center [686, 266] width 529 height 30
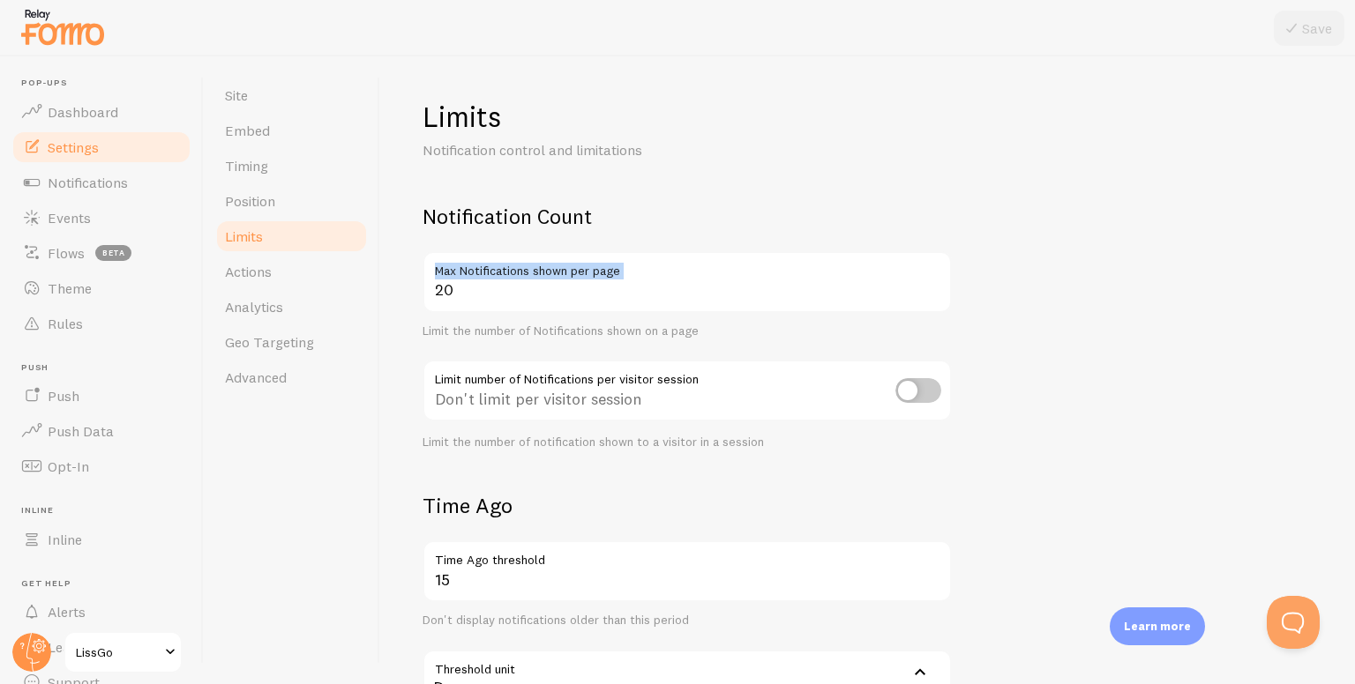
click at [488, 269] on input "20" at bounding box center [686, 282] width 529 height 62
copy div "Max Notifications shown per page"
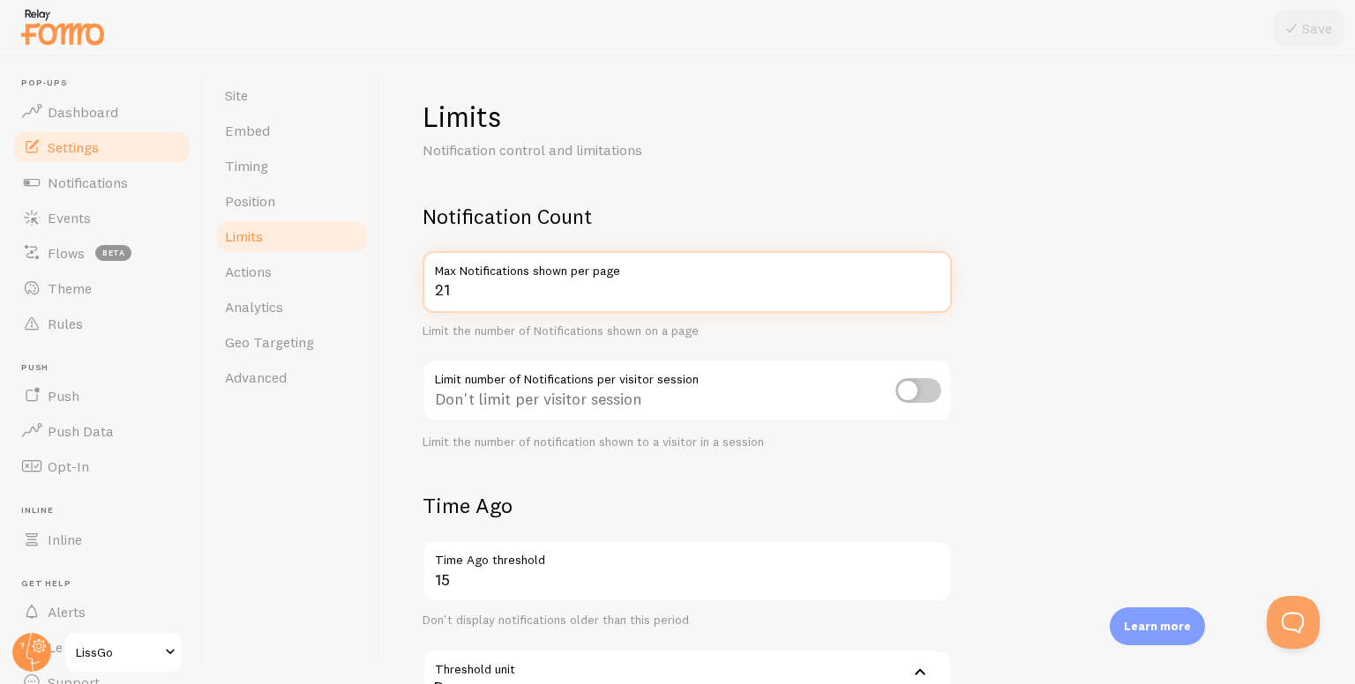
click at [931, 283] on input "21" at bounding box center [686, 282] width 529 height 62
click at [931, 297] on input "20" at bounding box center [686, 282] width 529 height 62
click at [931, 297] on input "19" at bounding box center [686, 282] width 529 height 62
type input "20"
click at [936, 285] on input "20" at bounding box center [686, 282] width 529 height 62
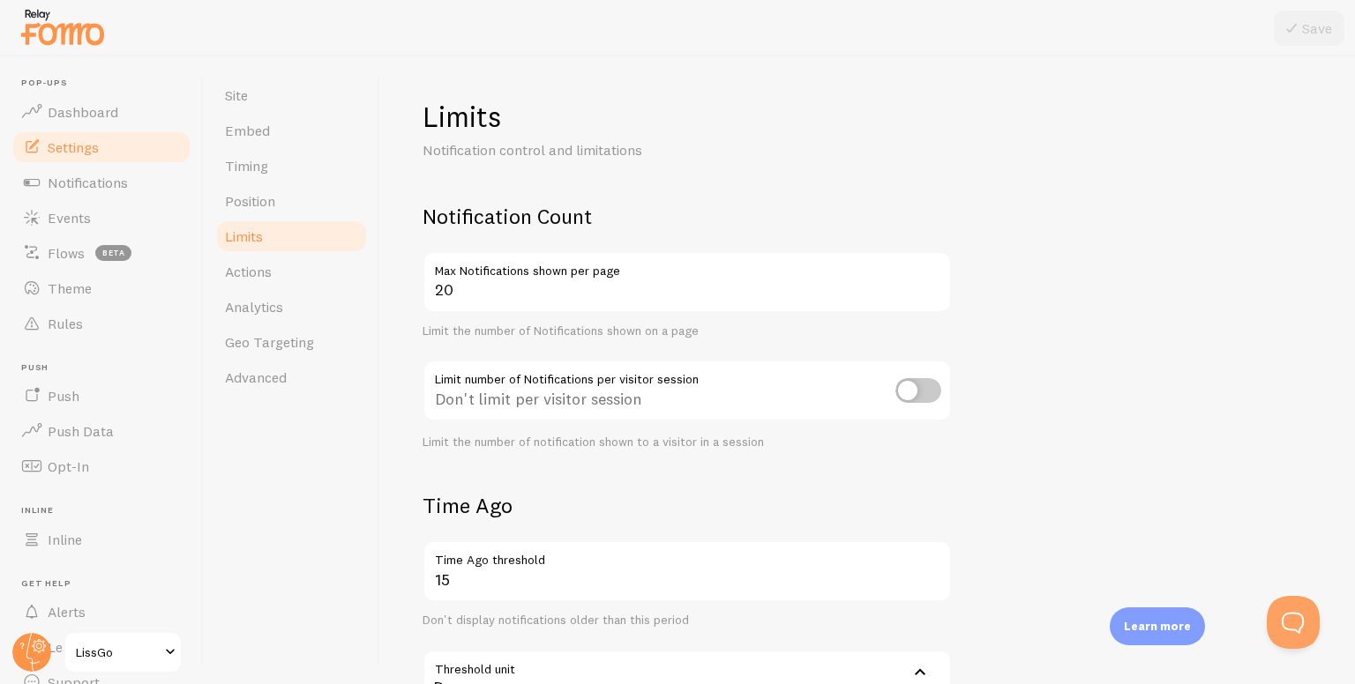
click at [1046, 305] on form "Notification Count 20 Max Notifications shown per page Limit the number of Noti…" at bounding box center [867, 614] width 890 height 822
click at [446, 375] on div "Don't limit per visitor session" at bounding box center [686, 392] width 529 height 64
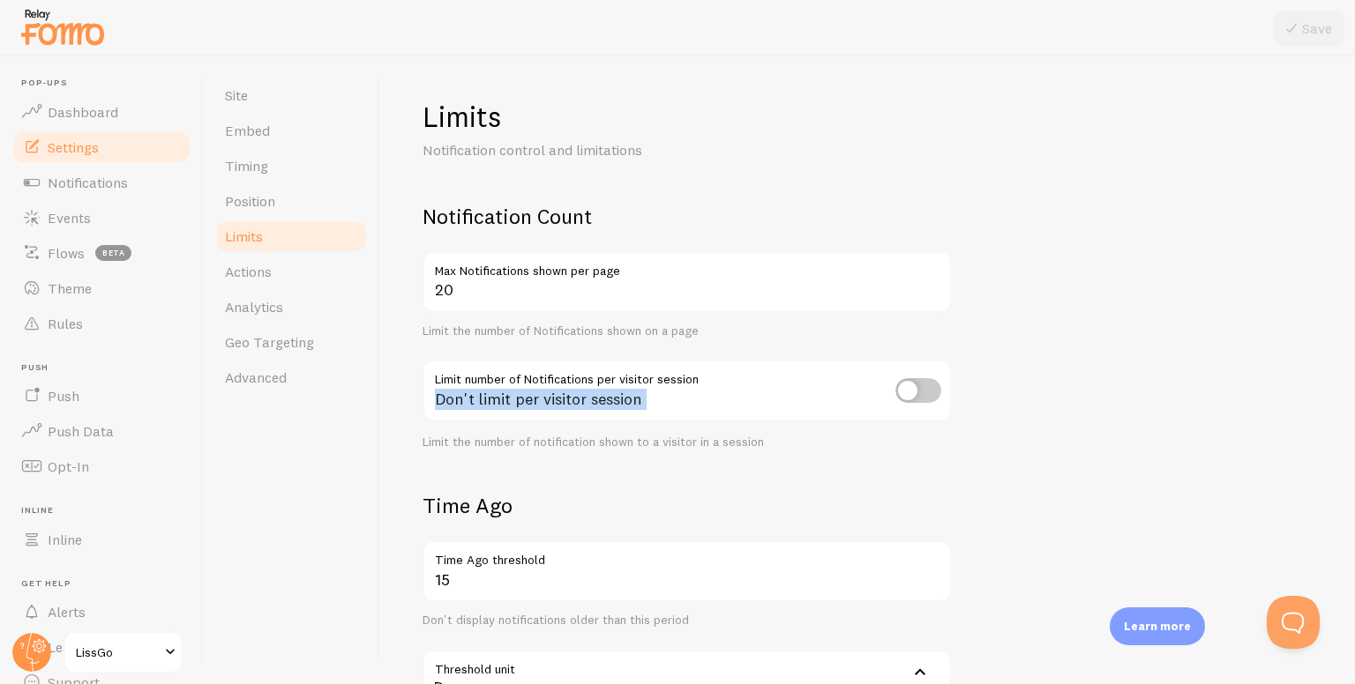
click at [545, 364] on div "Don't limit per visitor session" at bounding box center [686, 392] width 529 height 64
click at [596, 377] on div "Don't limit per visitor session" at bounding box center [686, 392] width 529 height 64
click at [596, 378] on div "Don't limit per visitor session" at bounding box center [686, 392] width 529 height 64
copy div "Don't limit per visitor session"
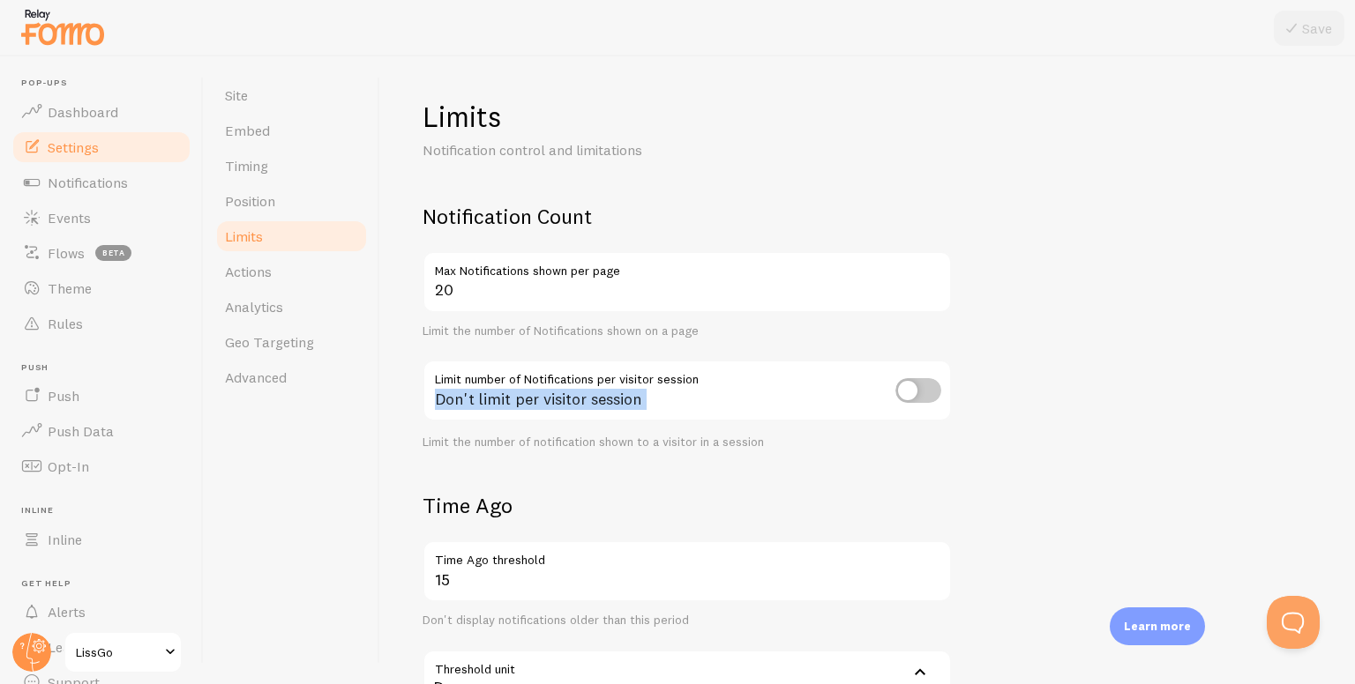
click at [478, 390] on div "Don't limit per visitor session" at bounding box center [686, 392] width 529 height 64
click at [931, 387] on input "checkbox" at bounding box center [918, 390] width 46 height 25
checkbox input "true"
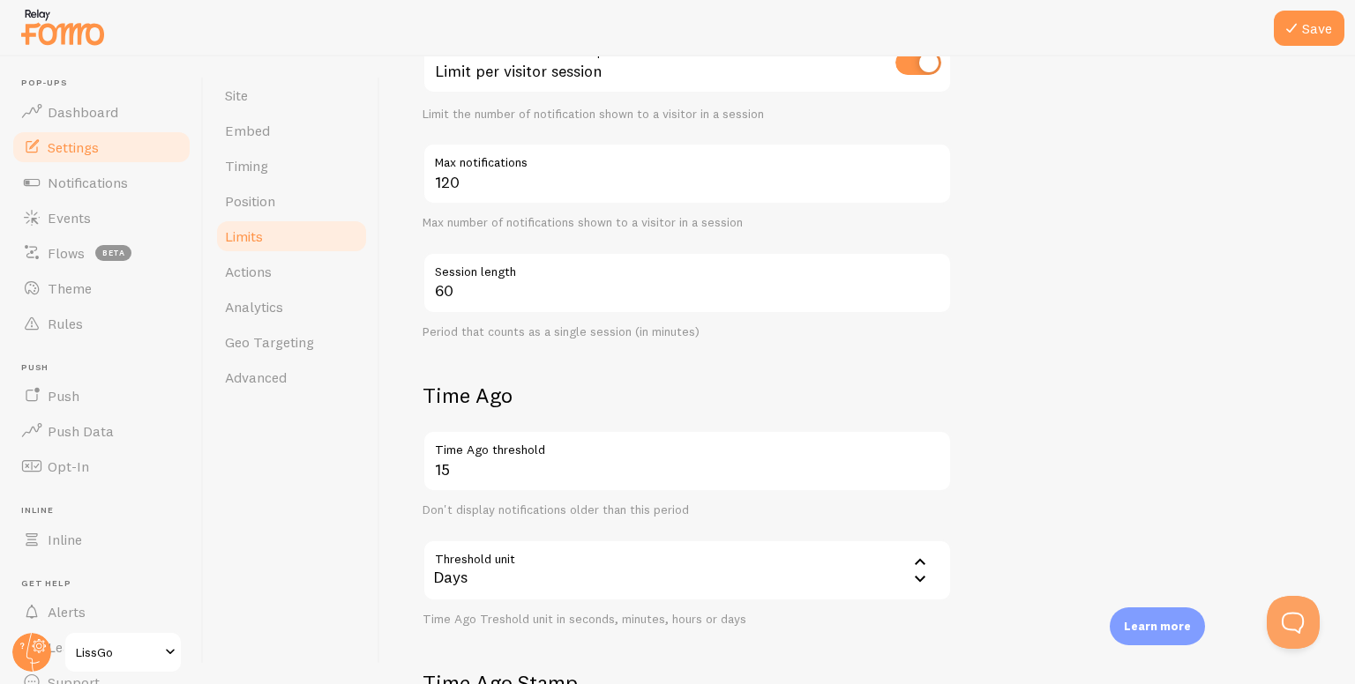
scroll to position [529, 0]
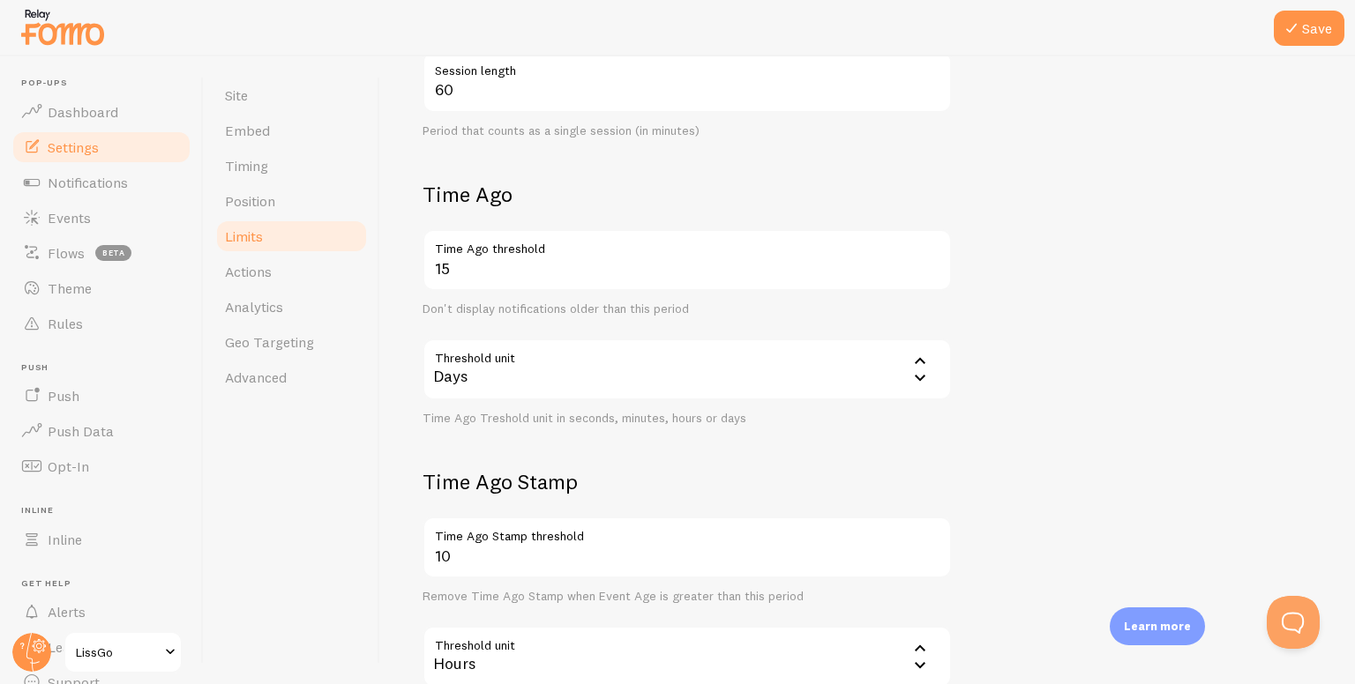
drag, startPoint x: 303, startPoint y: 209, endPoint x: 769, endPoint y: 82, distance: 482.7
click at [303, 209] on link "Position" at bounding box center [291, 200] width 154 height 35
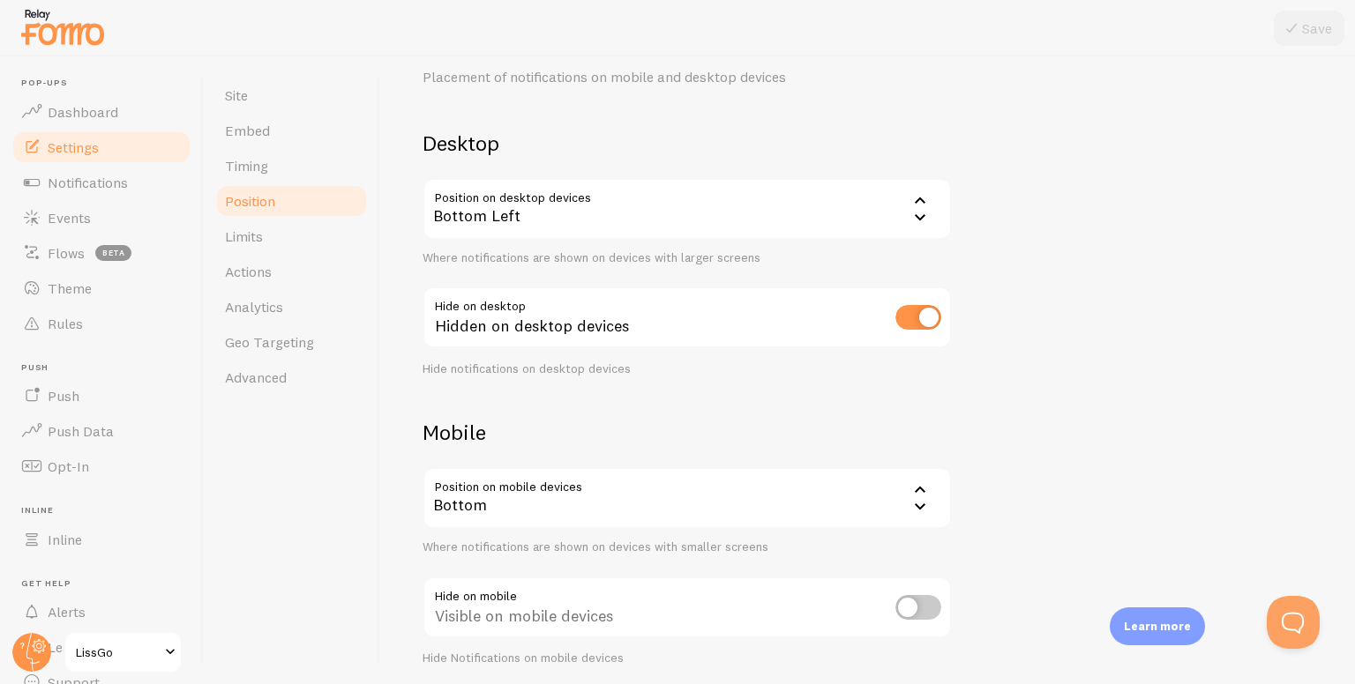
scroll to position [138, 0]
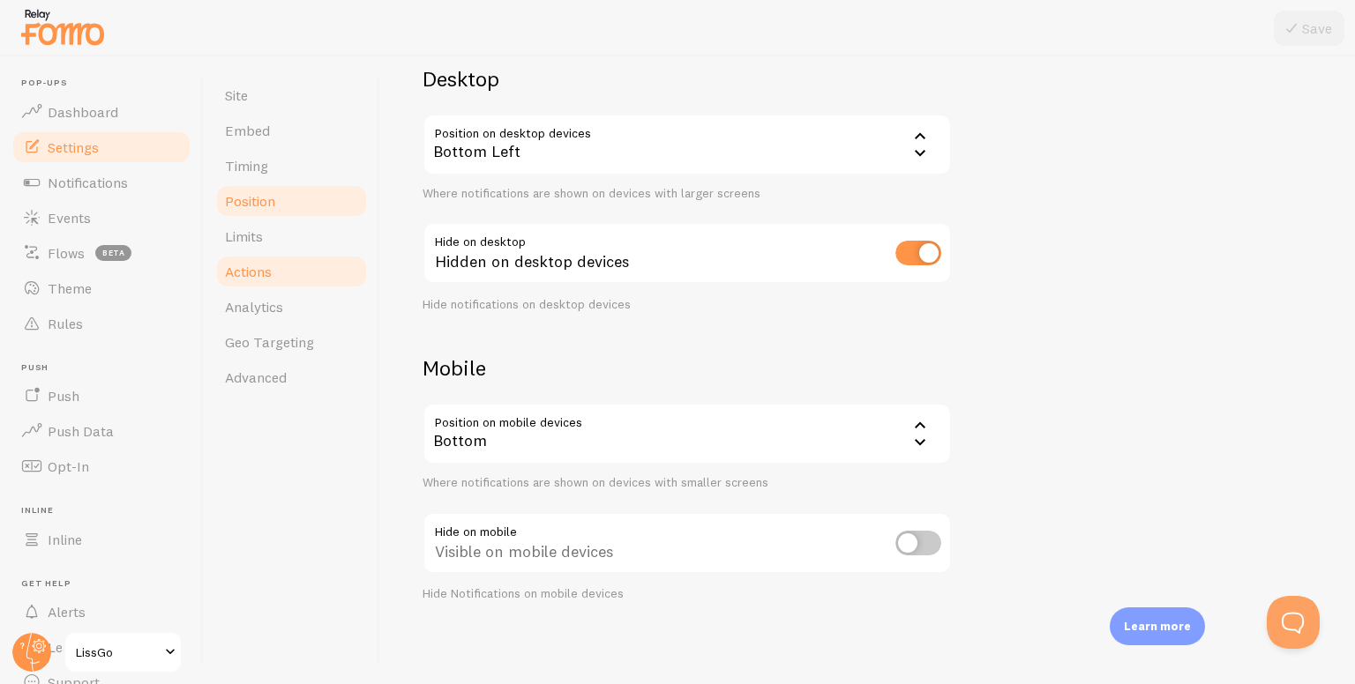
click at [315, 258] on link "Actions" at bounding box center [291, 271] width 154 height 35
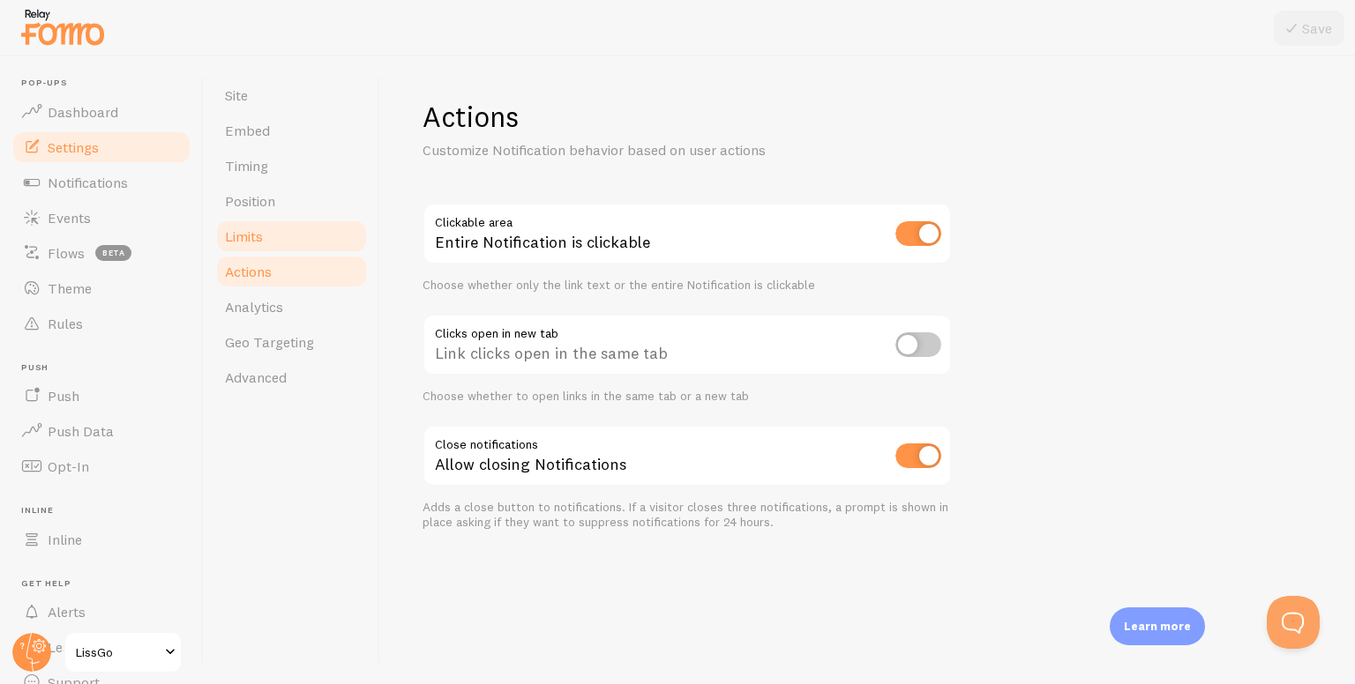
click at [279, 251] on link "Limits" at bounding box center [291, 236] width 154 height 35
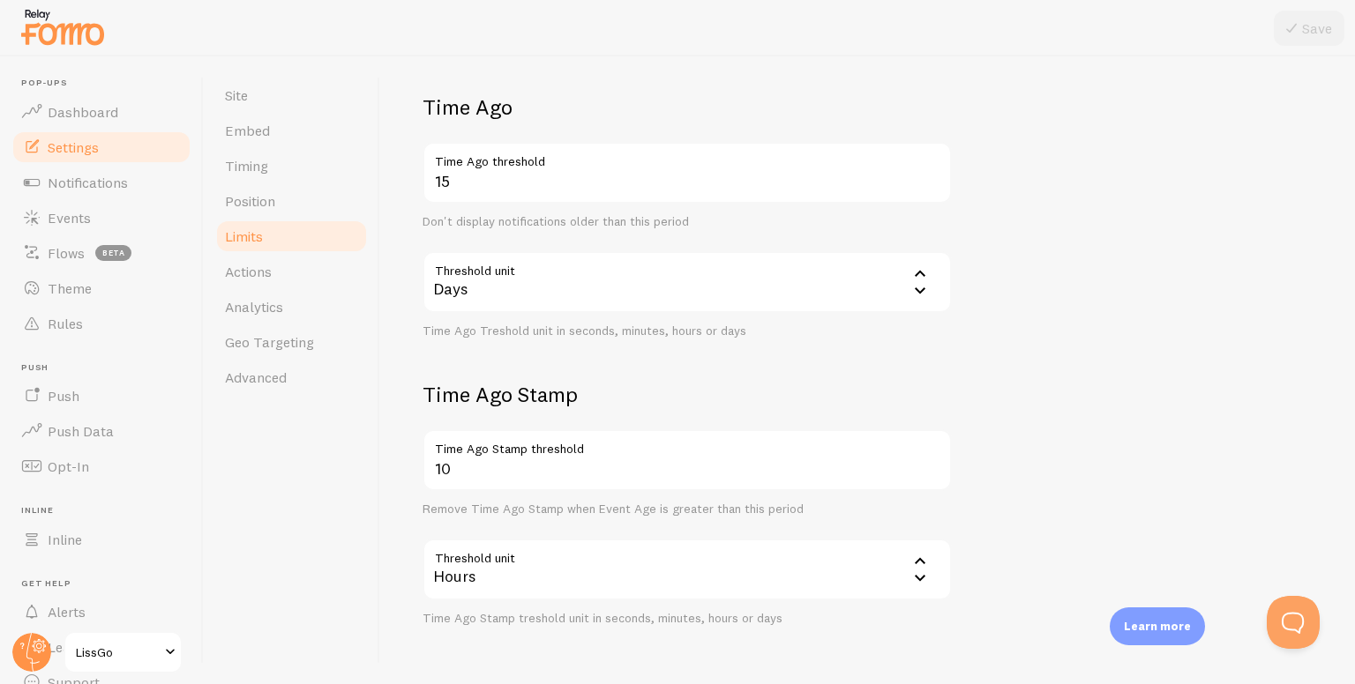
scroll to position [370, 0]
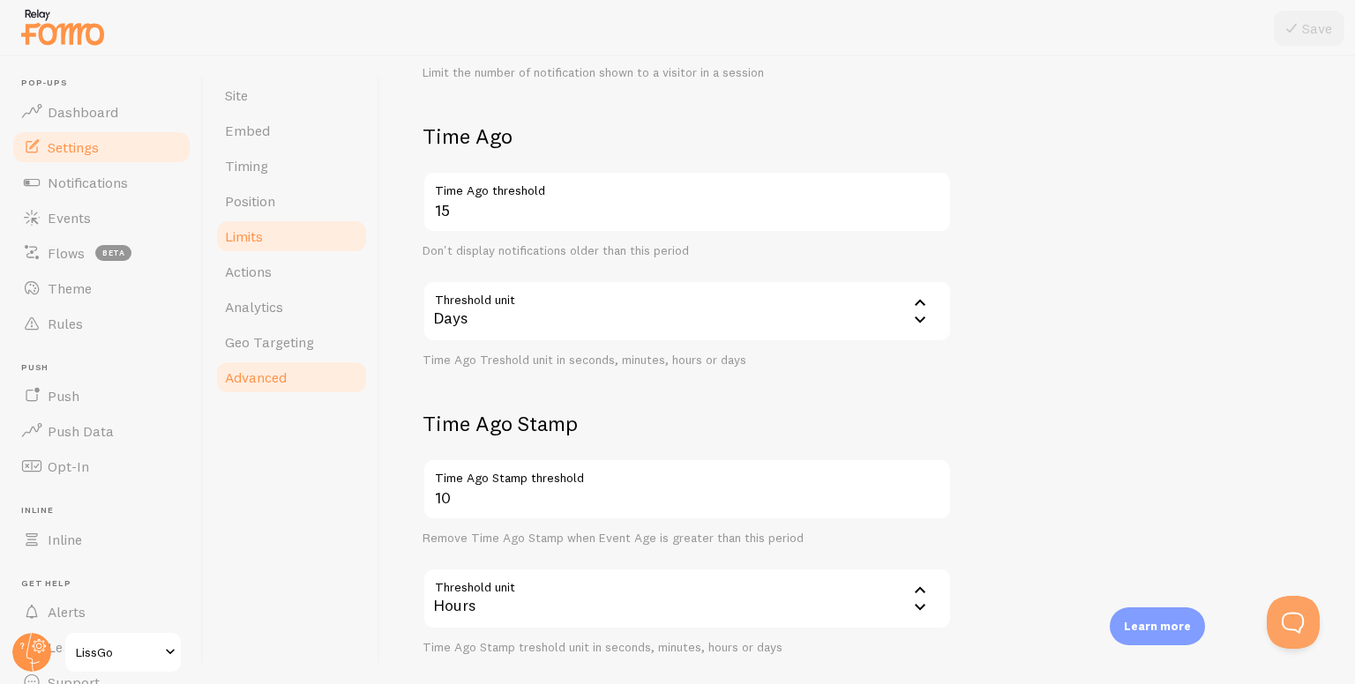
click at [302, 368] on link "Advanced" at bounding box center [291, 377] width 154 height 35
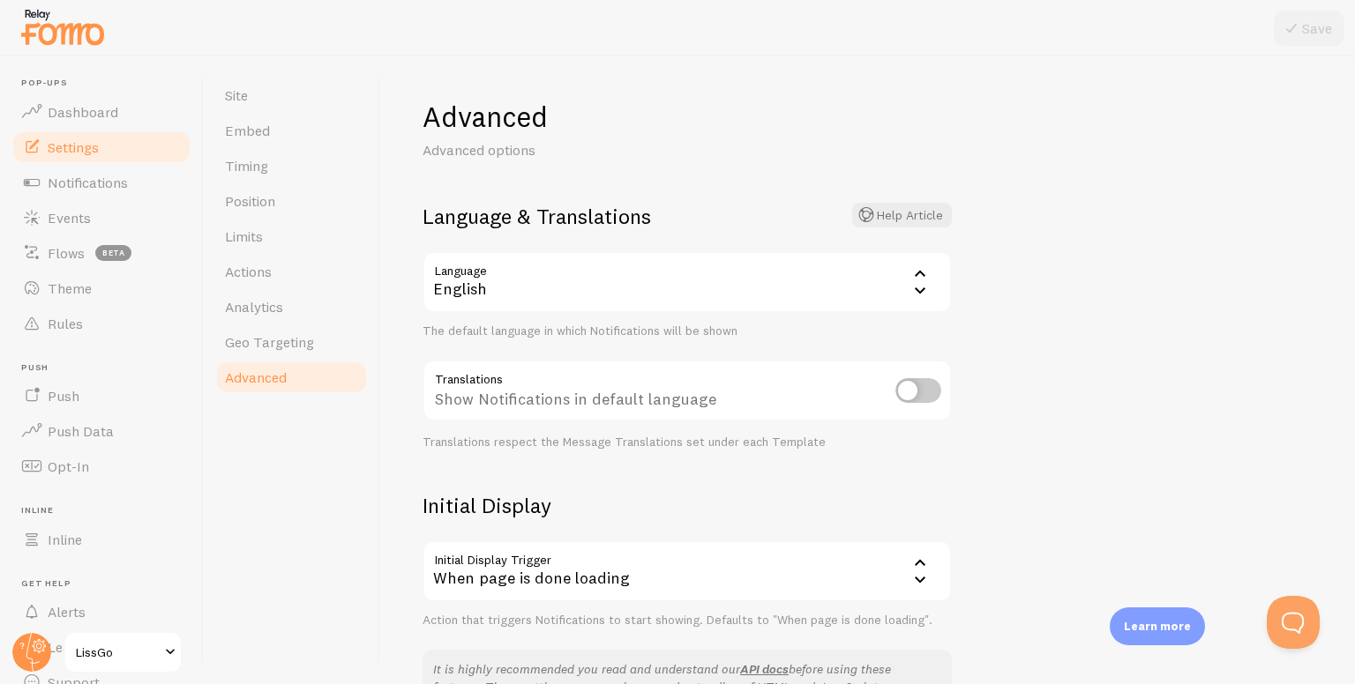
click at [649, 272] on div "English" at bounding box center [686, 282] width 529 height 62
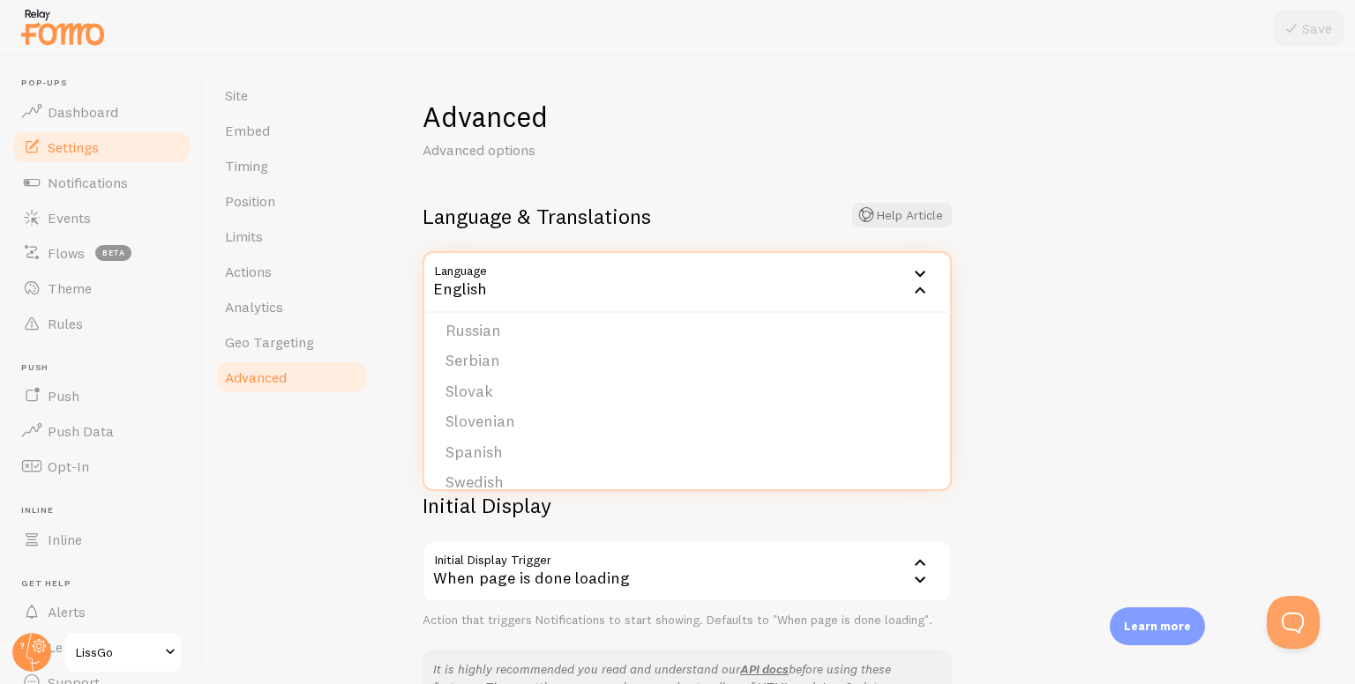
scroll to position [706, 0]
click at [475, 428] on li "Spanish" at bounding box center [687, 424] width 526 height 31
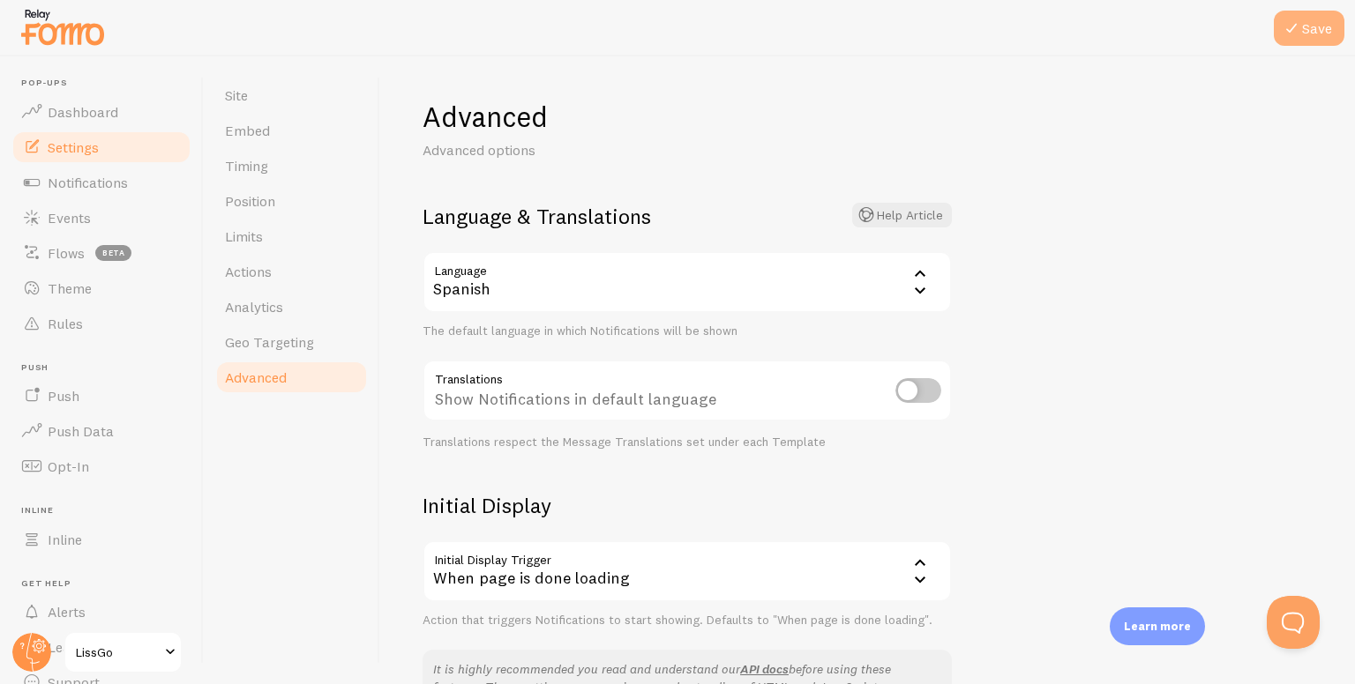
click at [1305, 19] on button "Save" at bounding box center [1309, 28] width 71 height 35
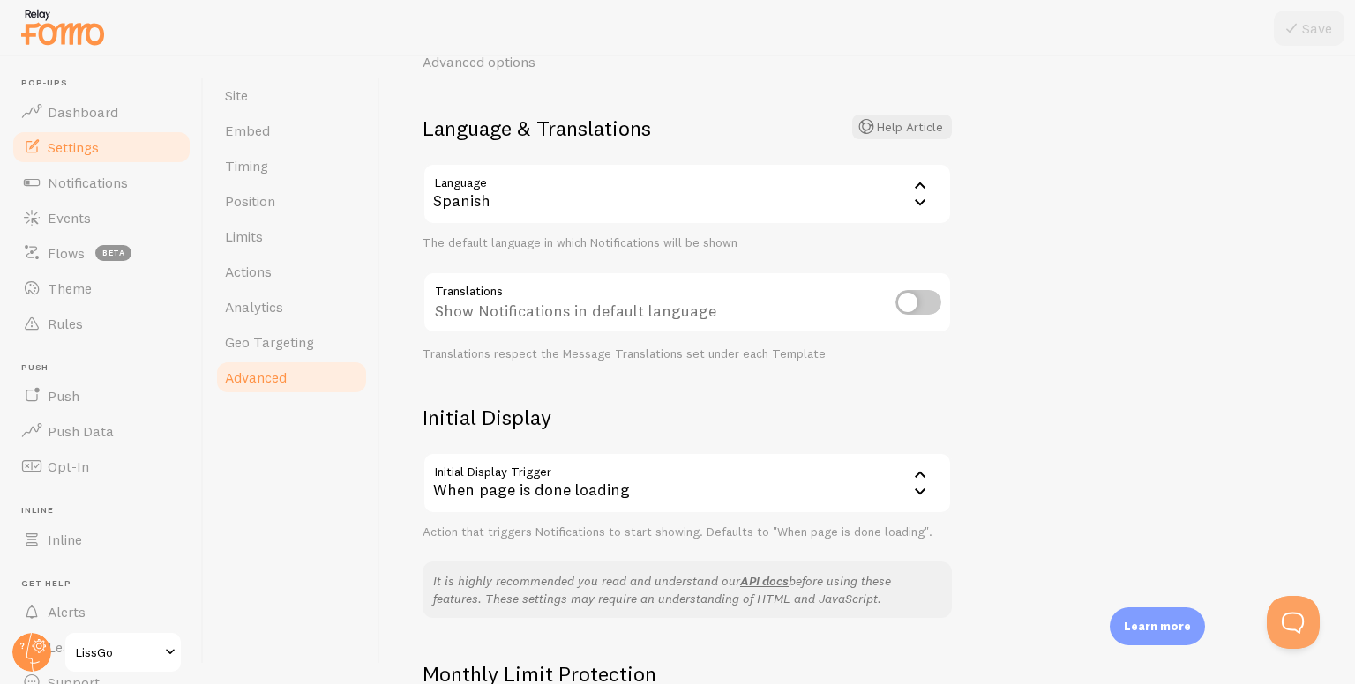
click at [935, 298] on input "checkbox" at bounding box center [918, 302] width 46 height 25
checkbox input "true"
click at [1297, 26] on icon at bounding box center [1291, 28] width 21 height 21
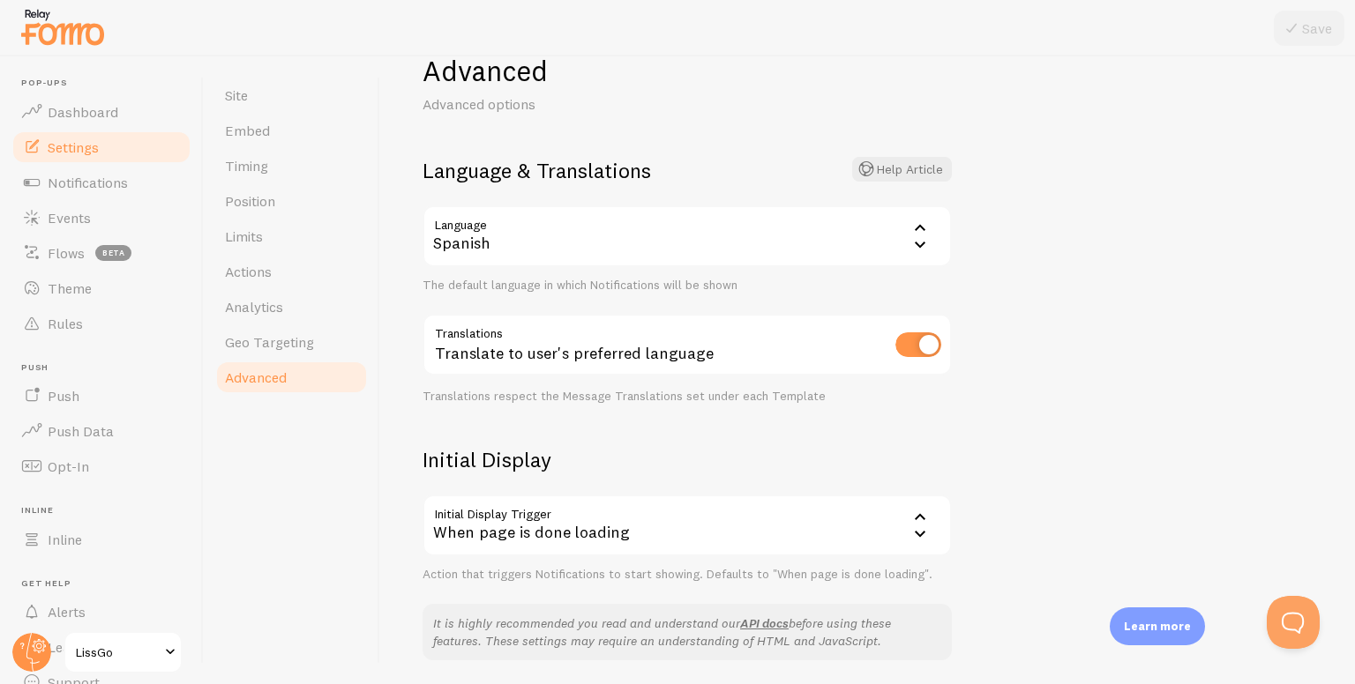
scroll to position [176, 0]
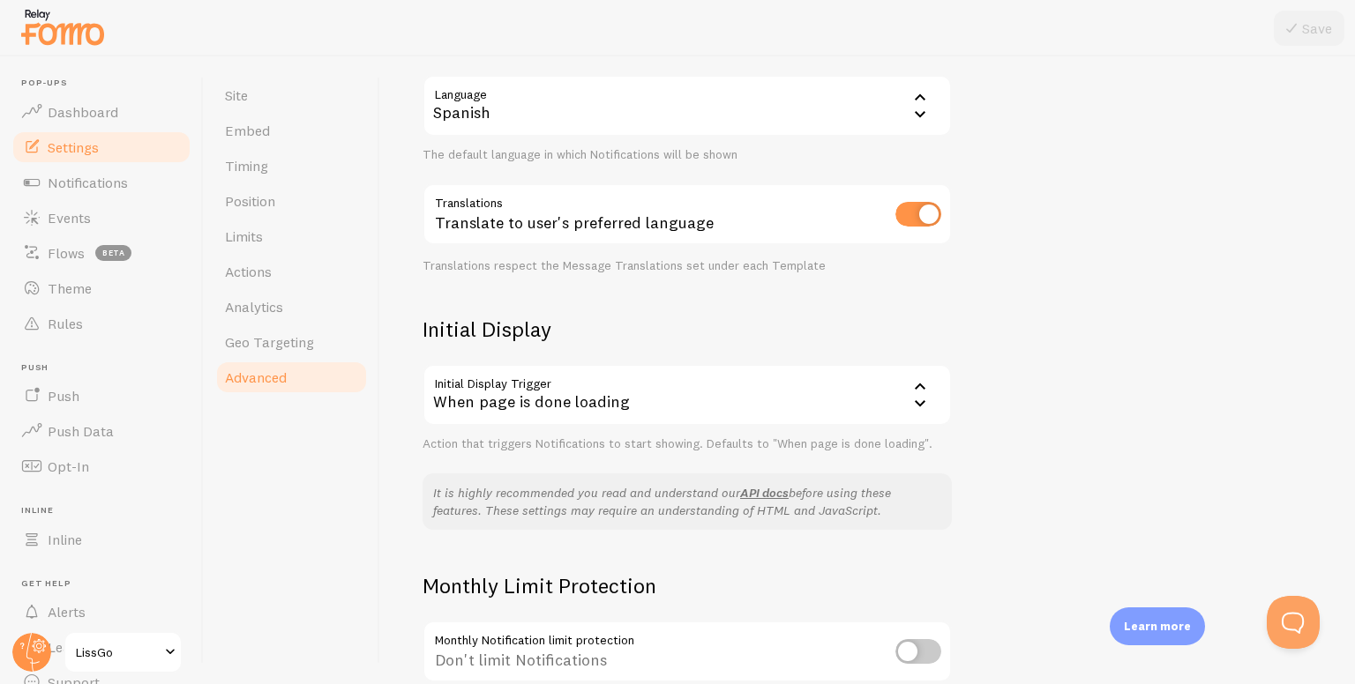
click at [824, 401] on div "When page is done loading" at bounding box center [686, 395] width 529 height 62
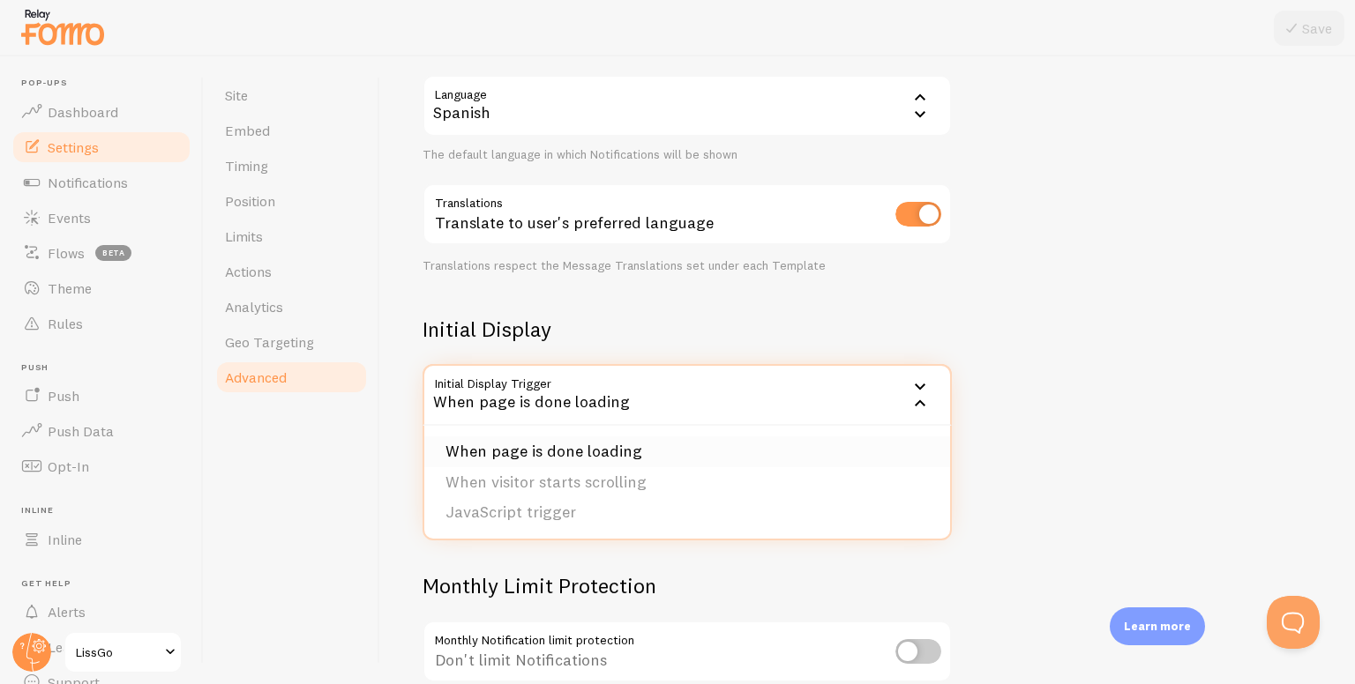
click at [539, 437] on li "When page is done loading" at bounding box center [687, 452] width 526 height 31
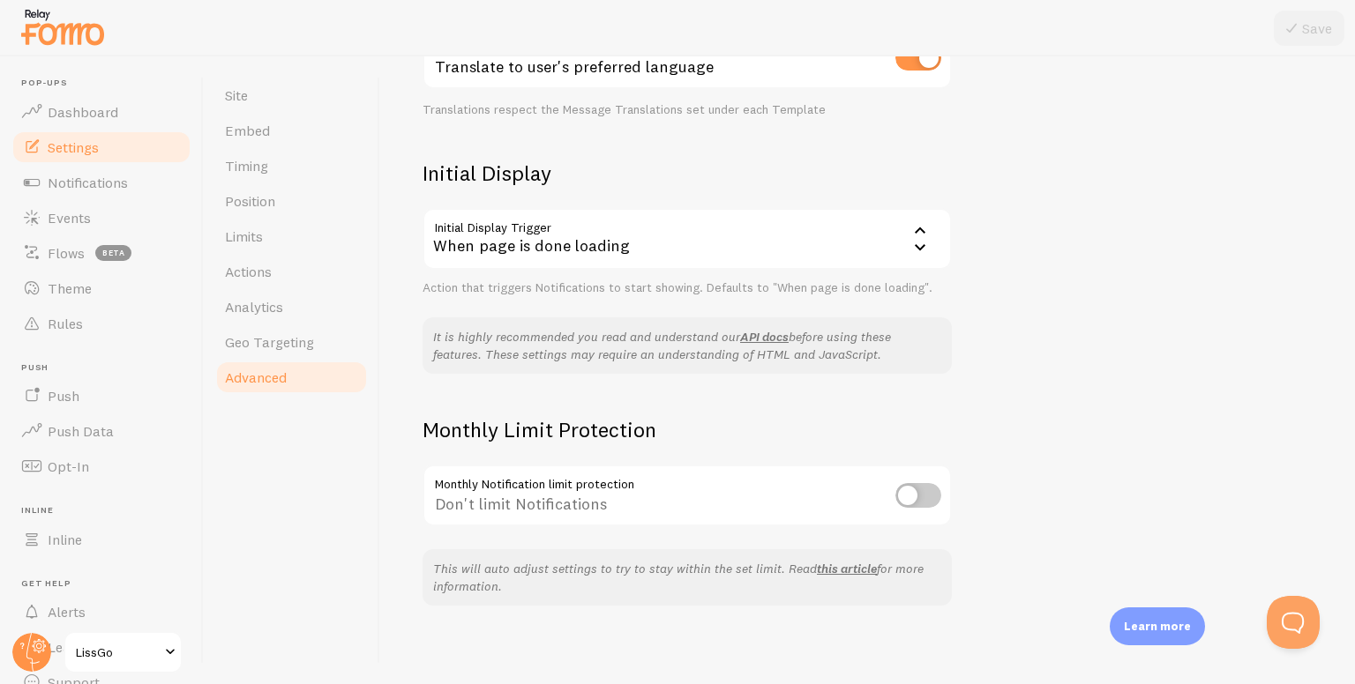
scroll to position [337, 0]
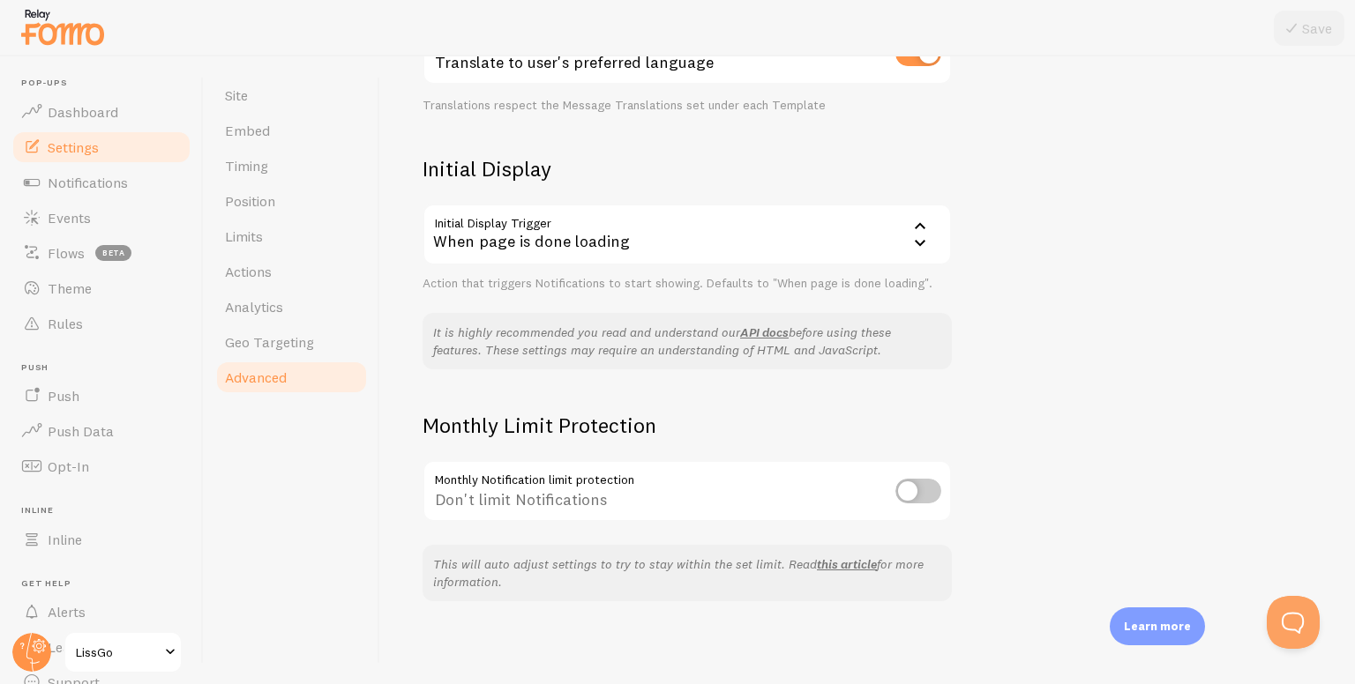
click at [537, 438] on div "Monthly Limit Protection Monthly Notification limit protection Don't limit Noti…" at bounding box center [686, 468] width 529 height 112
click at [536, 438] on div "Monthly Limit Protection Monthly Notification limit protection Don't limit Noti…" at bounding box center [686, 468] width 529 height 112
click at [508, 430] on h2 "Monthly Limit Protection" at bounding box center [686, 425] width 529 height 27
click at [508, 429] on h2 "Monthly Limit Protection" at bounding box center [686, 425] width 529 height 27
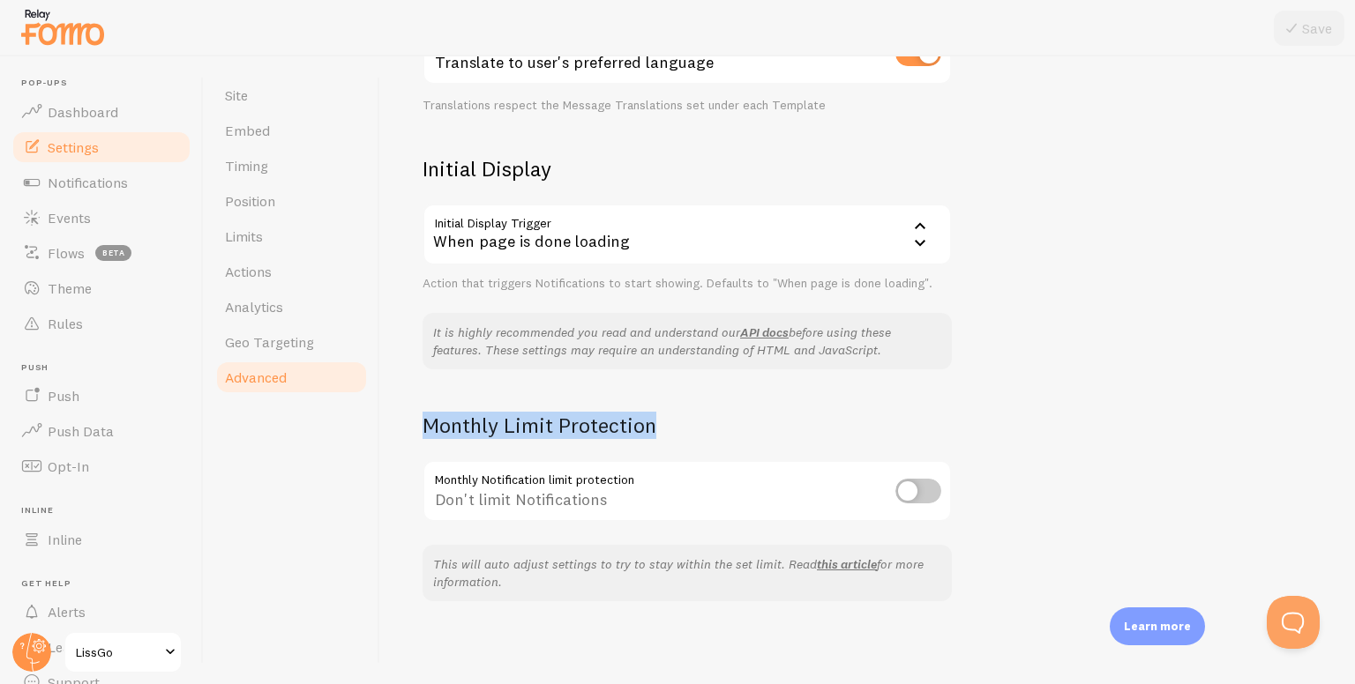
click at [508, 429] on h2 "Monthly Limit Protection" at bounding box center [686, 425] width 529 height 27
copy div "Monthly Limit Protection"
click at [565, 489] on div "Don't limit Notifications" at bounding box center [686, 492] width 529 height 64
click at [565, 488] on div "Don't limit Notifications" at bounding box center [686, 492] width 529 height 64
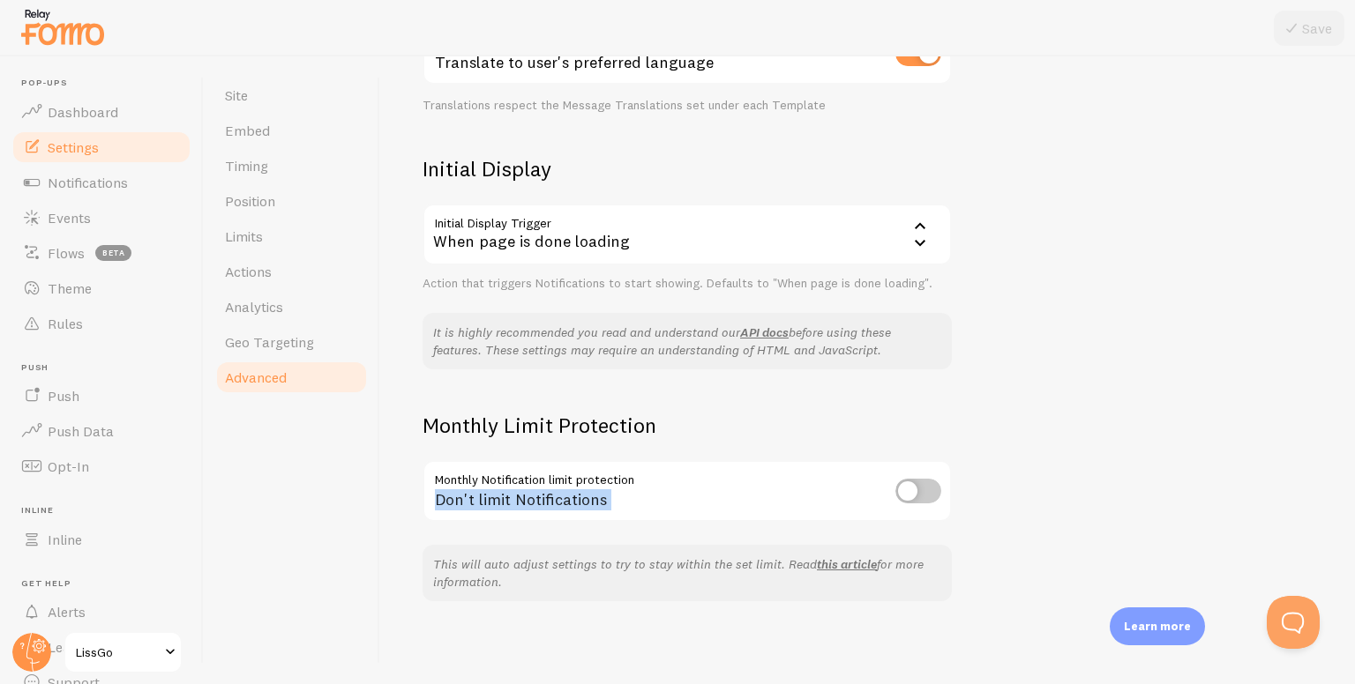
click at [565, 488] on div "Don't limit Notifications" at bounding box center [686, 492] width 529 height 64
copy div "Don't limit Notifications"
click at [942, 499] on div "Don't limit Notifications" at bounding box center [686, 492] width 529 height 64
click at [935, 485] on input "checkbox" at bounding box center [918, 491] width 46 height 25
checkbox input "true"
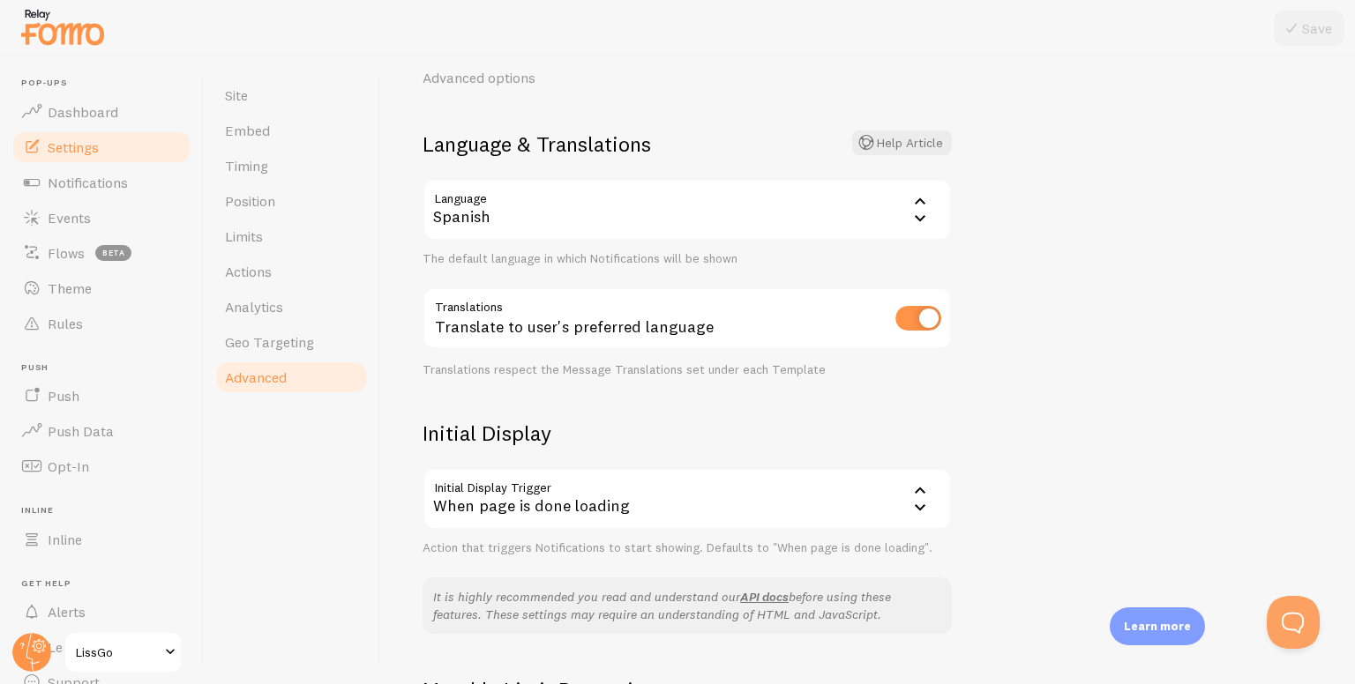
scroll to position [0, 0]
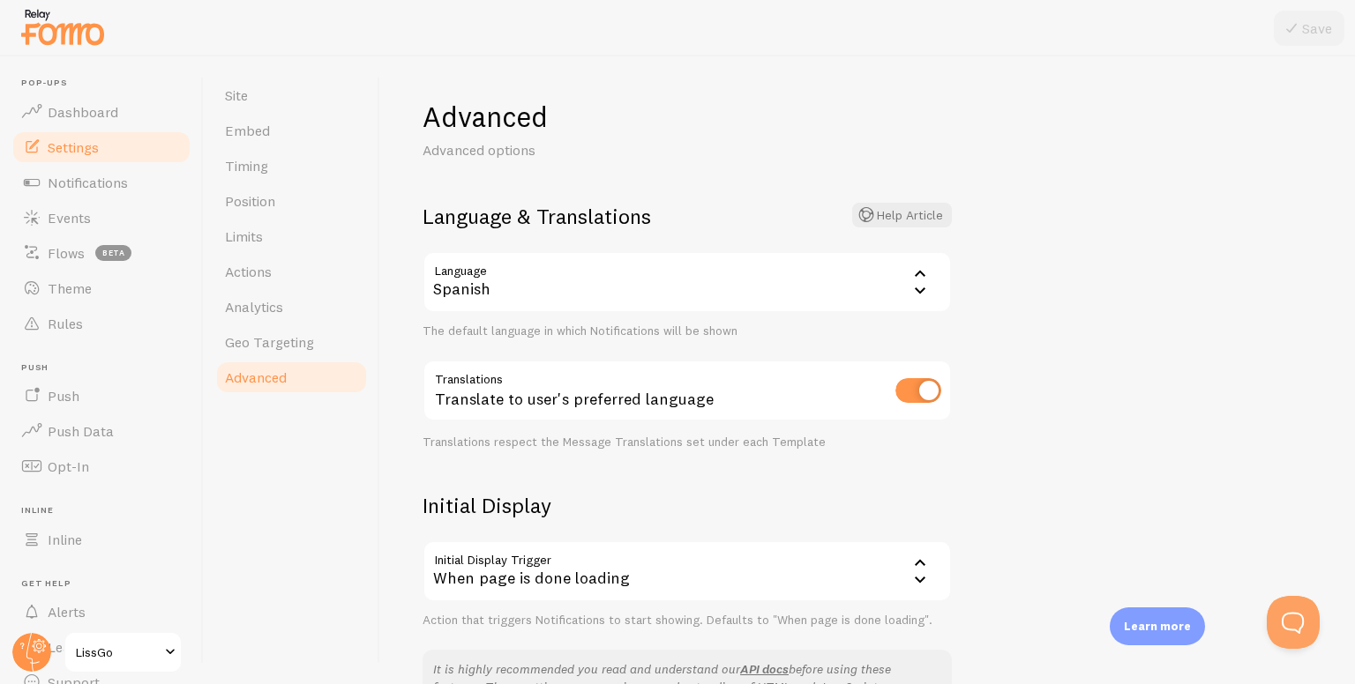
drag, startPoint x: 1277, startPoint y: 86, endPoint x: 987, endPoint y: 188, distance: 307.7
click at [1277, 86] on div "Advanced Advanced options Language & Translations Help Article Language es Span…" at bounding box center [867, 370] width 975 height 628
click at [315, 347] on link "Geo Targeting" at bounding box center [291, 342] width 154 height 35
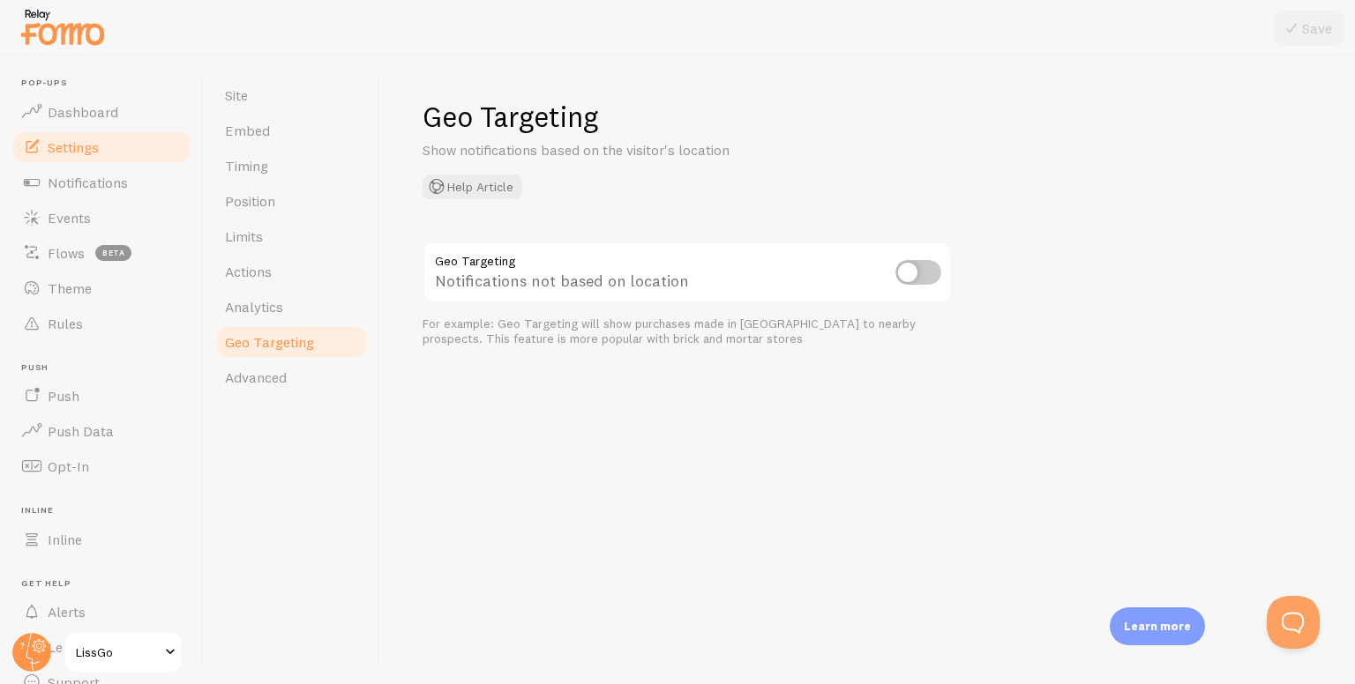
click at [565, 262] on div "Notifications not based on location" at bounding box center [686, 274] width 529 height 64
copy form "Notifications not based on location"
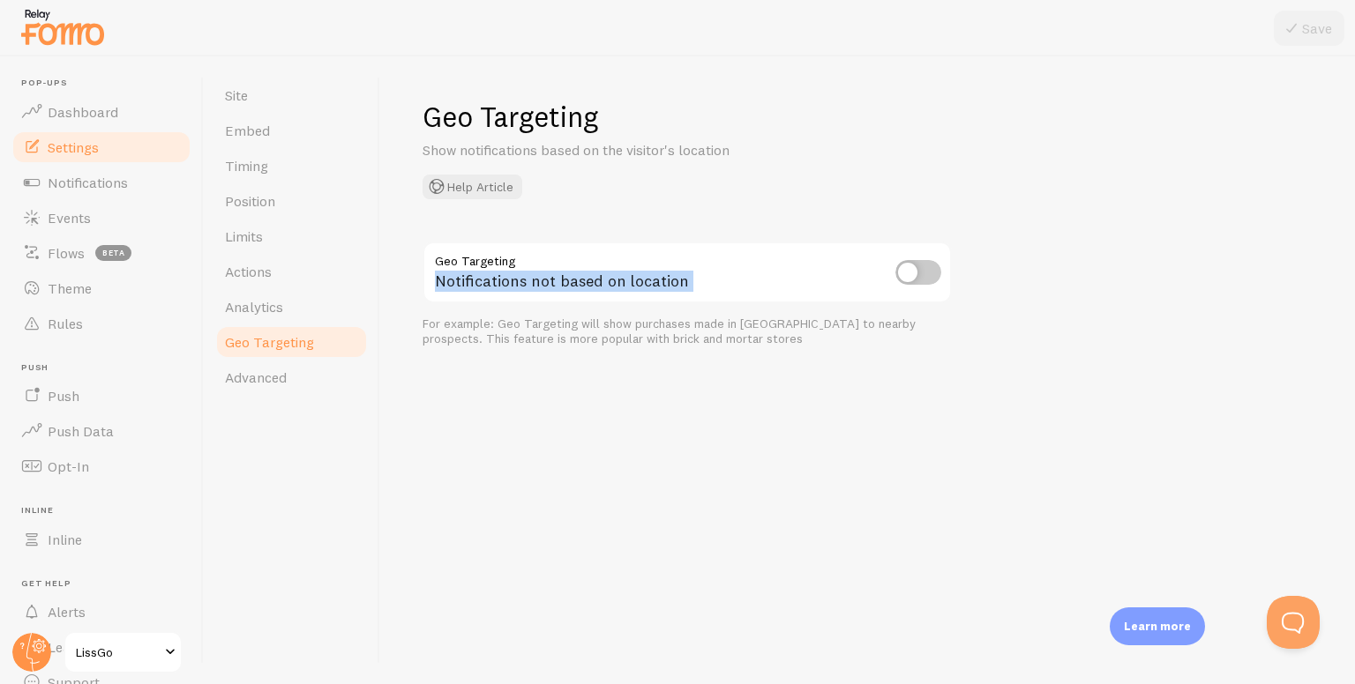
click at [936, 270] on input "checkbox" at bounding box center [918, 272] width 46 height 25
checkbox input "true"
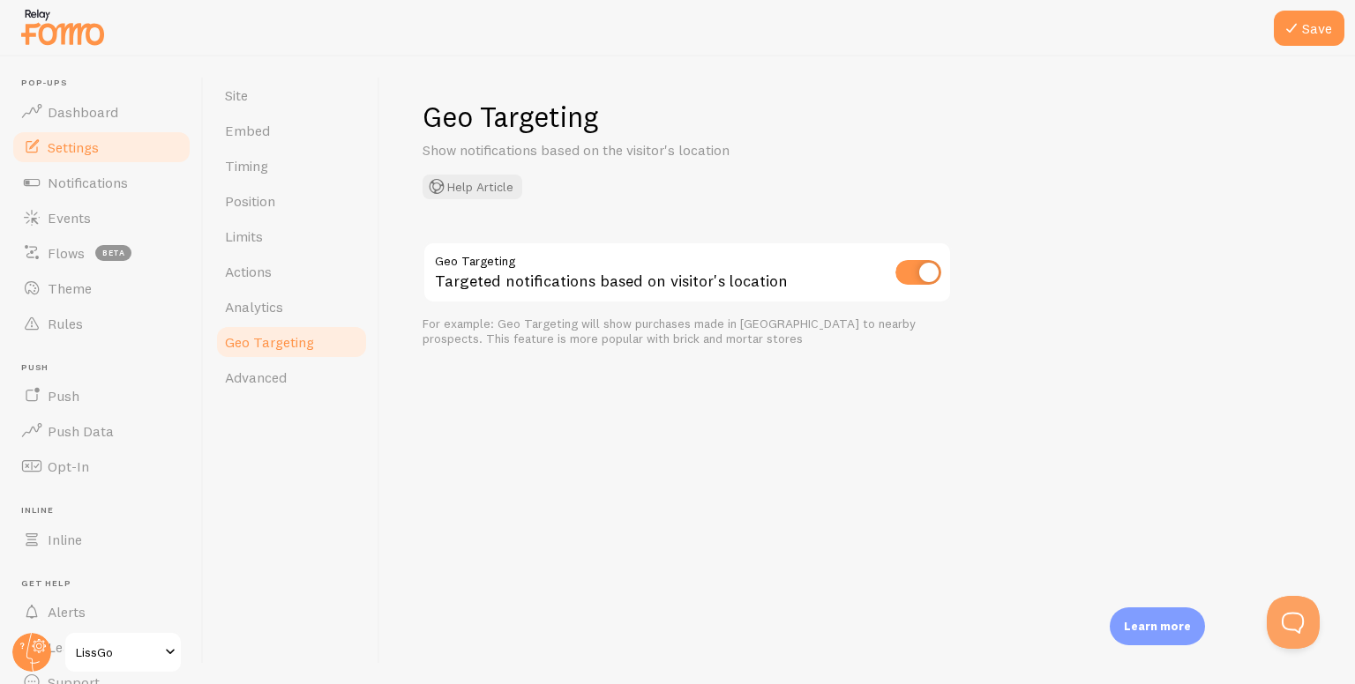
click at [653, 416] on div "Geo Targeting Show notifications based on the visitor's location Help Article G…" at bounding box center [867, 370] width 975 height 628
click at [243, 99] on span "Site" at bounding box center [236, 95] width 23 height 18
click at [1313, 43] on button "Save" at bounding box center [1309, 28] width 71 height 35
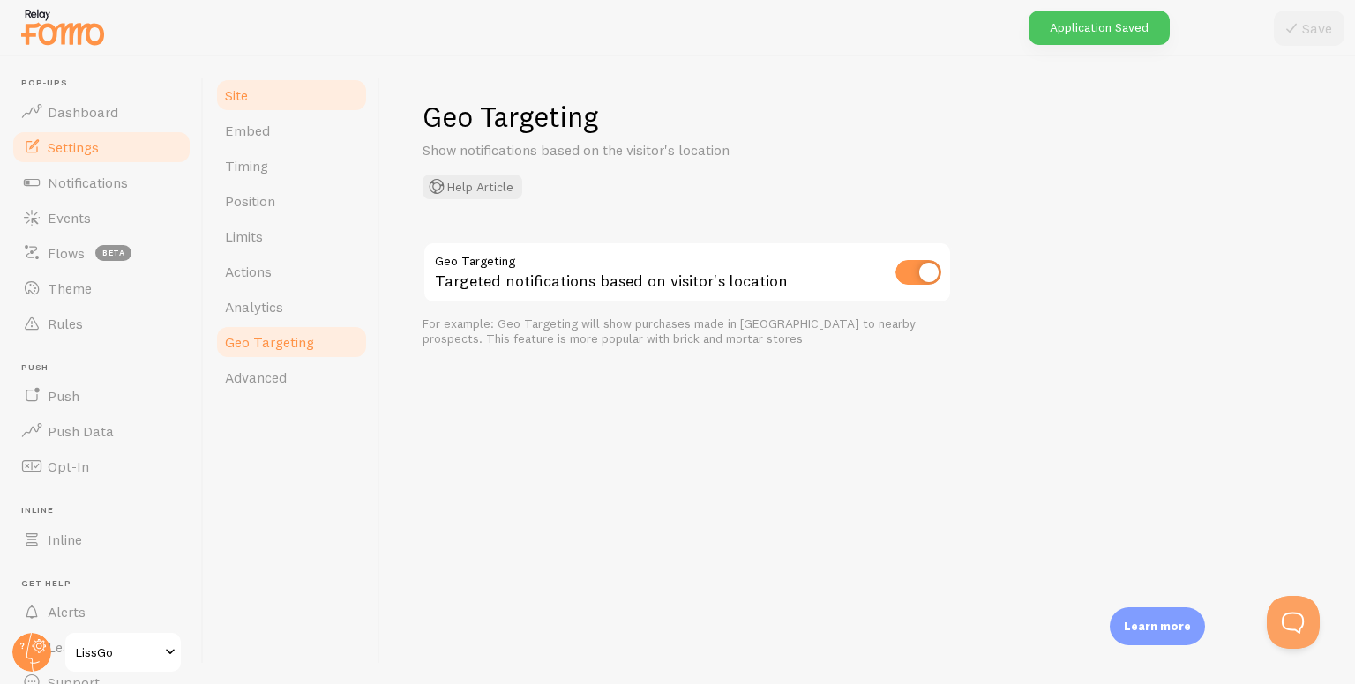
click at [283, 98] on link "Site" at bounding box center [291, 95] width 154 height 35
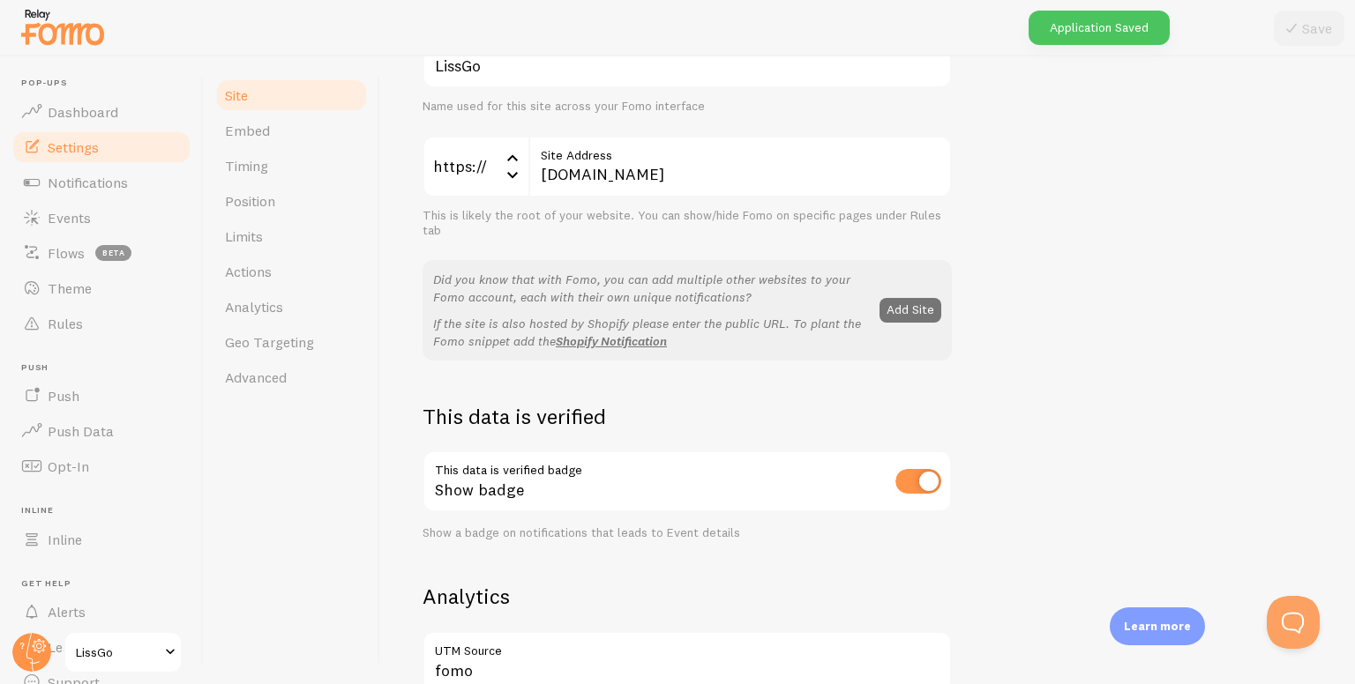
scroll to position [353, 0]
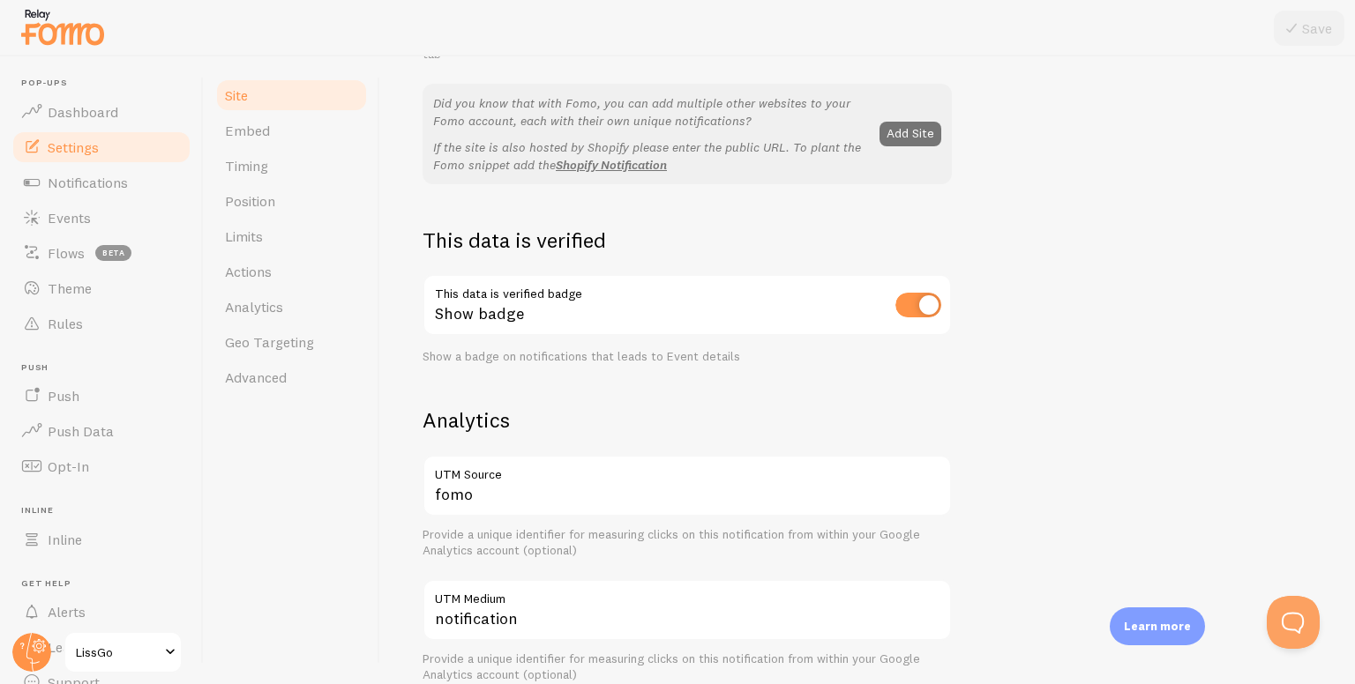
click at [506, 280] on div "Show badge" at bounding box center [686, 306] width 529 height 64
click at [494, 303] on div "Show badge" at bounding box center [686, 306] width 529 height 64
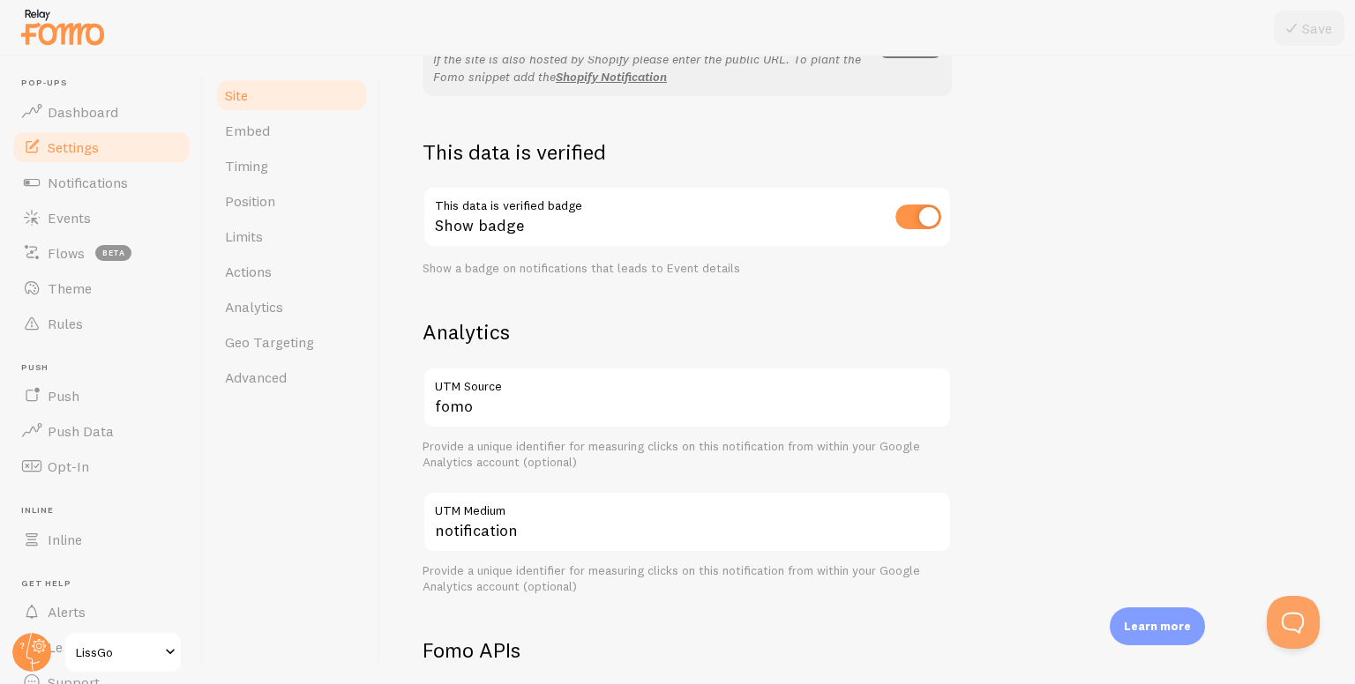
click at [486, 342] on h2 "Analytics" at bounding box center [686, 331] width 529 height 27
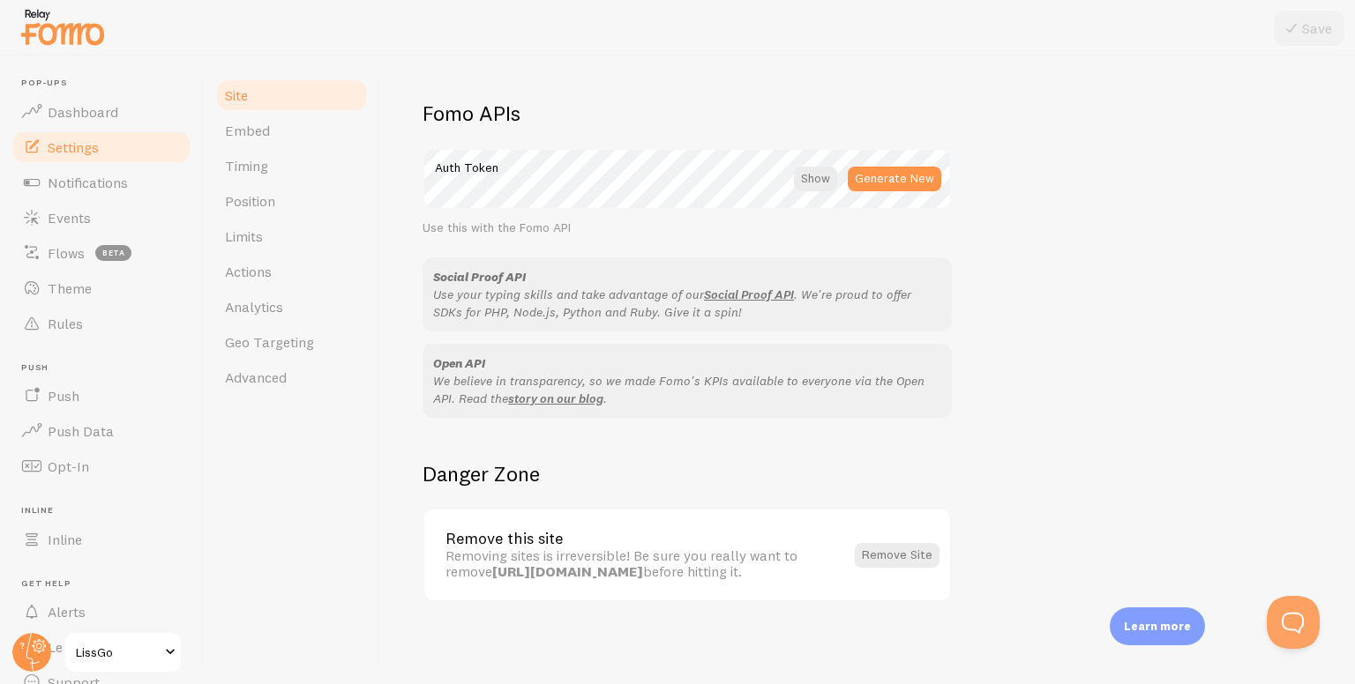
scroll to position [979, 0]
click at [288, 143] on link "Embed" at bounding box center [291, 130] width 154 height 35
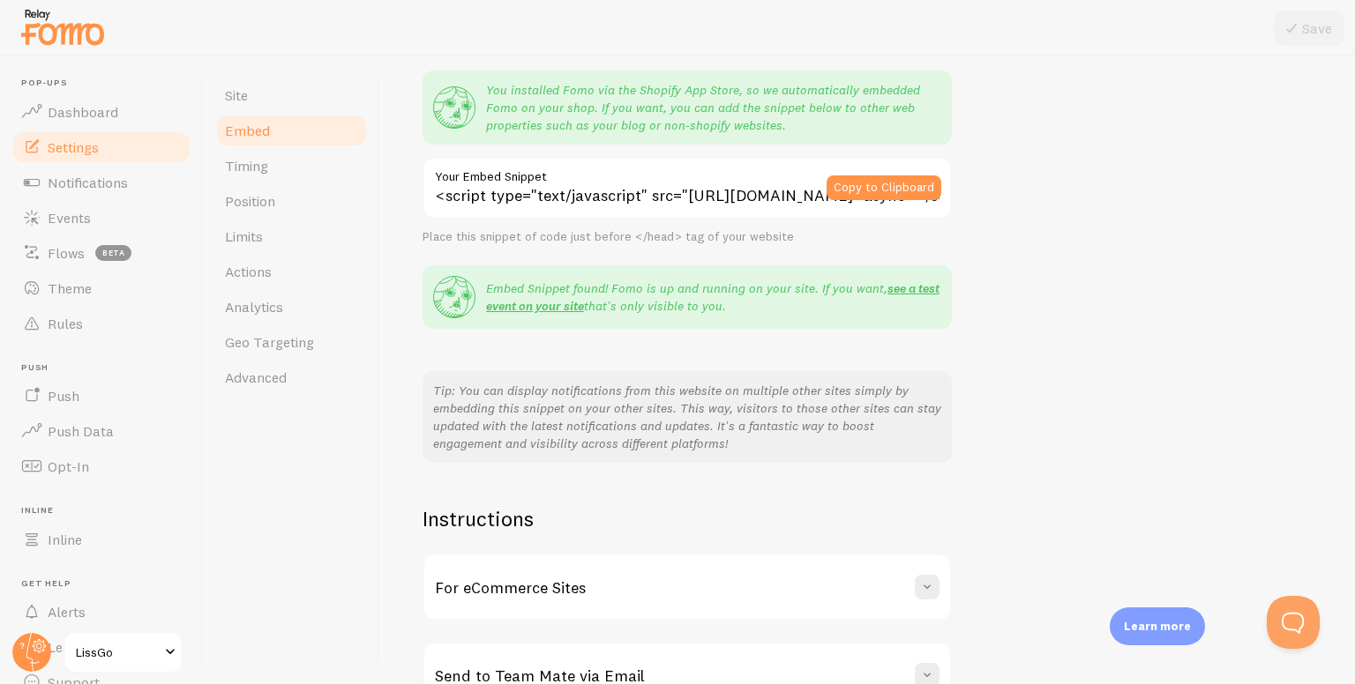
scroll to position [261, 0]
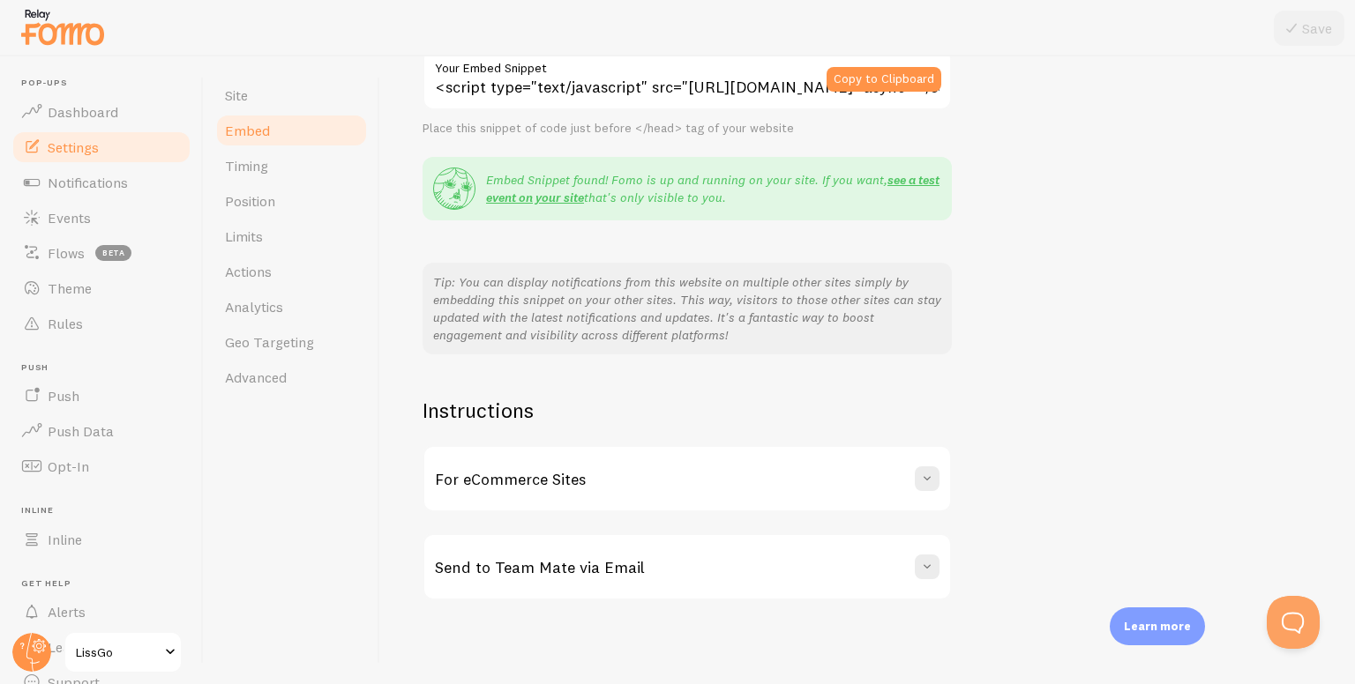
click at [661, 488] on div "For eCommerce Sites" at bounding box center [687, 479] width 526 height 64
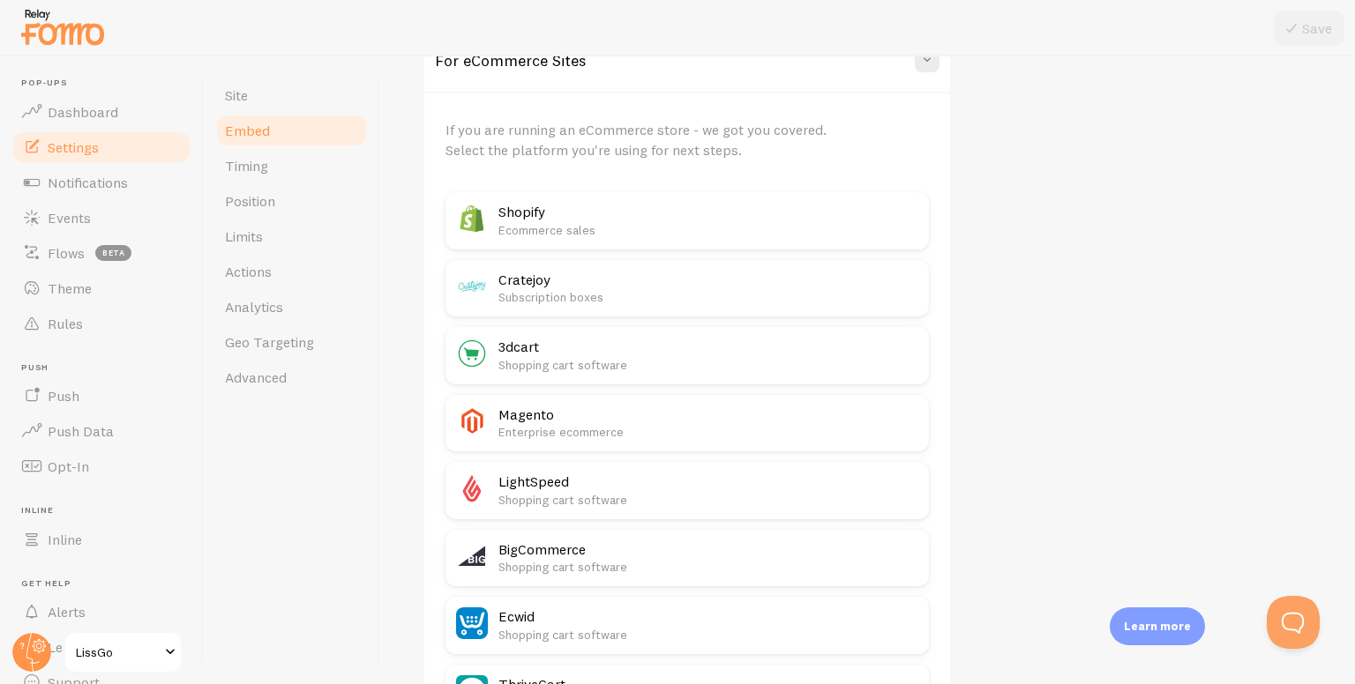
scroll to position [702, 0]
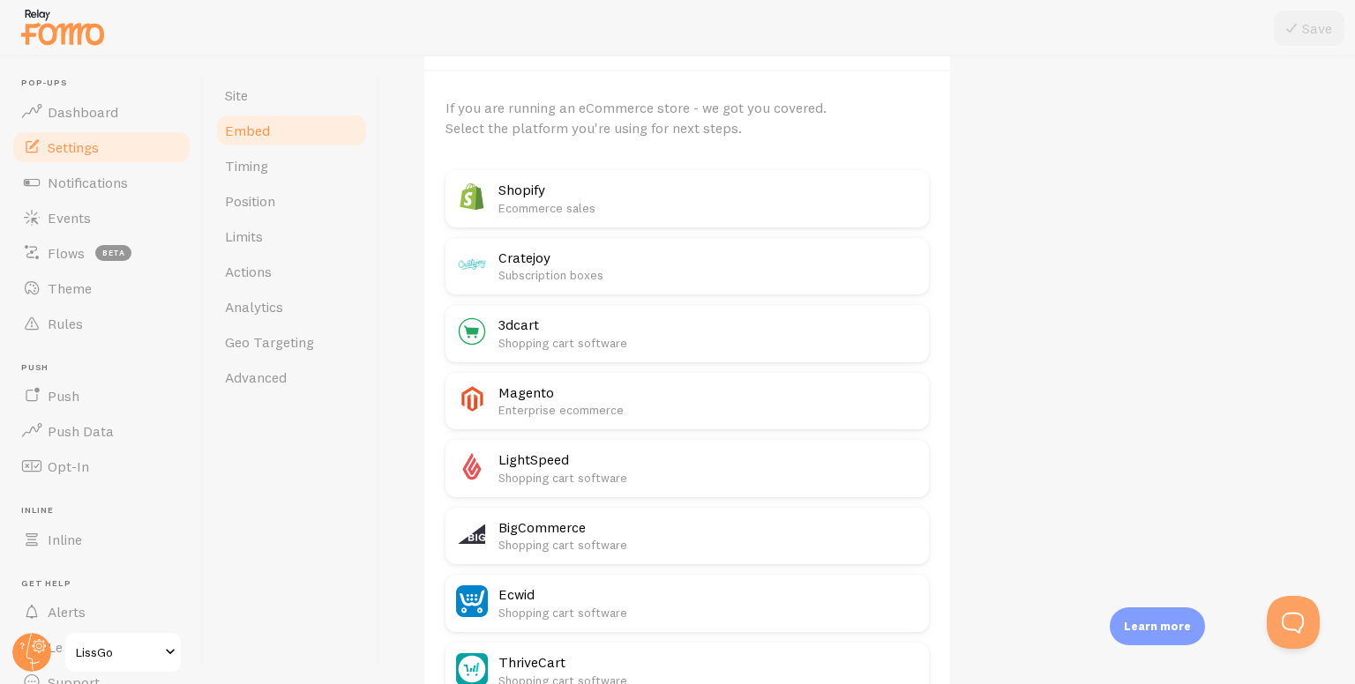
click at [554, 196] on h2 "Shopify" at bounding box center [708, 190] width 420 height 19
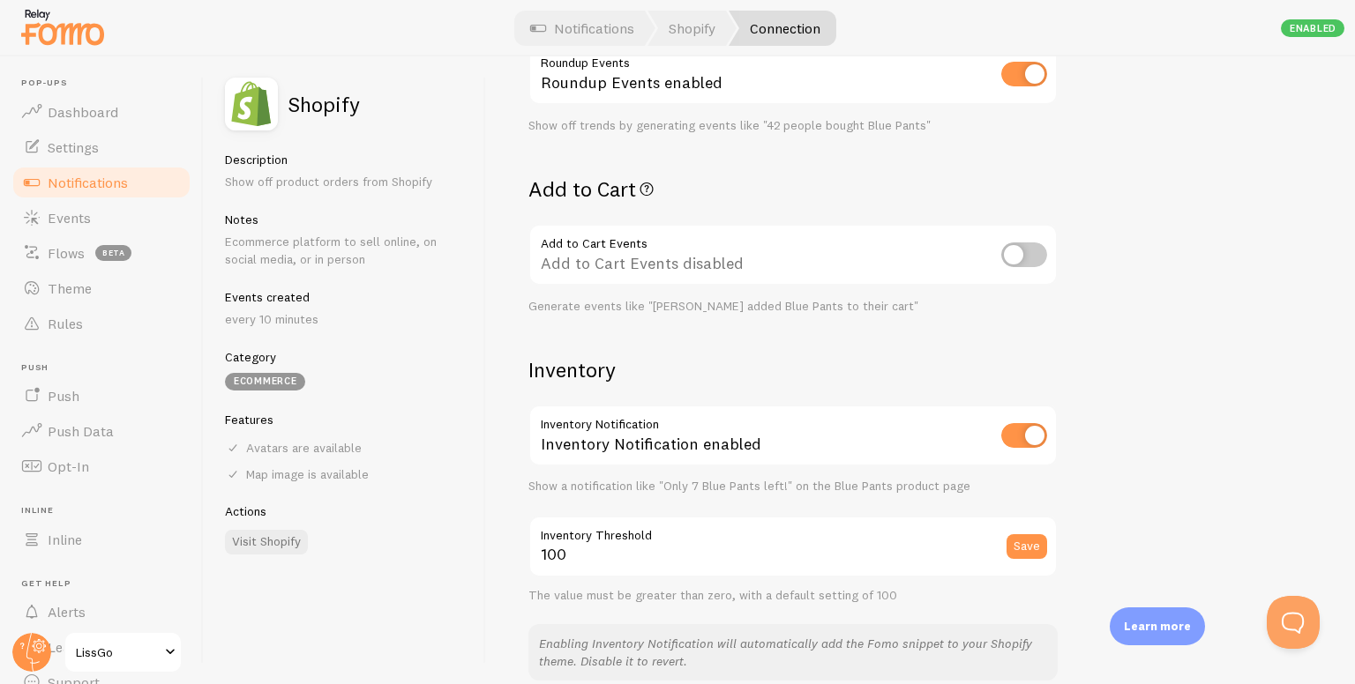
scroll to position [617, 0]
click at [557, 161] on div "Settings Connection Connection enabled Disabled Connections won't create new Ev…" at bounding box center [792, 80] width 529 height 1198
click at [557, 174] on h2 "Add to Cart" at bounding box center [792, 187] width 529 height 27
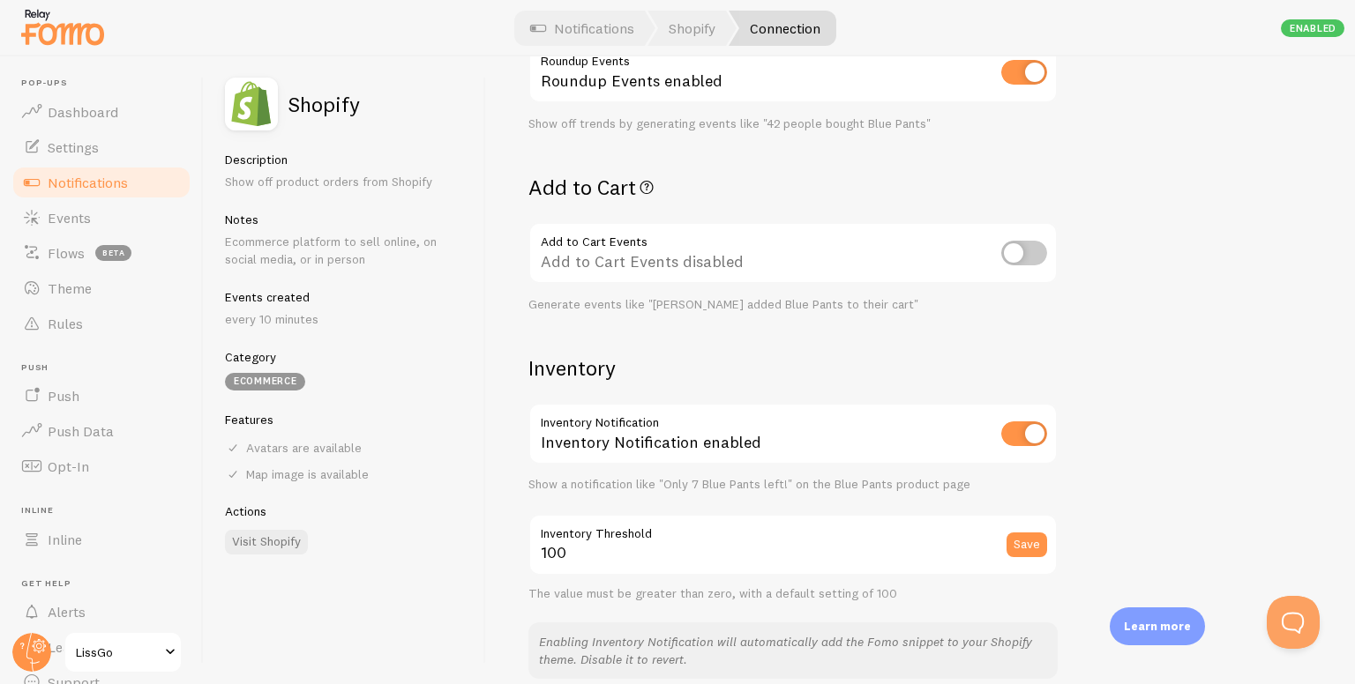
click at [708, 252] on div "Add to Cart Events disabled" at bounding box center [792, 254] width 529 height 64
click at [632, 349] on div "Settings Connection Connection enabled Disabled Connections won't create new Ev…" at bounding box center [792, 80] width 529 height 1198
drag, startPoint x: 657, startPoint y: 236, endPoint x: 541, endPoint y: 224, distance: 117.1
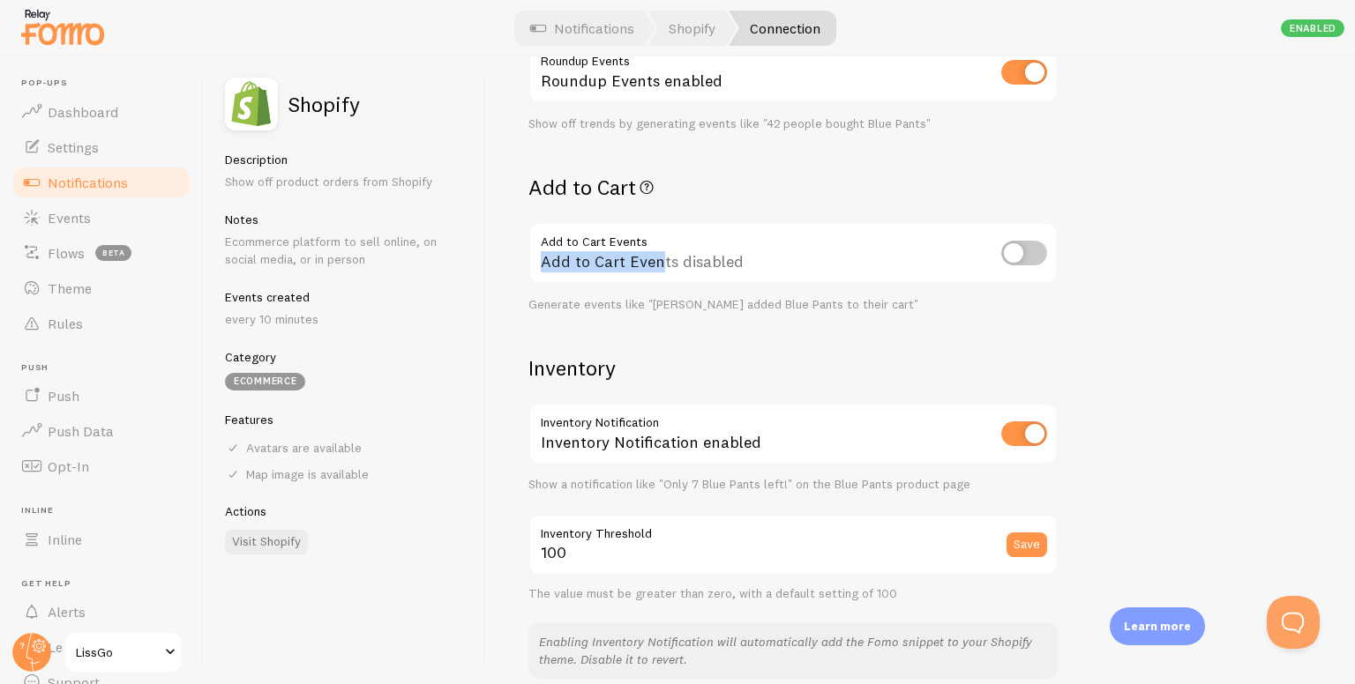
click at [541, 223] on div "Add to Cart Events disabled" at bounding box center [792, 254] width 529 height 64
click at [541, 226] on div "Add to Cart Events disabled" at bounding box center [792, 254] width 529 height 64
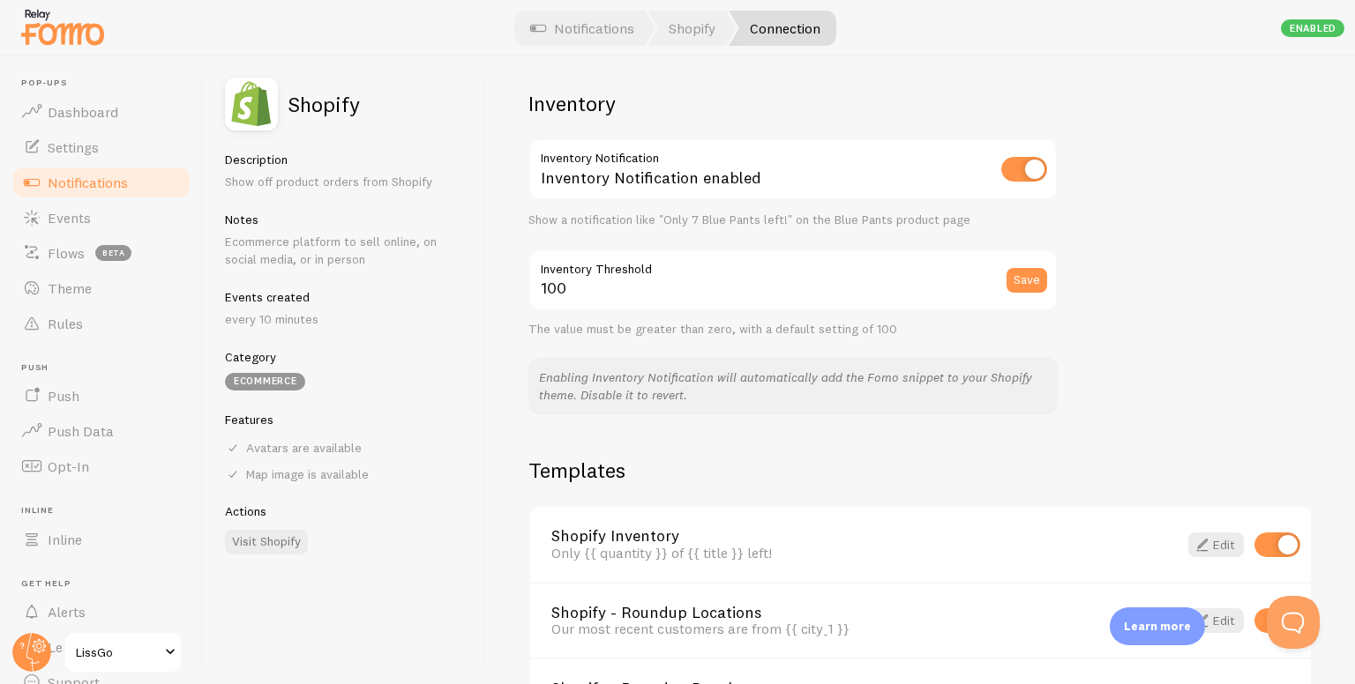
scroll to position [1147, 0]
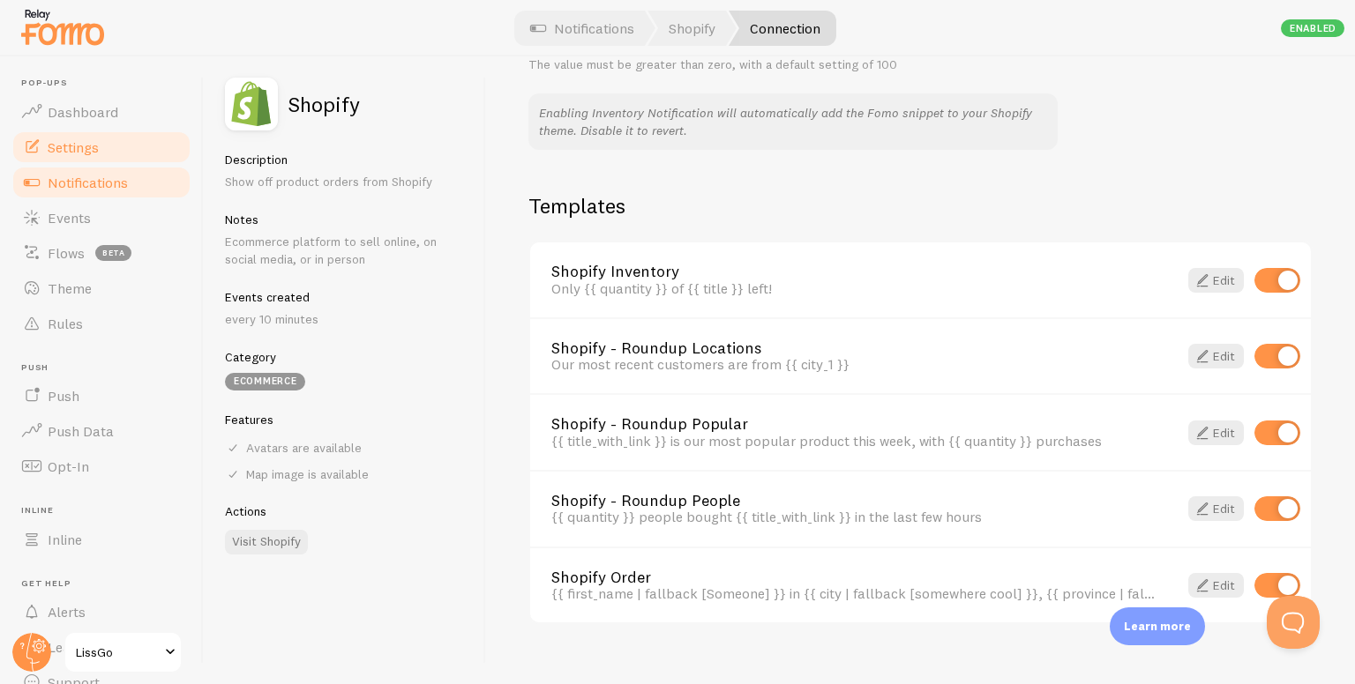
click at [35, 137] on span at bounding box center [31, 147] width 21 height 21
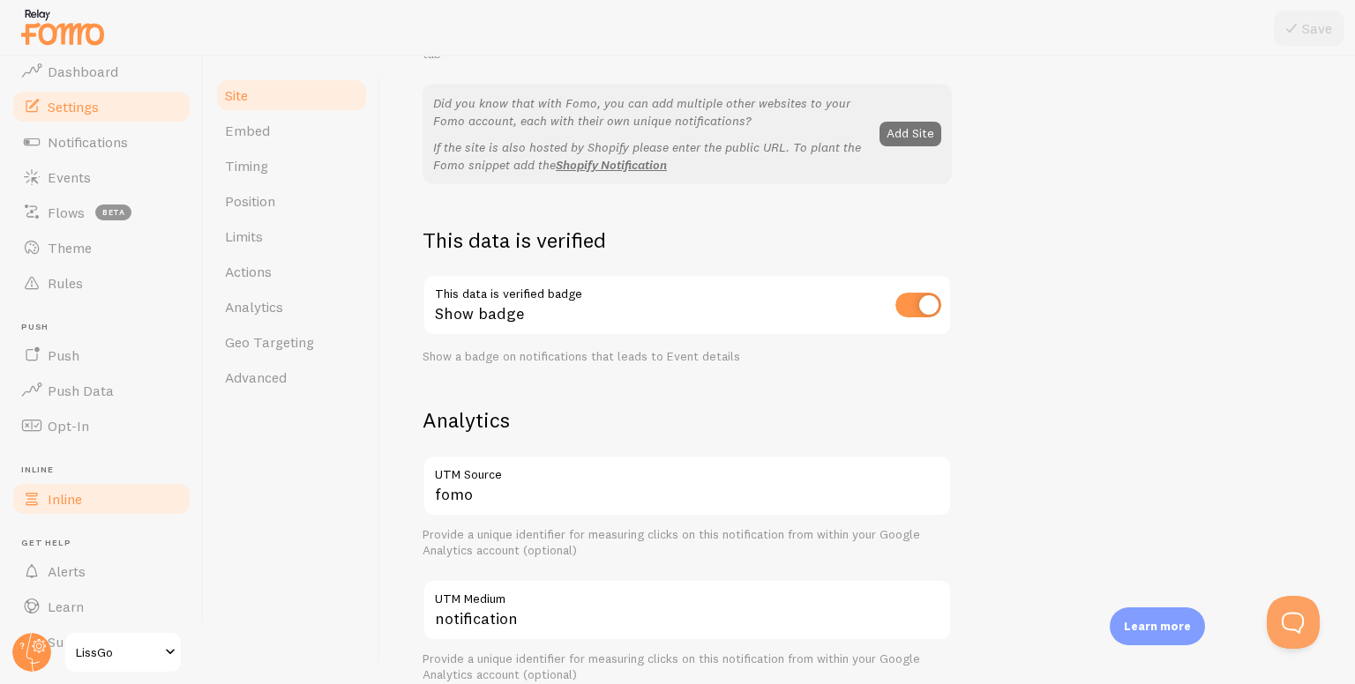
scroll to position [79, 0]
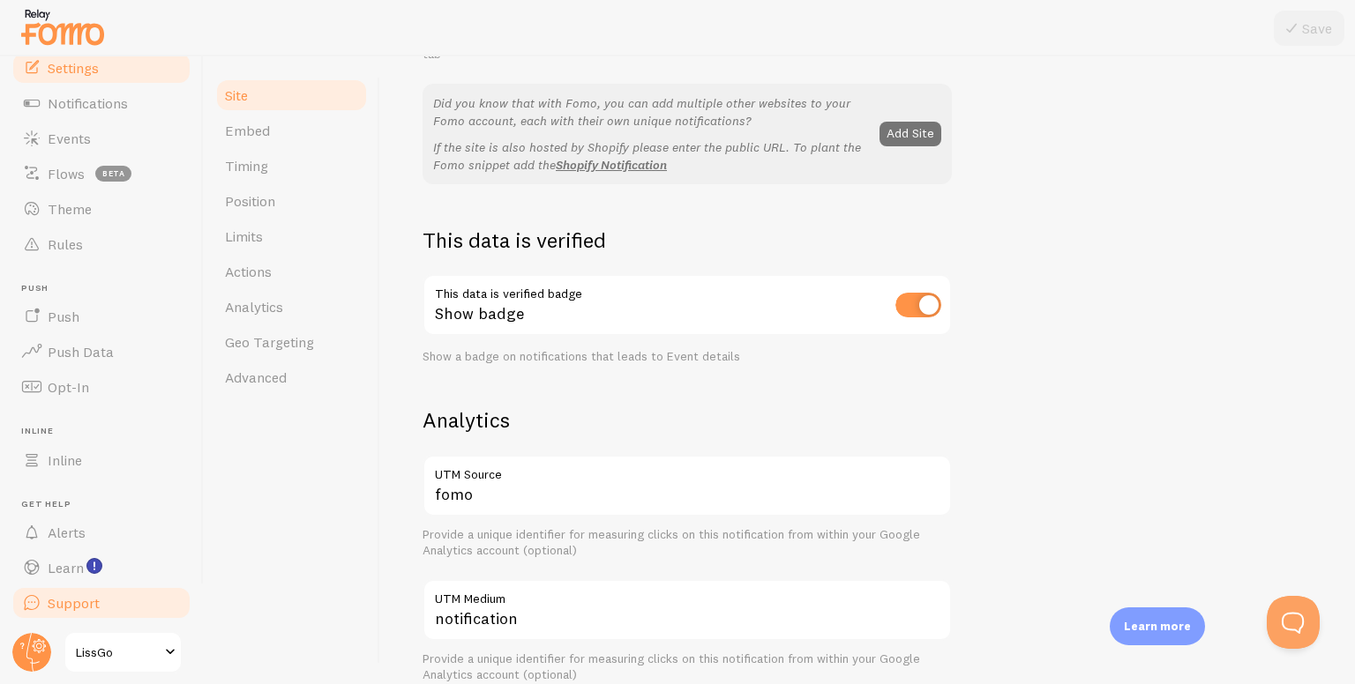
click at [64, 596] on span "Support" at bounding box center [74, 603] width 52 height 18
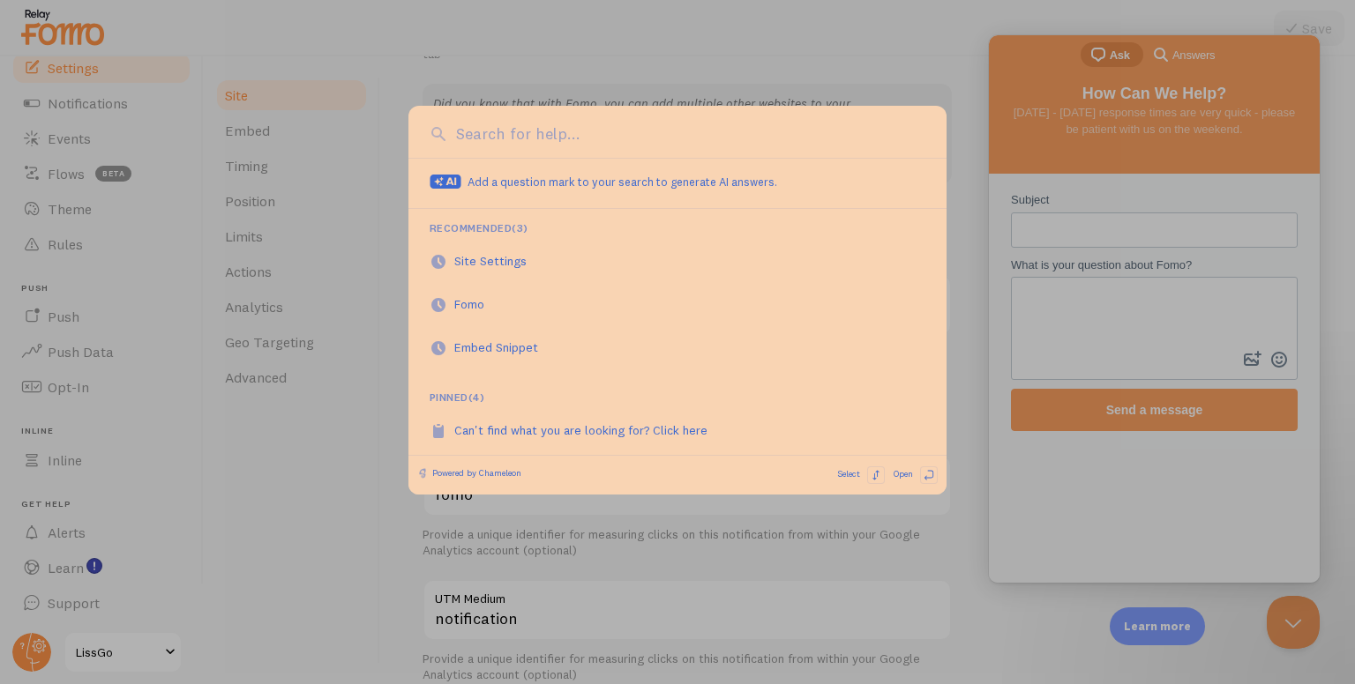
click at [1056, 244] on div at bounding box center [677, 342] width 1355 height 684
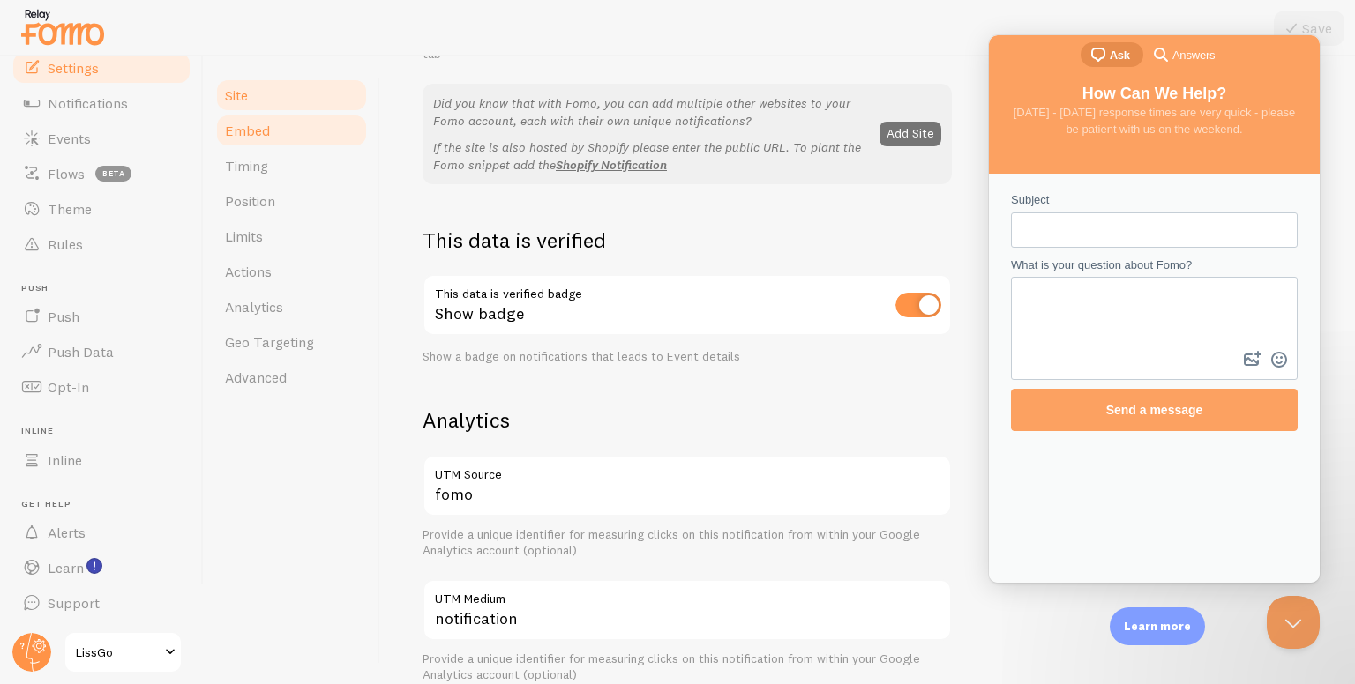
click at [258, 131] on span "Embed" at bounding box center [247, 131] width 45 height 18
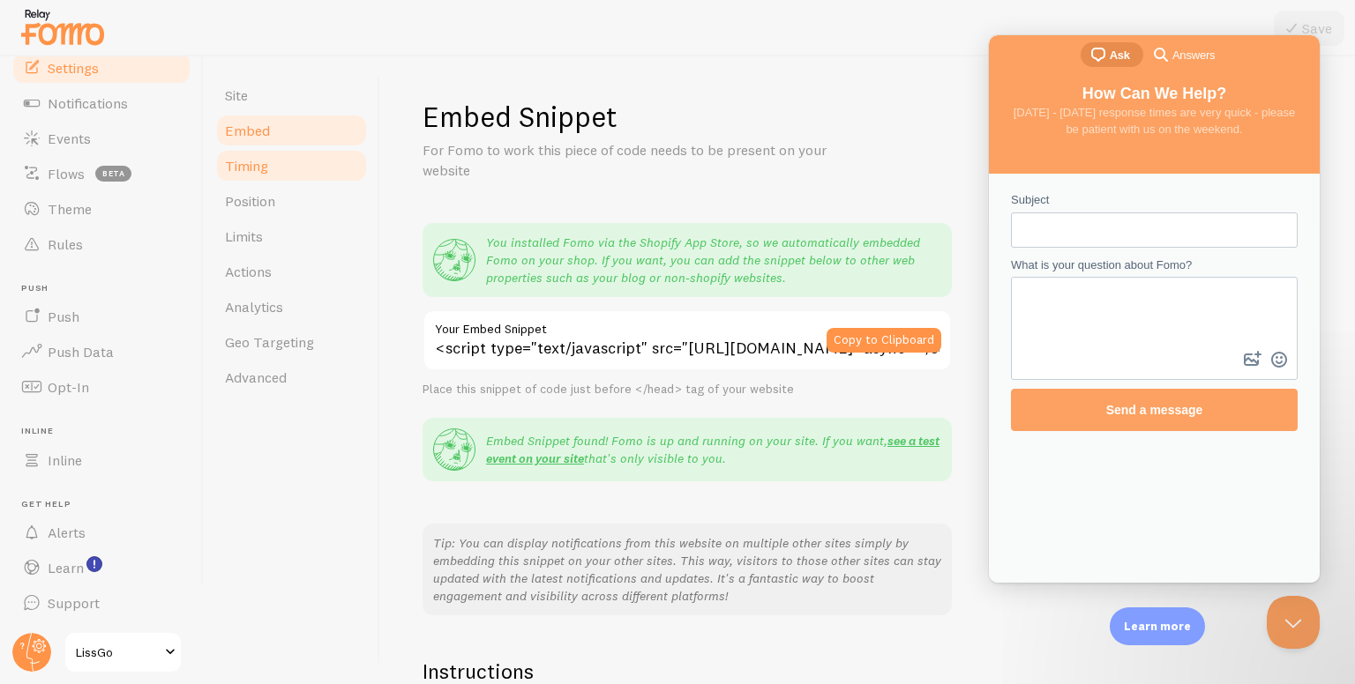
click at [245, 163] on span "Timing" at bounding box center [246, 166] width 43 height 18
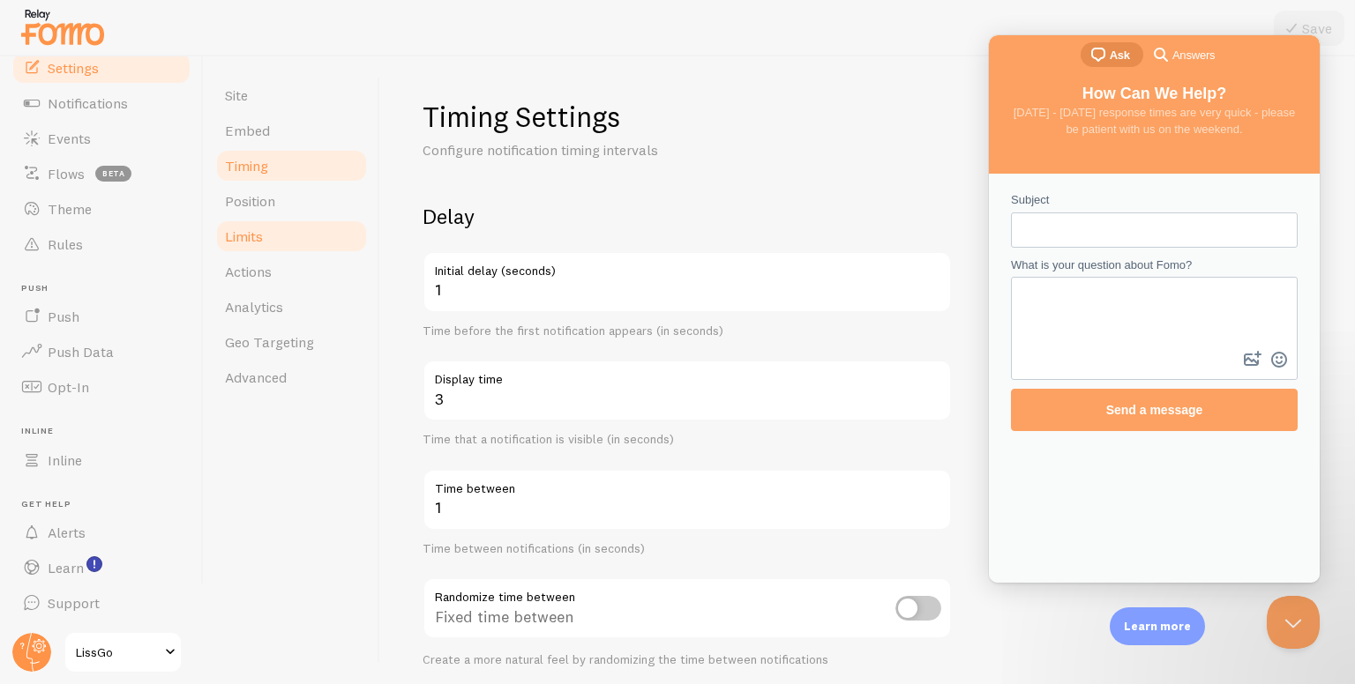
click at [263, 221] on link "Limits" at bounding box center [291, 236] width 154 height 35
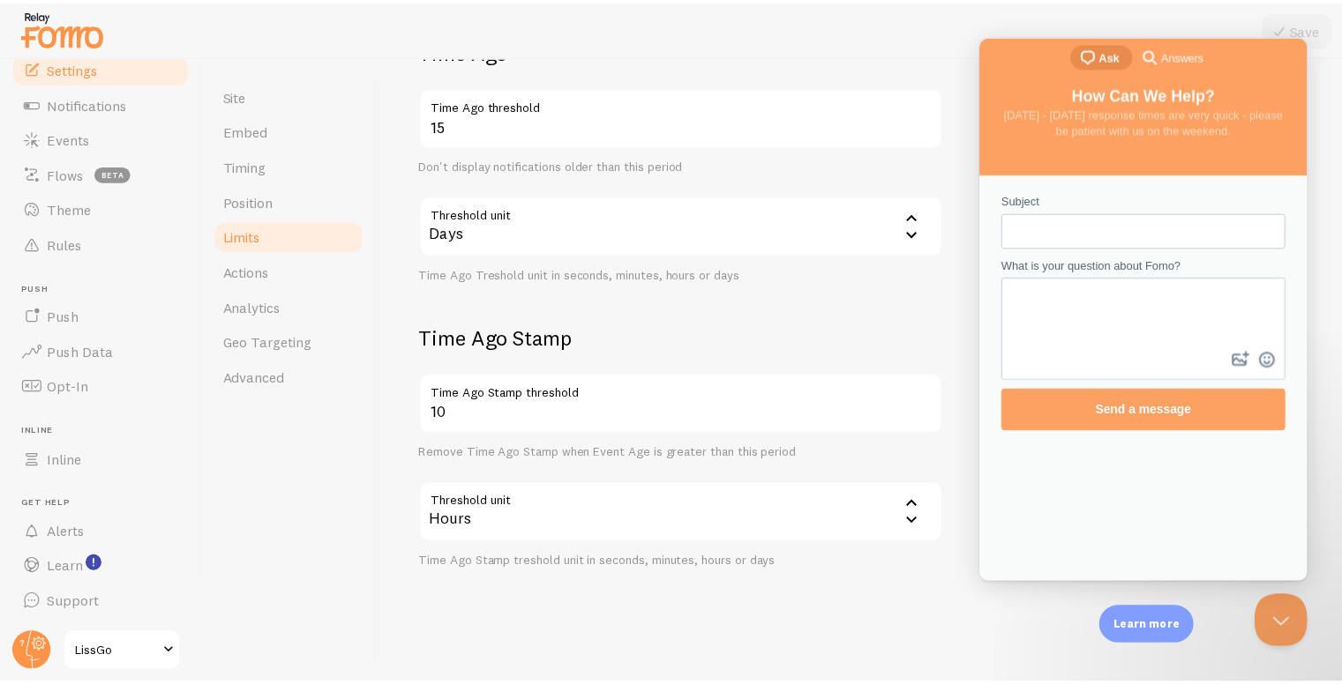
scroll to position [458, 0]
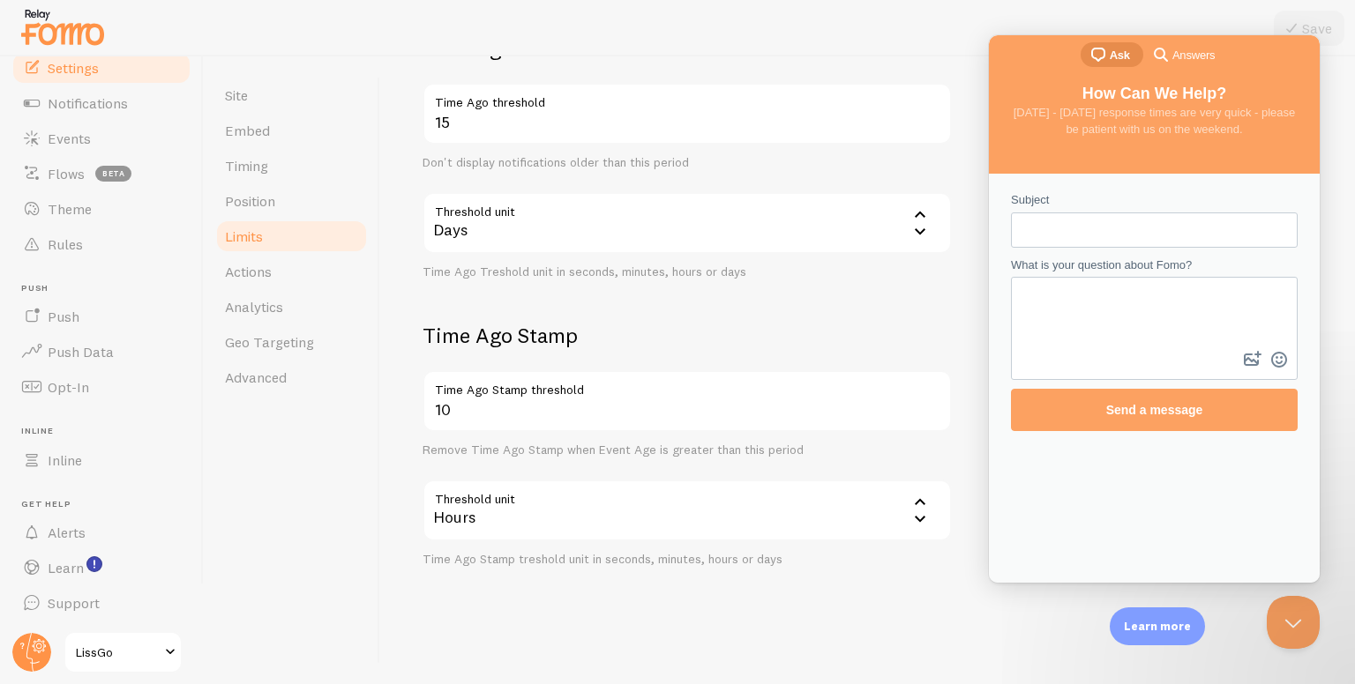
click at [470, 505] on div "Hours" at bounding box center [686, 511] width 529 height 62
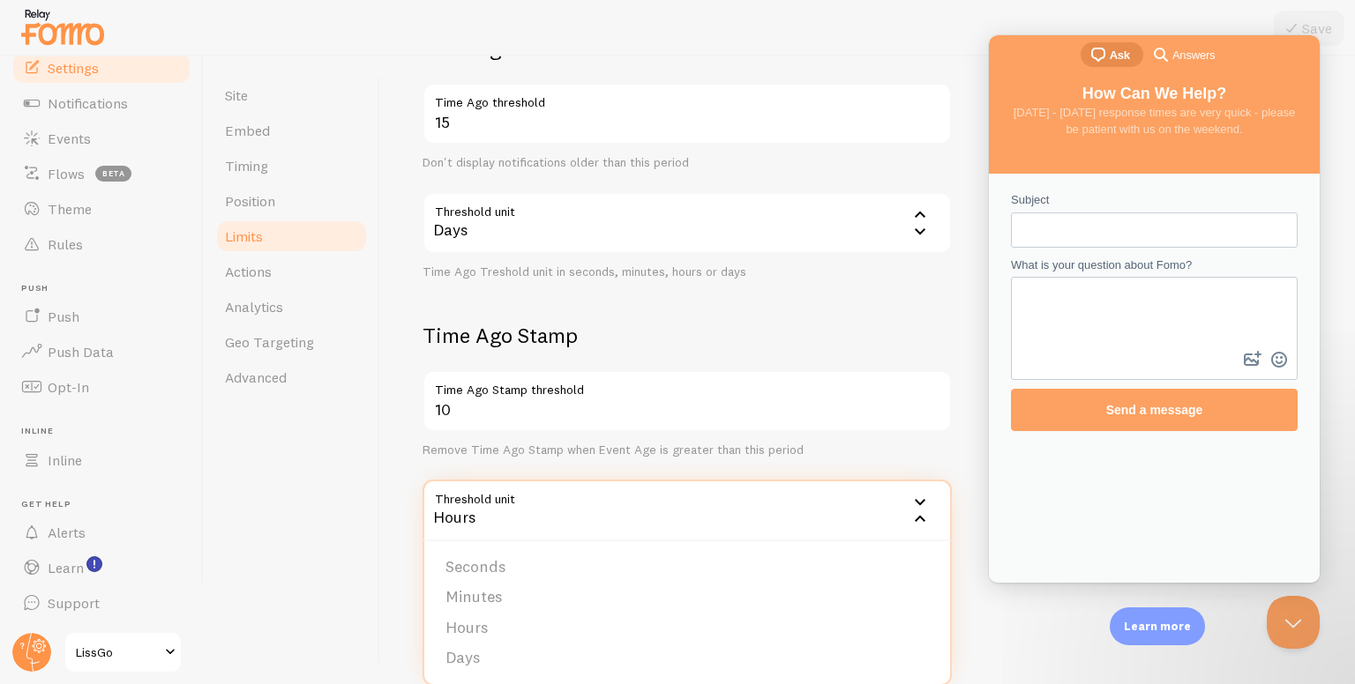
click at [470, 505] on div "Hours" at bounding box center [686, 511] width 529 height 62
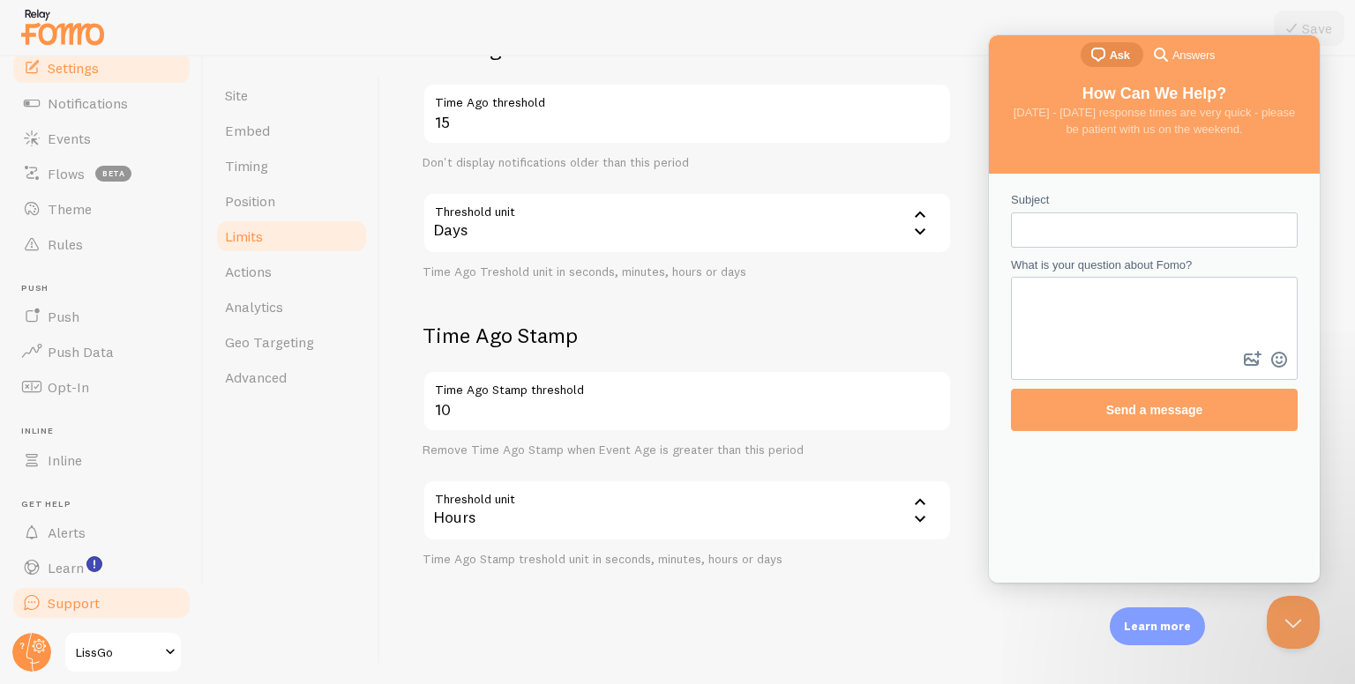
click at [53, 589] on link "Support" at bounding box center [102, 603] width 182 height 35
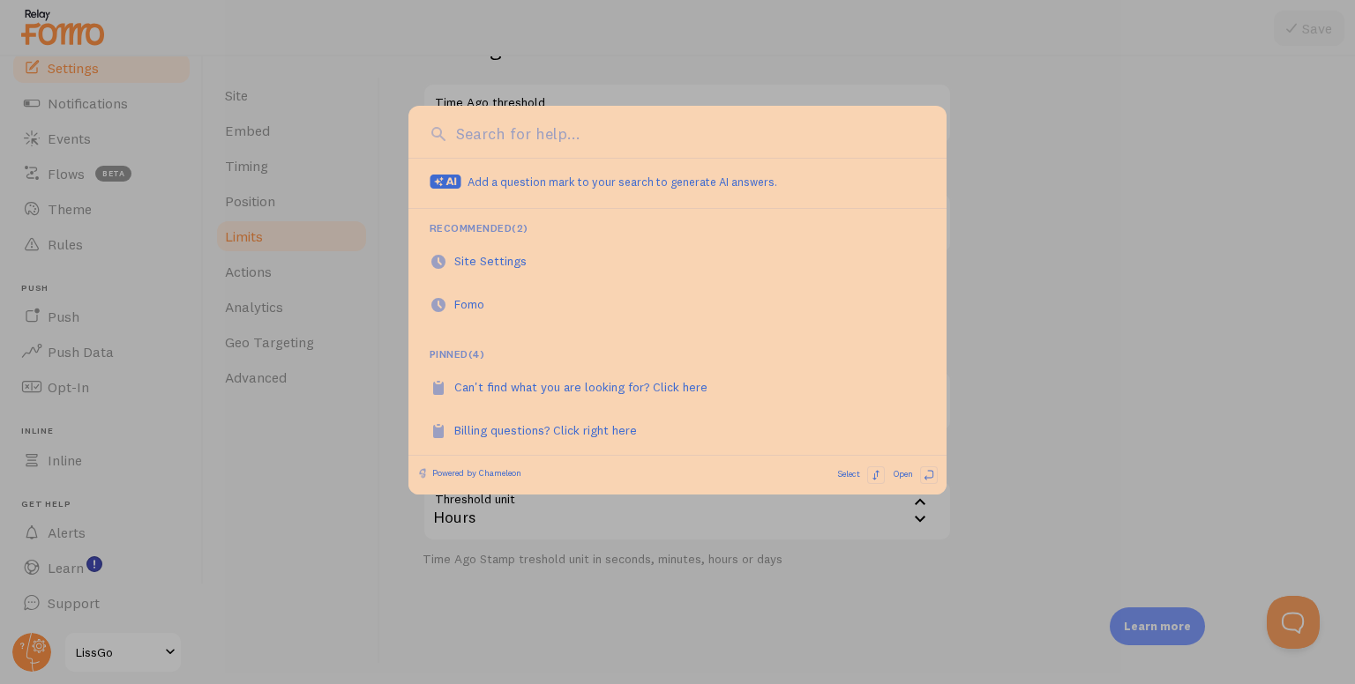
click at [260, 521] on div at bounding box center [677, 342] width 1355 height 684
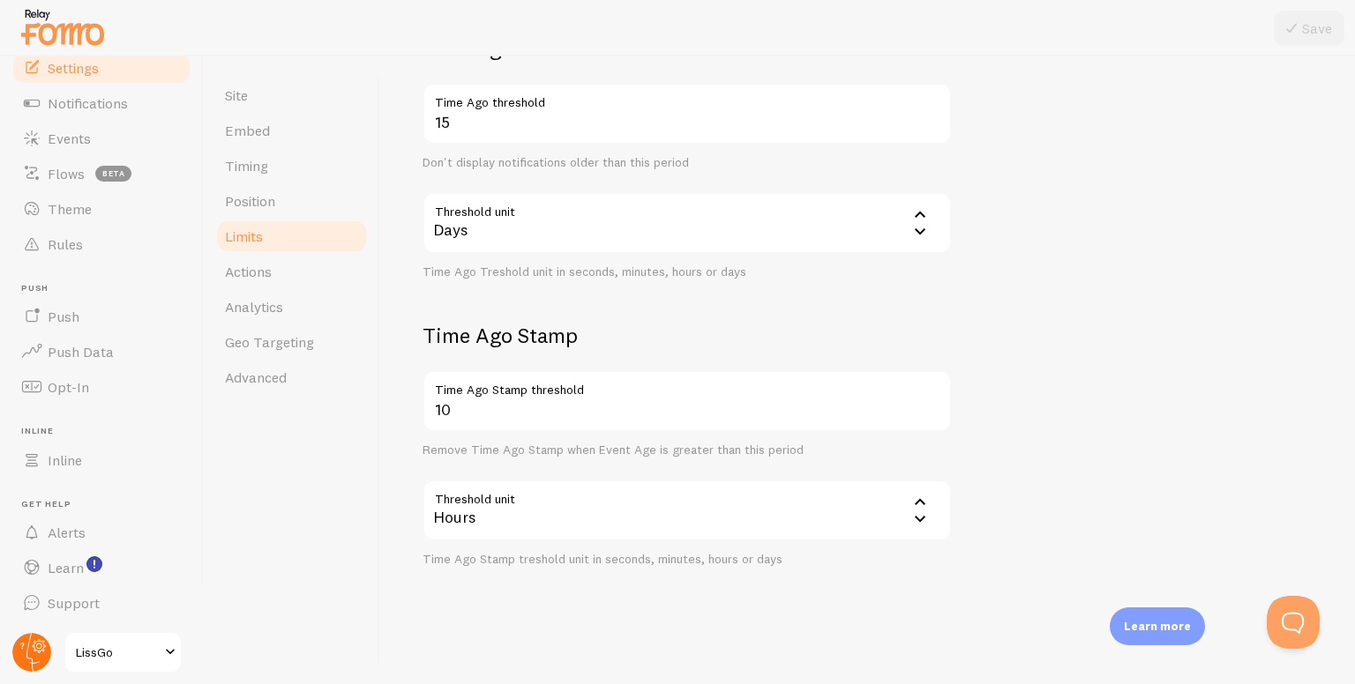
click at [26, 655] on icon at bounding box center [32, 652] width 13 height 39
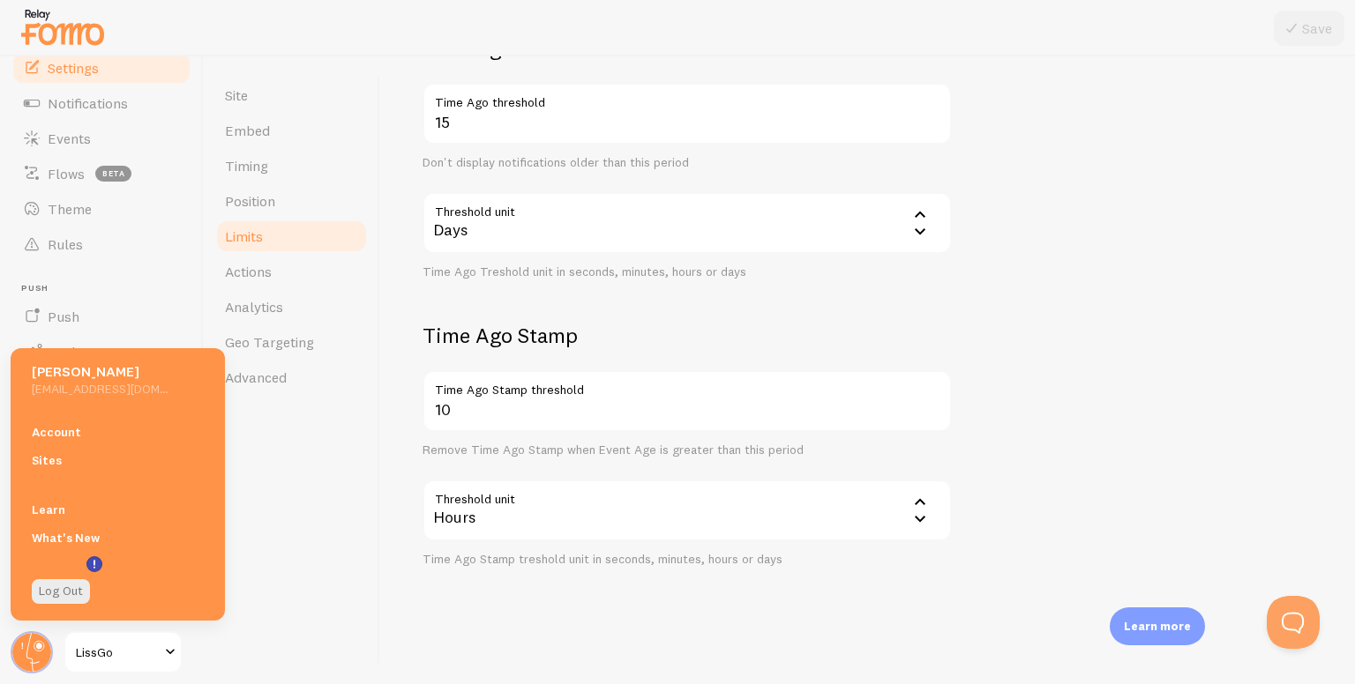
click at [57, 510] on link "Learn" at bounding box center [118, 510] width 214 height 28
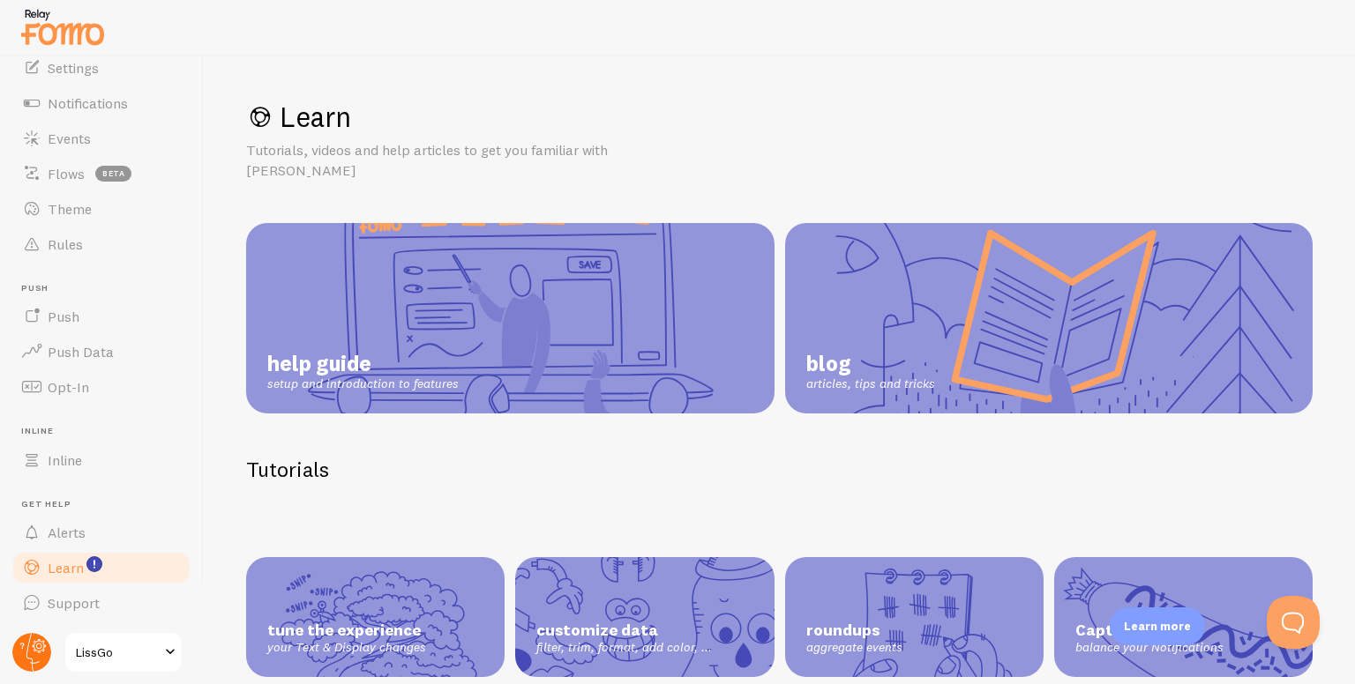
click at [24, 651] on circle at bounding box center [31, 652] width 39 height 39
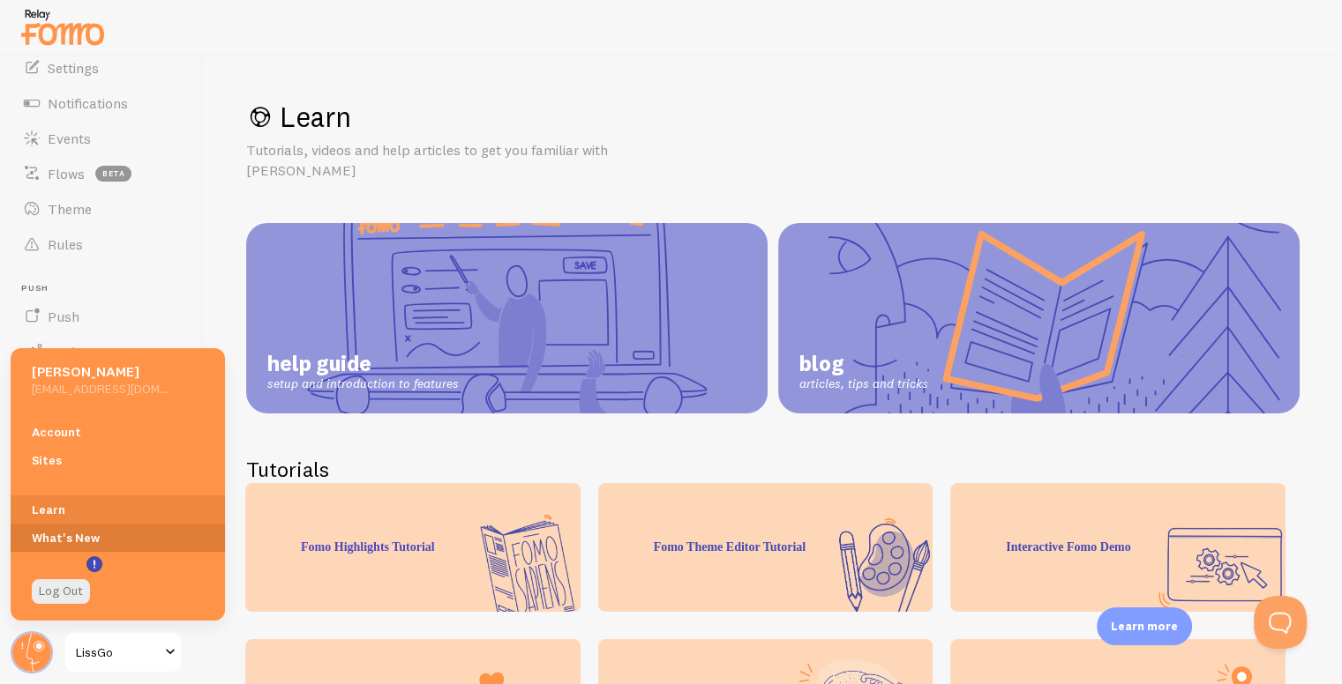
click at [58, 531] on link "What's New" at bounding box center [118, 538] width 214 height 28
click at [286, 245] on link "help guide setup and introduction to features" at bounding box center [506, 318] width 521 height 191
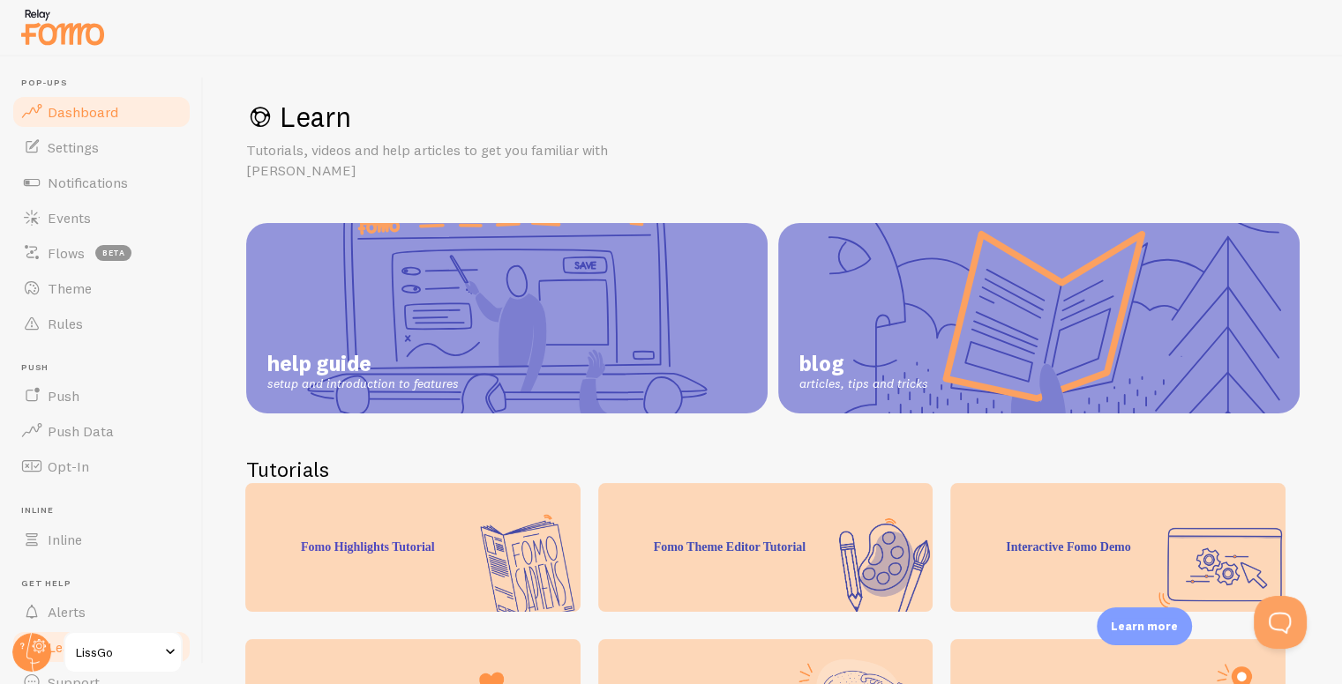
click at [95, 127] on link "Dashboard" at bounding box center [102, 111] width 182 height 35
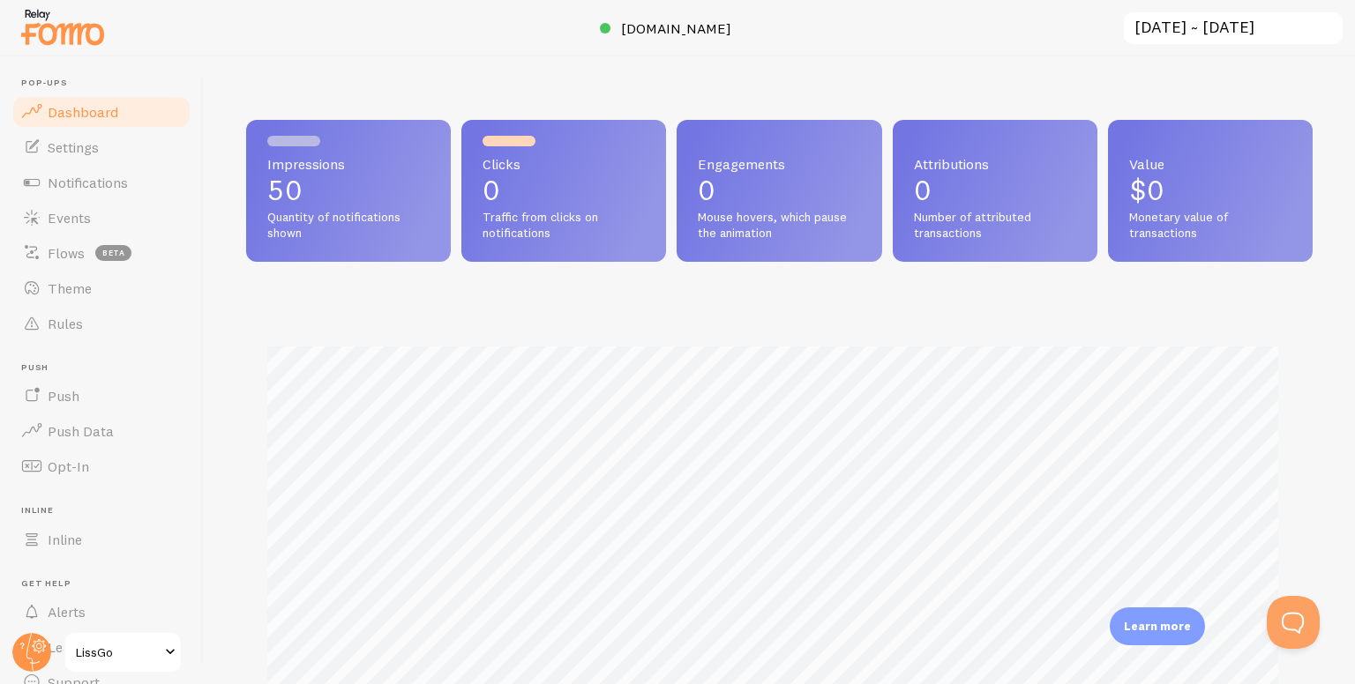
scroll to position [463, 1052]
click at [79, 142] on span "Settings" at bounding box center [73, 147] width 51 height 18
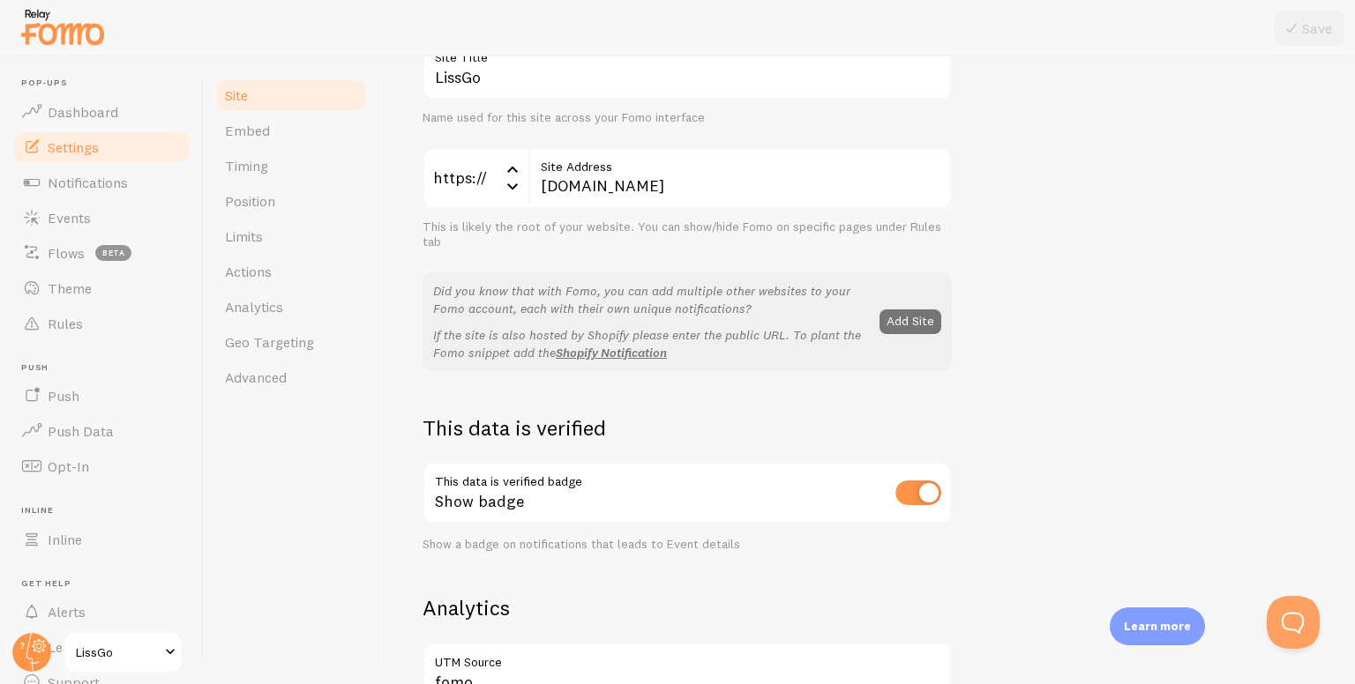
scroll to position [265, 0]
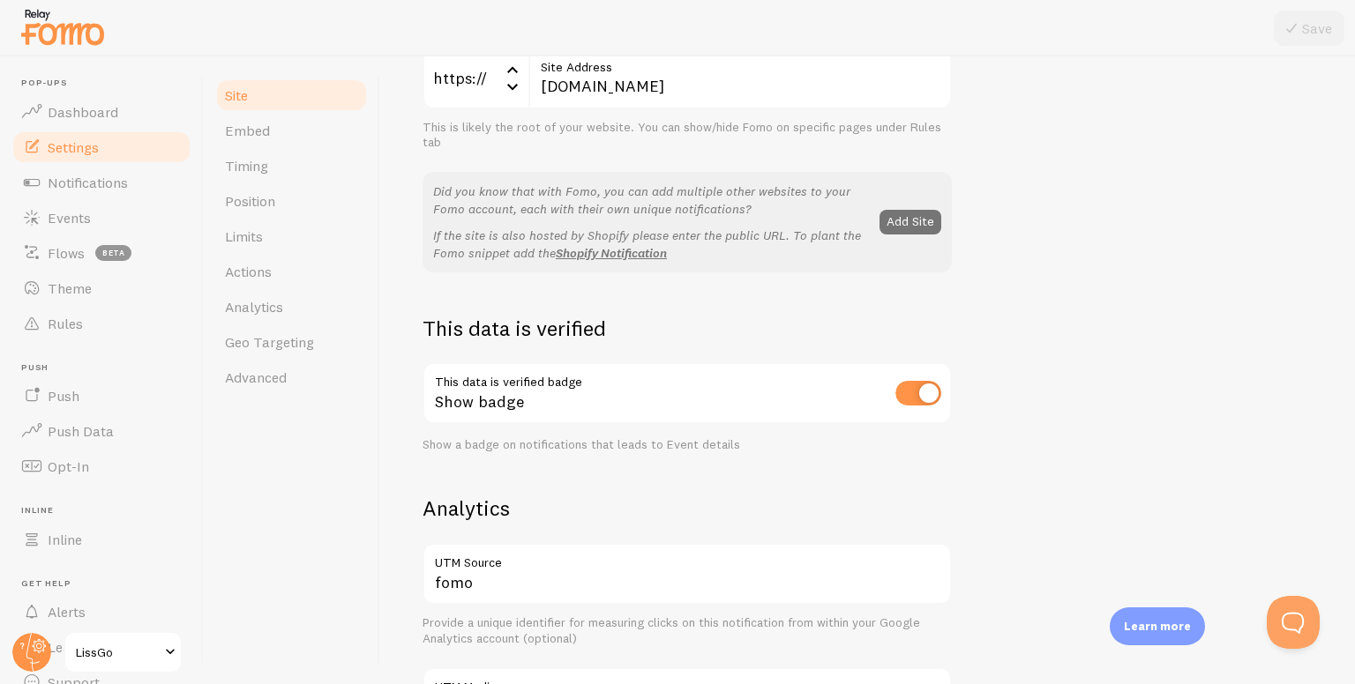
drag, startPoint x: 904, startPoint y: 228, endPoint x: 911, endPoint y: 303, distance: 75.3
click at [911, 303] on div "LissGo Site Title Name used for this site across your Fomo interface https:// h…" at bounding box center [867, 534] width 890 height 1193
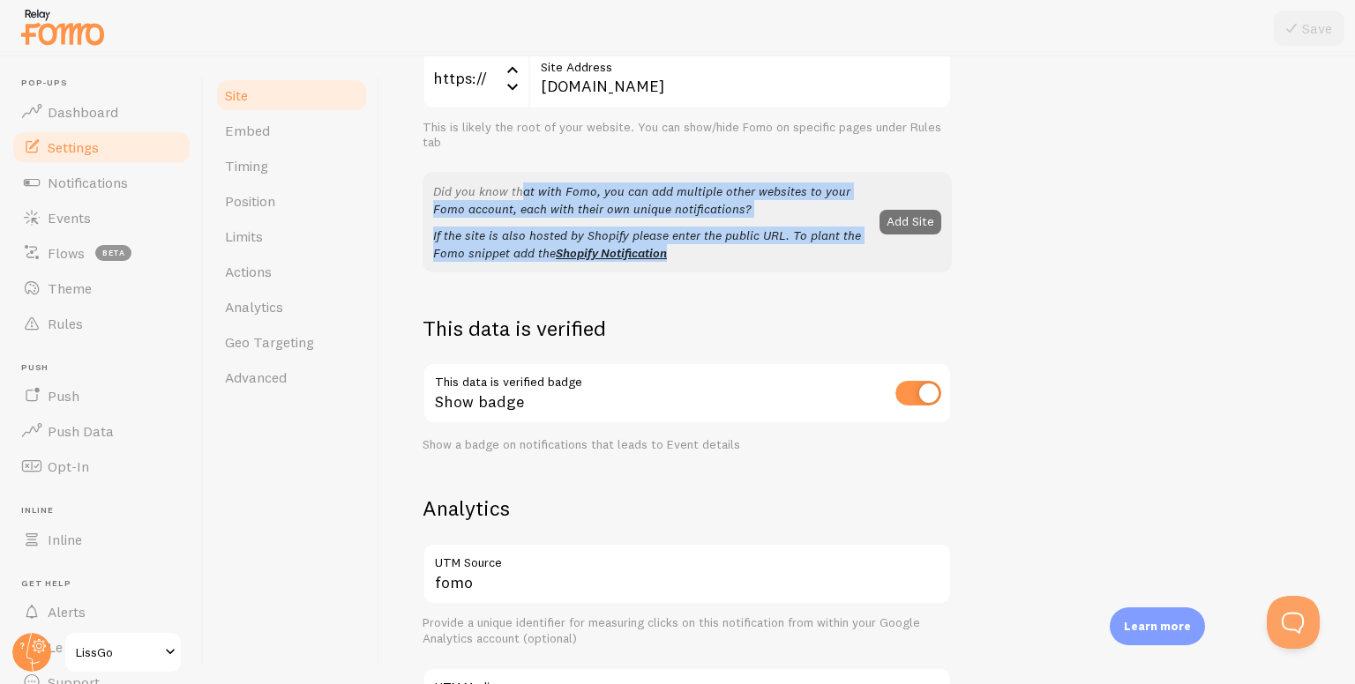
drag, startPoint x: 425, startPoint y: 180, endPoint x: 773, endPoint y: 267, distance: 358.3
click at [773, 265] on div "Did you know that with Fomo, you can add multiple other websites to your Fomo a…" at bounding box center [686, 222] width 529 height 101
click at [538, 407] on div "Show badge" at bounding box center [686, 395] width 529 height 64
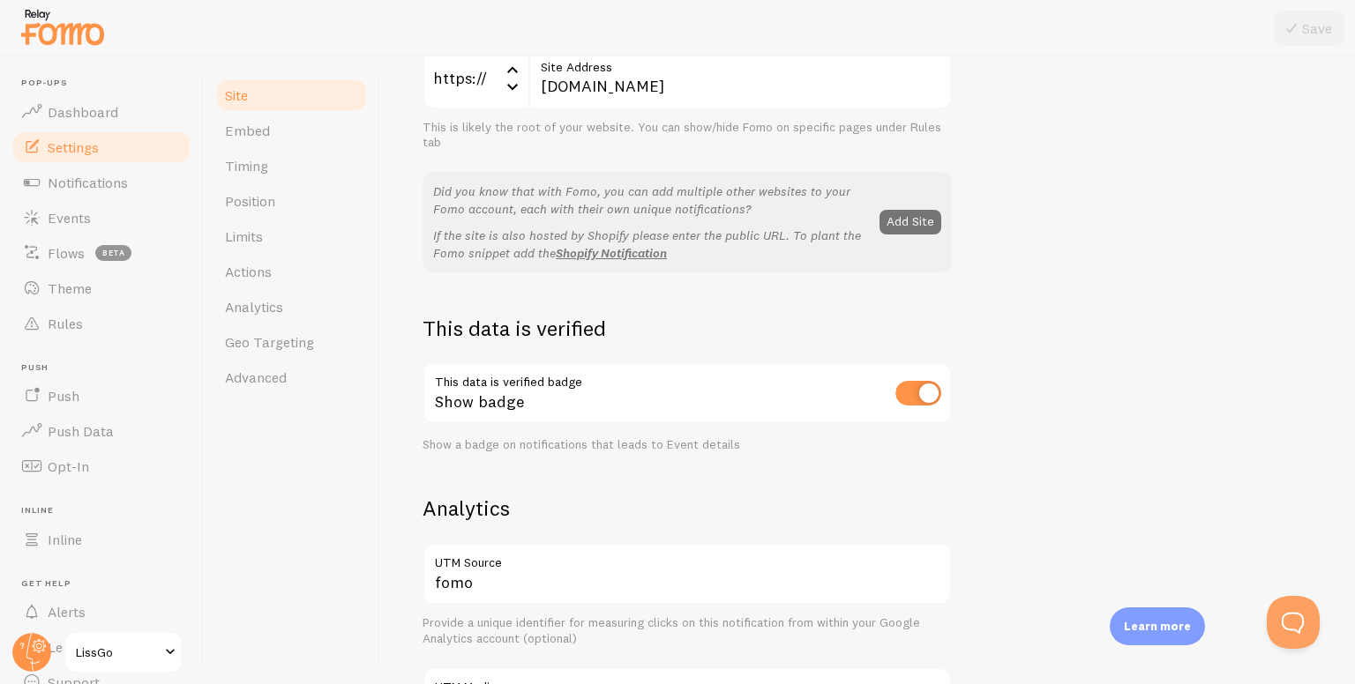
click at [539, 407] on div "Show badge" at bounding box center [686, 395] width 529 height 64
click at [540, 407] on div "Show badge" at bounding box center [686, 395] width 529 height 64
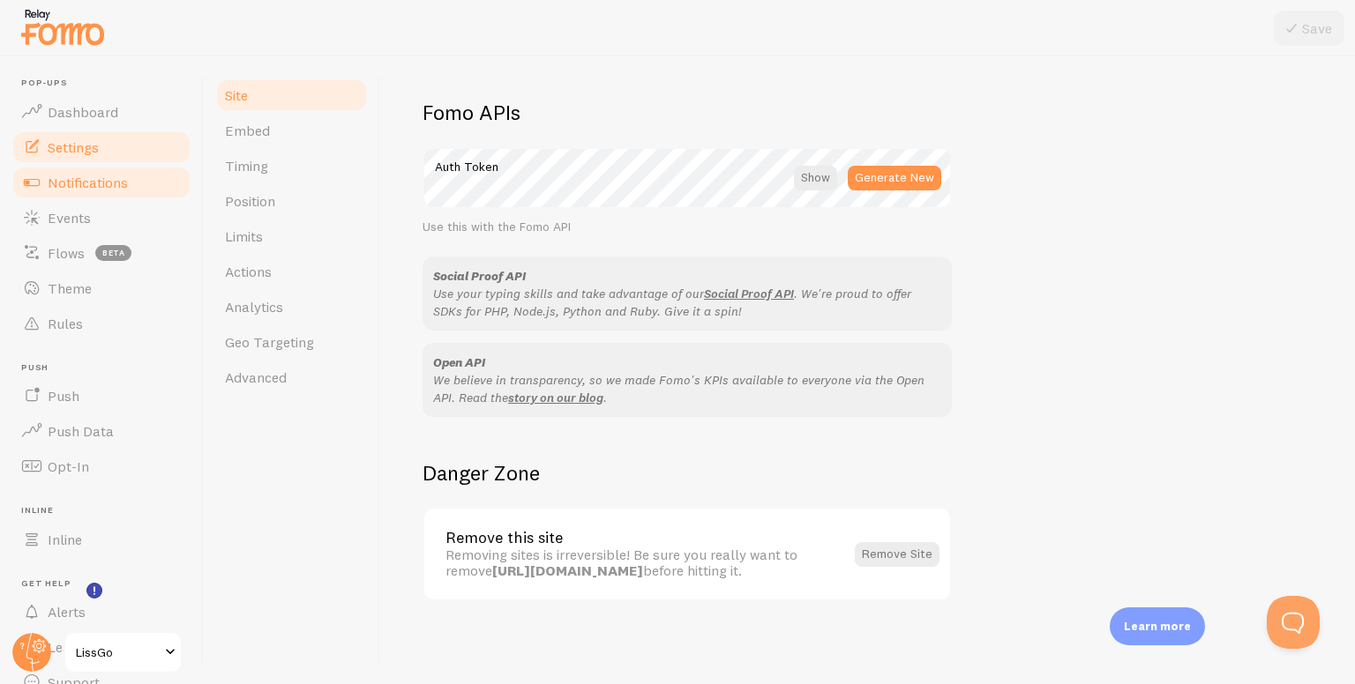
scroll to position [79, 0]
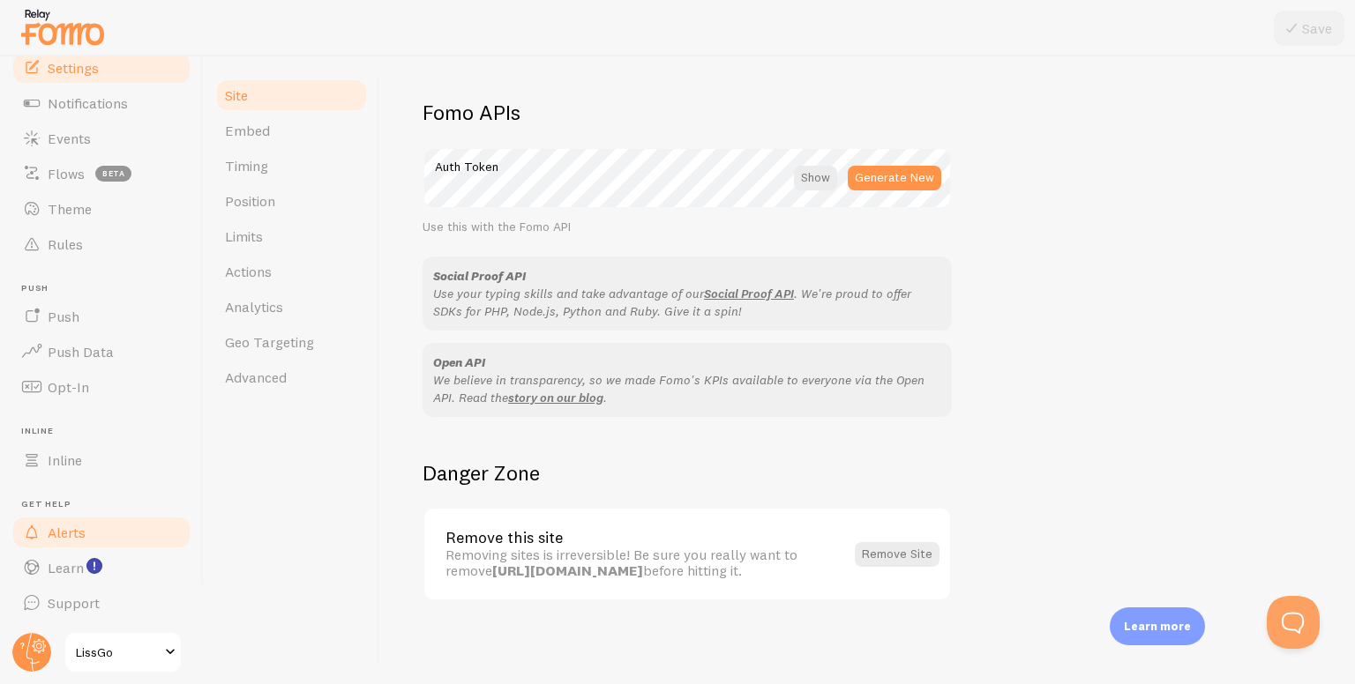
click at [70, 519] on link "Alerts" at bounding box center [102, 532] width 182 height 35
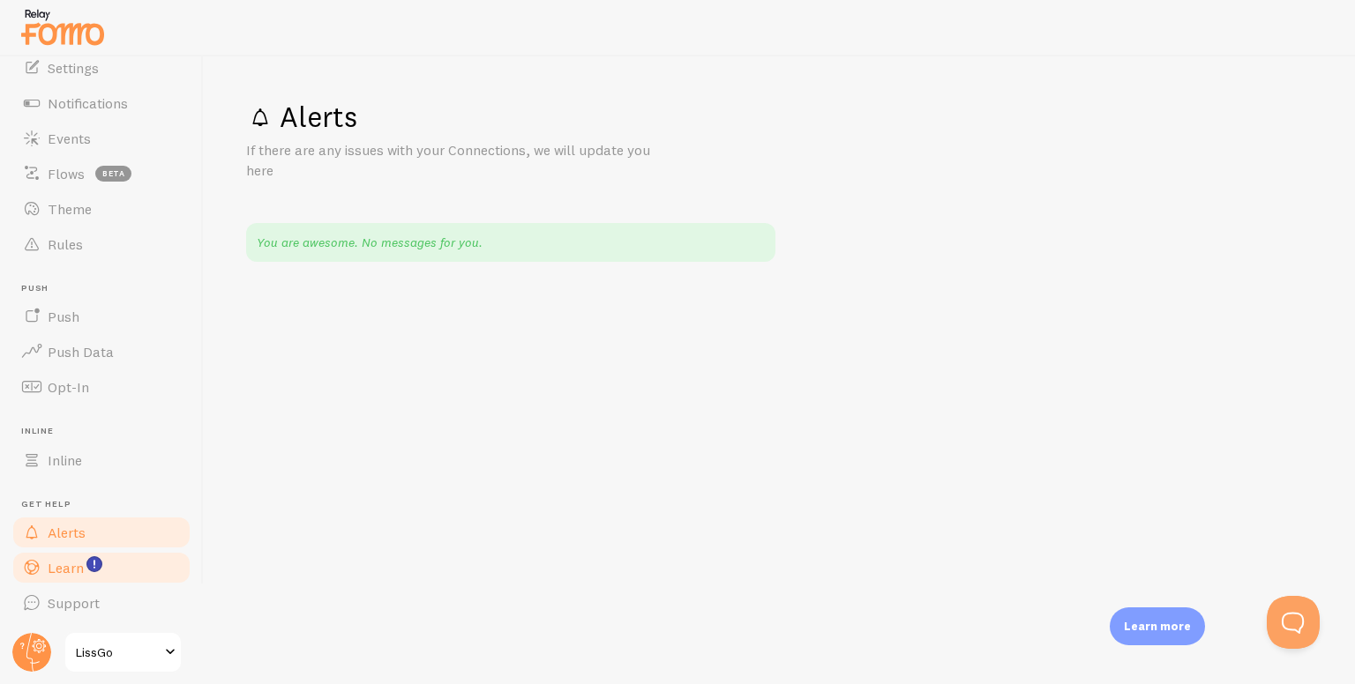
click at [59, 557] on link "Learn" at bounding box center [102, 567] width 182 height 35
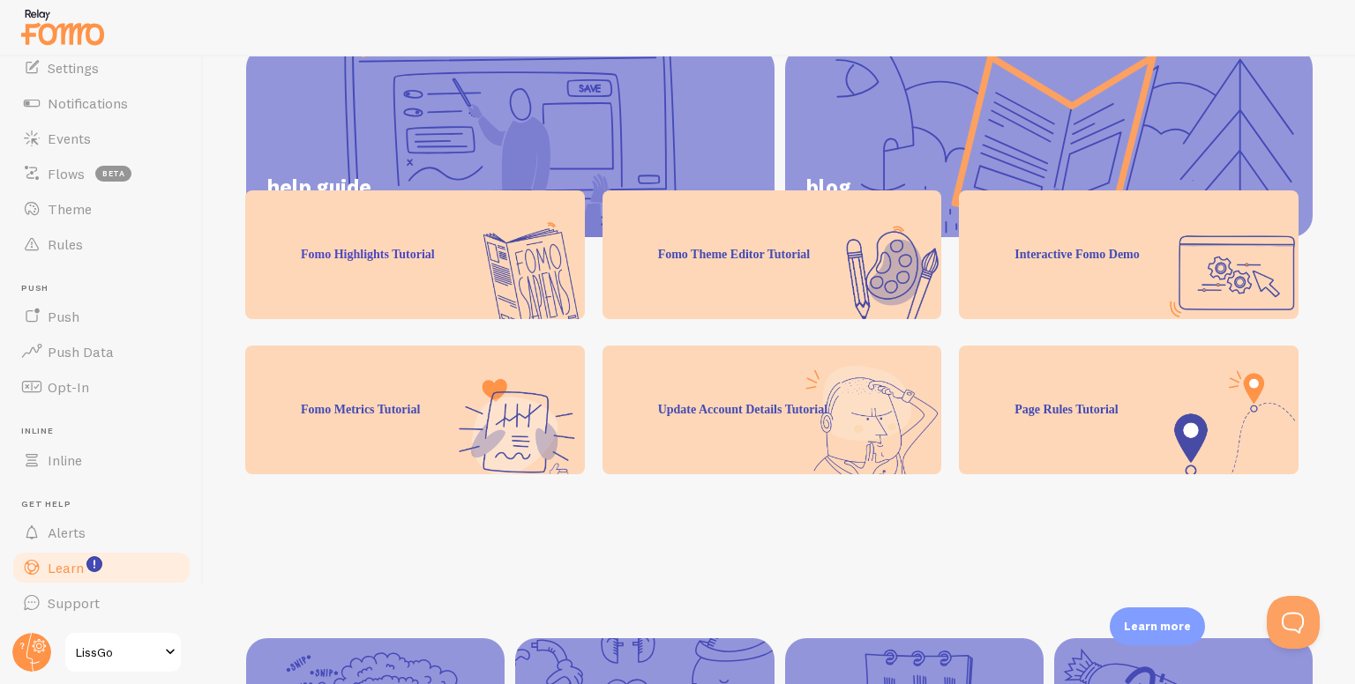
scroll to position [293, 0]
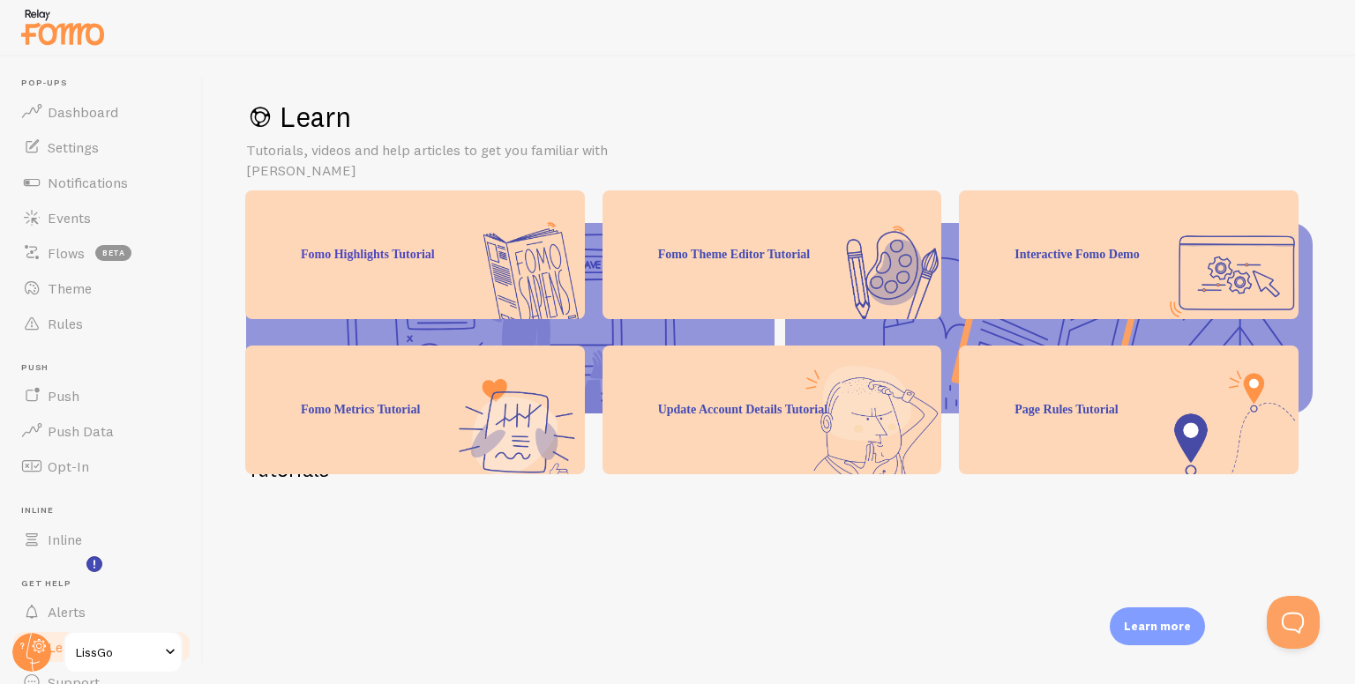
scroll to position [293, 0]
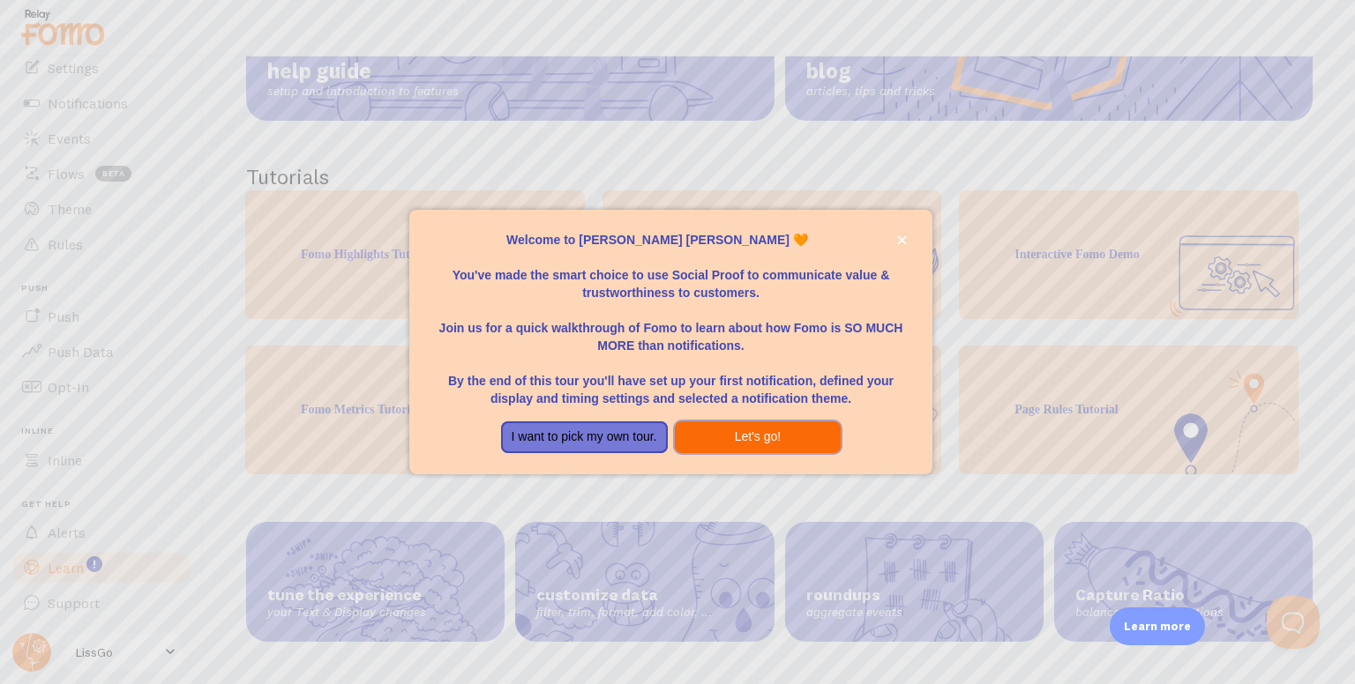
click at [706, 437] on button "Let's go!" at bounding box center [758, 438] width 167 height 32
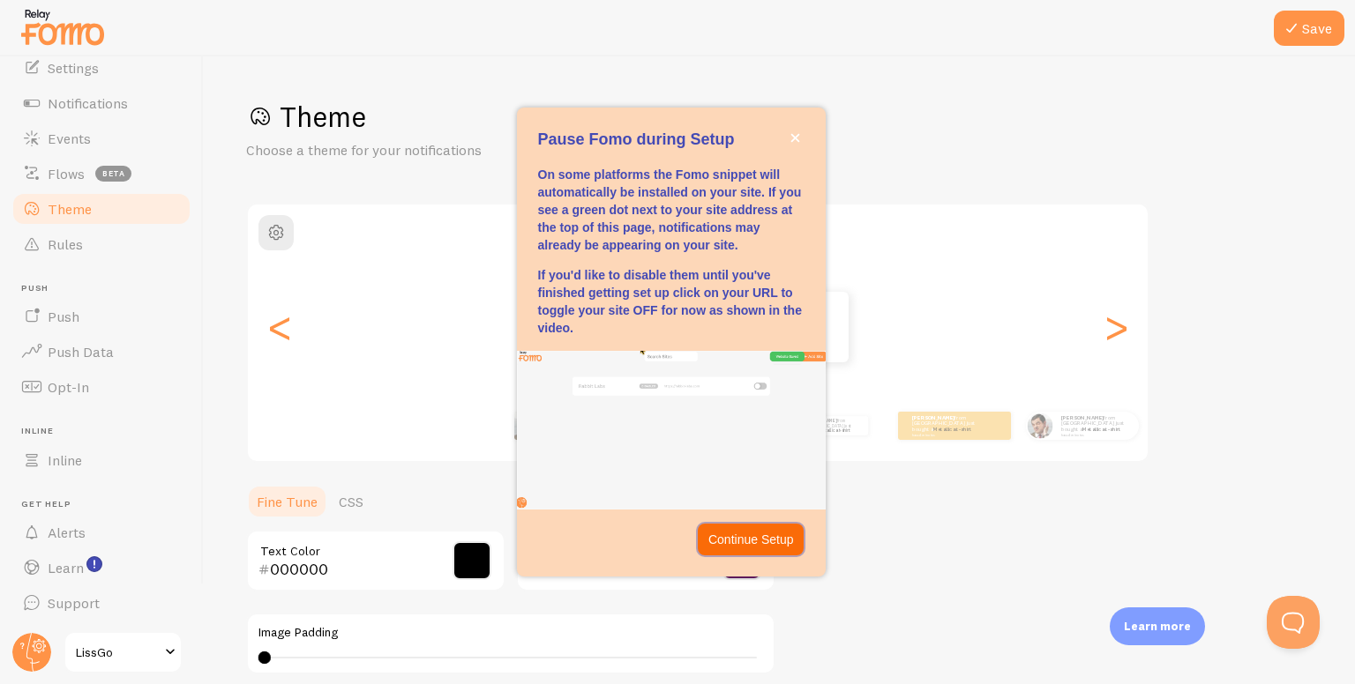
click at [737, 544] on p "Continue Setup" at bounding box center [751, 540] width 86 height 18
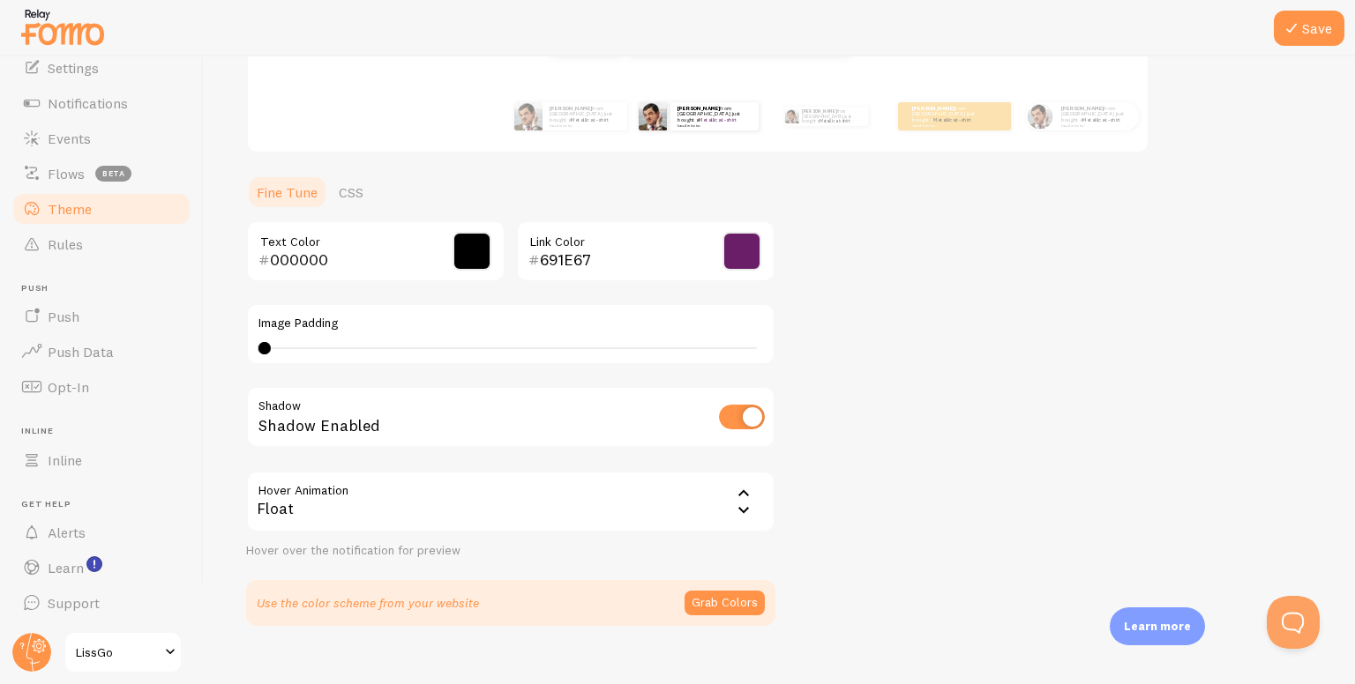
scroll to position [334, 0]
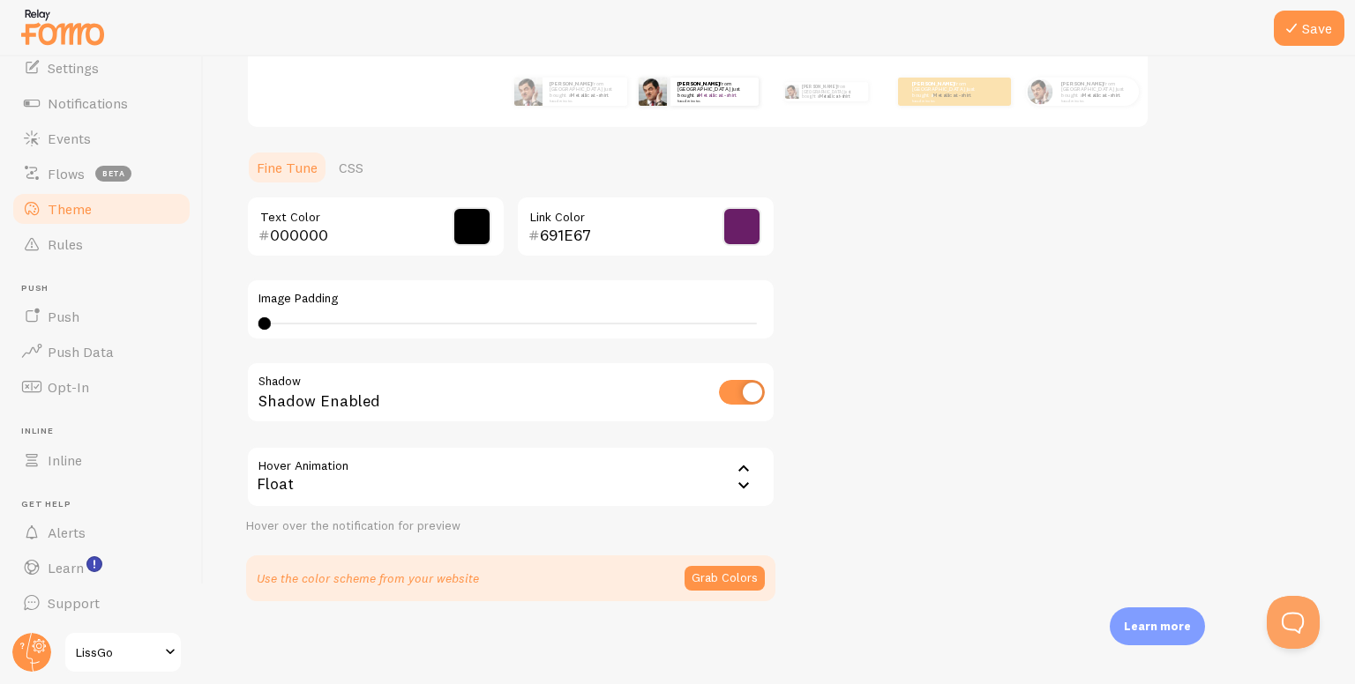
click at [138, 647] on span "LissGo" at bounding box center [118, 652] width 84 height 21
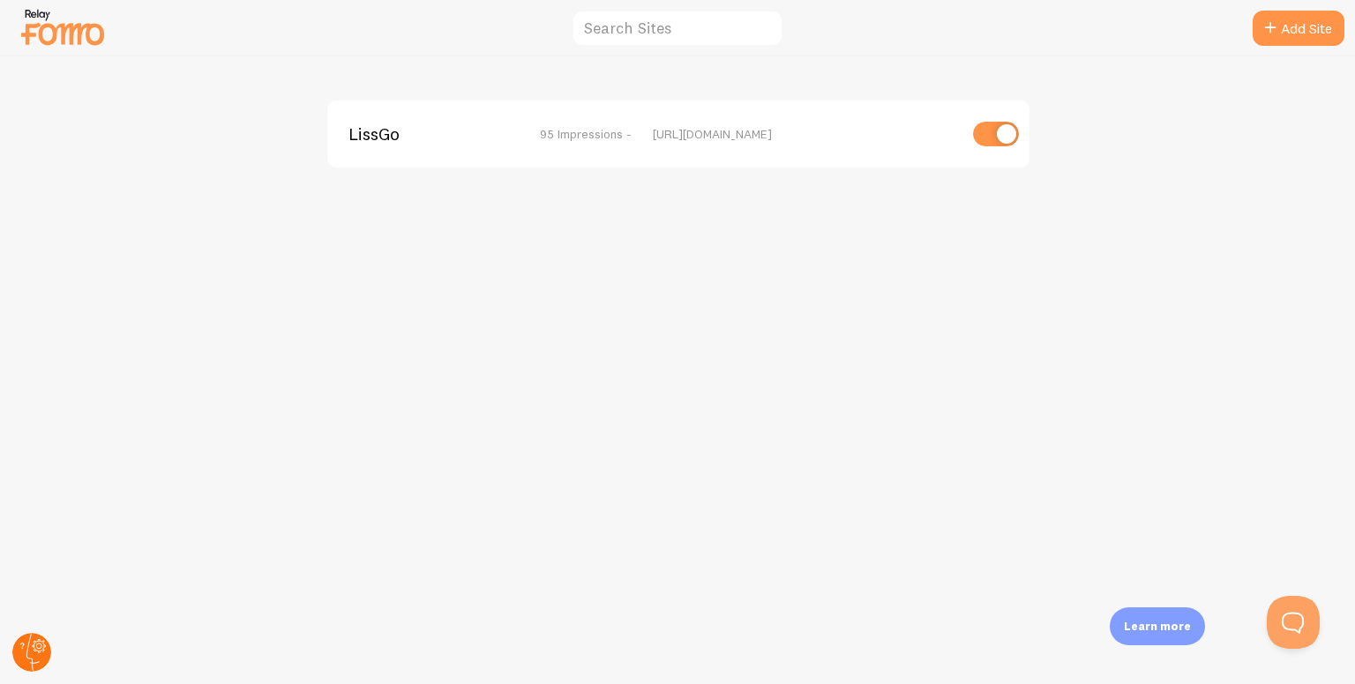
click at [23, 656] on circle at bounding box center [31, 652] width 39 height 39
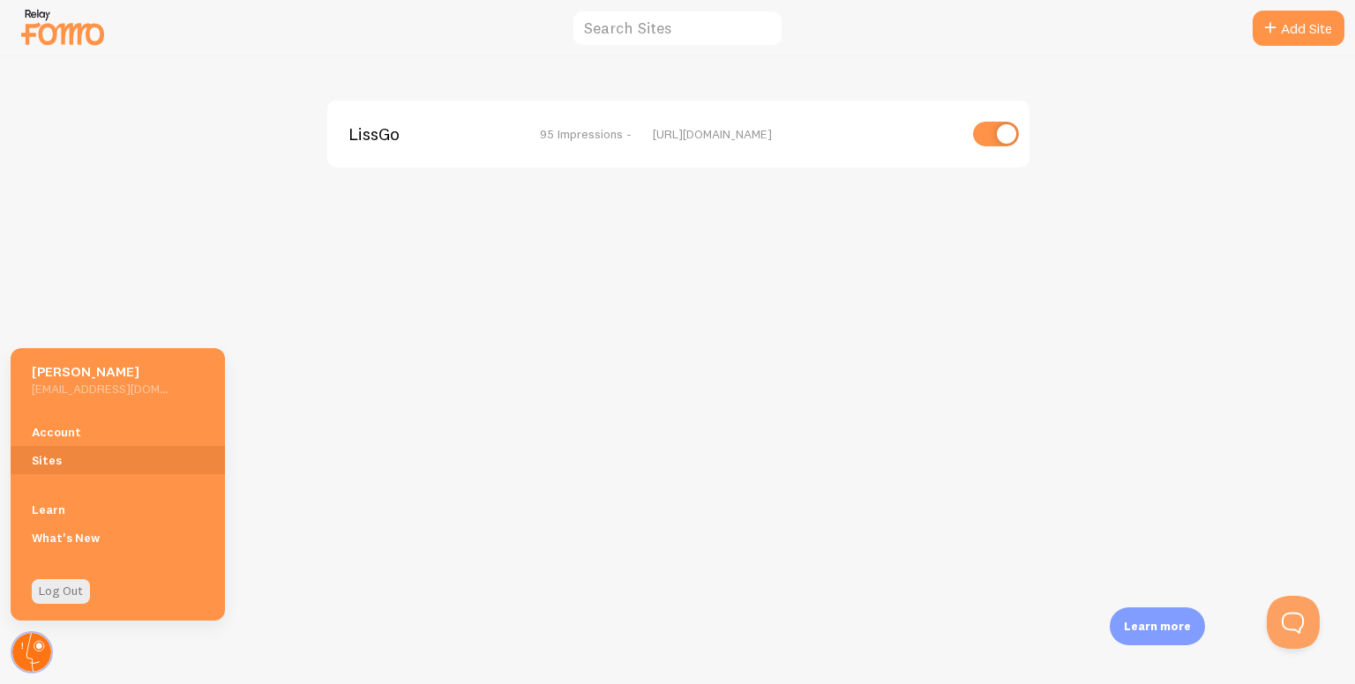
click at [41, 640] on circle at bounding box center [31, 652] width 39 height 39
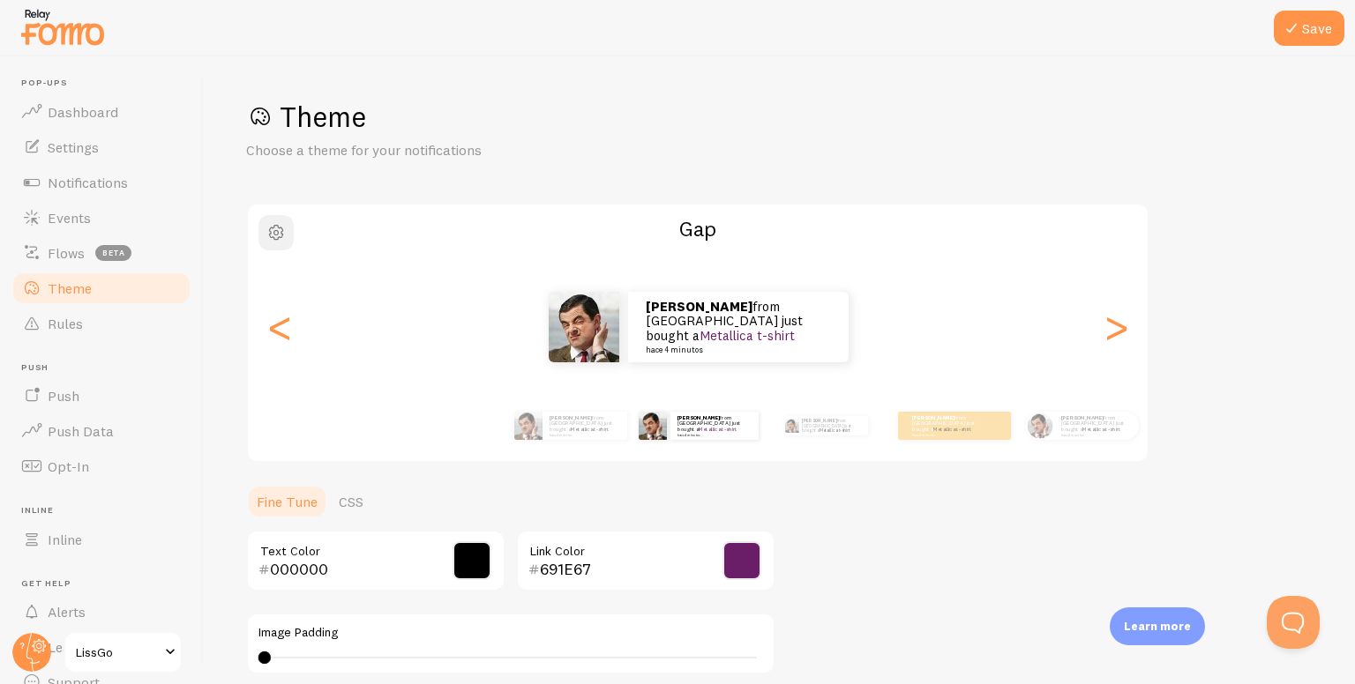
click at [265, 228] on span "button" at bounding box center [275, 232] width 21 height 21
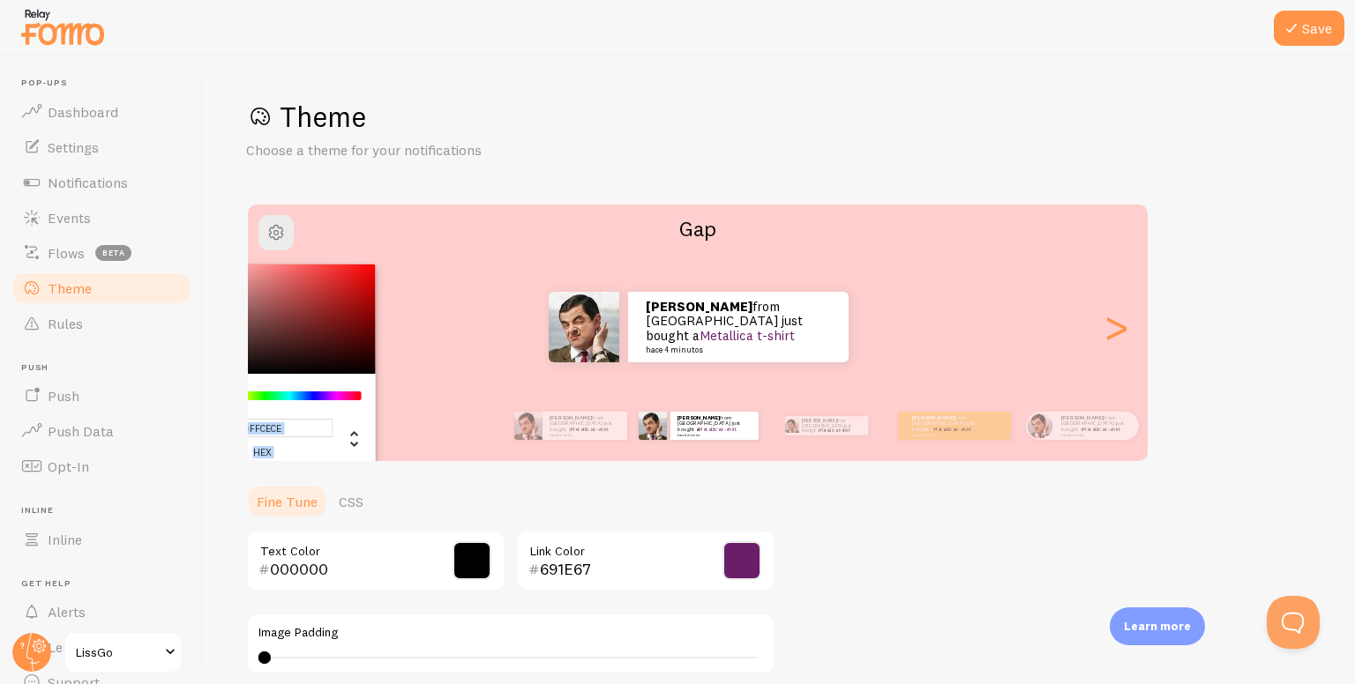
drag, startPoint x: 276, startPoint y: 295, endPoint x: 198, endPoint y: 183, distance: 136.8
click at [213, 219] on div "Save Theme Choose a theme for your notifications #FFCECE hex 255 r 206 g 206 b …" at bounding box center [779, 370] width 1151 height 628
type input "#FFD0D0"
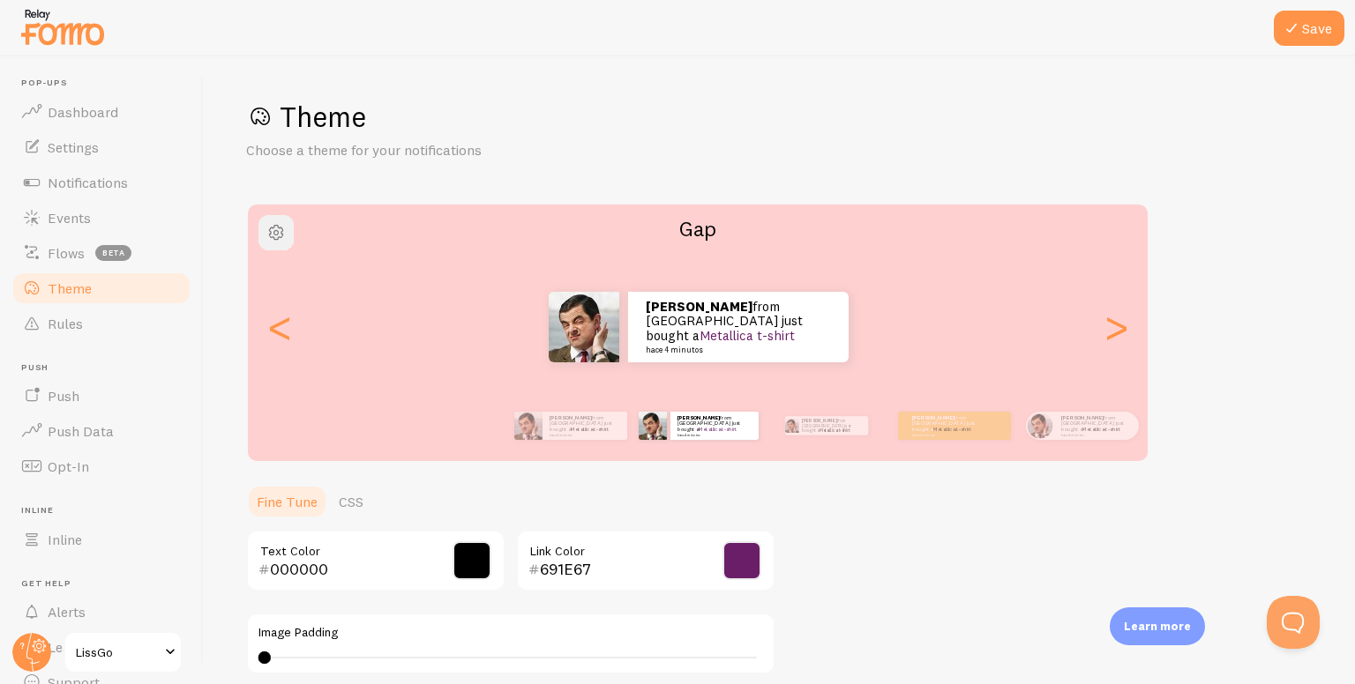
click at [272, 225] on span "button" at bounding box center [275, 232] width 21 height 21
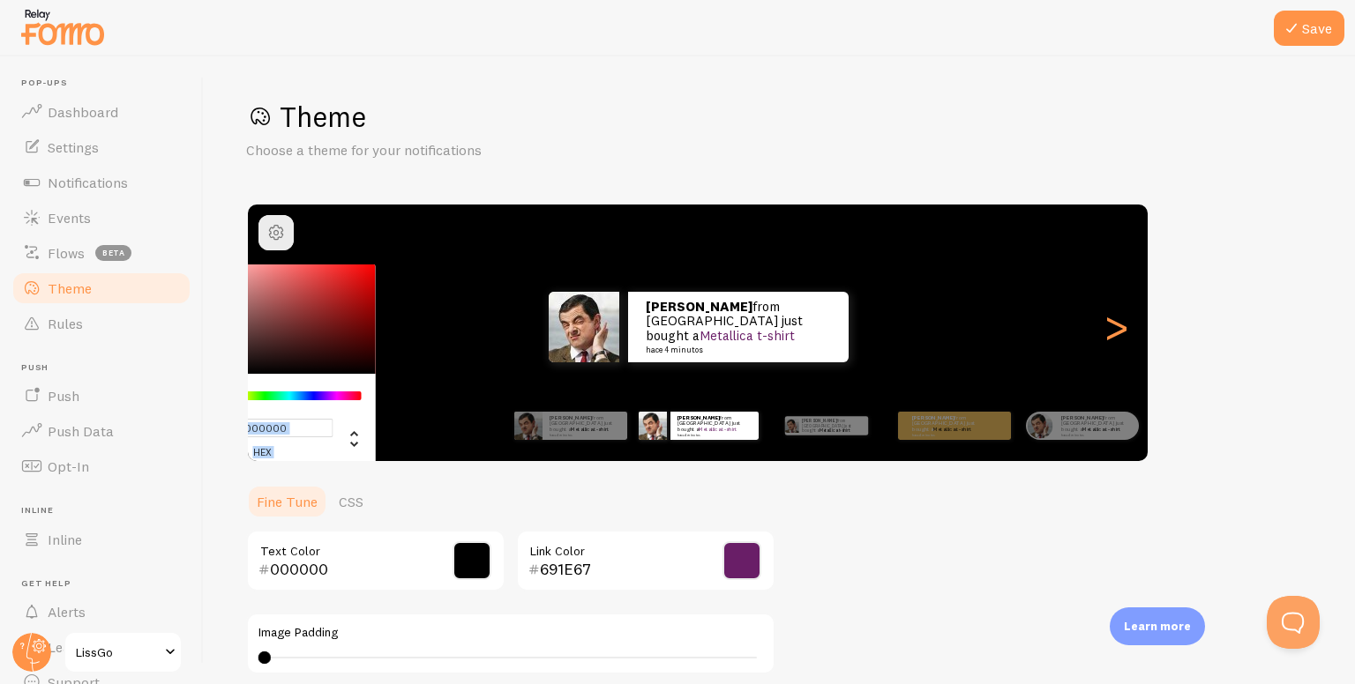
click at [272, 399] on div "Chrome color picker" at bounding box center [290, 396] width 140 height 9
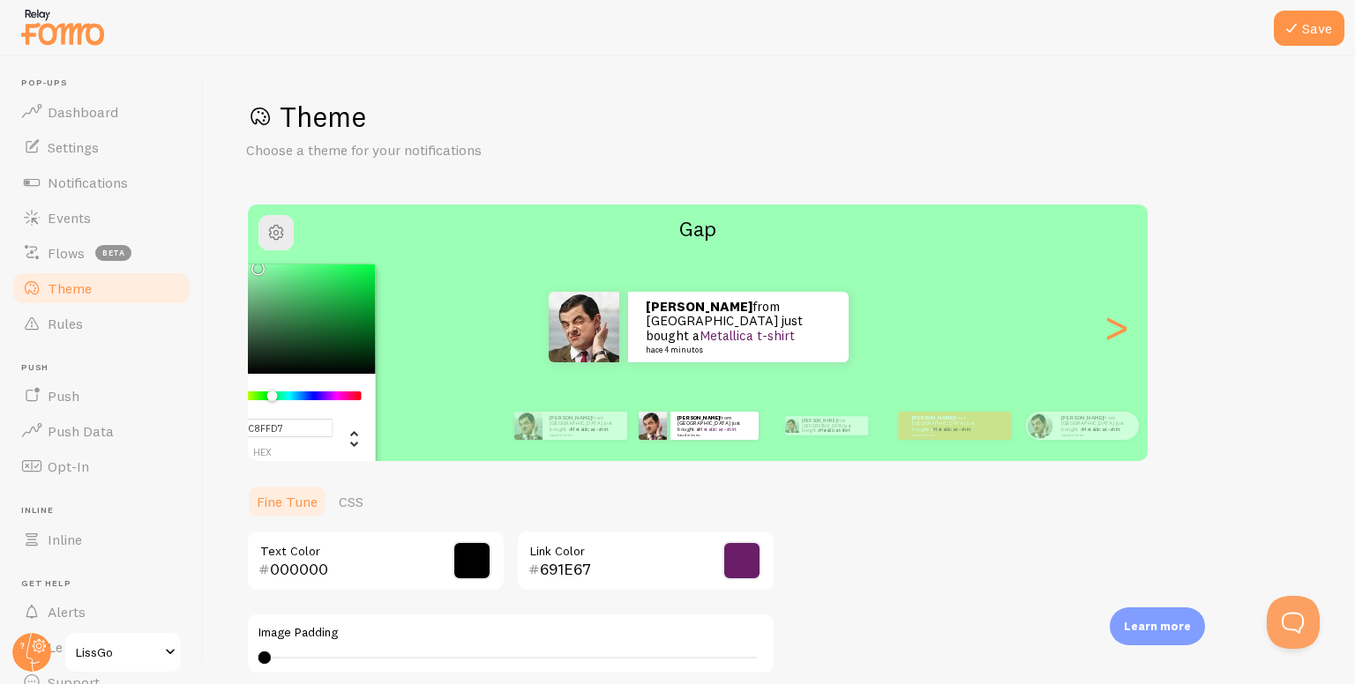
type input "#CBFFD9"
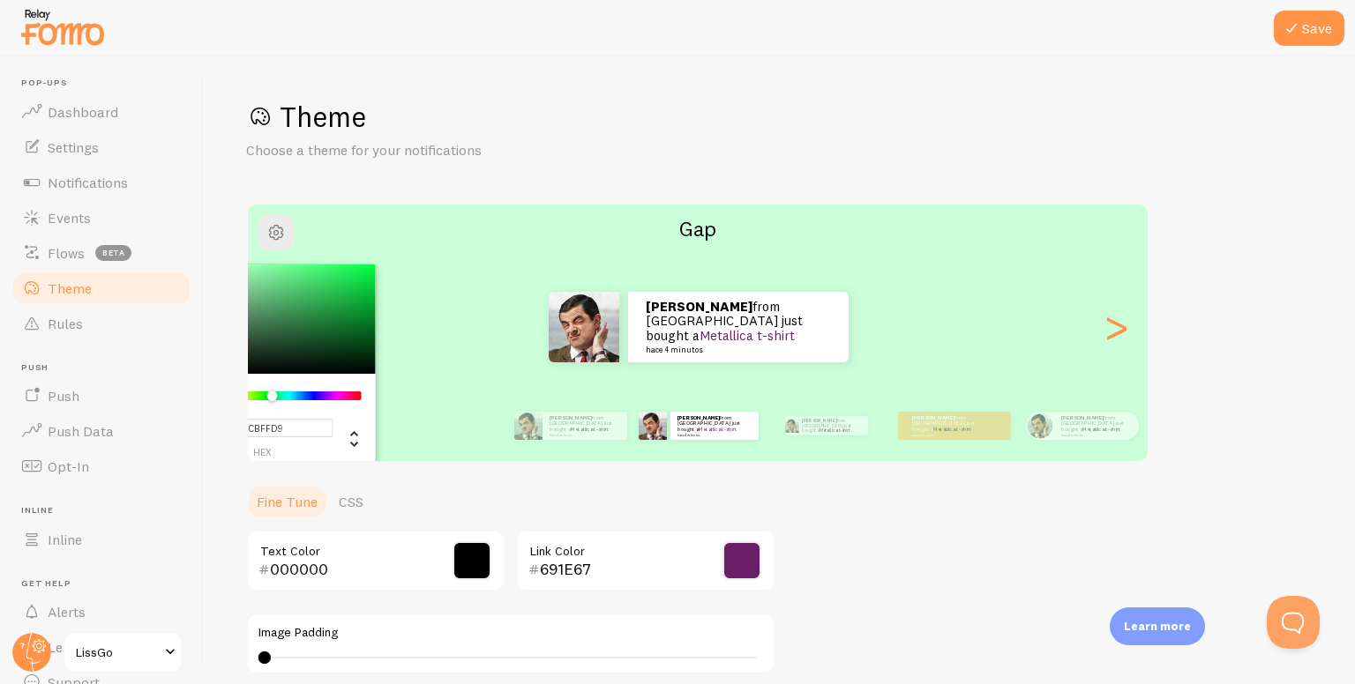
drag, startPoint x: 254, startPoint y: 261, endPoint x: 217, endPoint y: 259, distance: 37.1
click at [217, 259] on div "Save Theme Choose a theme for your notifications #CBFFD9 hex 203 r 255 g 217 b …" at bounding box center [779, 370] width 1151 height 628
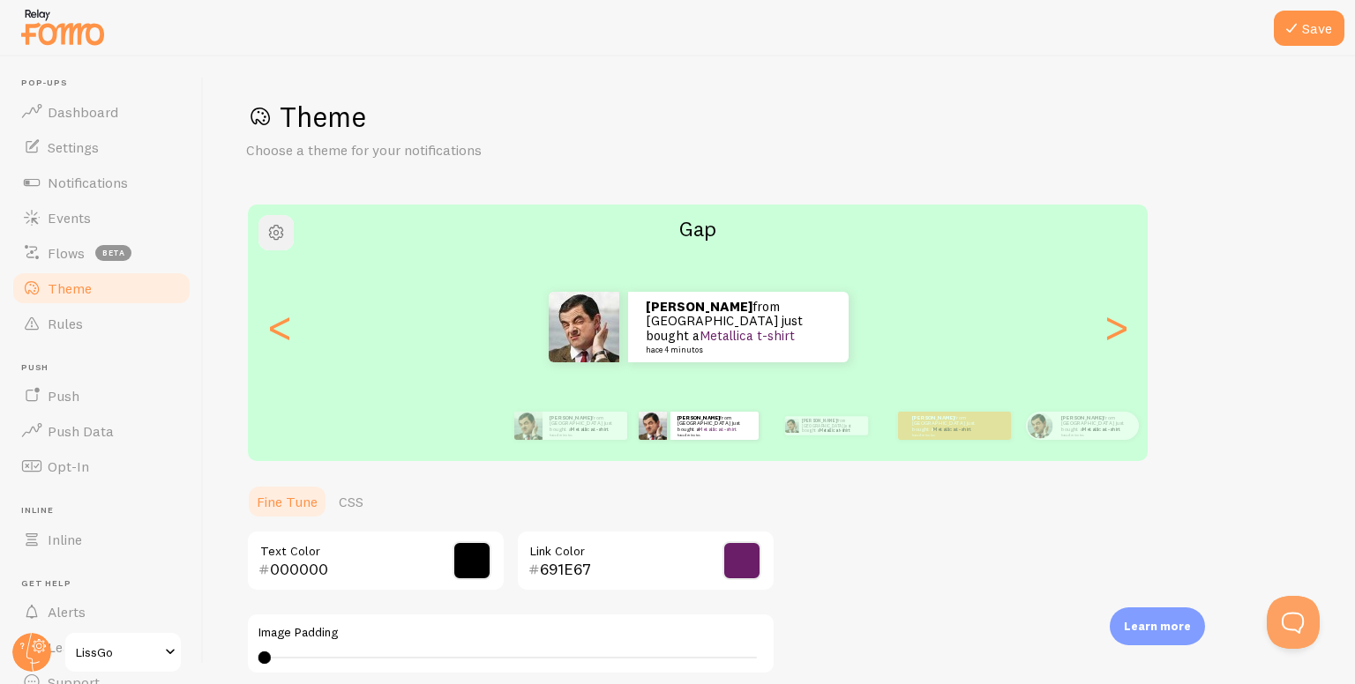
click at [264, 236] on button "button" at bounding box center [275, 232] width 35 height 35
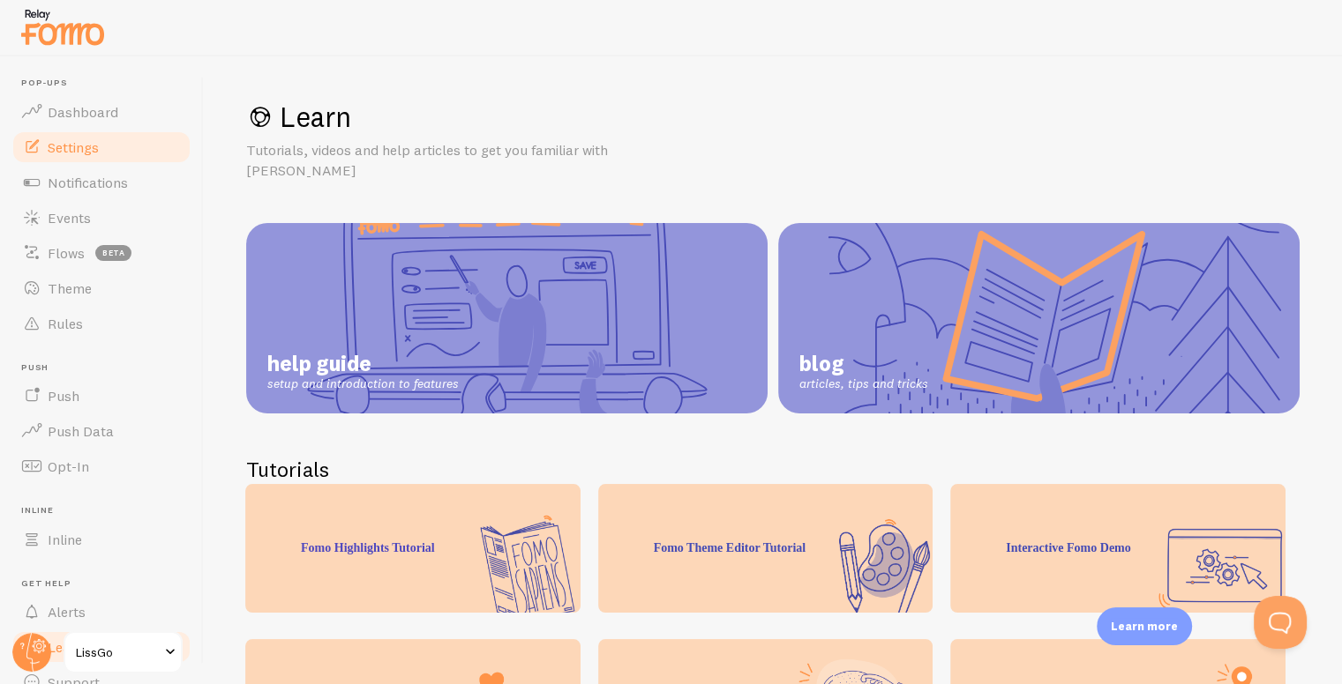
click at [54, 131] on link "Settings" at bounding box center [102, 147] width 182 height 35
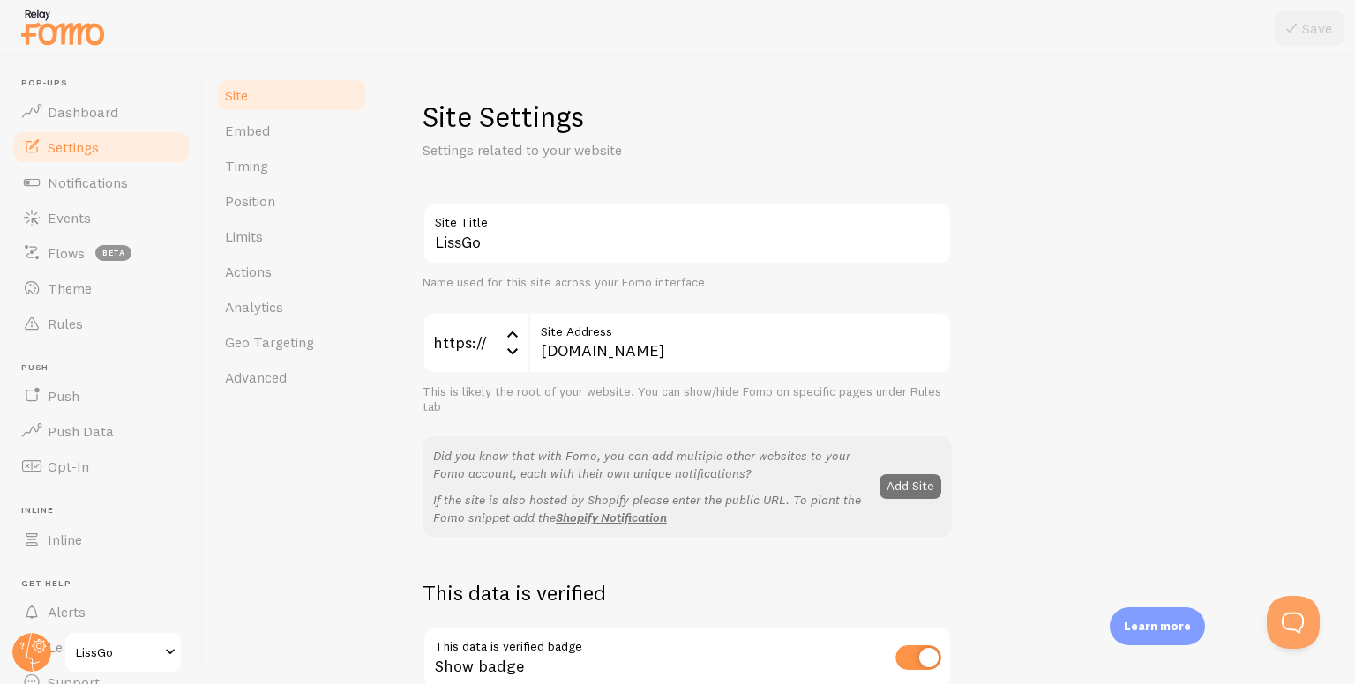
click at [56, 86] on span "Pop-ups" at bounding box center [106, 83] width 171 height 11
click at [92, 117] on span "Dashboard" at bounding box center [83, 112] width 71 height 18
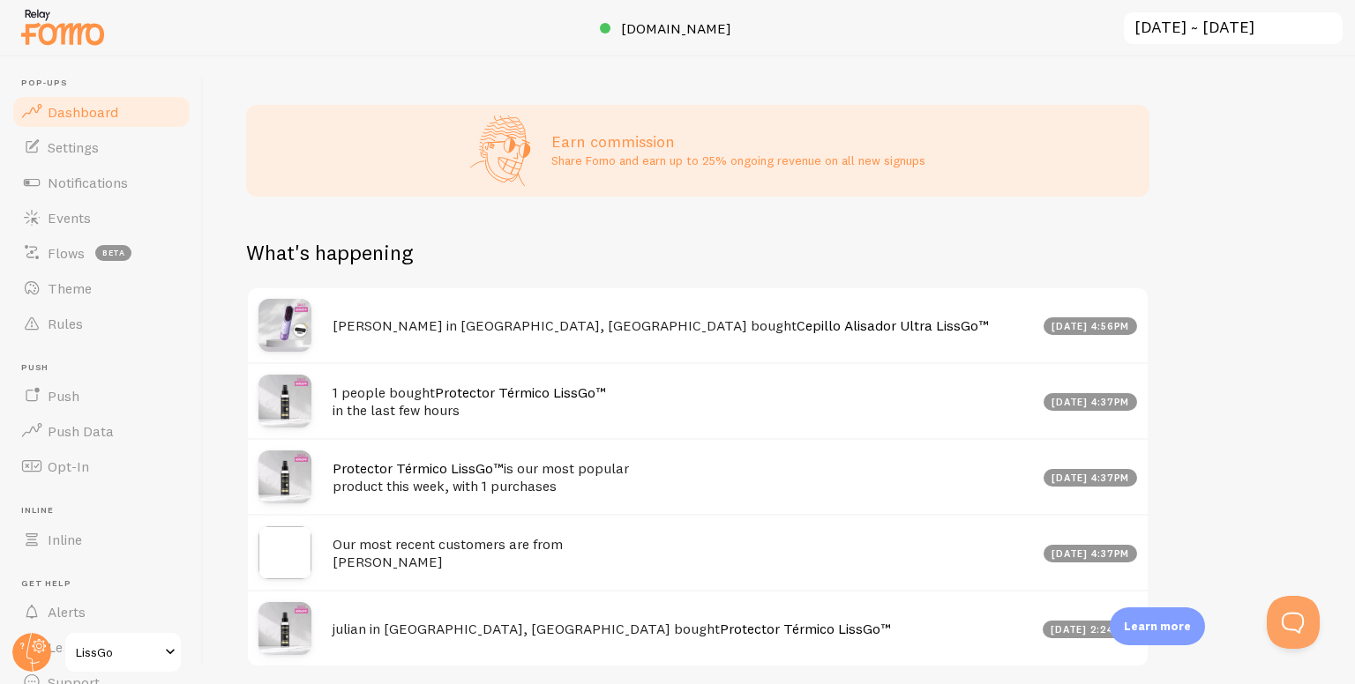
scroll to position [772, 0]
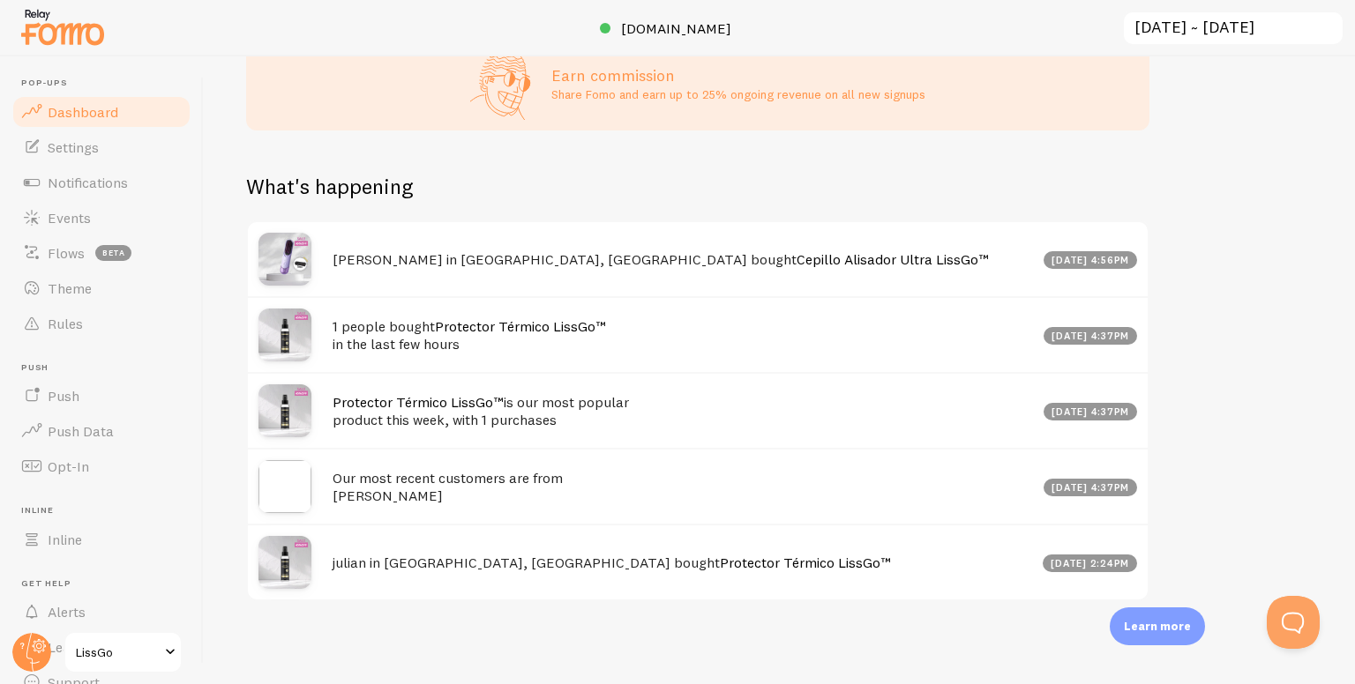
click at [67, 28] on img at bounding box center [63, 26] width 88 height 45
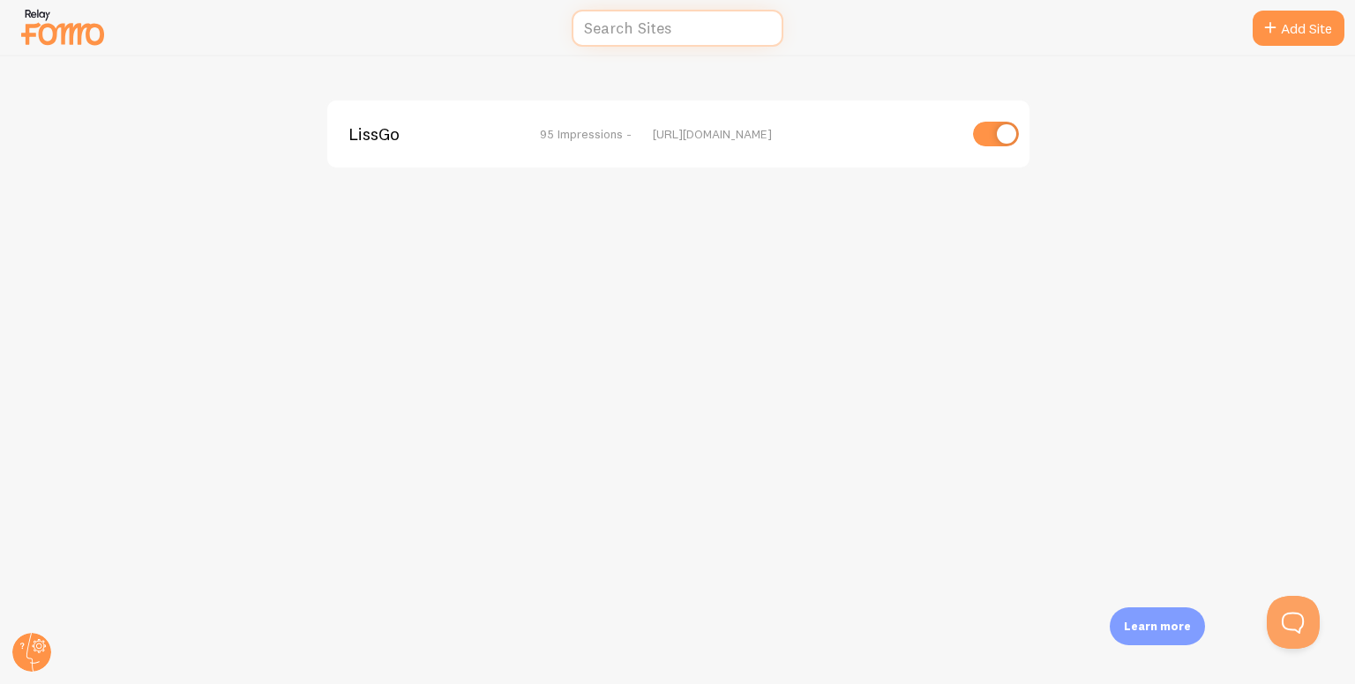
click at [670, 23] on input "text" at bounding box center [678, 29] width 212 height 38
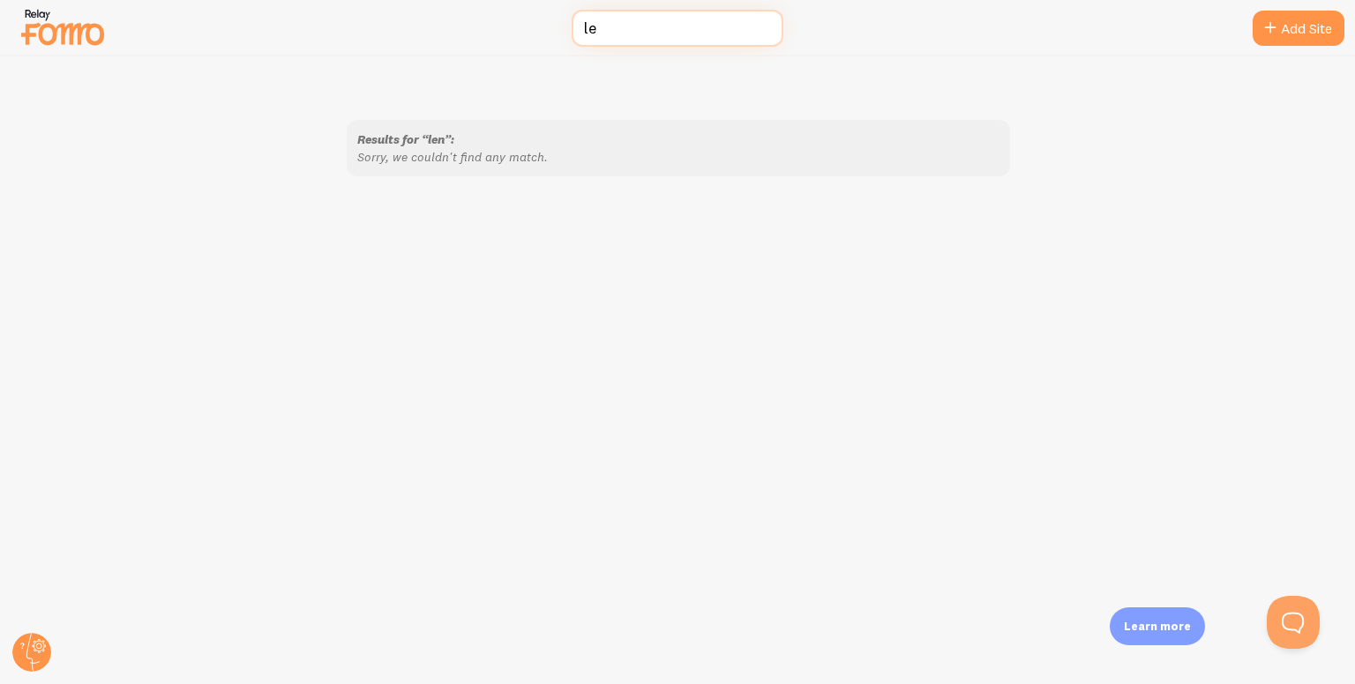
type input "l"
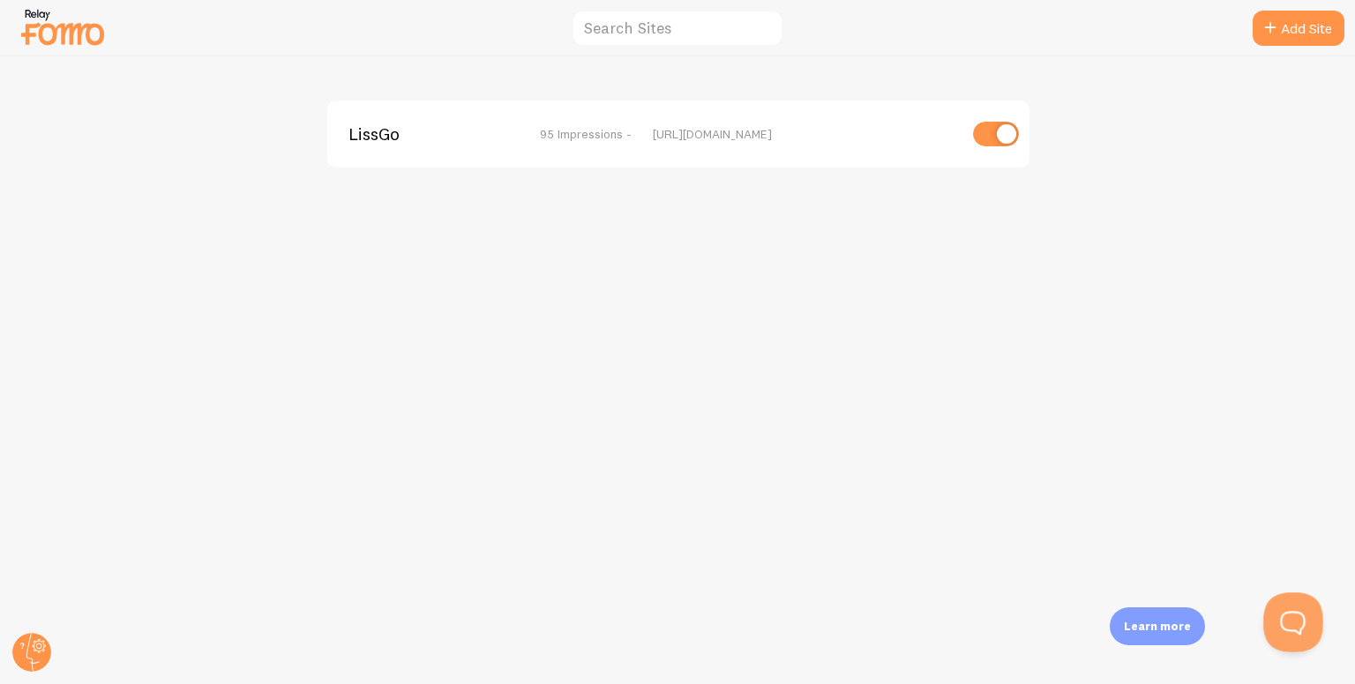
click at [1270, 623] on button "Open Beacon popover" at bounding box center [1289, 619] width 53 height 53
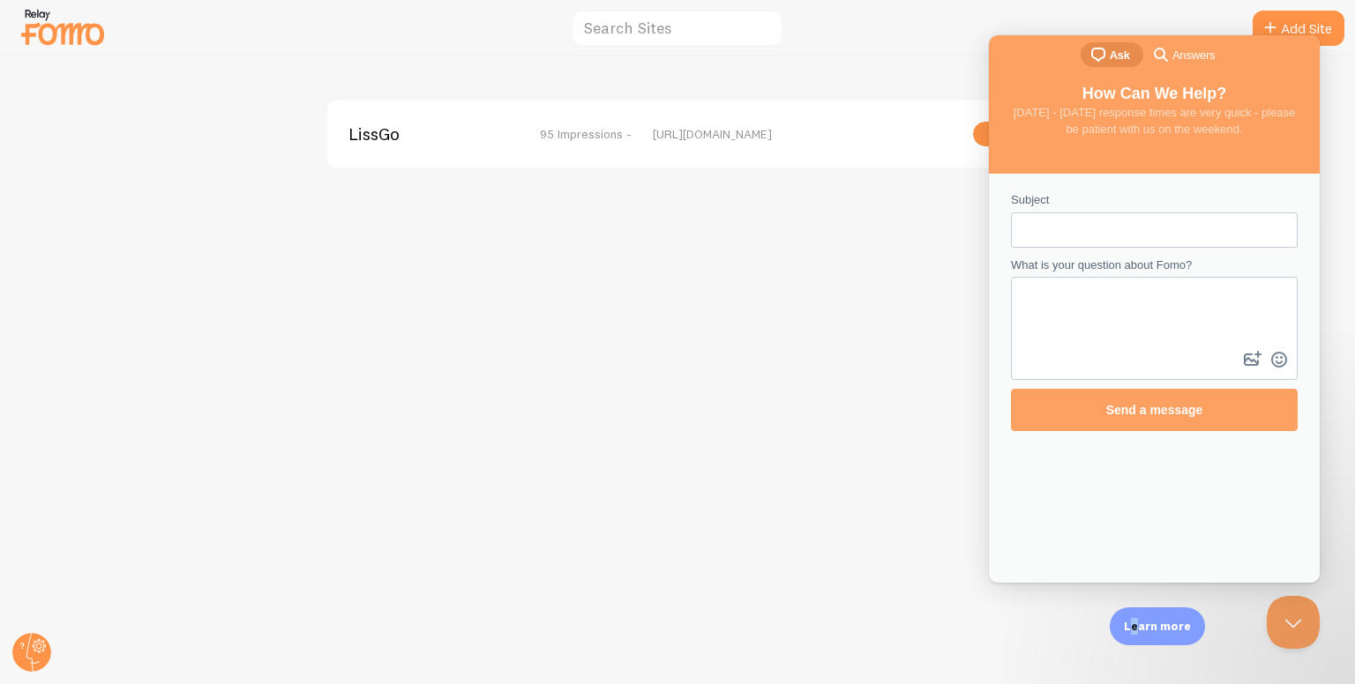
click at [1139, 639] on div "Learn more" at bounding box center [1157, 627] width 95 height 38
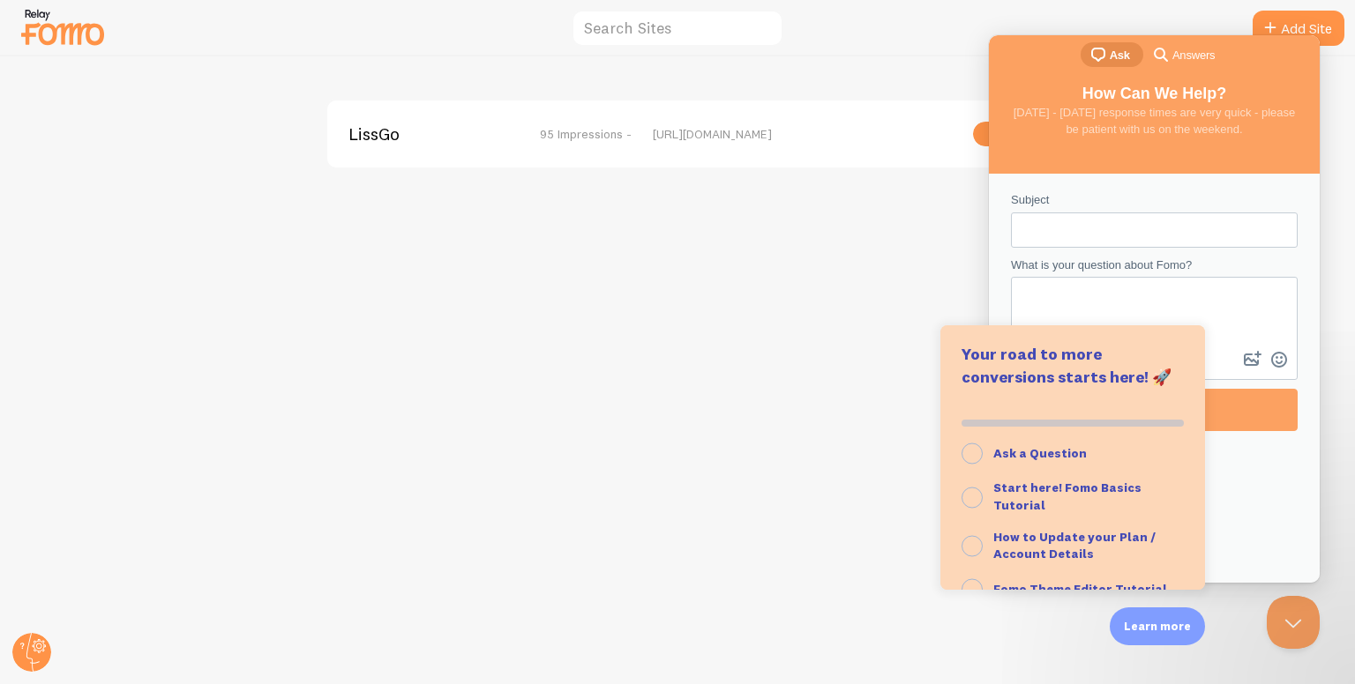
click at [804, 409] on div "LissGo 95 Impressions - https://lissgo.shop" at bounding box center [678, 370] width 1354 height 628
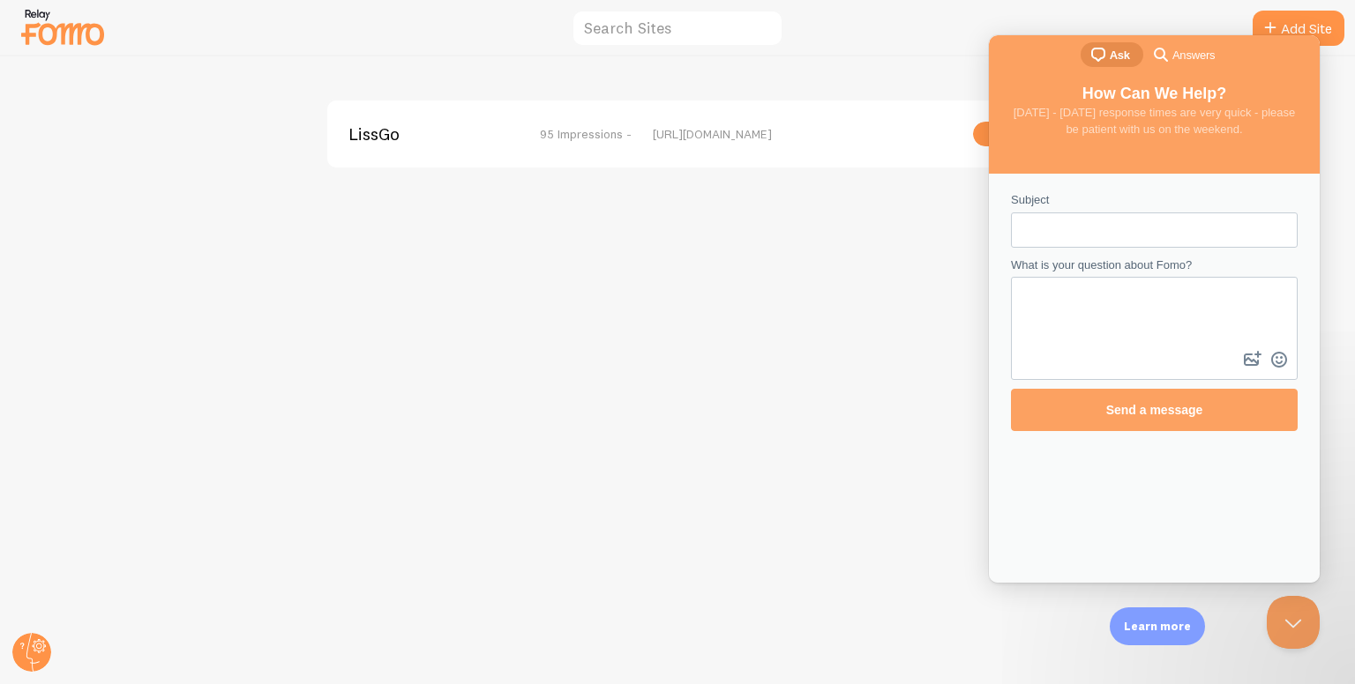
click at [804, 407] on div "LissGo 95 Impressions - https://lissgo.shop" at bounding box center [678, 370] width 1354 height 628
click at [162, 218] on div "LissGo 95 Impressions - https://lissgo.shop" at bounding box center [678, 370] width 1354 height 628
click at [1, 30] on div at bounding box center [677, 28] width 1355 height 56
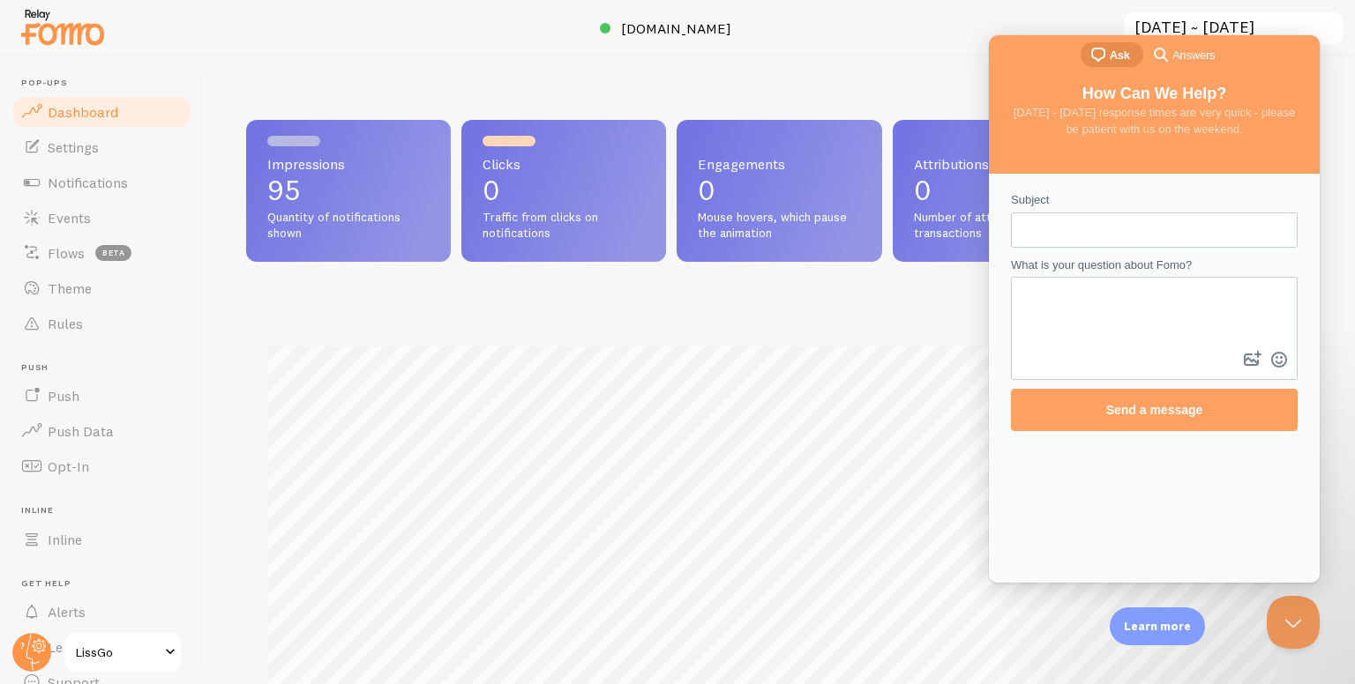
scroll to position [463, 1052]
click at [99, 250] on span "beta" at bounding box center [113, 253] width 36 height 16
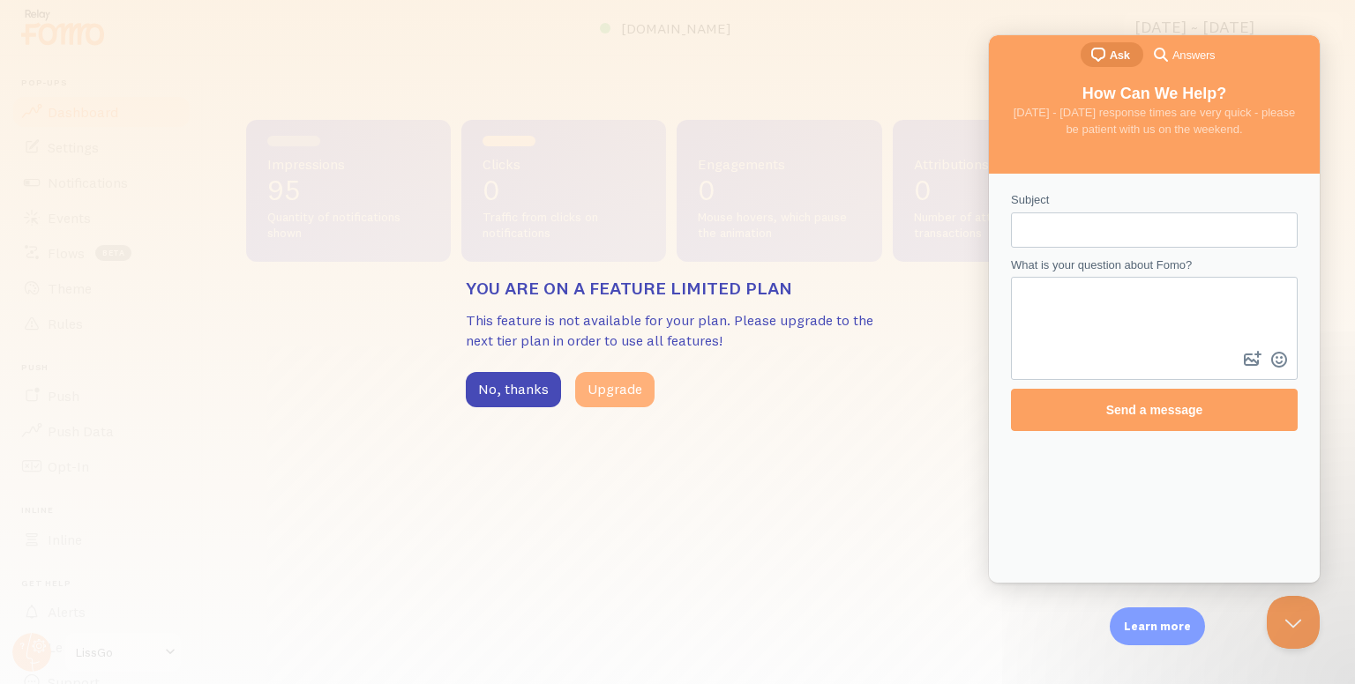
click at [617, 396] on button "Upgrade" at bounding box center [614, 389] width 79 height 35
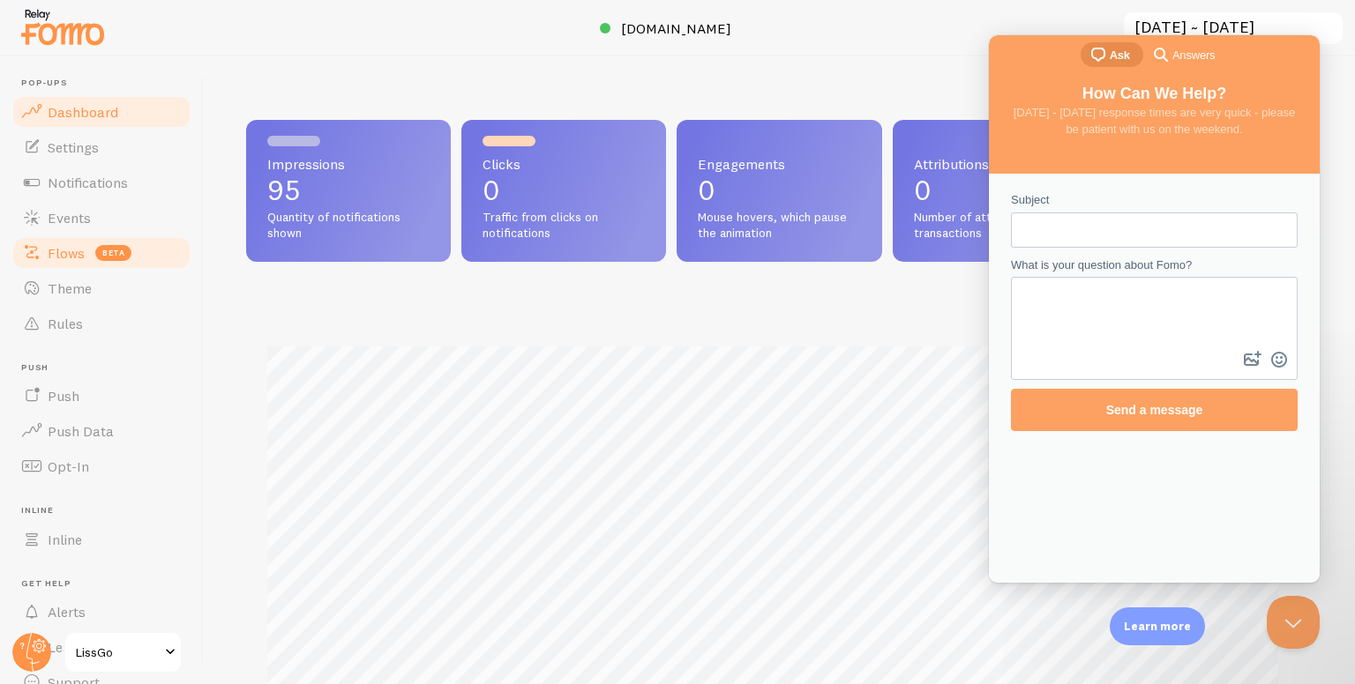
click at [97, 248] on span "beta" at bounding box center [113, 253] width 36 height 16
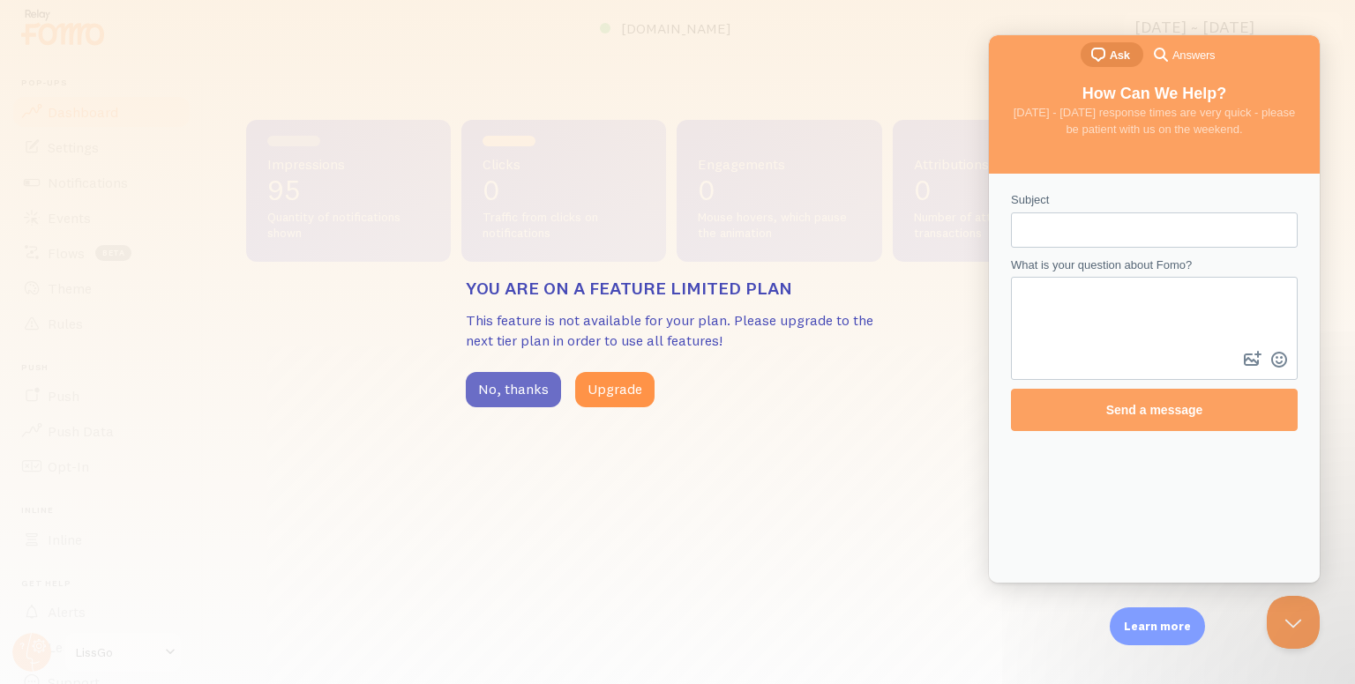
click at [489, 385] on button "No, thanks" at bounding box center [513, 389] width 95 height 35
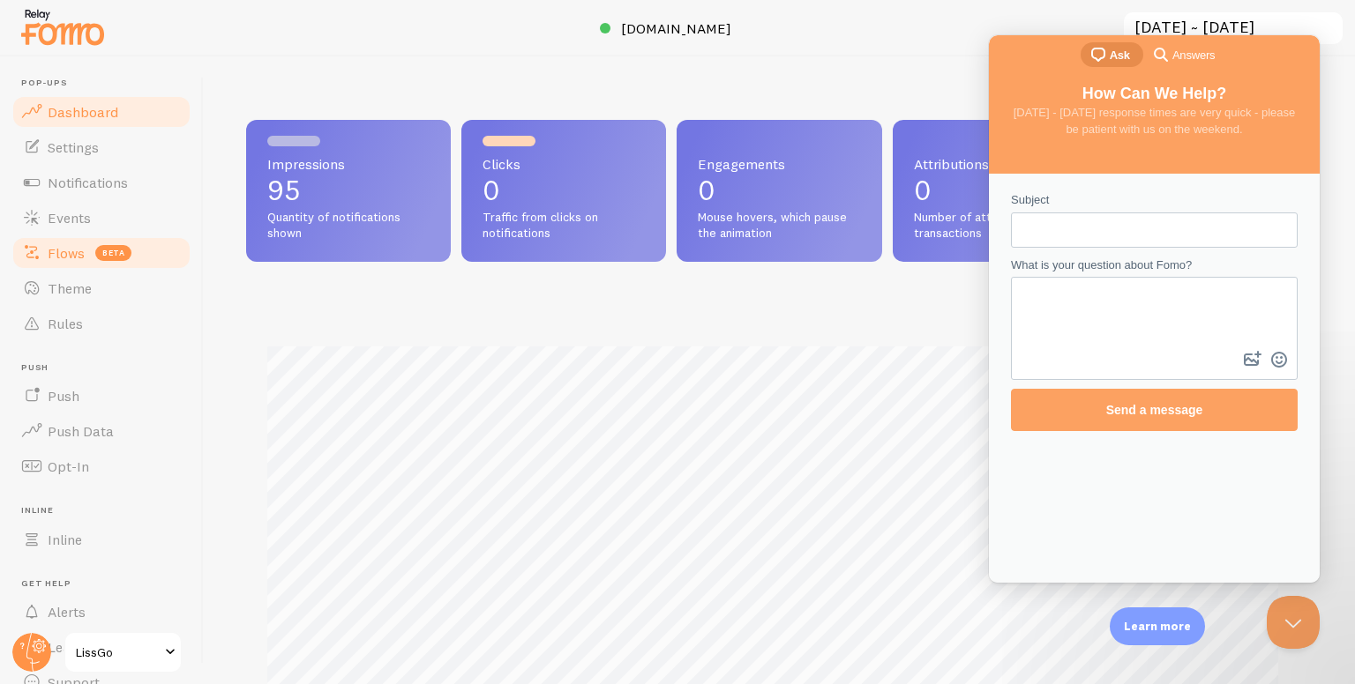
click at [22, 252] on span at bounding box center [31, 253] width 21 height 21
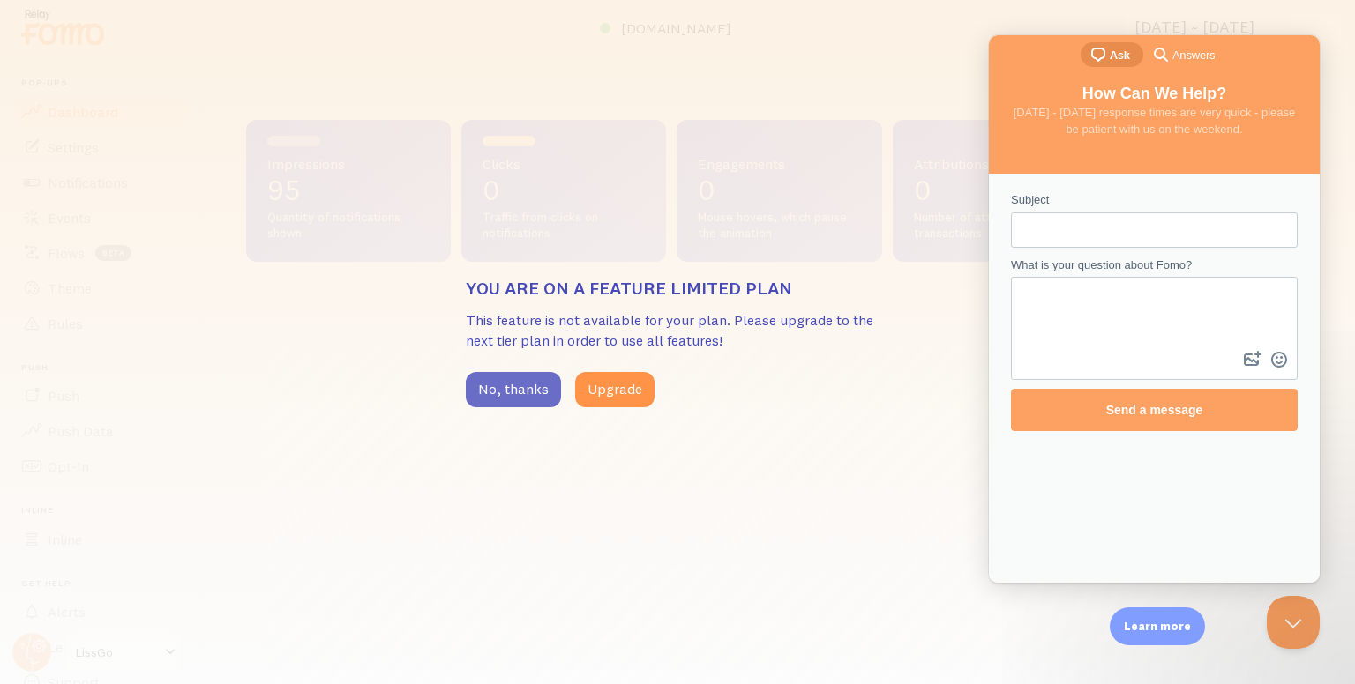
click at [500, 398] on button "No, thanks" at bounding box center [513, 389] width 95 height 35
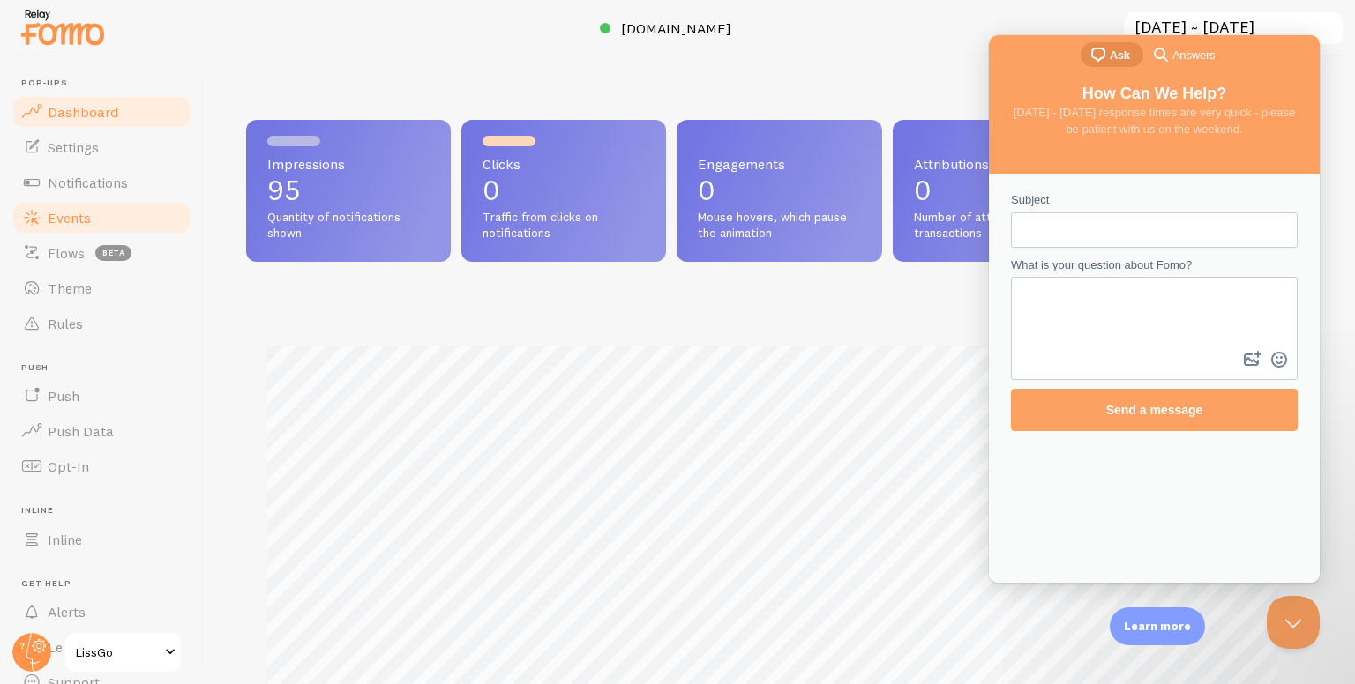
click at [57, 207] on link "Events" at bounding box center [102, 217] width 182 height 35
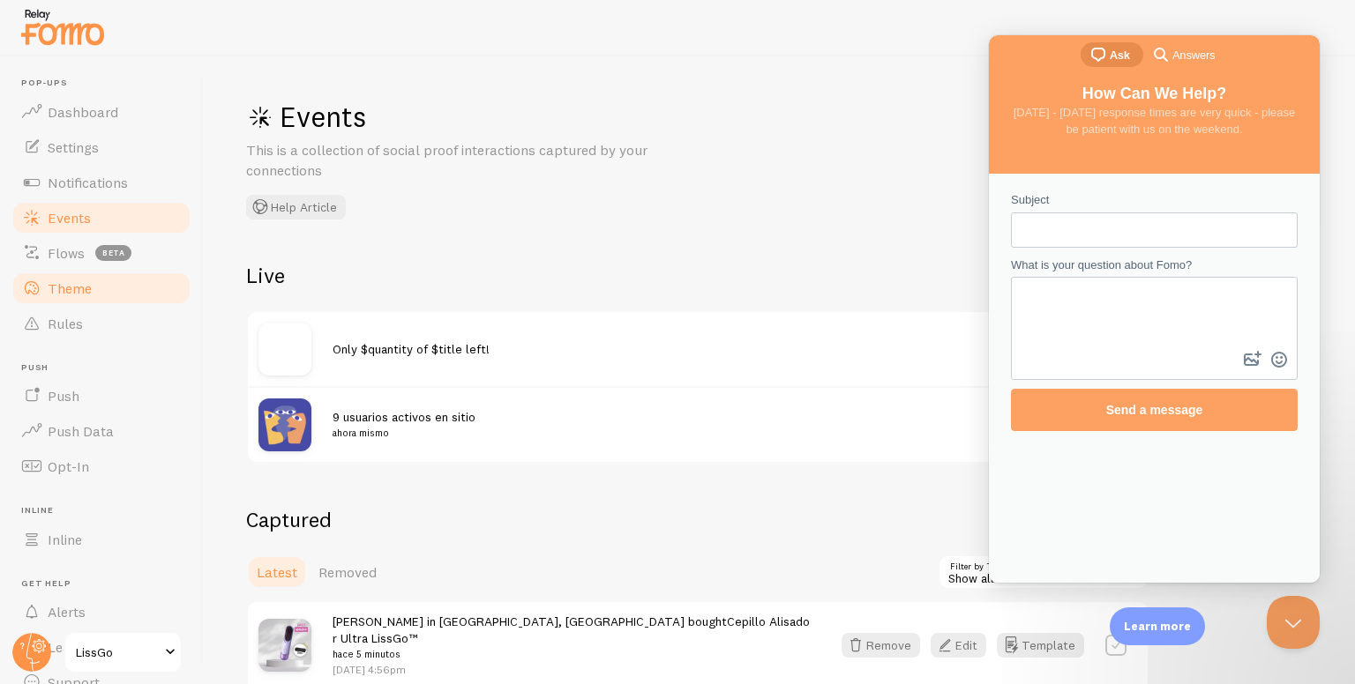
click at [74, 285] on span "Theme" at bounding box center [70, 289] width 44 height 18
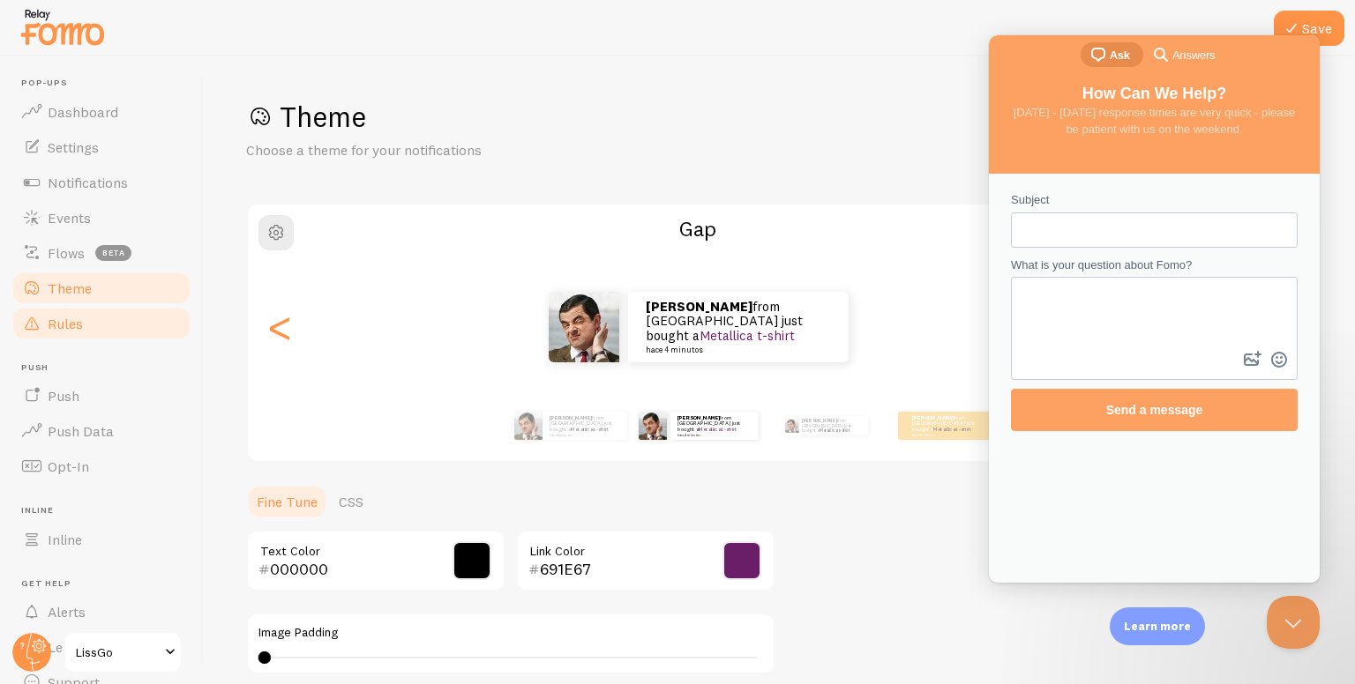
click at [64, 325] on span "Rules" at bounding box center [65, 324] width 35 height 18
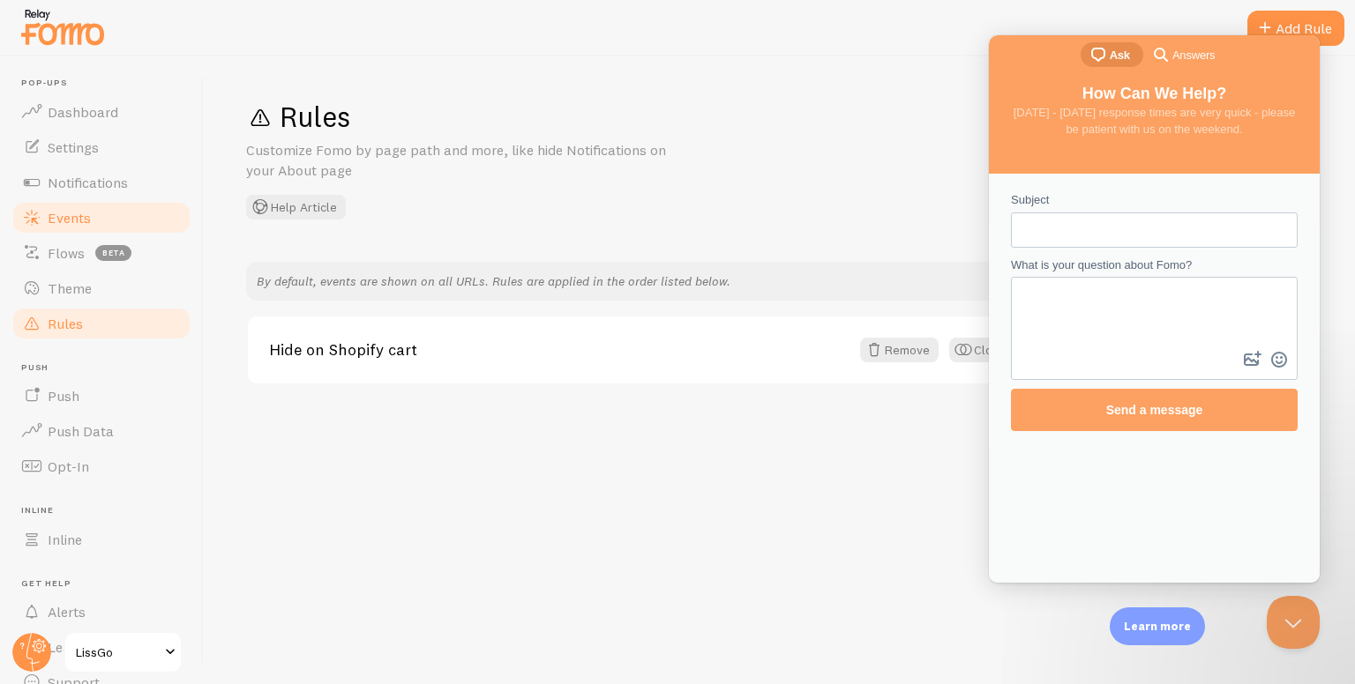
click at [93, 200] on link "Events" at bounding box center [102, 217] width 182 height 35
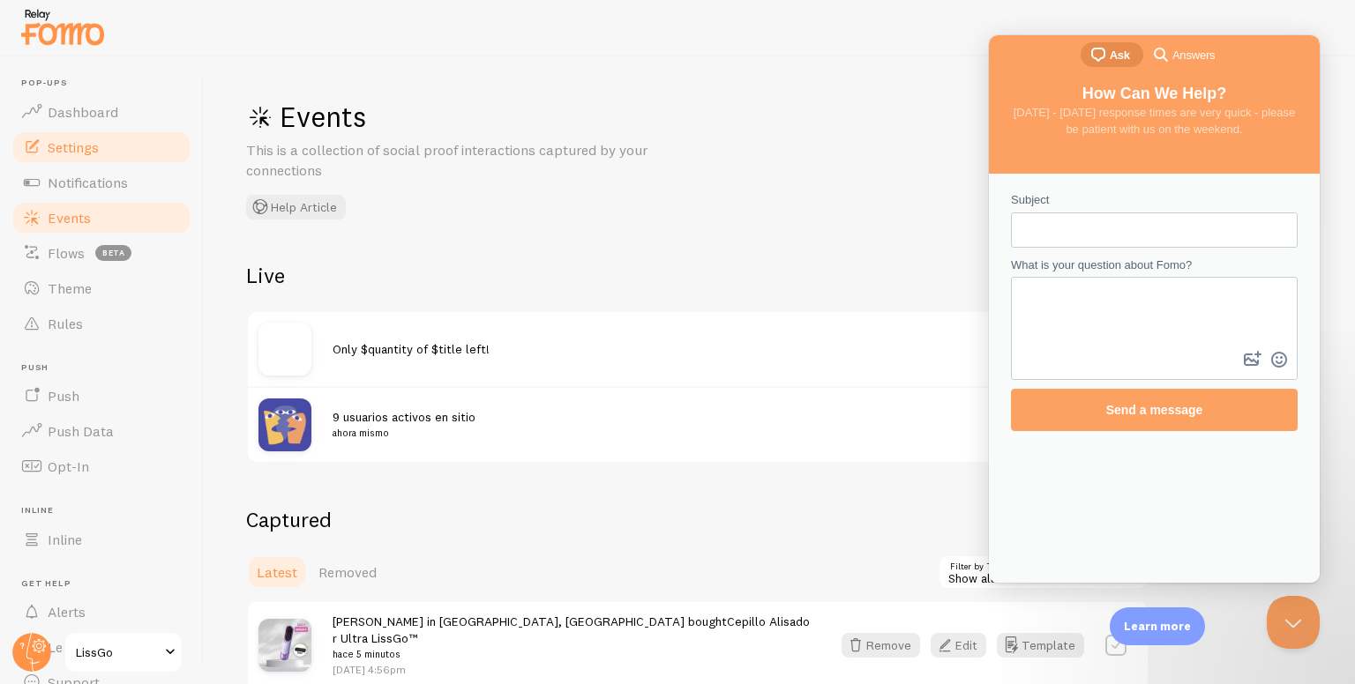
click at [74, 157] on link "Settings" at bounding box center [102, 147] width 182 height 35
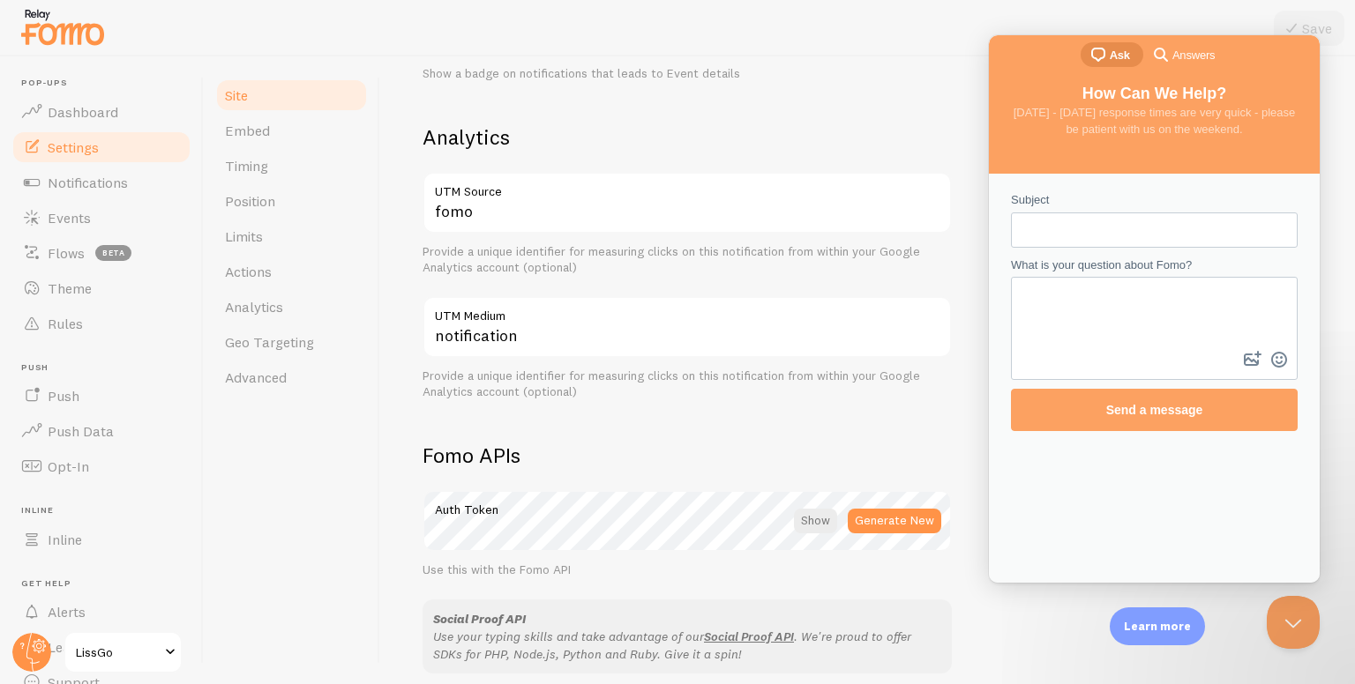
scroll to position [706, 0]
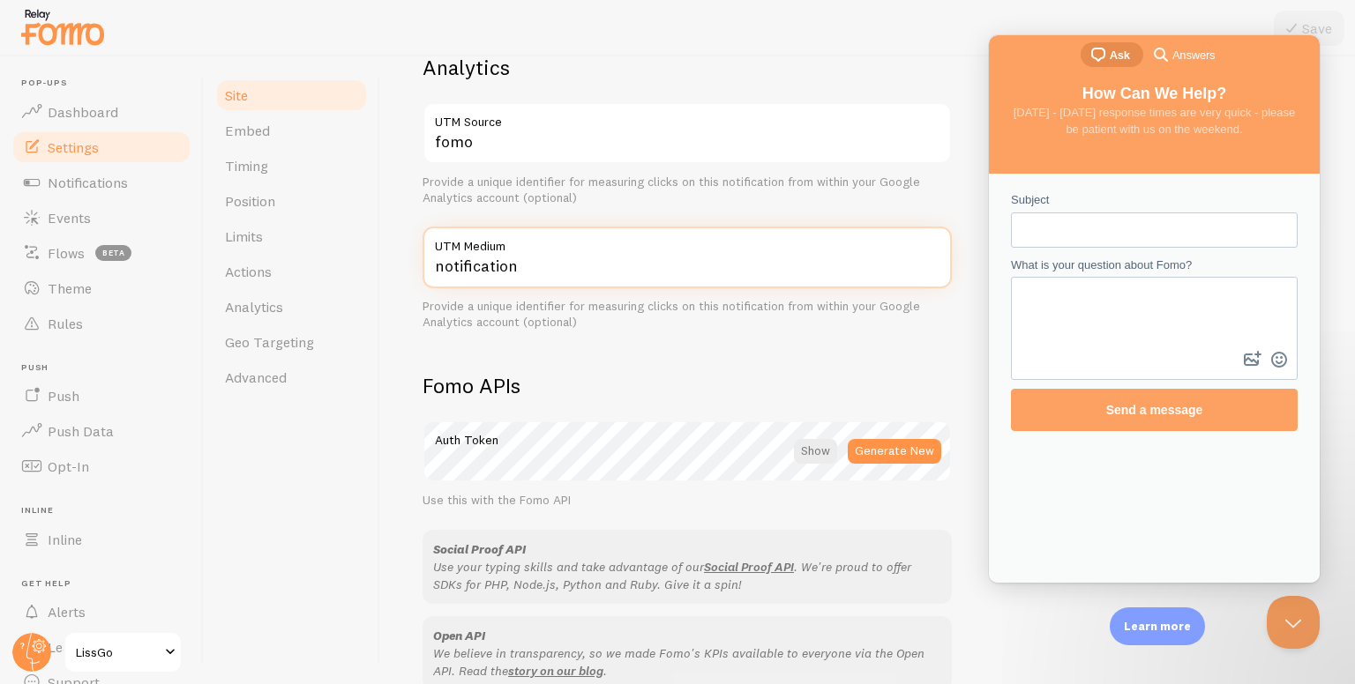
click at [577, 257] on input "notification" at bounding box center [686, 258] width 529 height 62
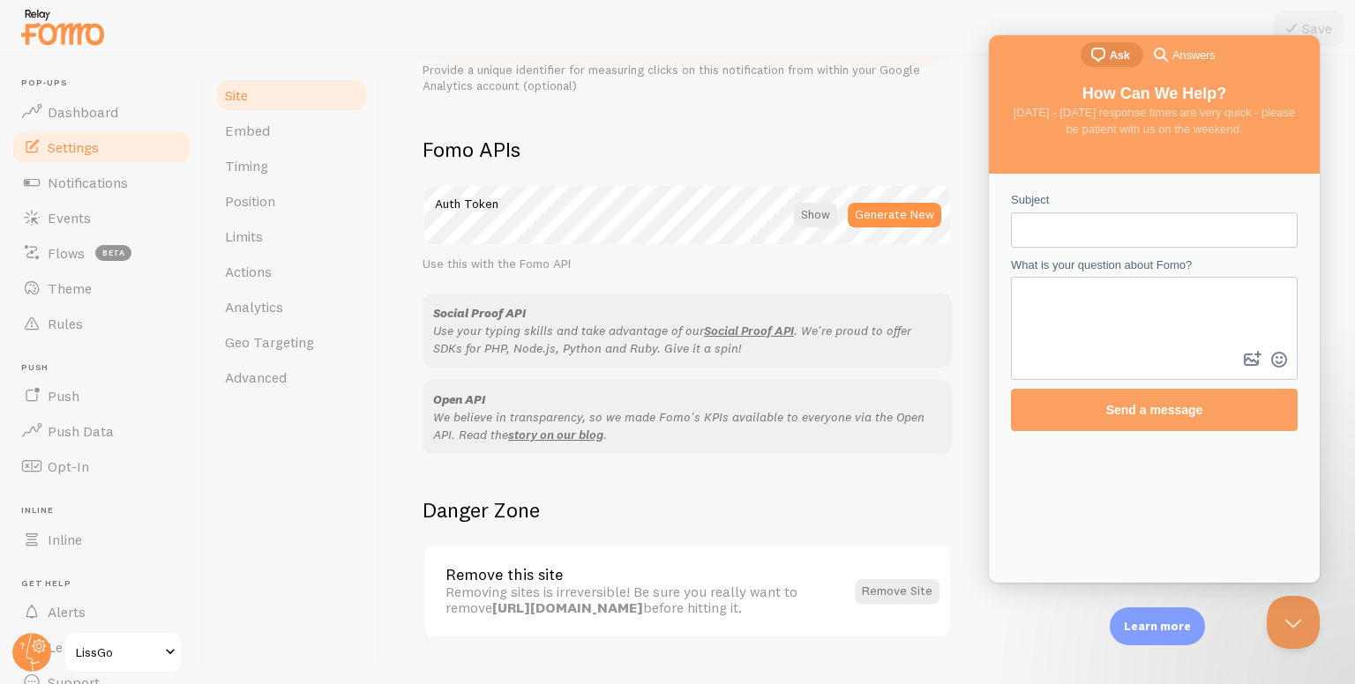
scroll to position [970, 0]
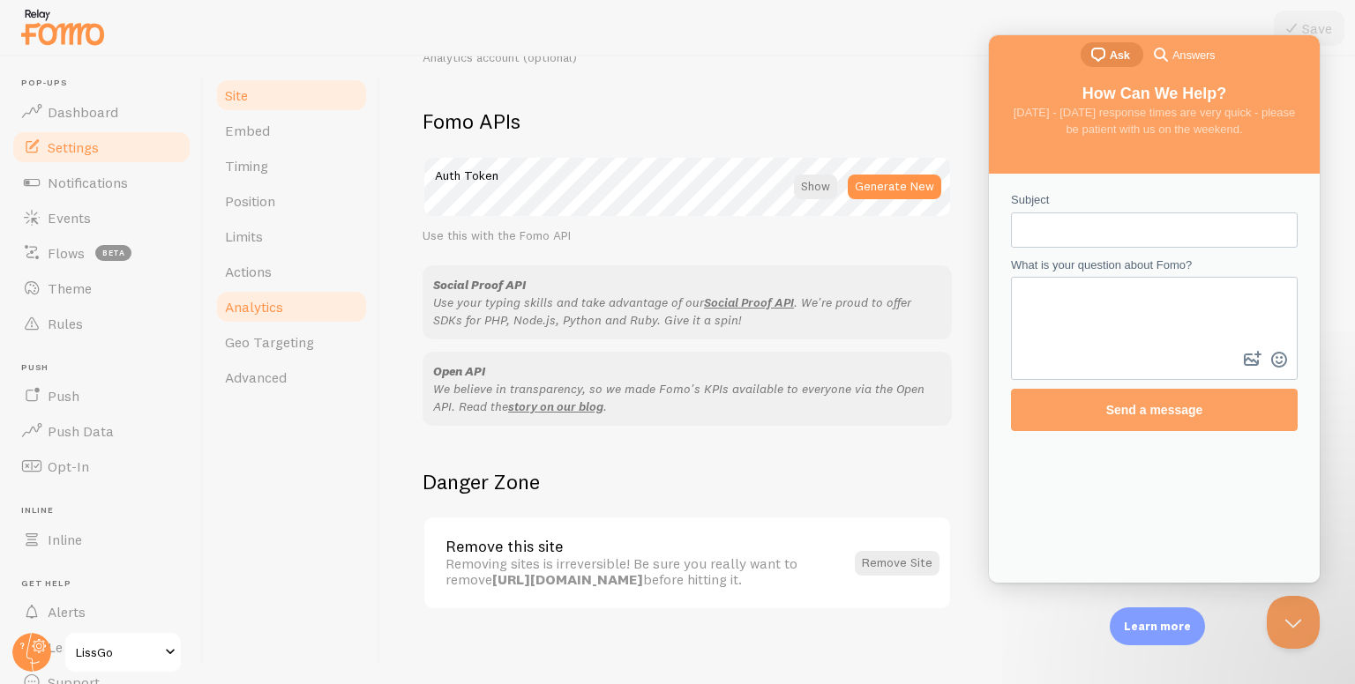
click at [299, 293] on link "Analytics" at bounding box center [291, 306] width 154 height 35
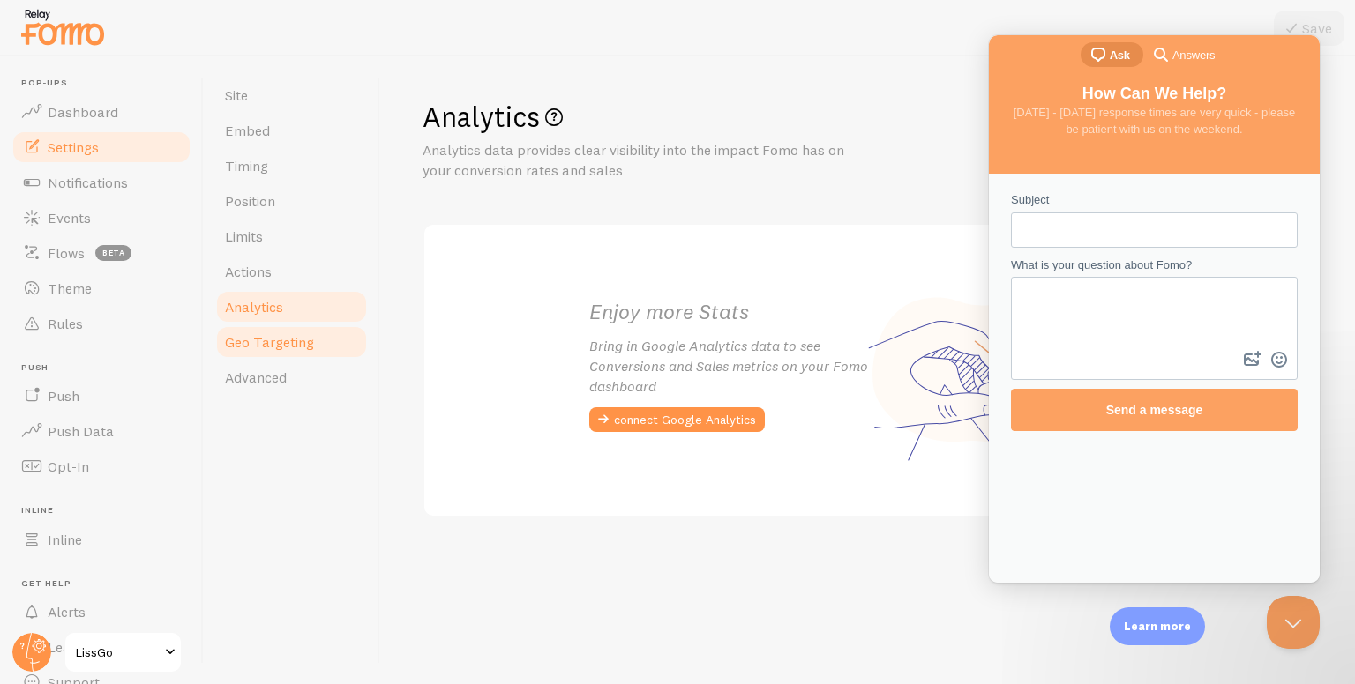
click at [258, 339] on span "Geo Targeting" at bounding box center [269, 342] width 89 height 18
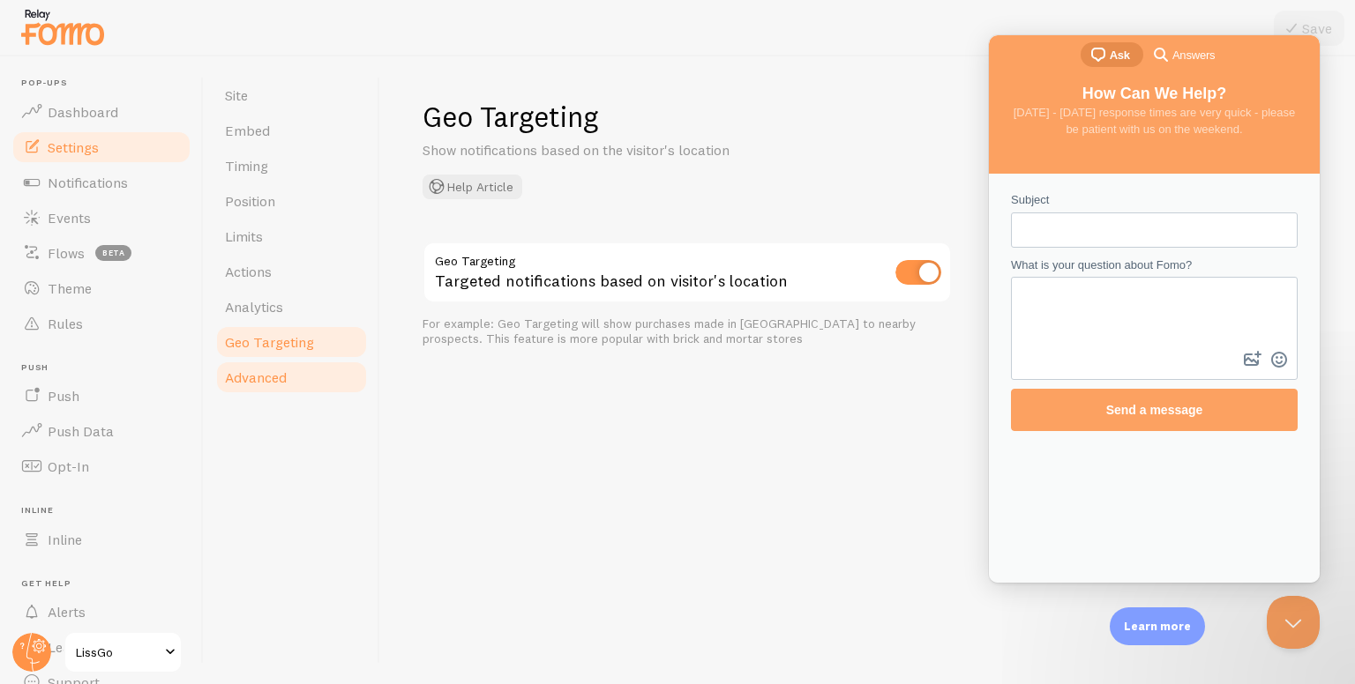
click at [243, 384] on span "Advanced" at bounding box center [256, 378] width 62 height 18
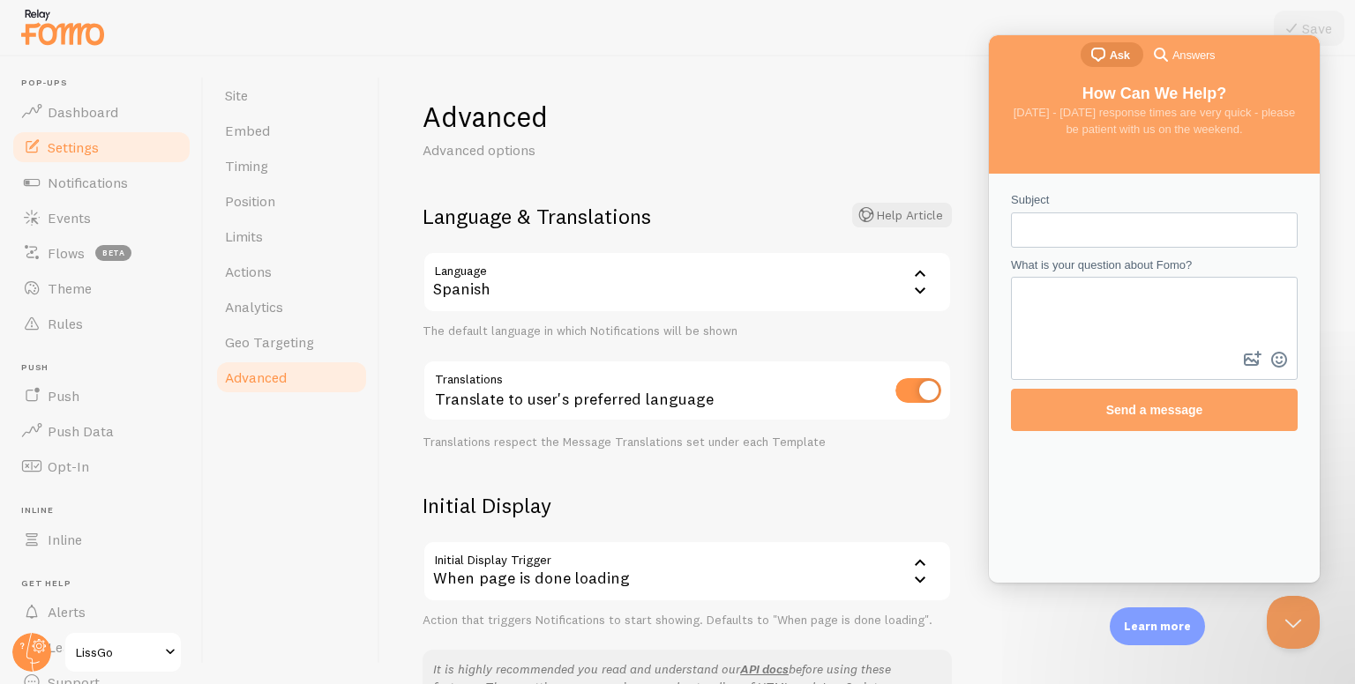
click at [527, 297] on div "Spanish" at bounding box center [686, 282] width 529 height 62
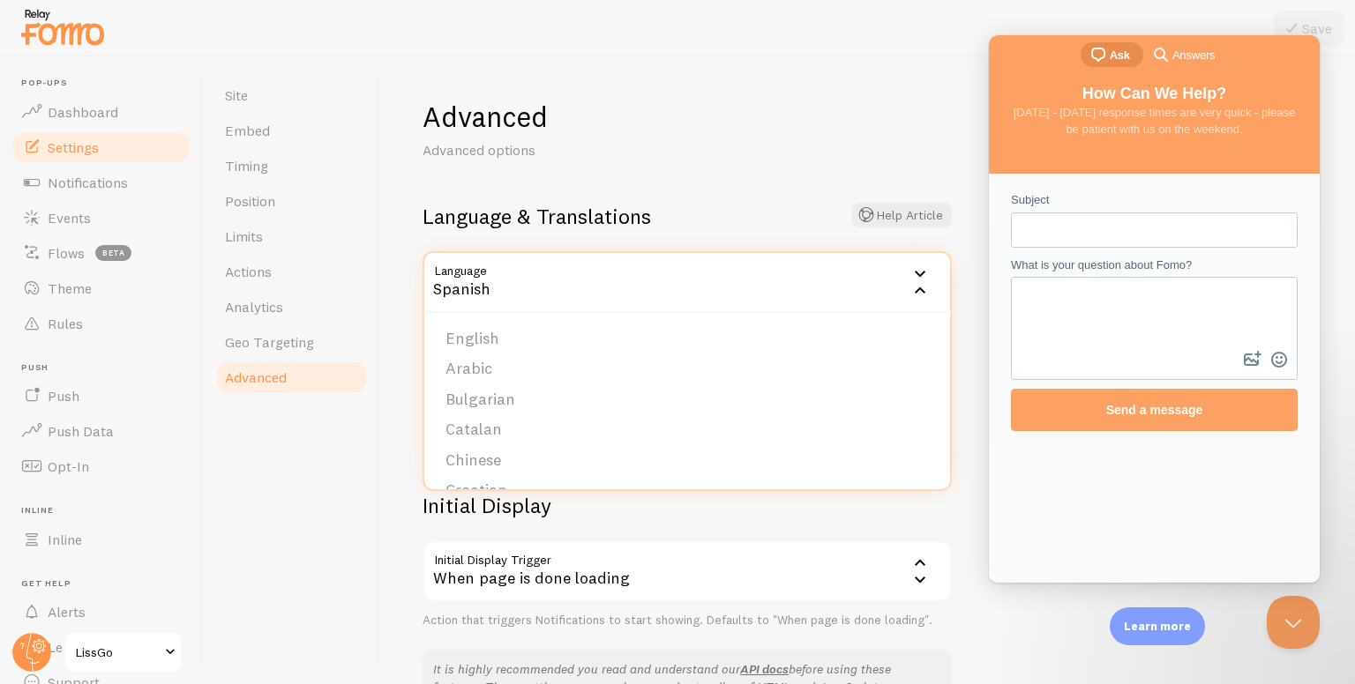
click at [360, 483] on div "Site Embed Timing Position Limits Actions Analytics Geo Targeting Advanced" at bounding box center [292, 370] width 176 height 628
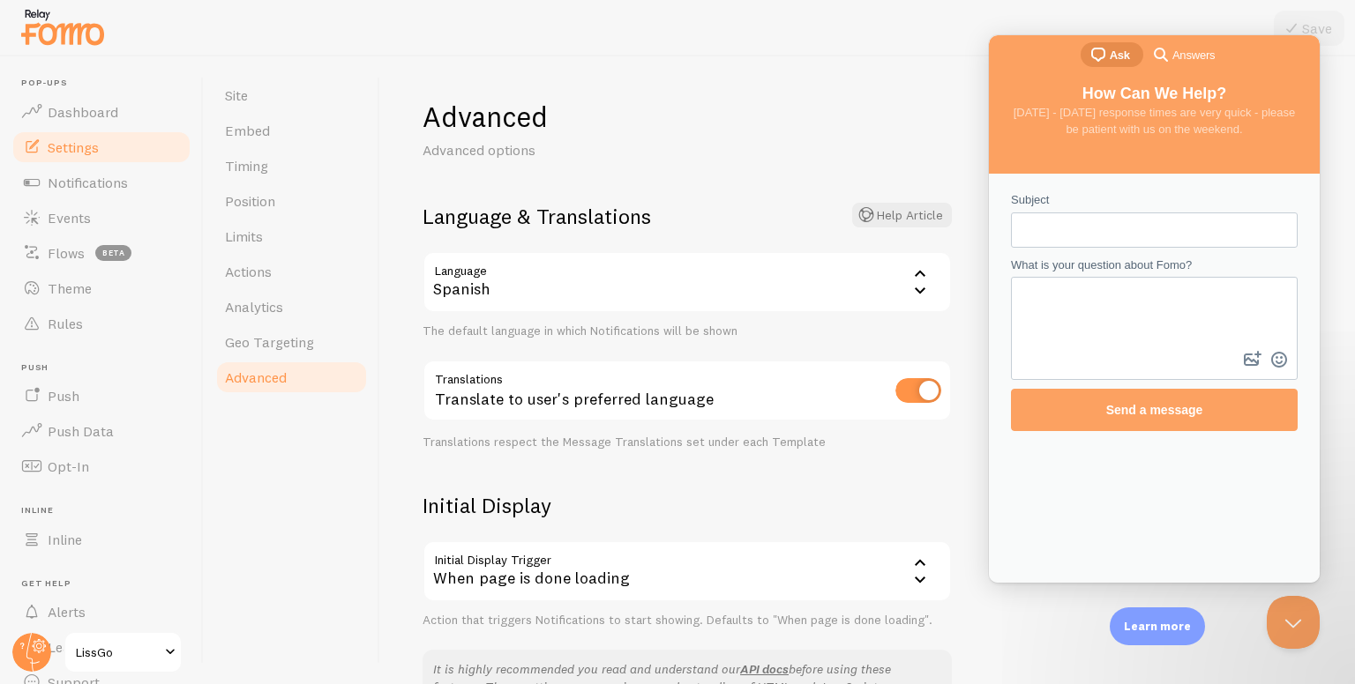
click at [572, 408] on div "Translate to user's preferred language" at bounding box center [686, 392] width 529 height 64
click at [572, 407] on div "Translate to user's preferred language" at bounding box center [686, 392] width 529 height 64
click at [560, 216] on h2 "Language & Translations Help Article" at bounding box center [686, 216] width 529 height 27
click at [560, 213] on h2 "Language & Translations Help Article" at bounding box center [686, 216] width 529 height 27
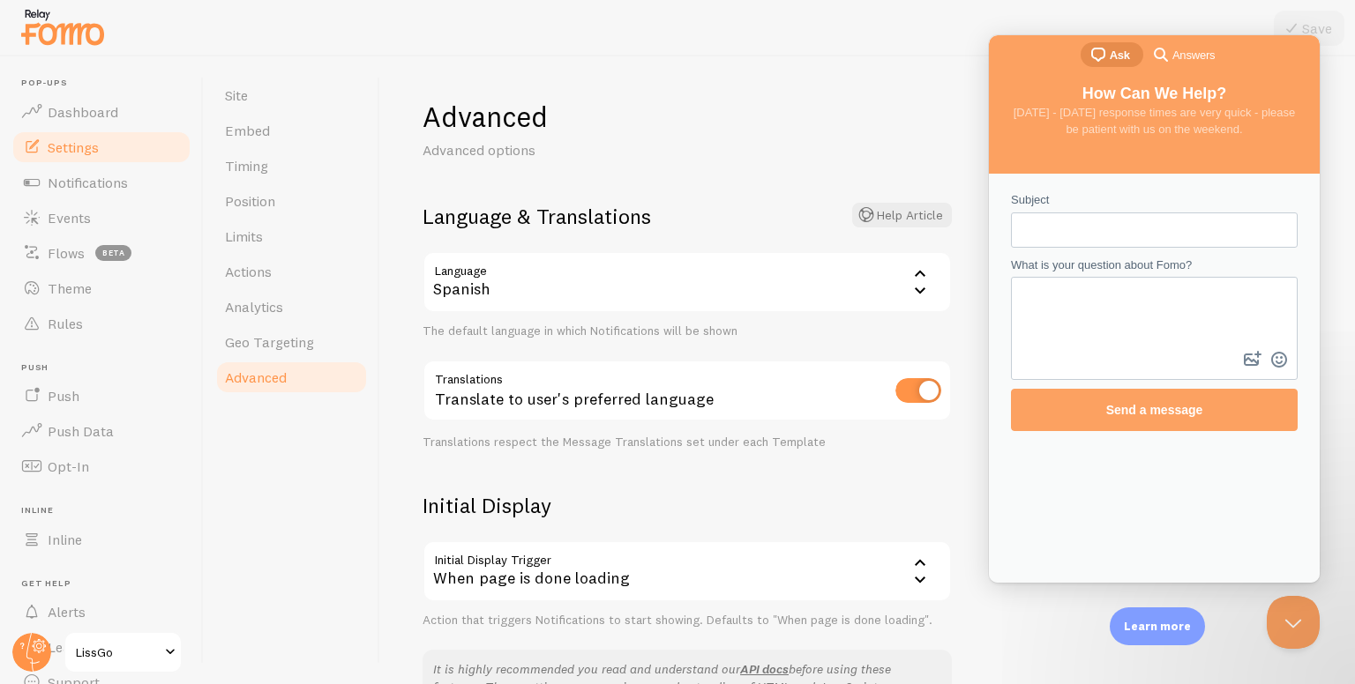
click at [560, 213] on h2 "Language & Translations Help Article" at bounding box center [686, 216] width 529 height 27
copy h2 "Language & Translations"
click at [602, 284] on div "Spanish" at bounding box center [686, 282] width 529 height 62
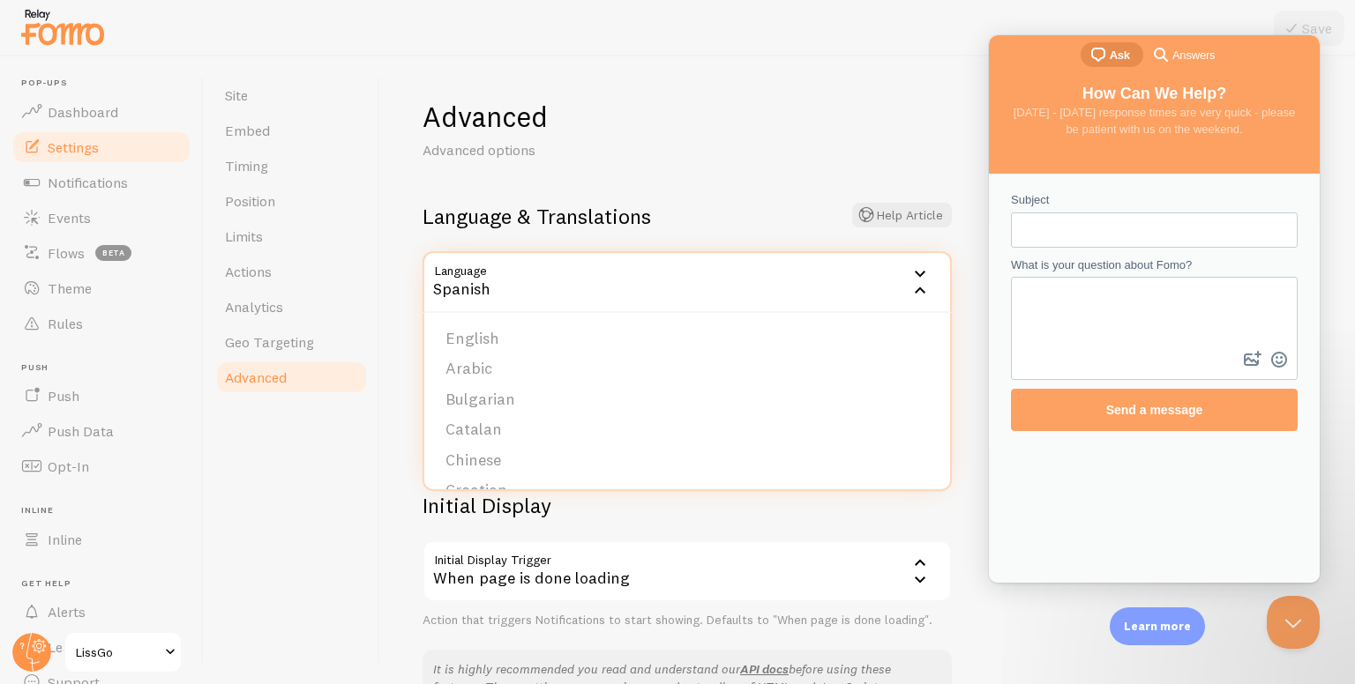
click at [499, 407] on li "Bulgarian" at bounding box center [687, 400] width 526 height 31
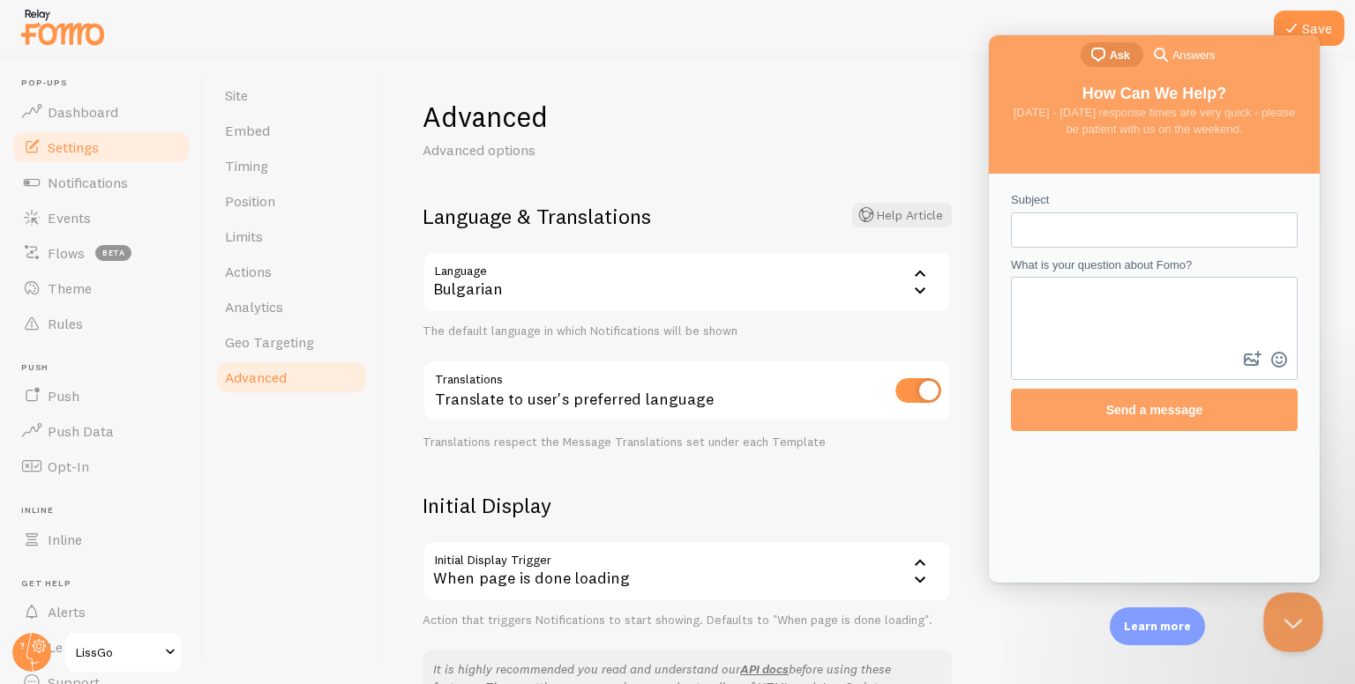
click at [1295, 627] on button "Close Beacon popover" at bounding box center [1289, 619] width 53 height 53
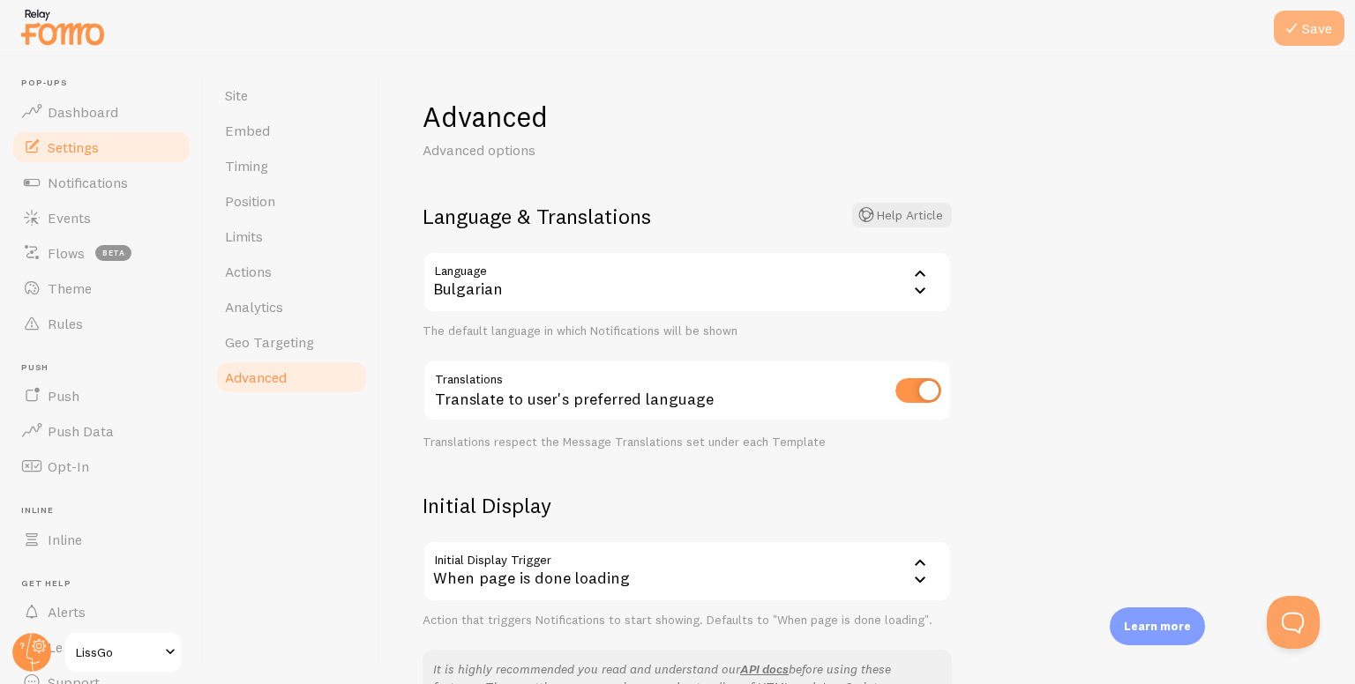
click at [1302, 34] on button "Save" at bounding box center [1309, 28] width 71 height 35
click at [677, 276] on div "Bulgarian" at bounding box center [686, 282] width 529 height 62
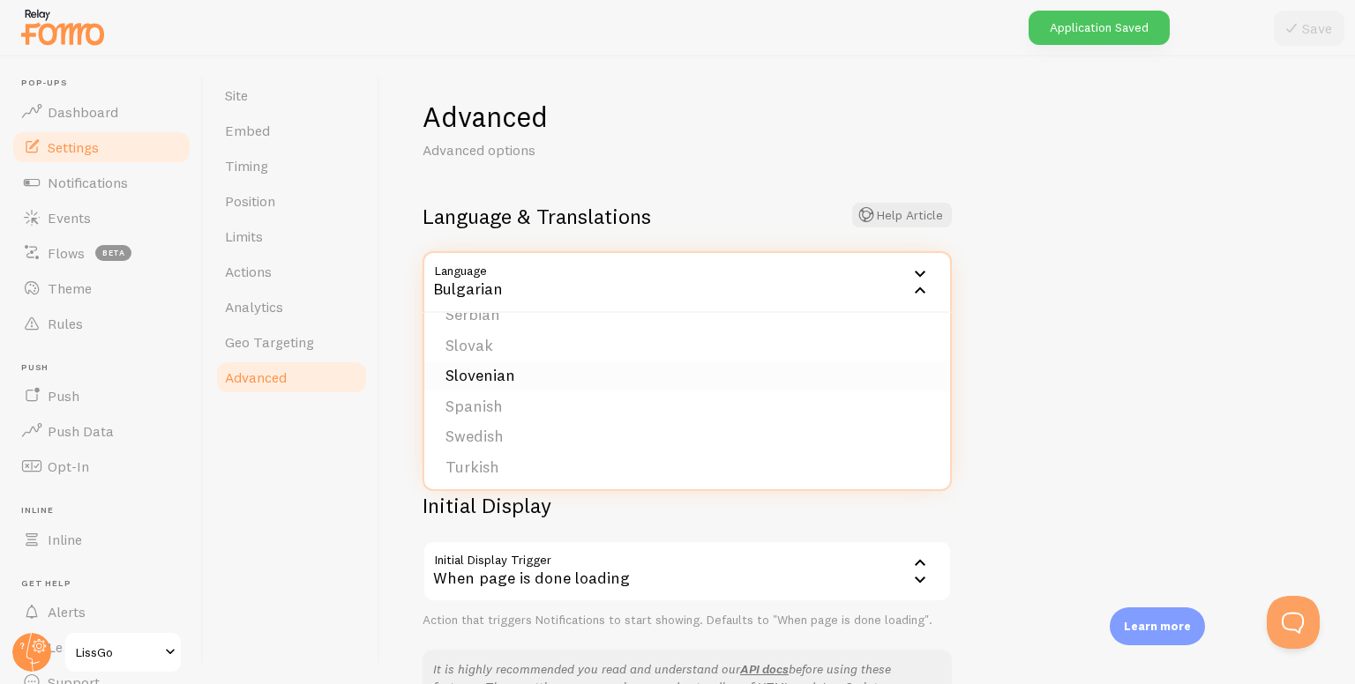
scroll to position [727, 0]
click at [585, 396] on li "Spanish" at bounding box center [687, 403] width 526 height 31
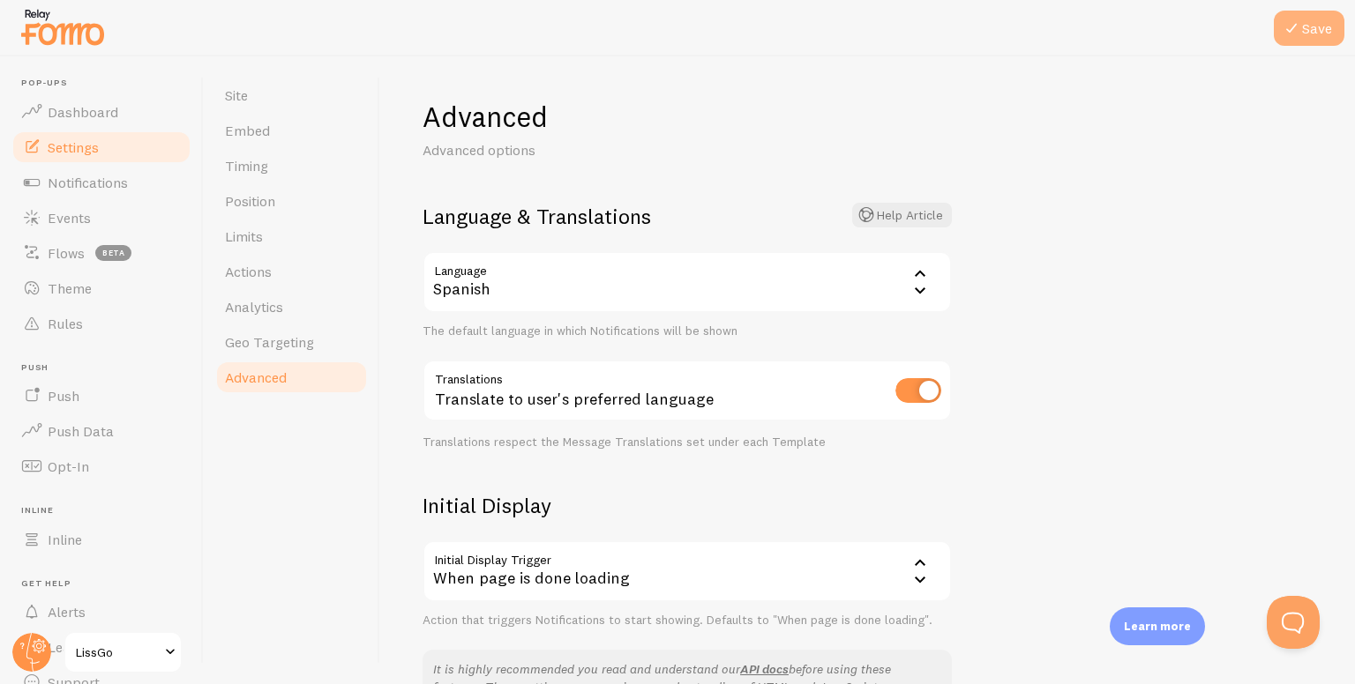
click at [1304, 33] on button "Save" at bounding box center [1309, 28] width 71 height 35
click at [923, 377] on div "Translate to user's preferred language" at bounding box center [686, 392] width 529 height 64
click at [914, 392] on input "checkbox" at bounding box center [918, 390] width 46 height 25
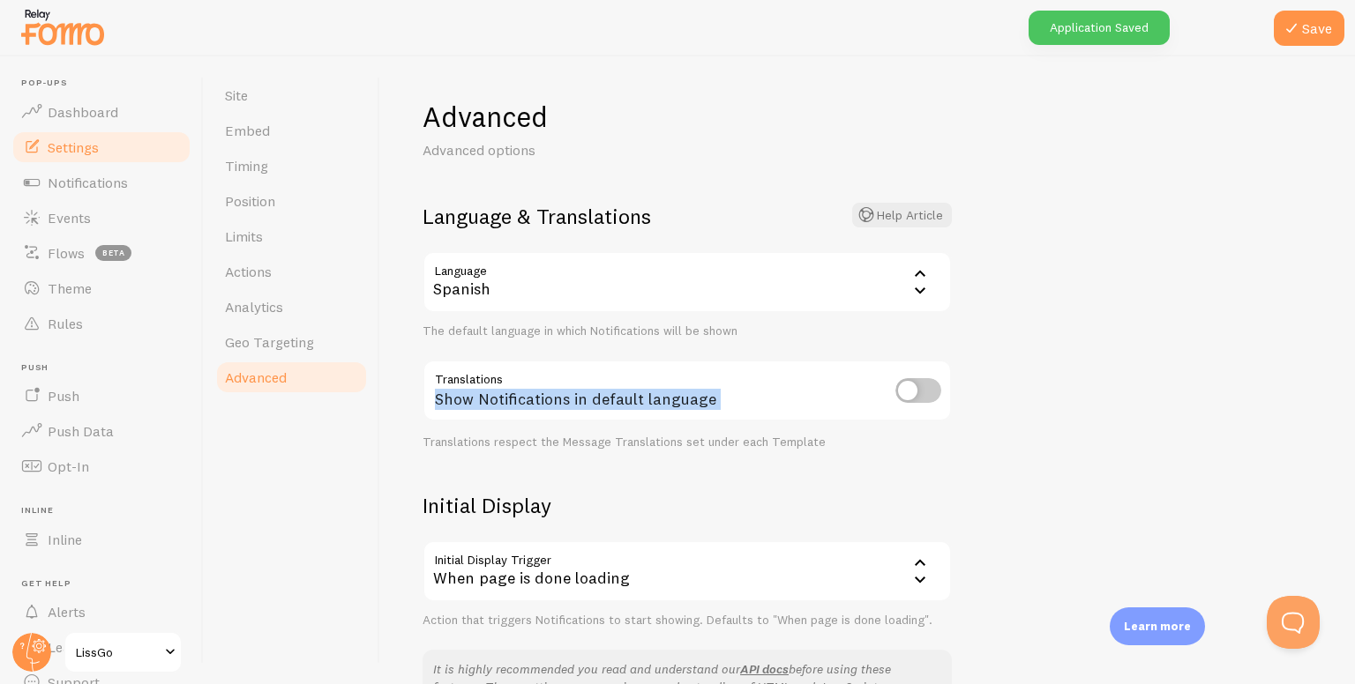
click at [913, 391] on input "checkbox" at bounding box center [918, 390] width 46 height 25
checkbox input "true"
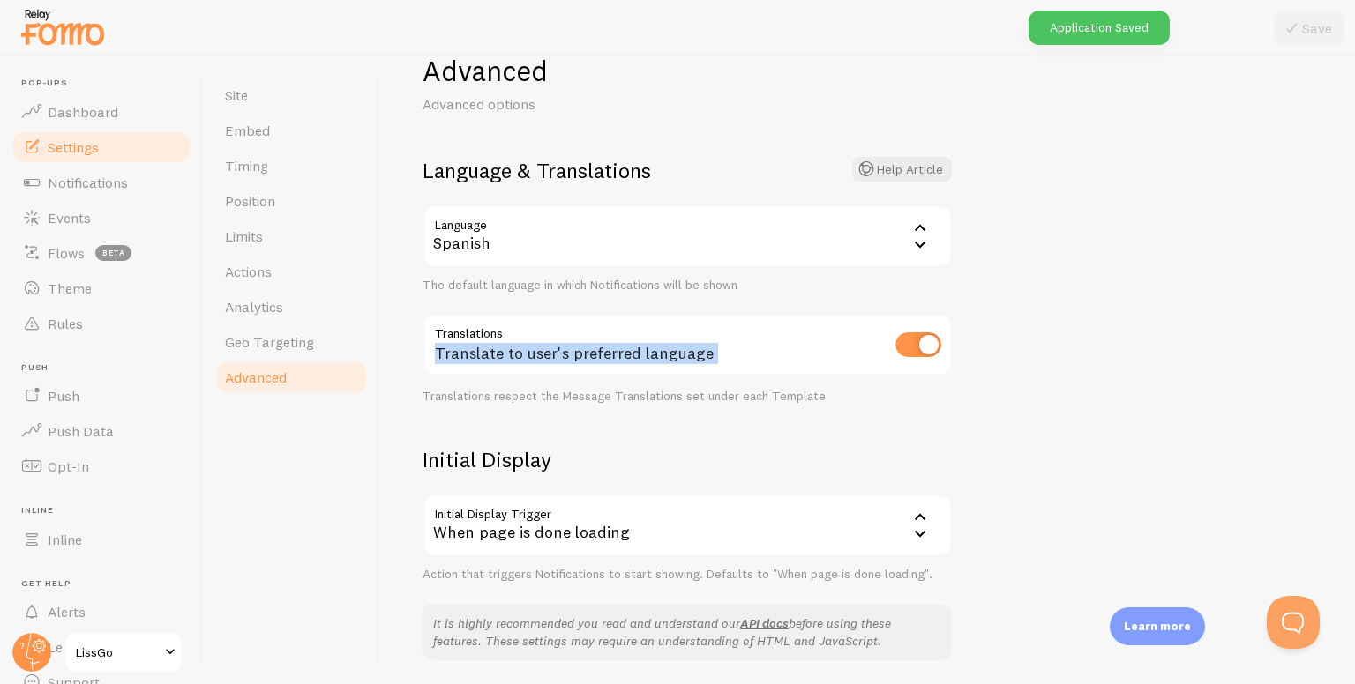
scroll to position [88, 0]
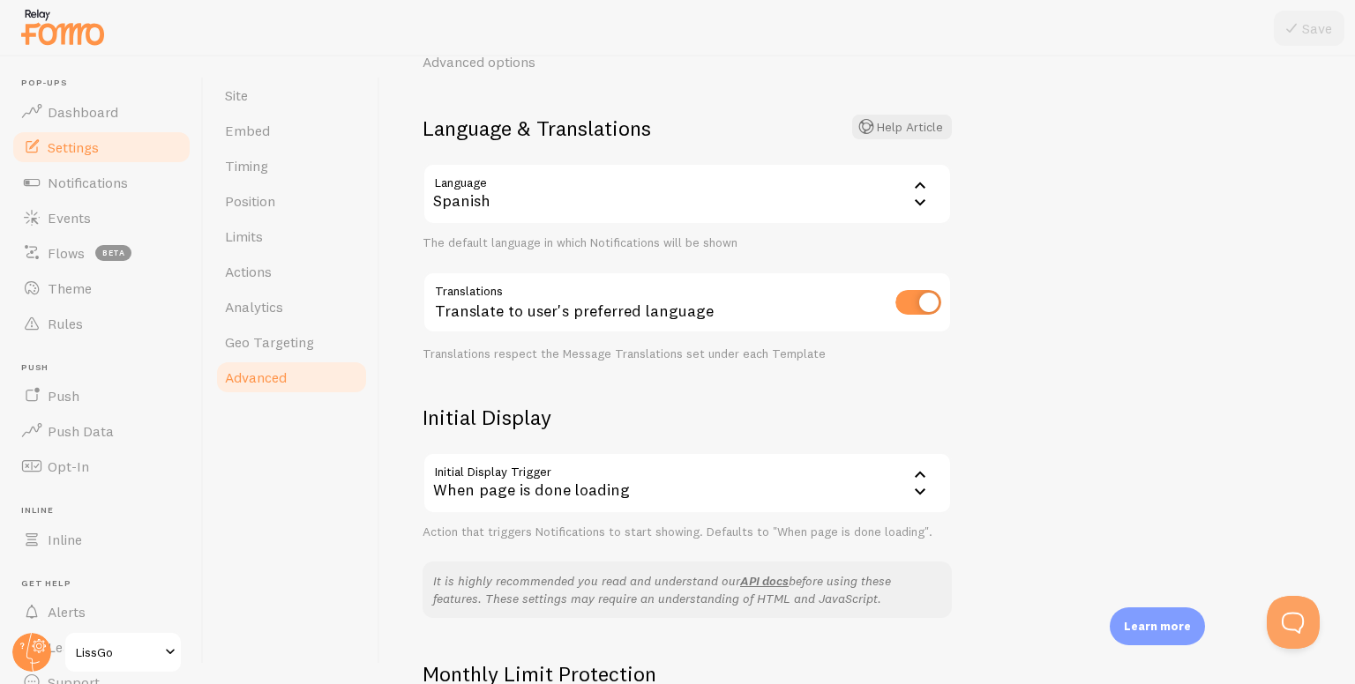
click at [610, 504] on div "When page is done loading" at bounding box center [686, 483] width 529 height 62
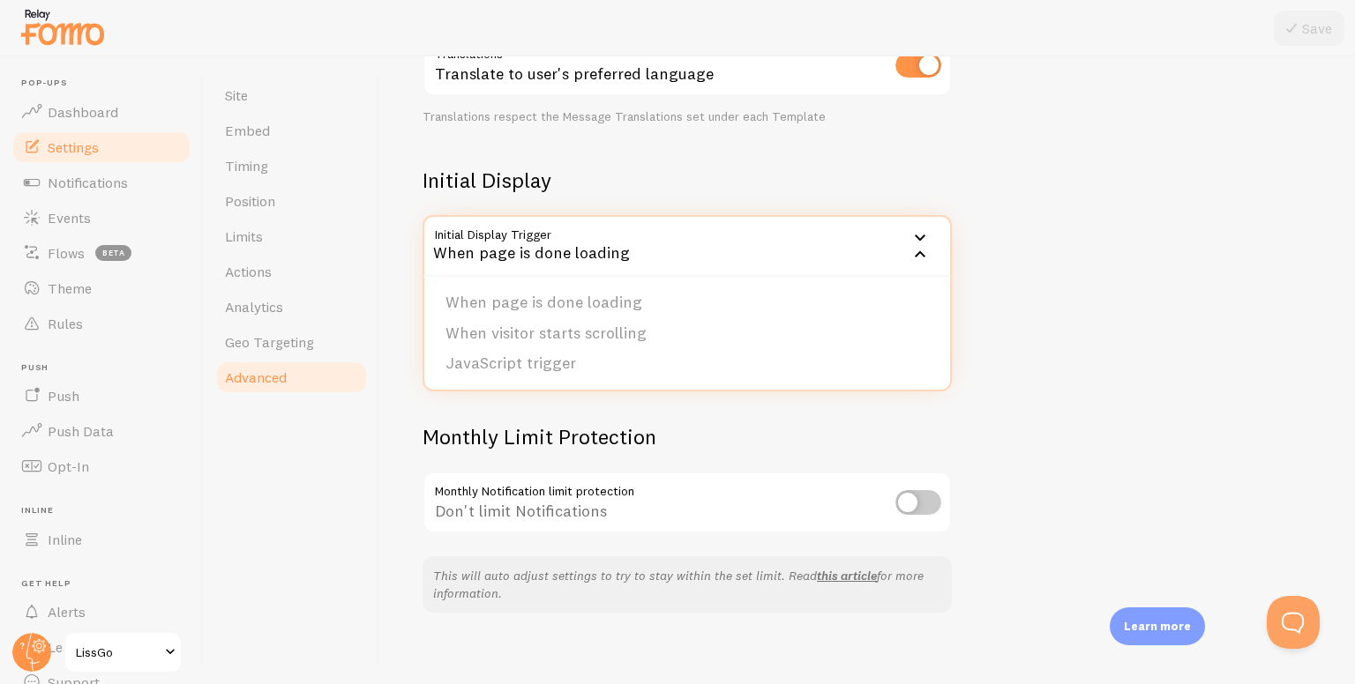
scroll to position [337, 0]
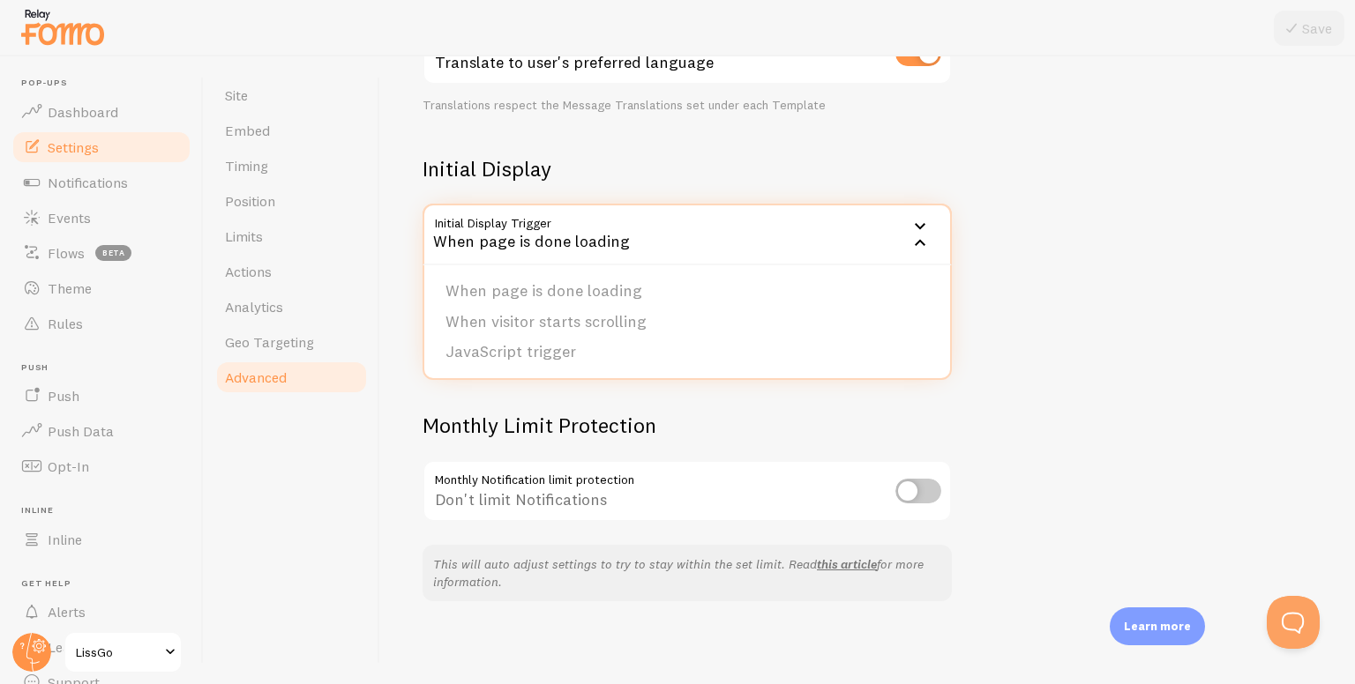
click at [928, 407] on div "Advanced Advanced options Language & Translations Help Article Language es Span…" at bounding box center [686, 182] width 529 height 840
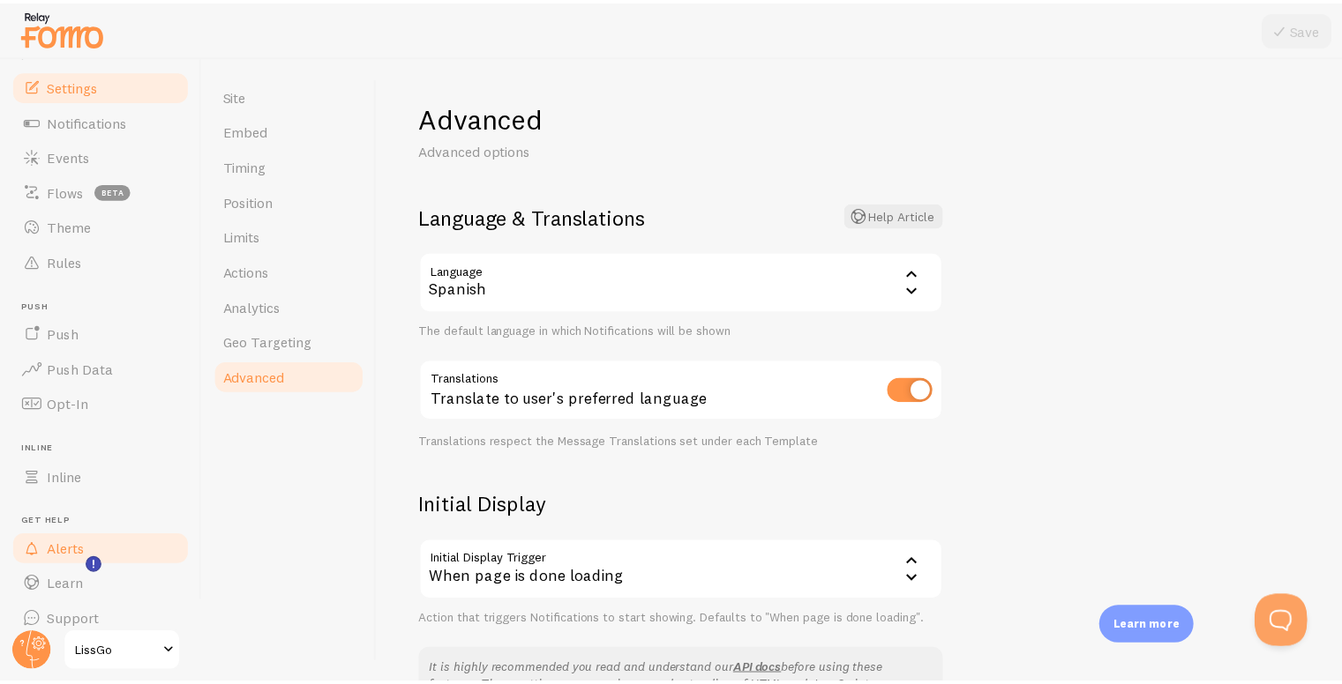
scroll to position [79, 0]
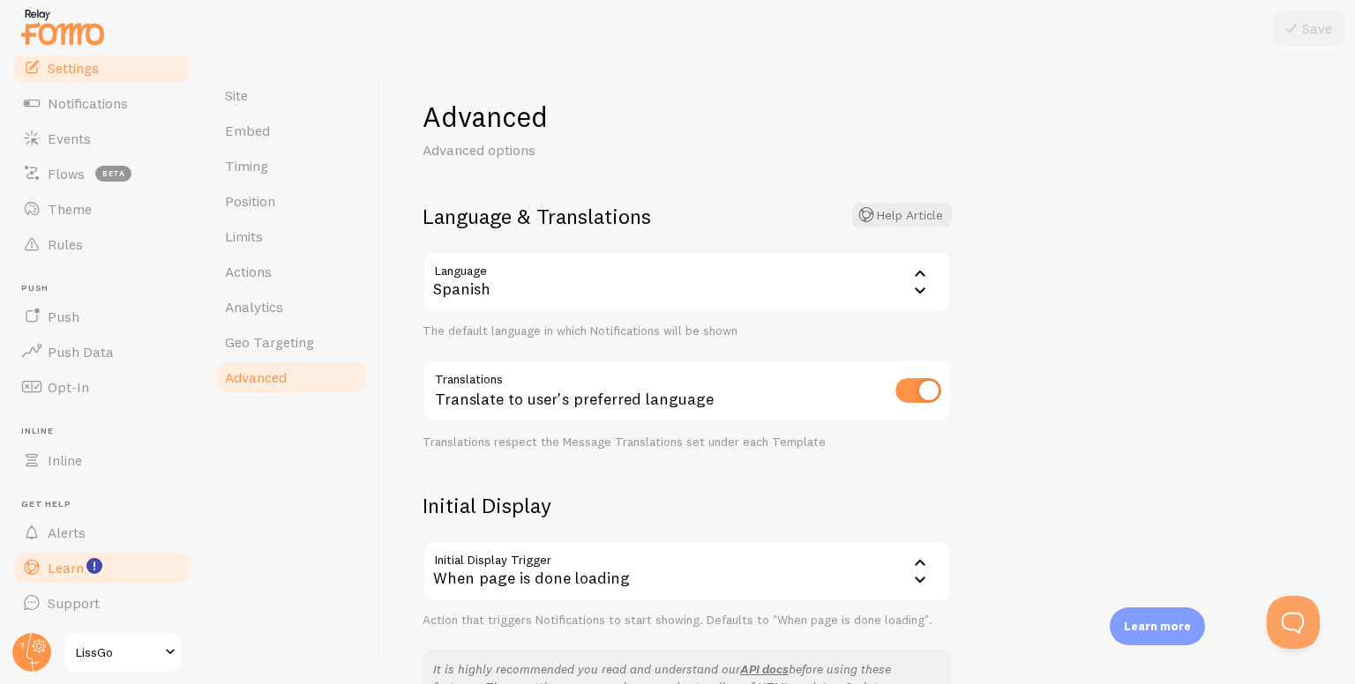
click at [60, 562] on span "Learn" at bounding box center [66, 568] width 36 height 18
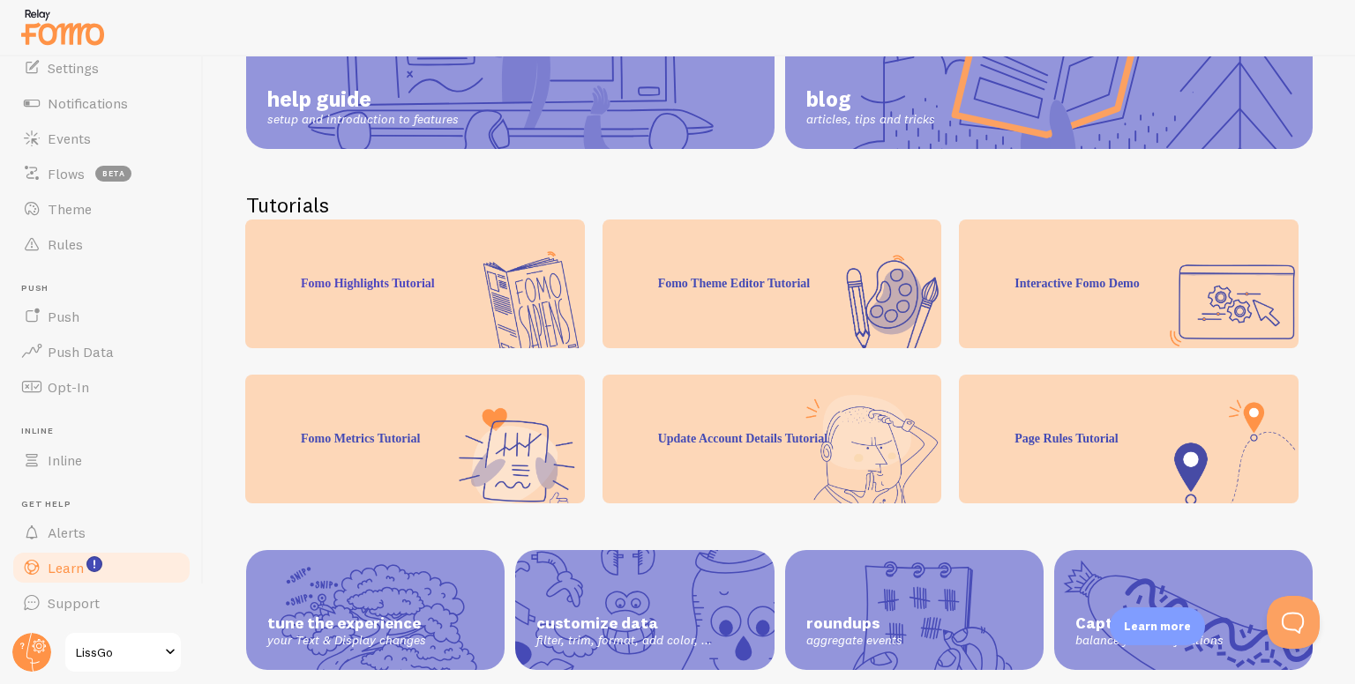
scroll to position [293, 0]
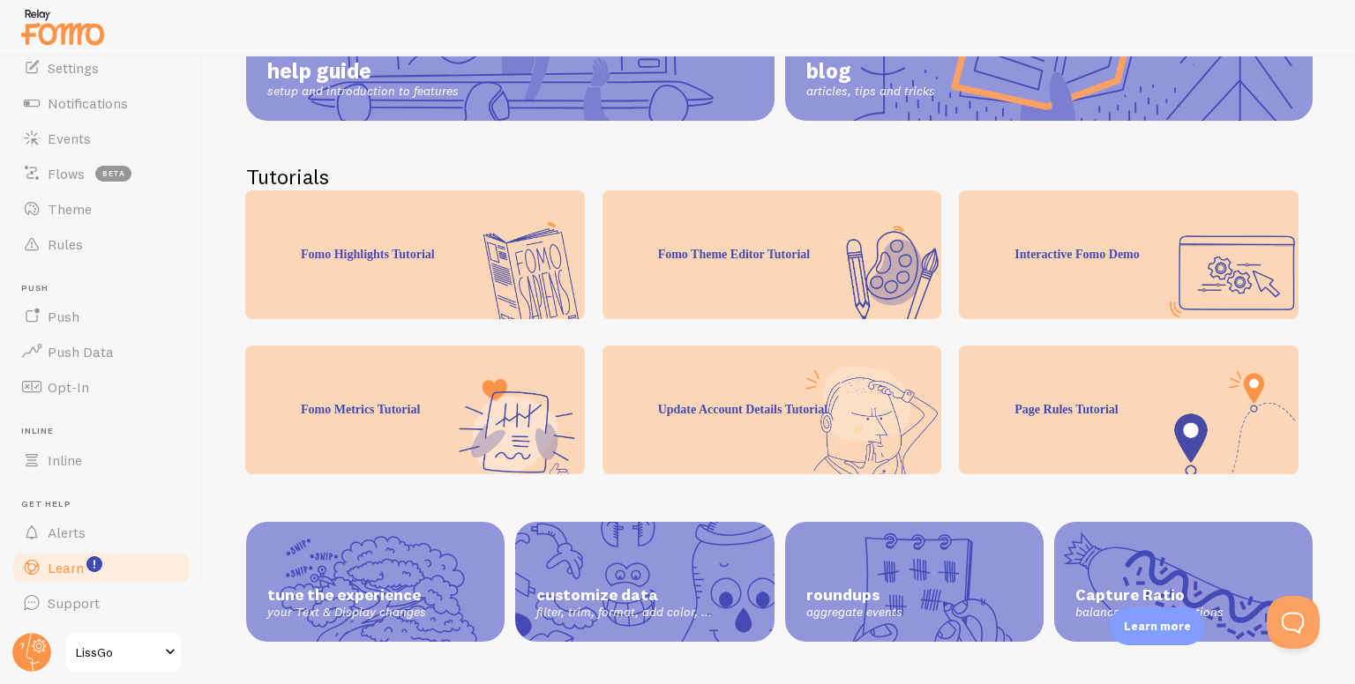
click at [1210, 288] on div "Interactive Fomo Demo" at bounding box center [1129, 255] width 340 height 129
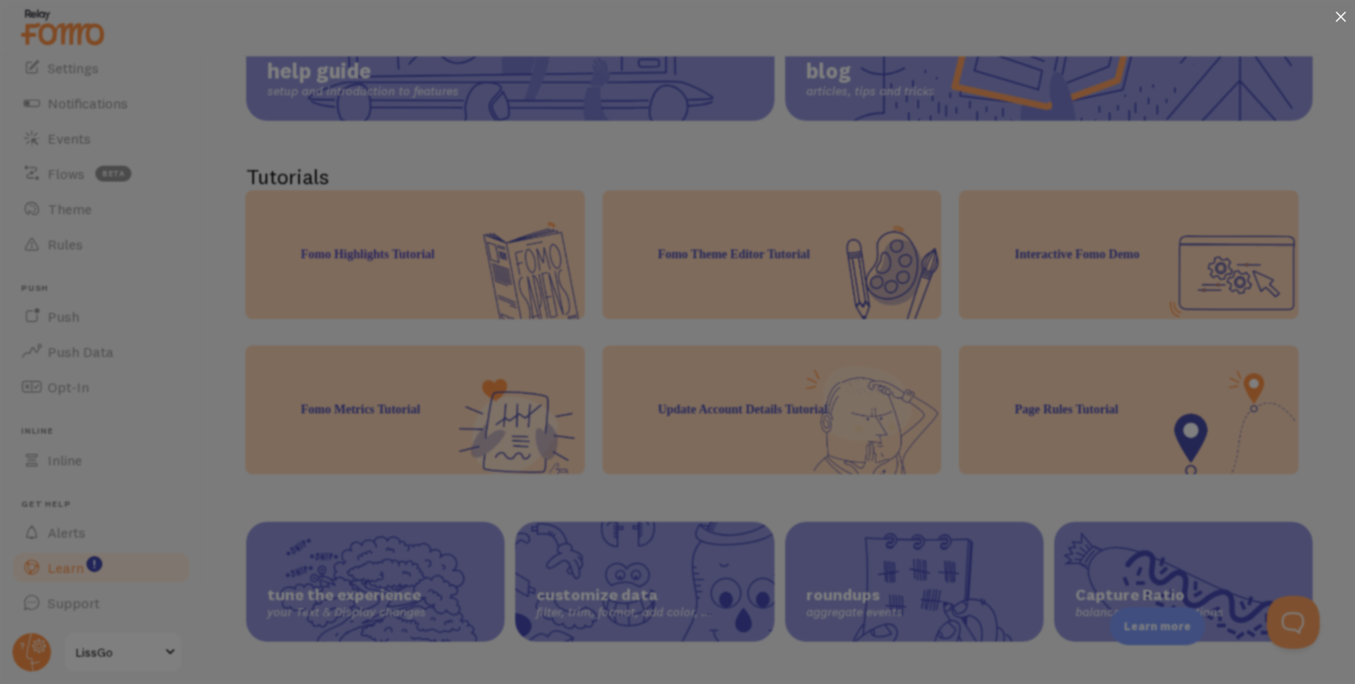
click at [1341, 9] on div at bounding box center [1341, 18] width 28 height 36
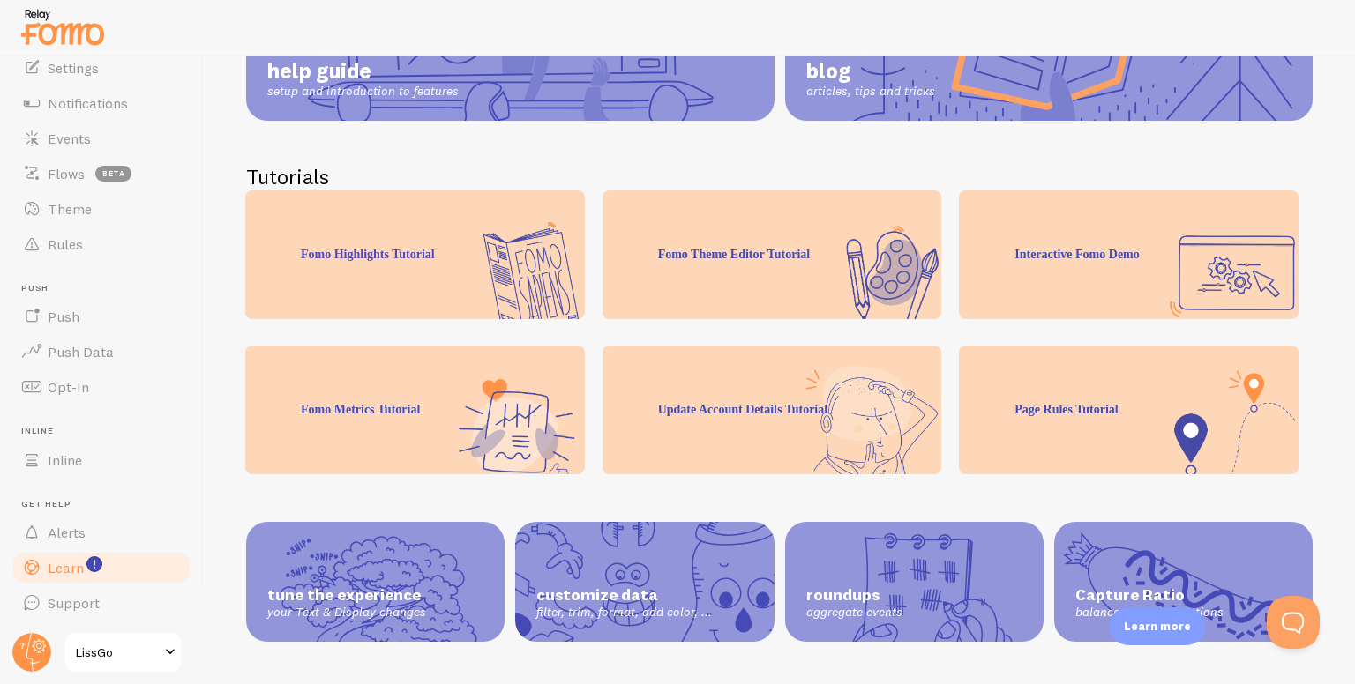
click at [80, 651] on span "LissGo" at bounding box center [118, 652] width 84 height 21
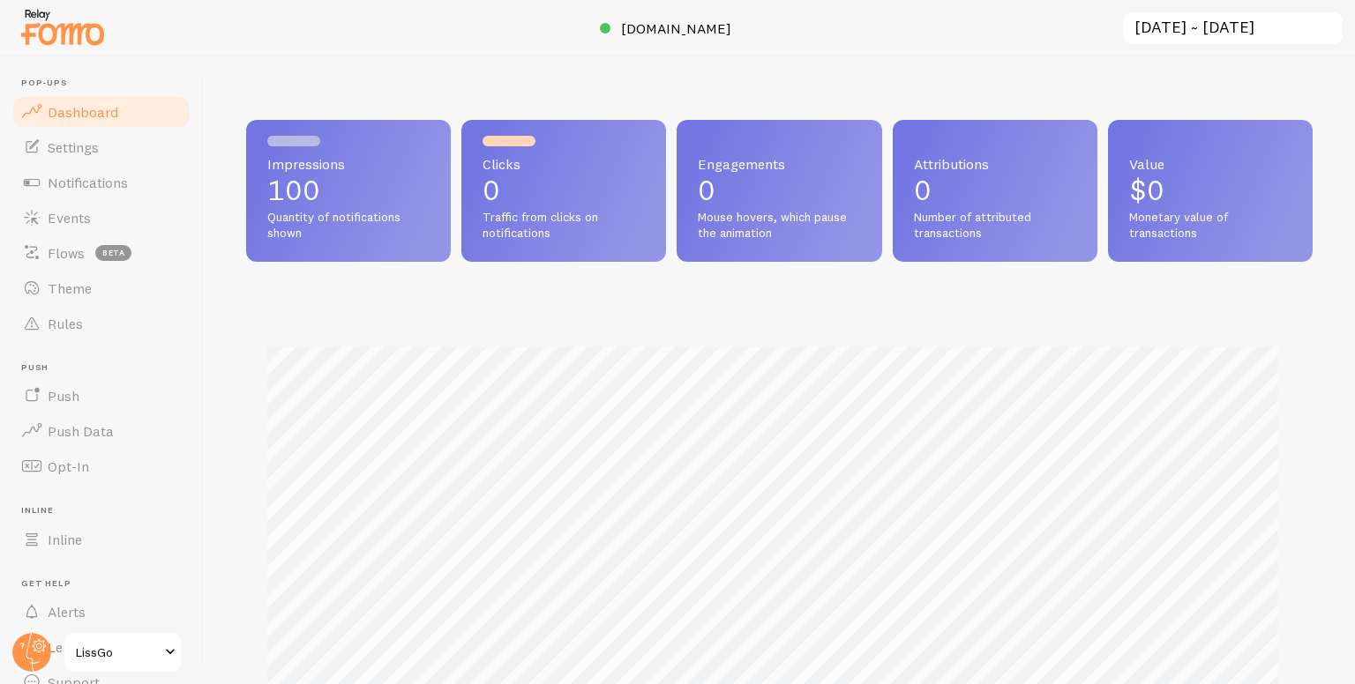
scroll to position [463, 1052]
click at [43, 644] on g at bounding box center [31, 652] width 39 height 39
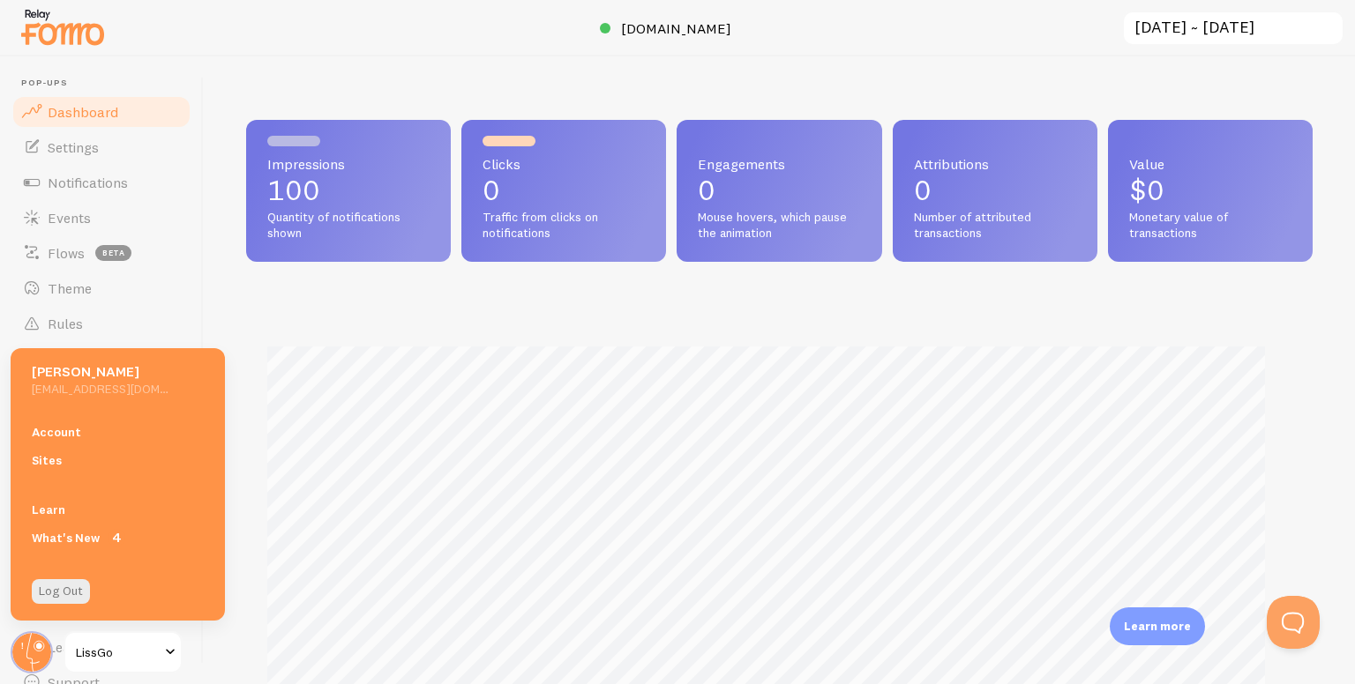
scroll to position [881568, 880978]
click at [48, 591] on link "Log Out" at bounding box center [61, 591] width 58 height 25
